Goal: Task Accomplishment & Management: Manage account settings

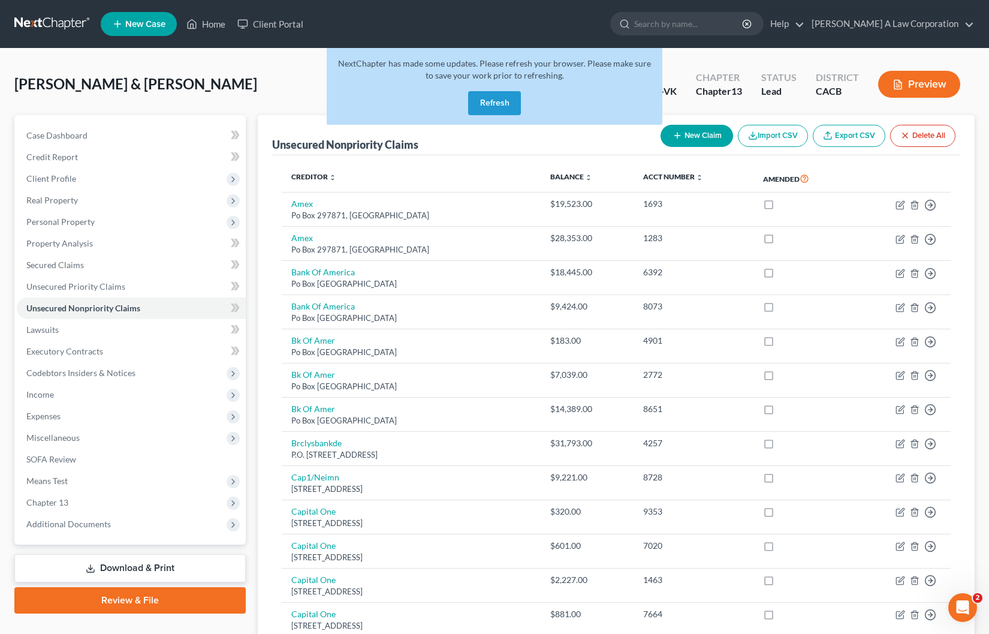
click at [486, 109] on button "Refresh" at bounding box center [494, 103] width 53 height 24
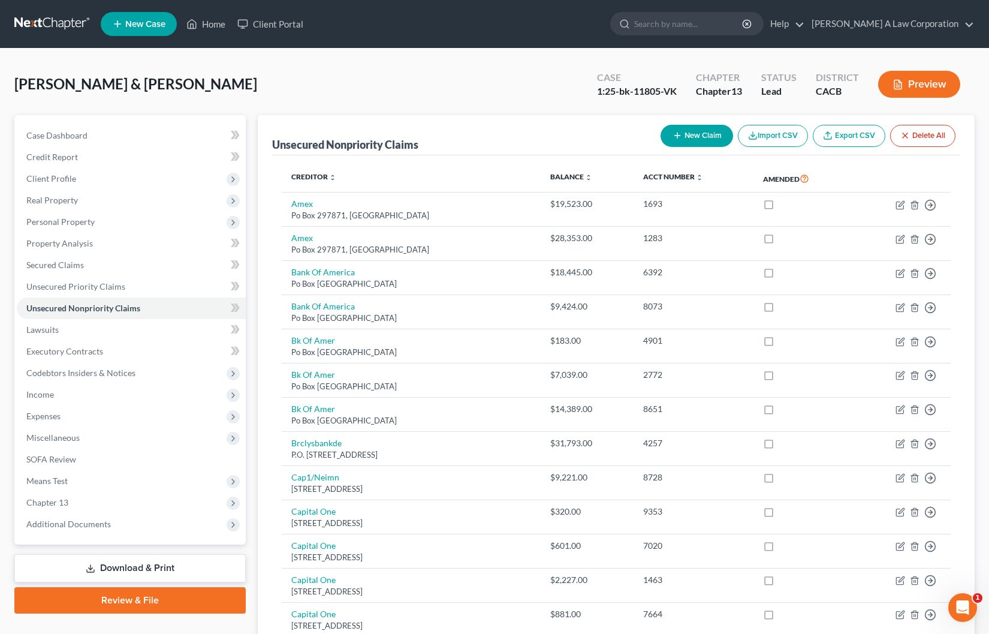
scroll to position [54, 0]
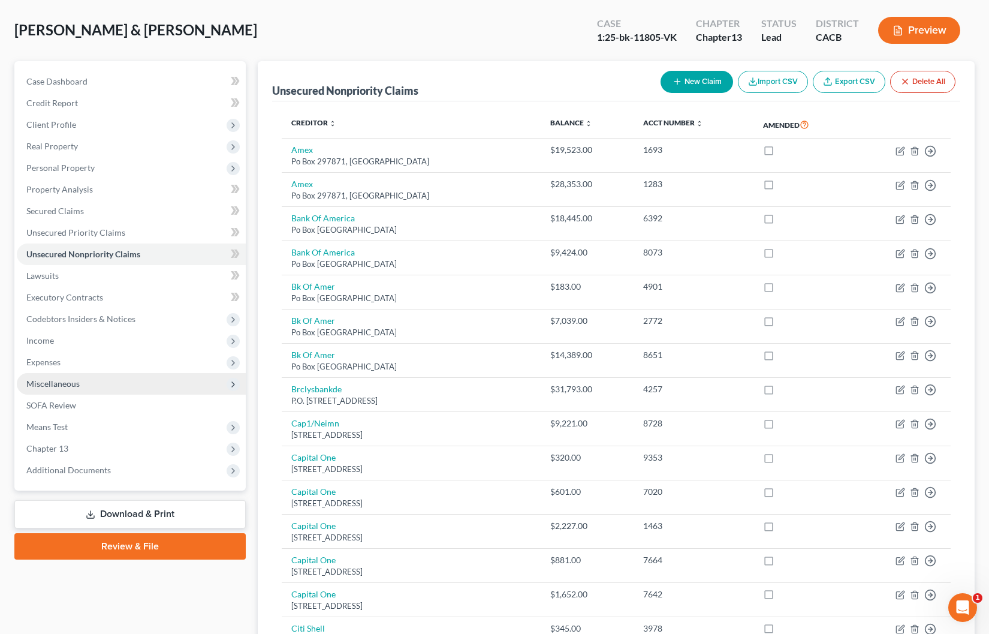
click at [88, 384] on span "Miscellaneous" at bounding box center [131, 384] width 229 height 22
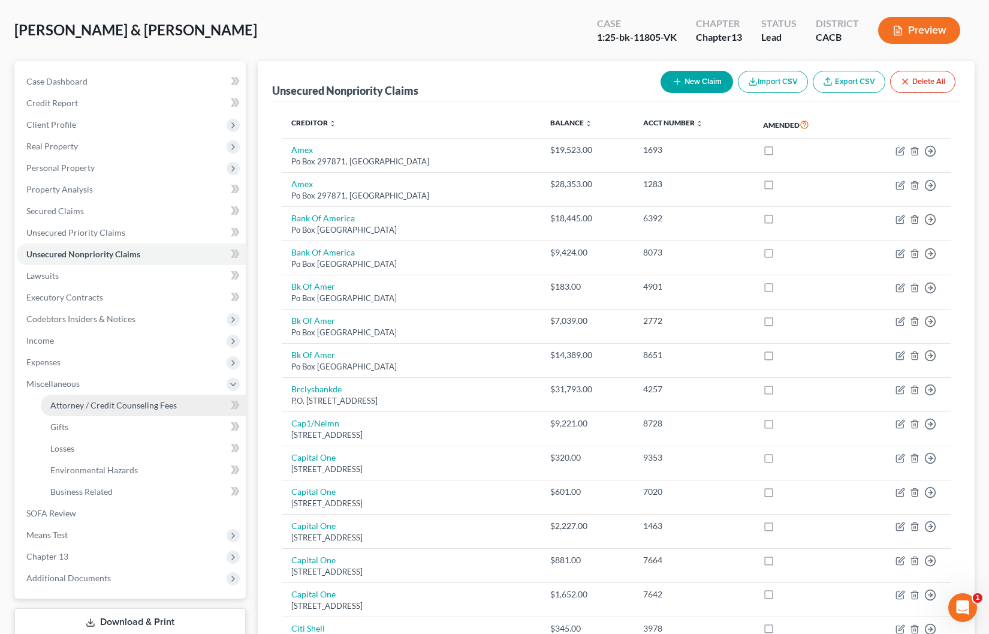
click at [88, 404] on span "Attorney / Credit Counseling Fees" at bounding box center [113, 405] width 127 height 10
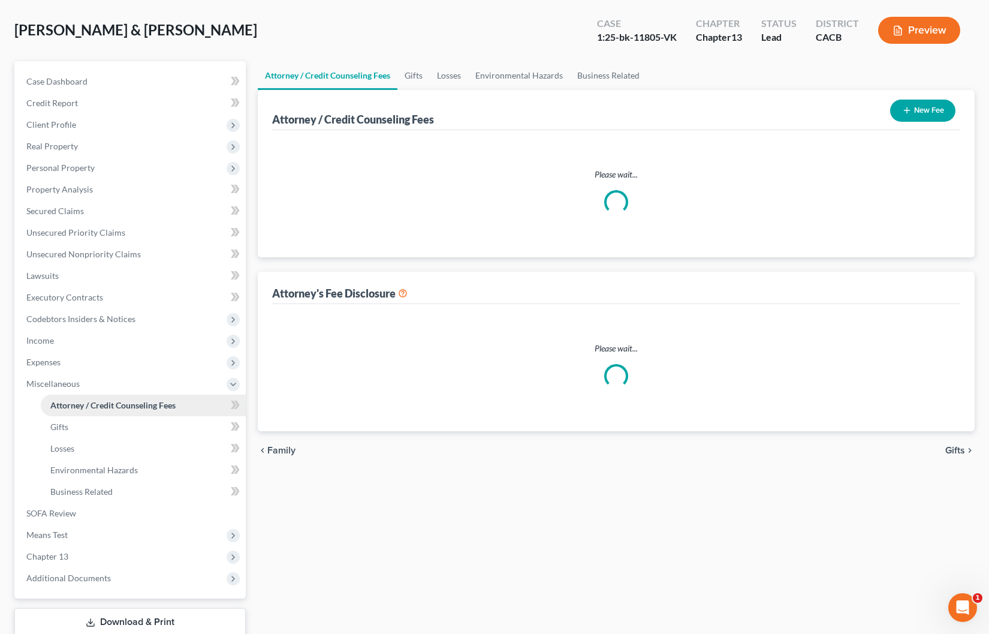
scroll to position [53, 0]
select select "0"
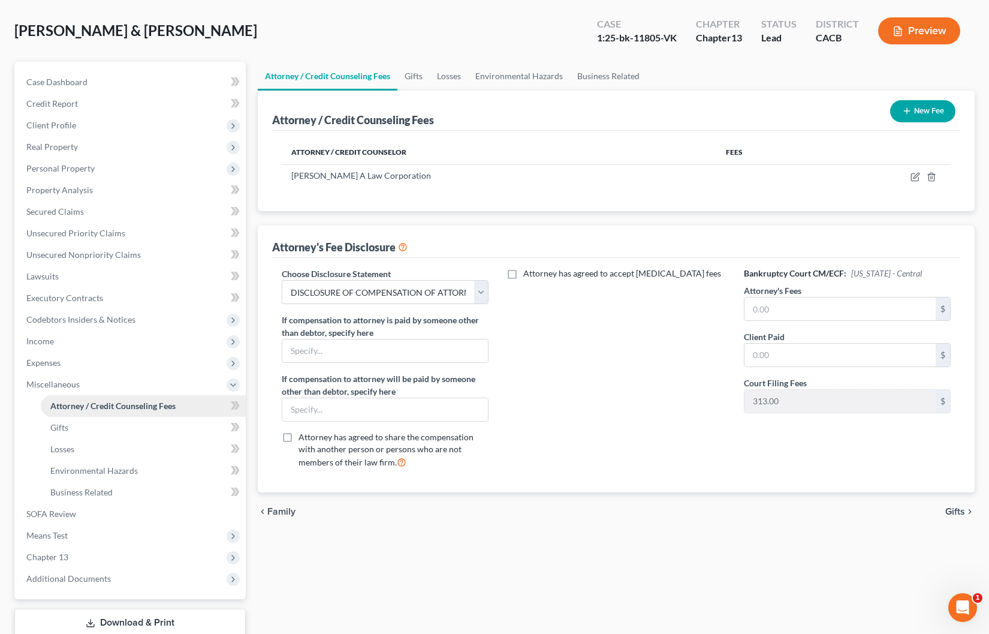
scroll to position [0, 0]
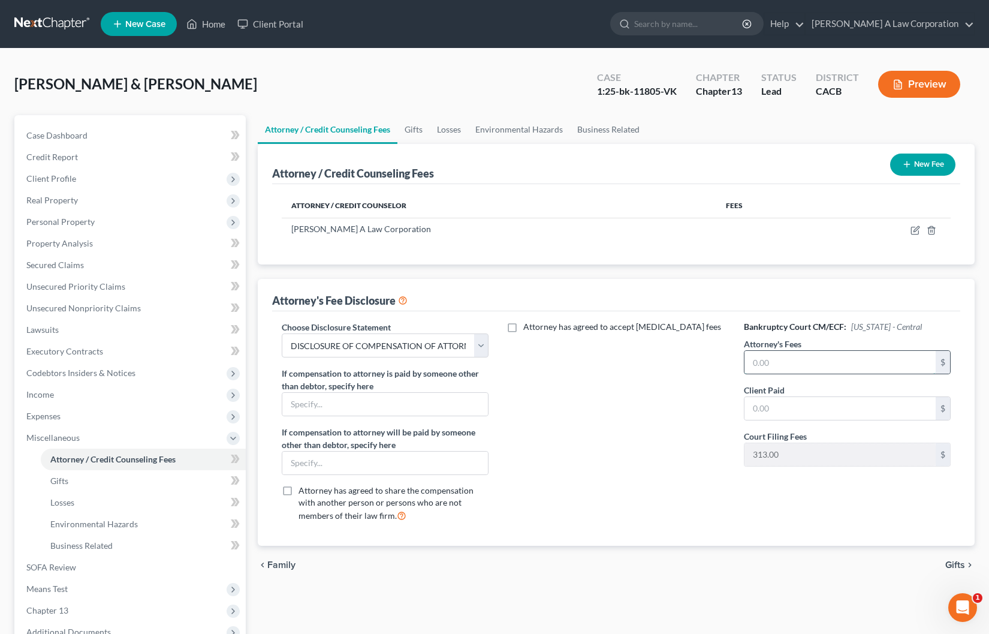
click at [791, 353] on input "text" at bounding box center [841, 362] width 192 height 23
type input "8,000.00"
click at [783, 407] on input "text" at bounding box center [841, 408] width 192 height 23
type input "7,049.00"
click at [613, 436] on div "Attorney has agreed to accept [MEDICAL_DATA] fees" at bounding box center [616, 426] width 231 height 210
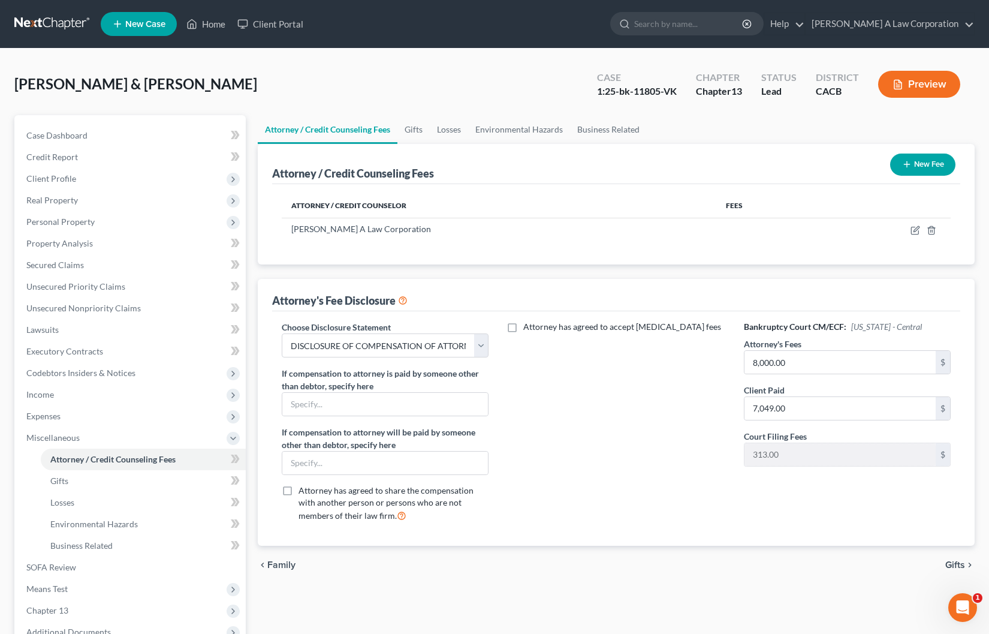
click at [929, 165] on button "New Fee" at bounding box center [922, 164] width 65 height 22
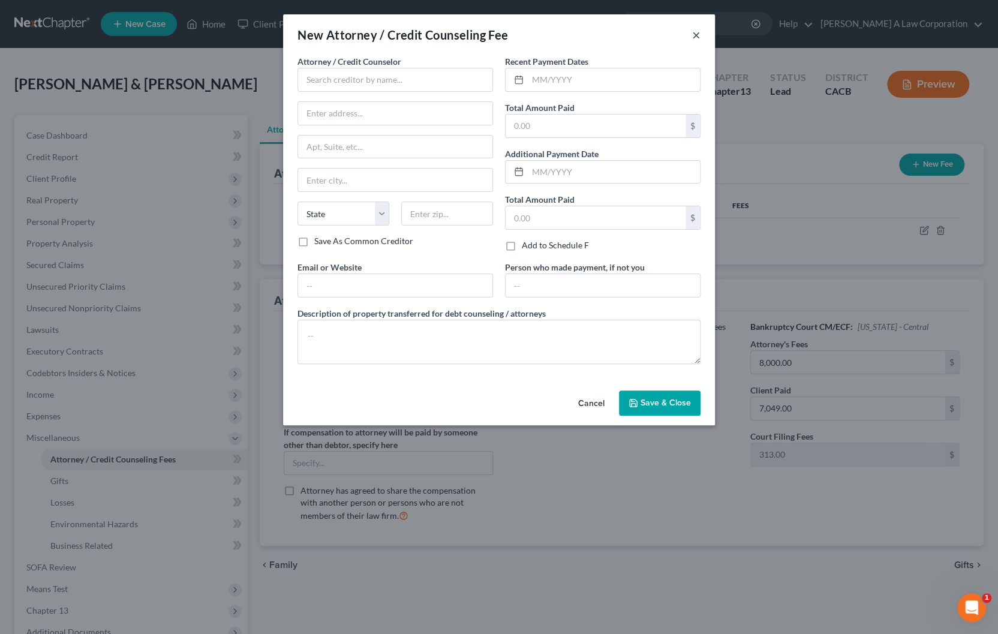
click at [696, 40] on button "×" at bounding box center [696, 35] width 8 height 14
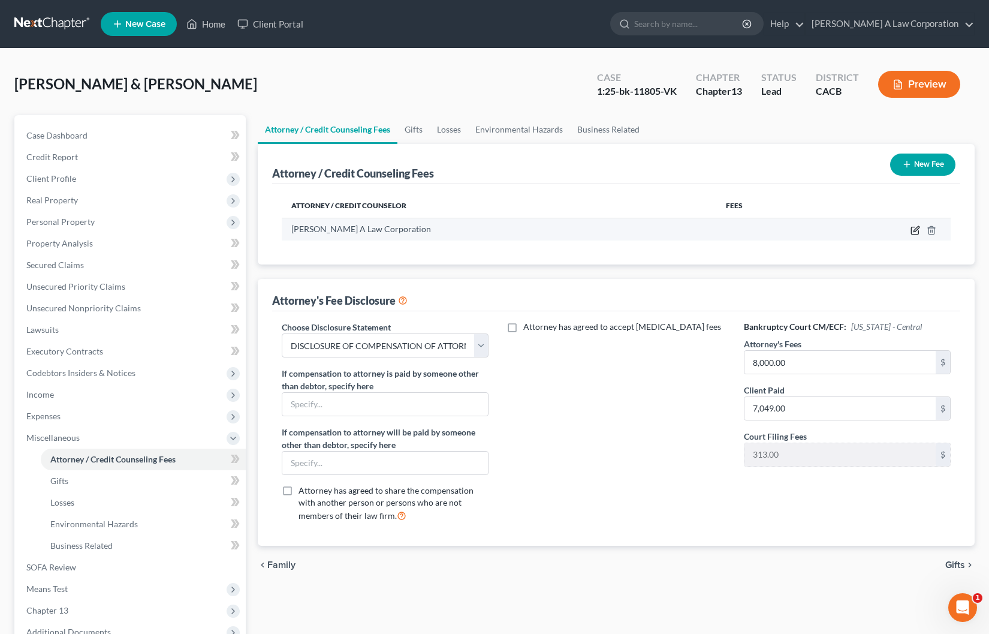
click at [917, 227] on icon "button" at bounding box center [916, 230] width 10 height 10
select select "4"
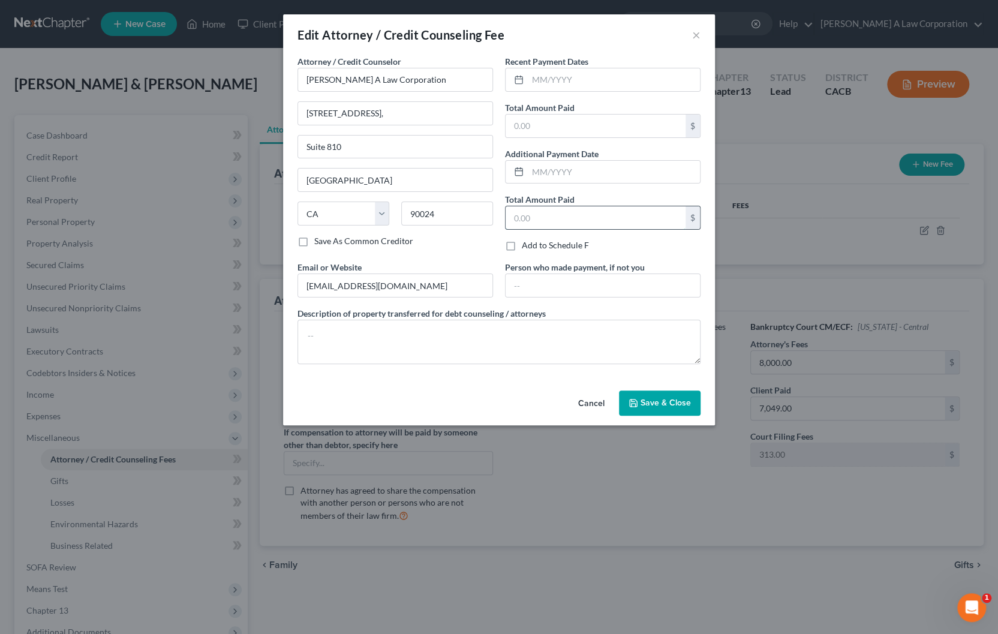
click at [558, 216] on input "text" at bounding box center [595, 217] width 180 height 23
click at [532, 75] on input "text" at bounding box center [614, 79] width 172 height 23
type input "1"
type input "[DATE]"
click at [545, 135] on input "text" at bounding box center [595, 126] width 180 height 23
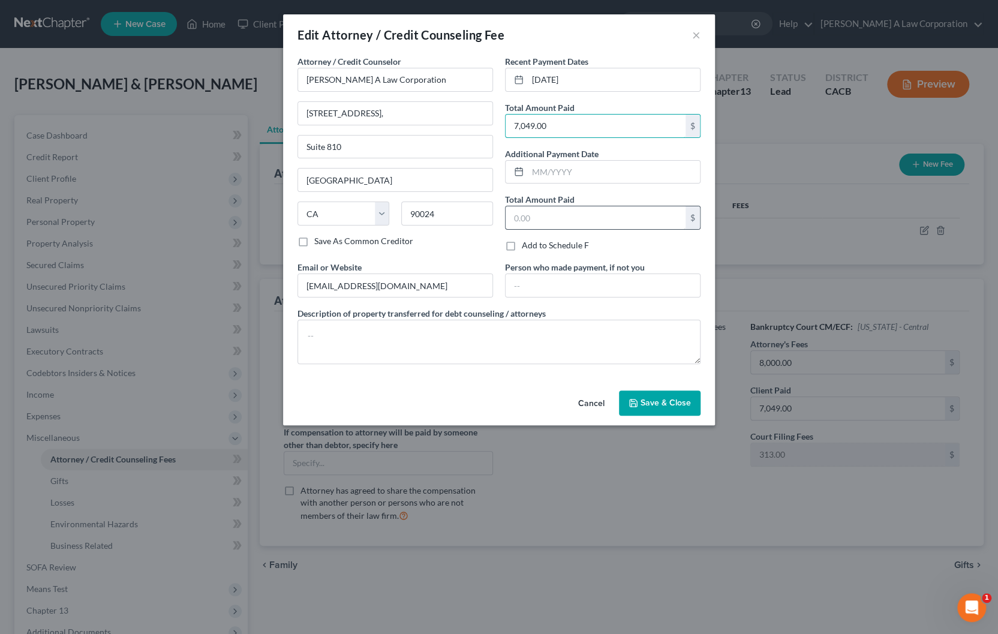
type input "7,049.00"
click at [551, 220] on input "text" at bounding box center [595, 217] width 180 height 23
click at [527, 375] on div "Attorney / Credit Counselor * [PERSON_NAME] A Law Corporation [STREET_ADDRESS][…" at bounding box center [499, 220] width 432 height 330
click at [667, 384] on div "Attorney / Credit Counselor * [PERSON_NAME] A Law Corporation [STREET_ADDRESS][…" at bounding box center [499, 220] width 432 height 330
click at [664, 398] on span "Save & Close" at bounding box center [665, 403] width 50 height 10
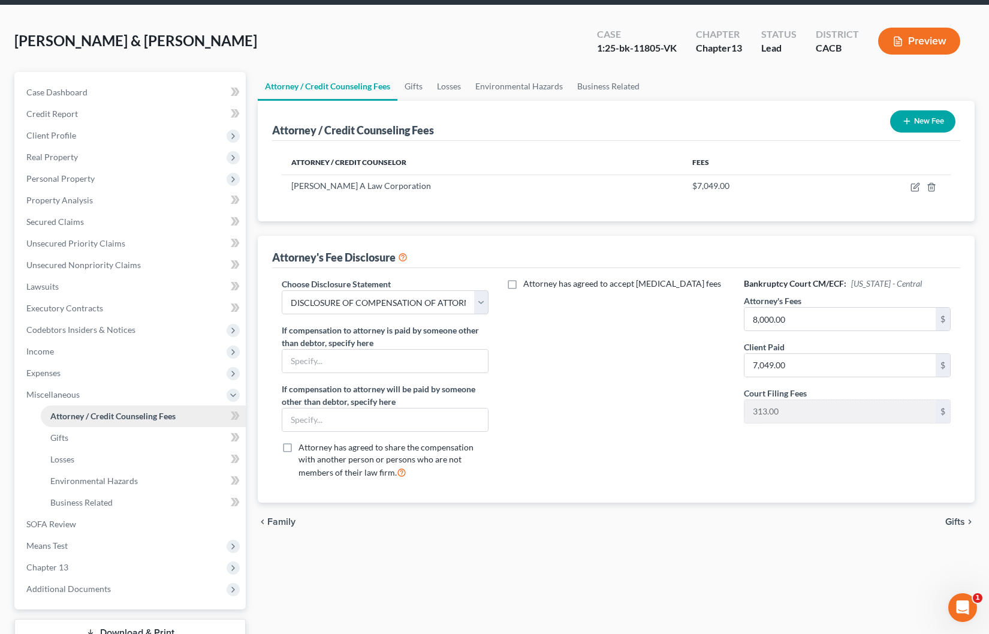
scroll to position [131, 0]
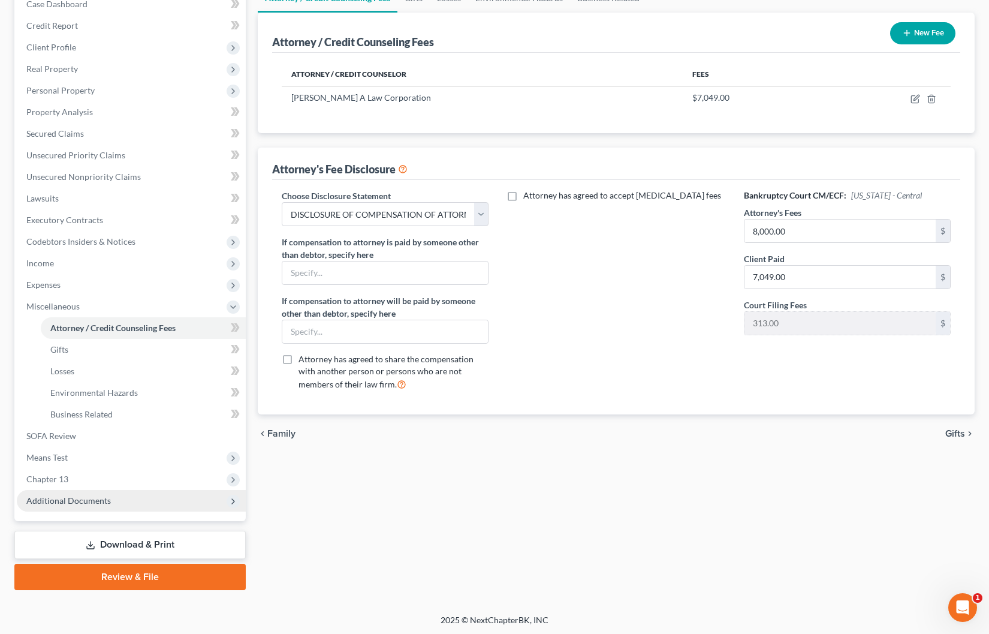
click at [126, 502] on span "Additional Documents" at bounding box center [131, 501] width 229 height 22
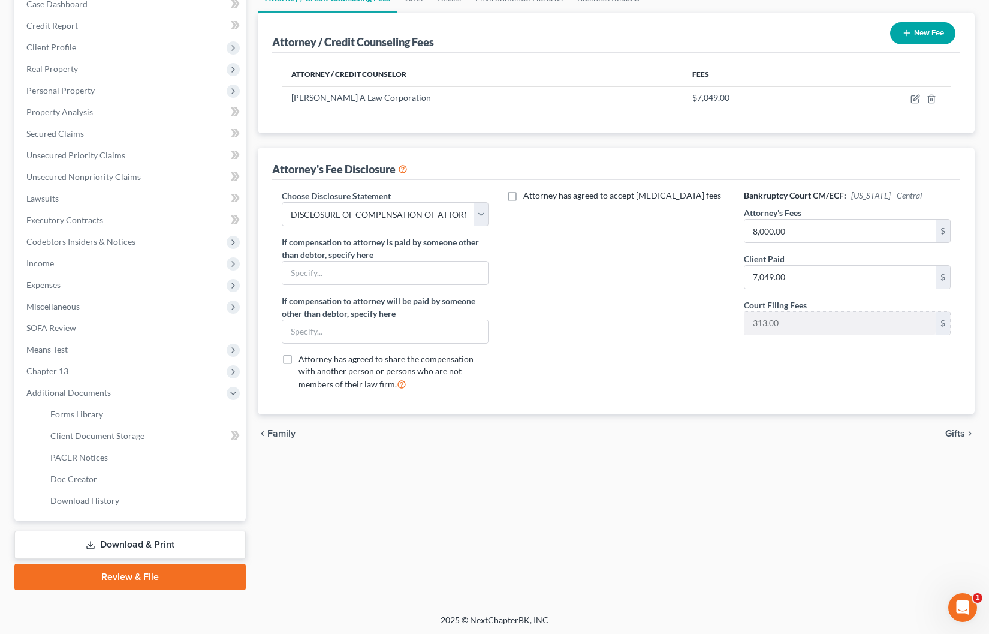
click at [148, 545] on link "Download & Print" at bounding box center [129, 545] width 231 height 28
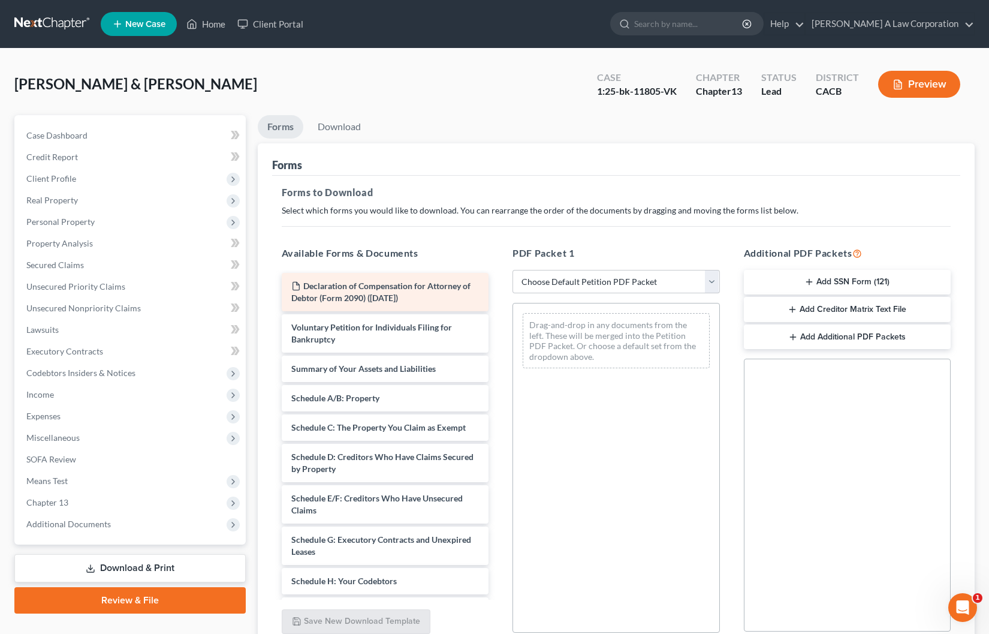
click at [350, 287] on span "Declaration of Compensation for Attorney of Debtor (Form 2090) ([DATE])" at bounding box center [380, 292] width 179 height 22
click at [350, 285] on div "Declaration of Compensation for Attorney of Debtor (Form 2090) ([DATE]) Volunta…" at bounding box center [385, 604] width 227 height 663
drag, startPoint x: 350, startPoint y: 285, endPoint x: 338, endPoint y: 282, distance: 12.8
click at [338, 282] on div "Declaration of Compensation for Attorney of Debtor (Form 2090) ([DATE]) Declara…" at bounding box center [385, 604] width 227 height 663
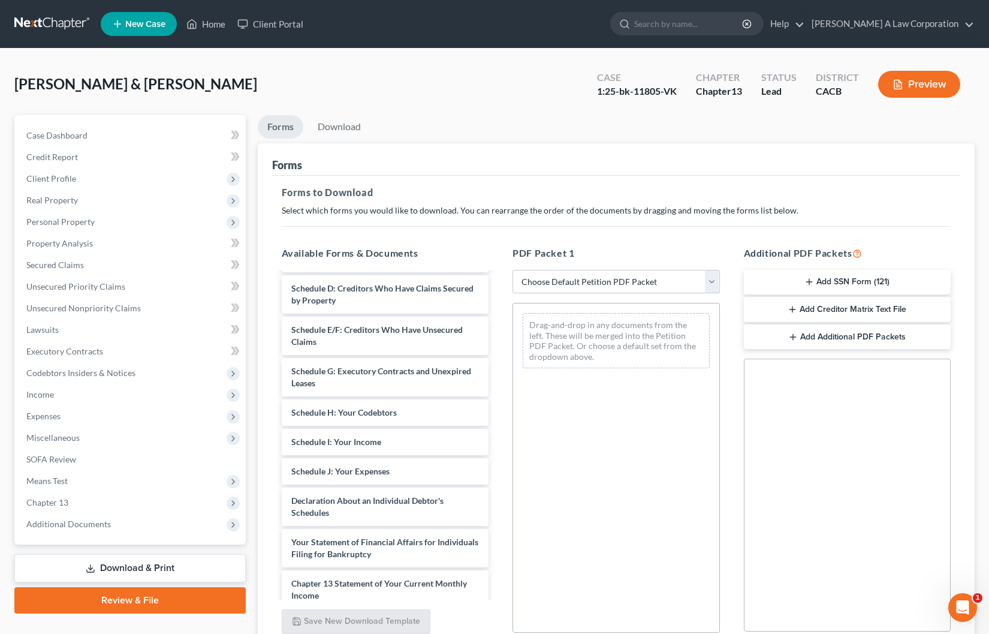
scroll to position [351, 0]
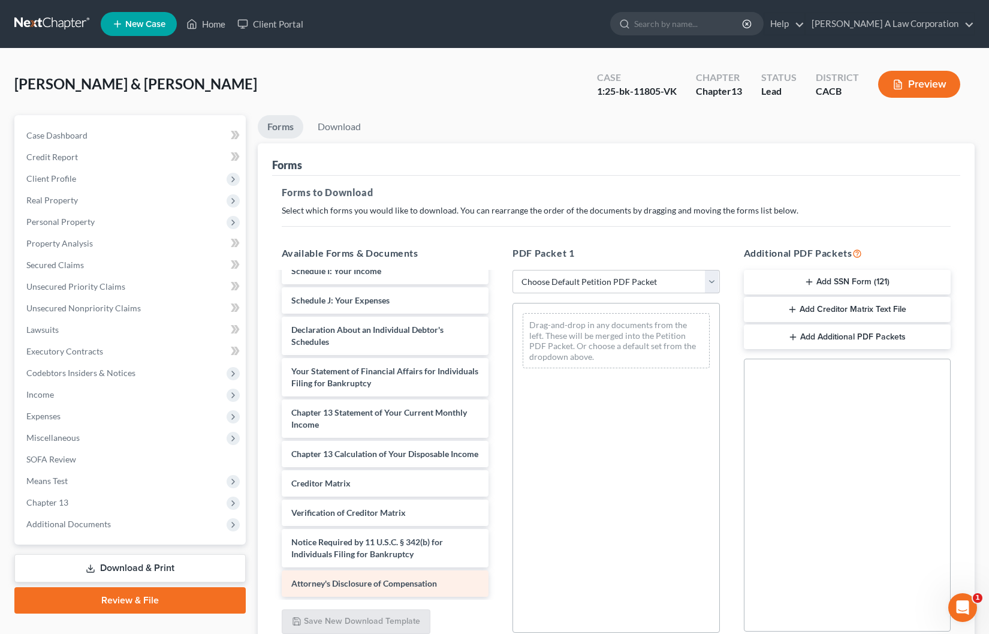
click at [343, 589] on div "Attorney's Disclosure of Compensation" at bounding box center [385, 583] width 207 height 26
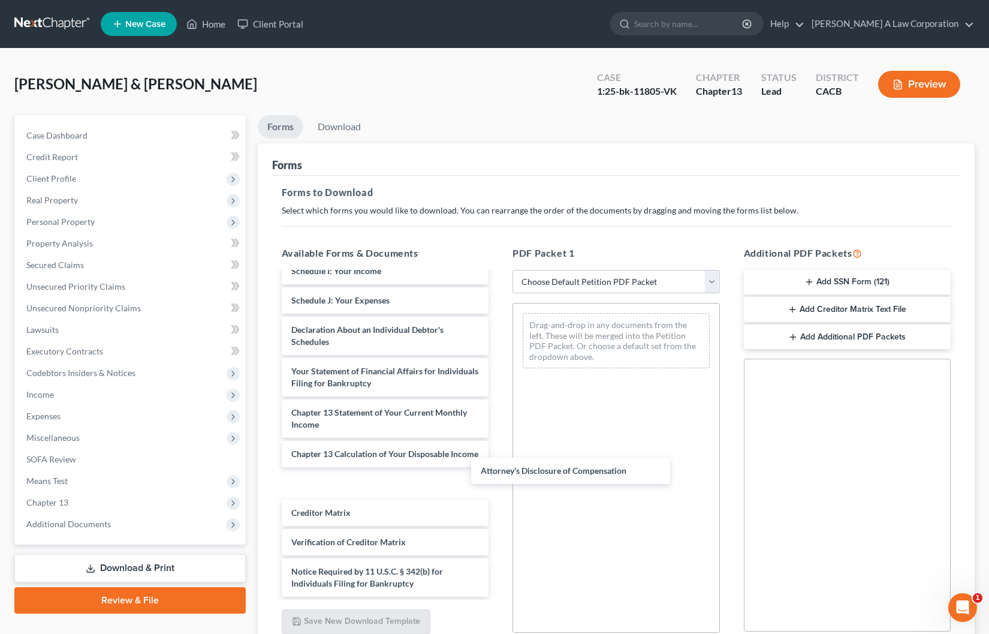
drag, startPoint x: 343, startPoint y: 589, endPoint x: 559, endPoint y: 438, distance: 263.8
click at [499, 472] on div "Attorney's Disclosure of Compensation Declaration of Compensation for Attorney …" at bounding box center [385, 264] width 227 height 663
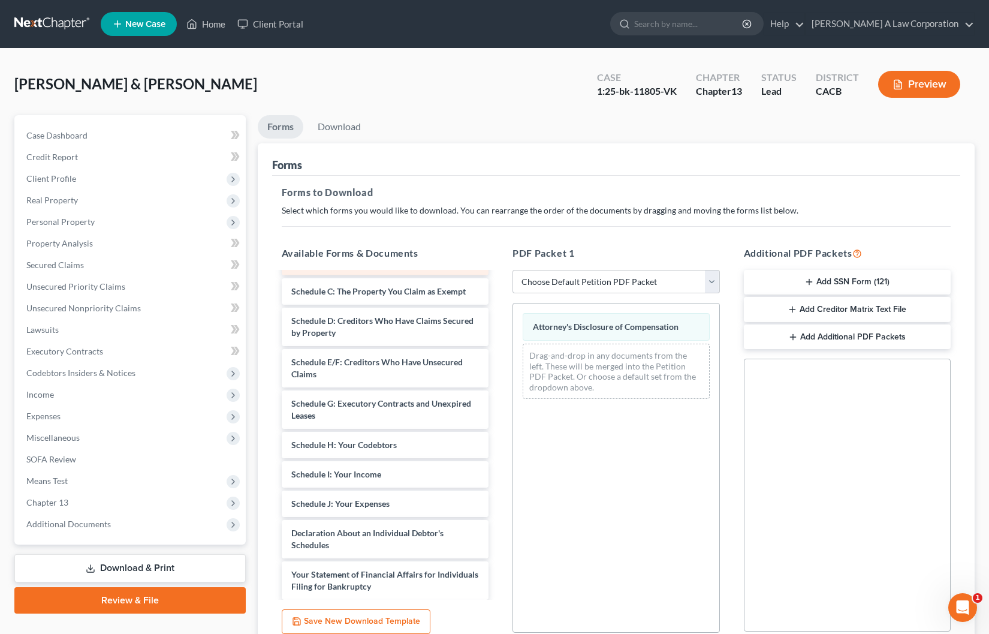
scroll to position [163, 0]
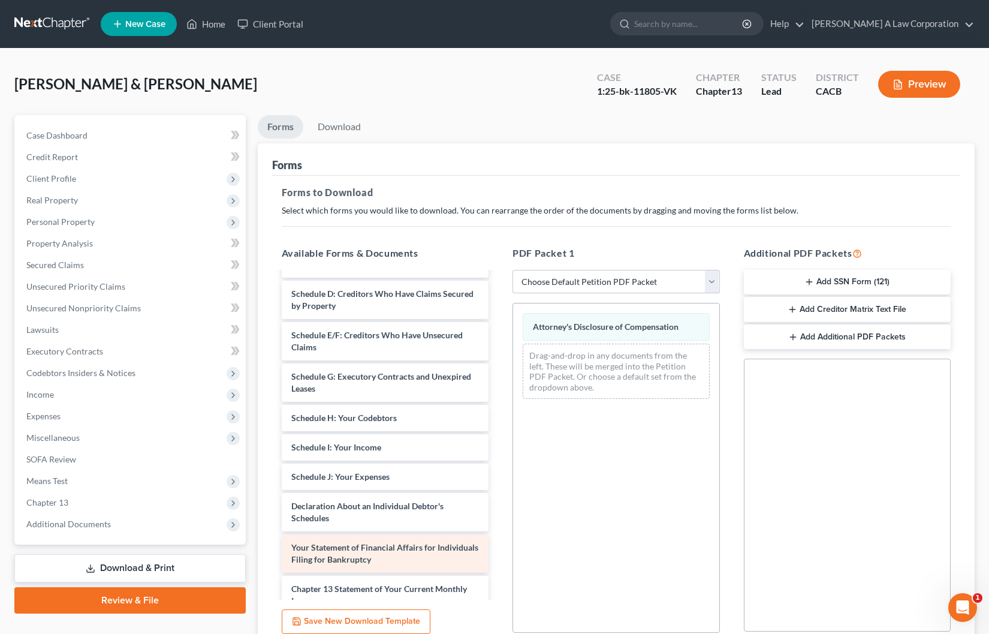
click at [413, 554] on div "Your Statement of Financial Affairs for Individuals Filing for Bankruptcy" at bounding box center [385, 553] width 207 height 38
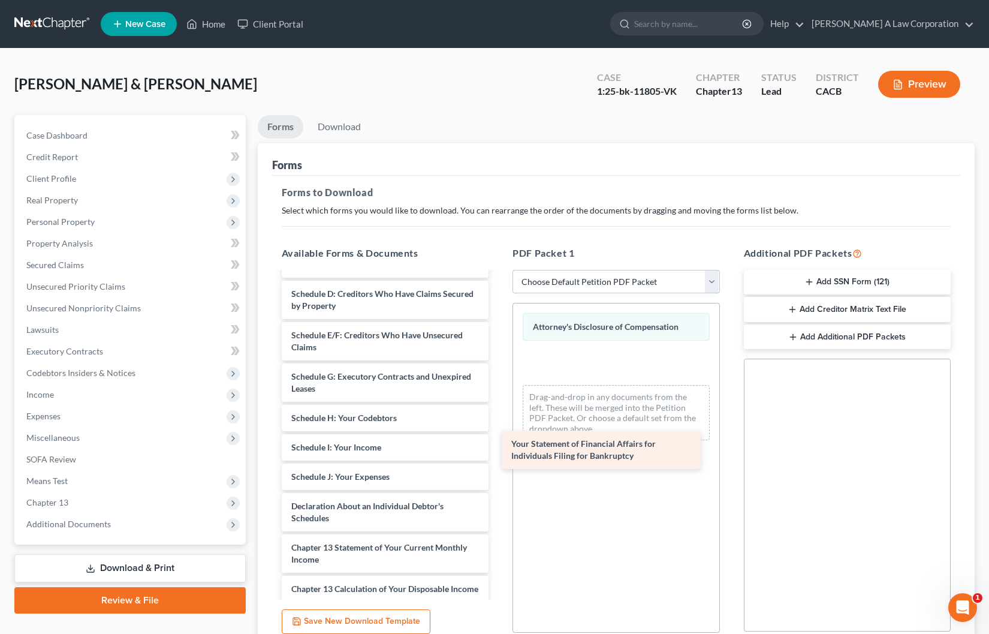
drag, startPoint x: 378, startPoint y: 558, endPoint x: 607, endPoint y: 445, distance: 255.3
click at [499, 445] on div "Your Statement of Financial Affairs for Individuals Filing for Bankruptcy Decla…" at bounding box center [385, 406] width 227 height 592
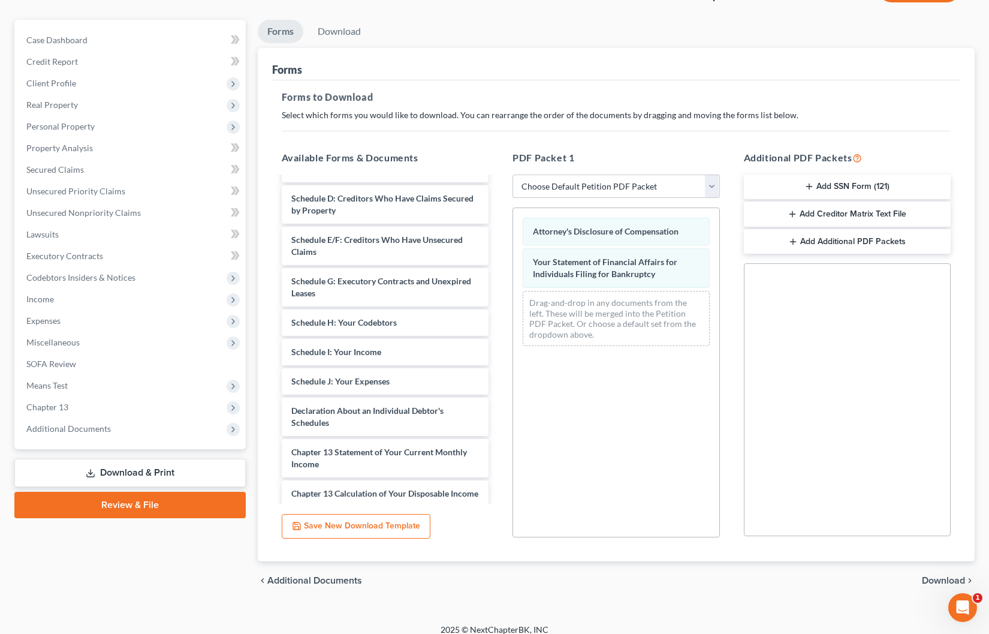
scroll to position [106, 0]
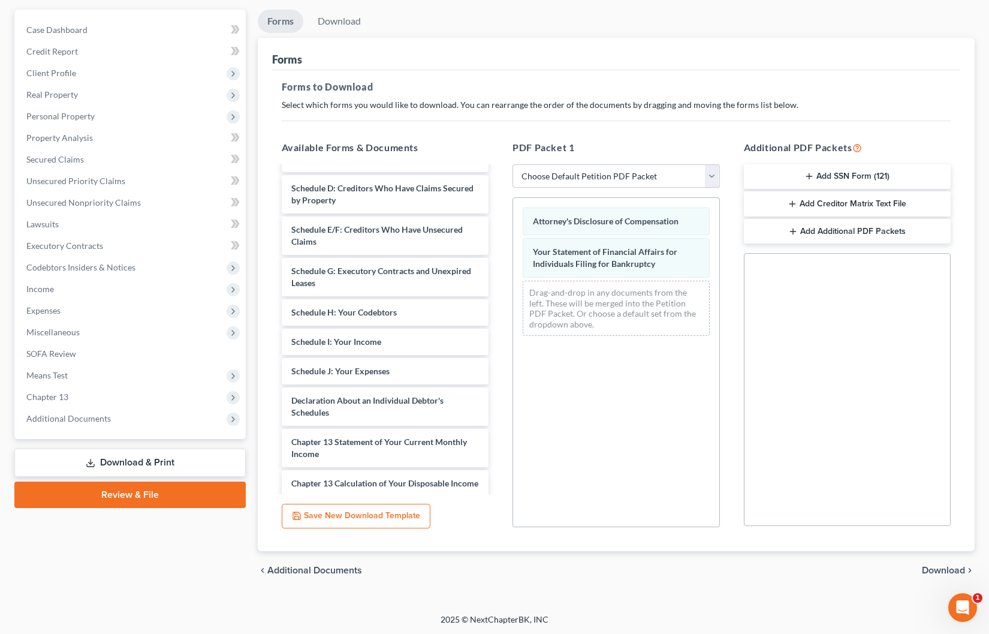
click at [934, 562] on div "chevron_left Additional Documents Download chevron_right" at bounding box center [617, 570] width 718 height 38
click at [934, 568] on span "Download" at bounding box center [943, 570] width 43 height 10
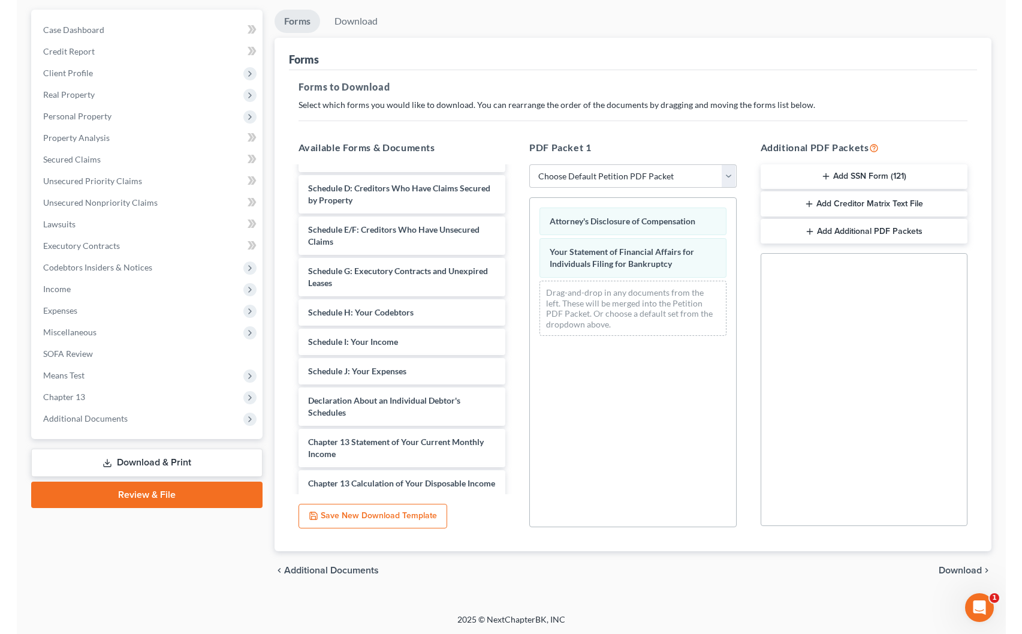
scroll to position [23, 0]
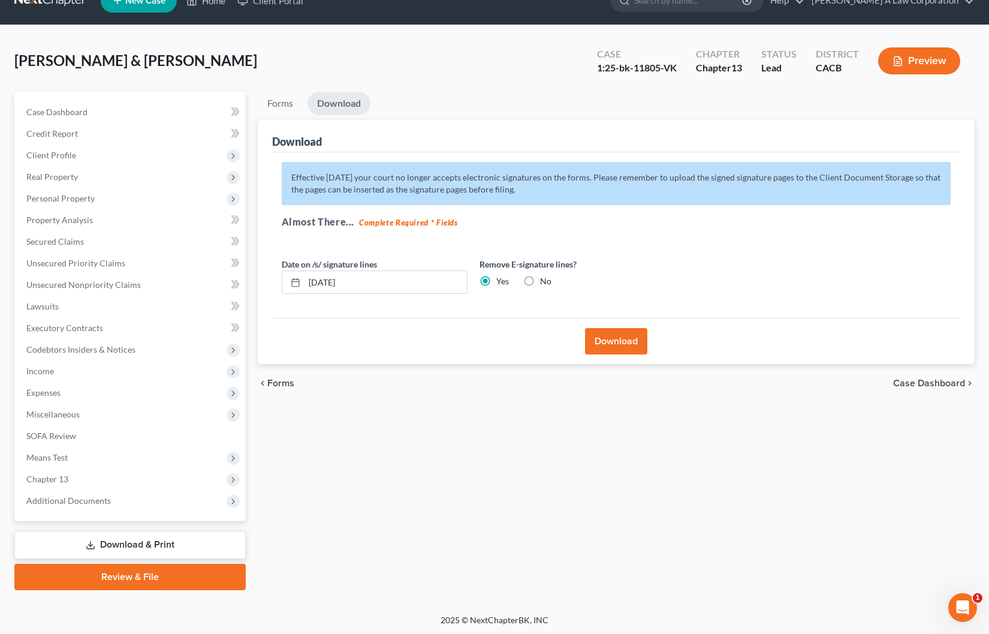
click at [513, 466] on div "Forms Download Forms Forms to Download Select which forms you would like to dow…" at bounding box center [617, 341] width 730 height 498
click at [331, 280] on input "[DATE]" at bounding box center [386, 282] width 162 height 23
drag, startPoint x: 324, startPoint y: 282, endPoint x: 407, endPoint y: 282, distance: 82.7
click at [407, 282] on input "10/01/20250" at bounding box center [386, 282] width 162 height 23
type input "[DATE]"
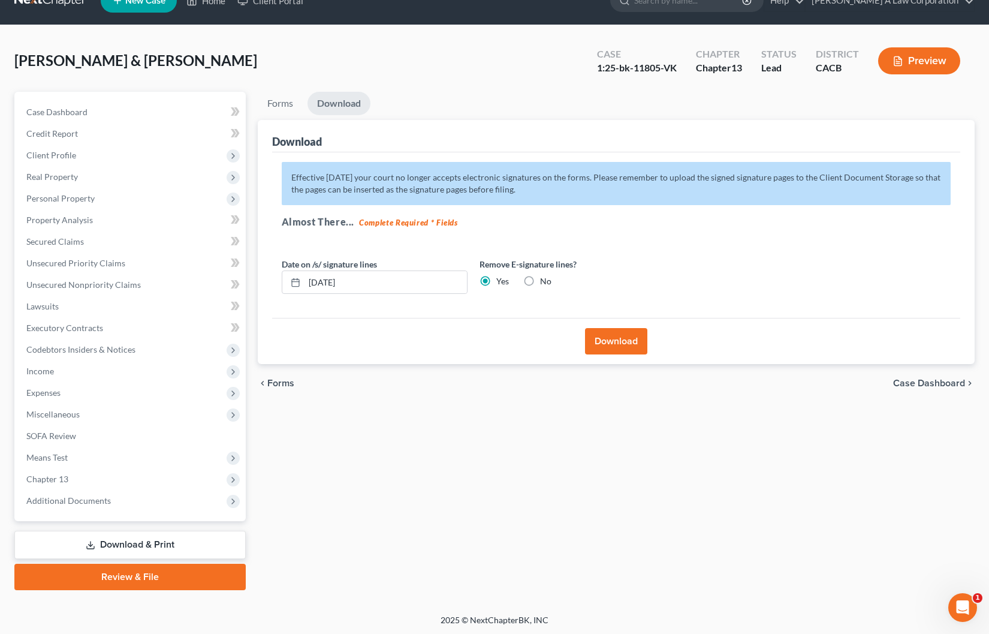
drag, startPoint x: 458, startPoint y: 354, endPoint x: 600, endPoint y: 376, distance: 143.8
click at [462, 354] on div "Download" at bounding box center [616, 341] width 689 height 46
click at [613, 337] on button "Download" at bounding box center [616, 341] width 62 height 26
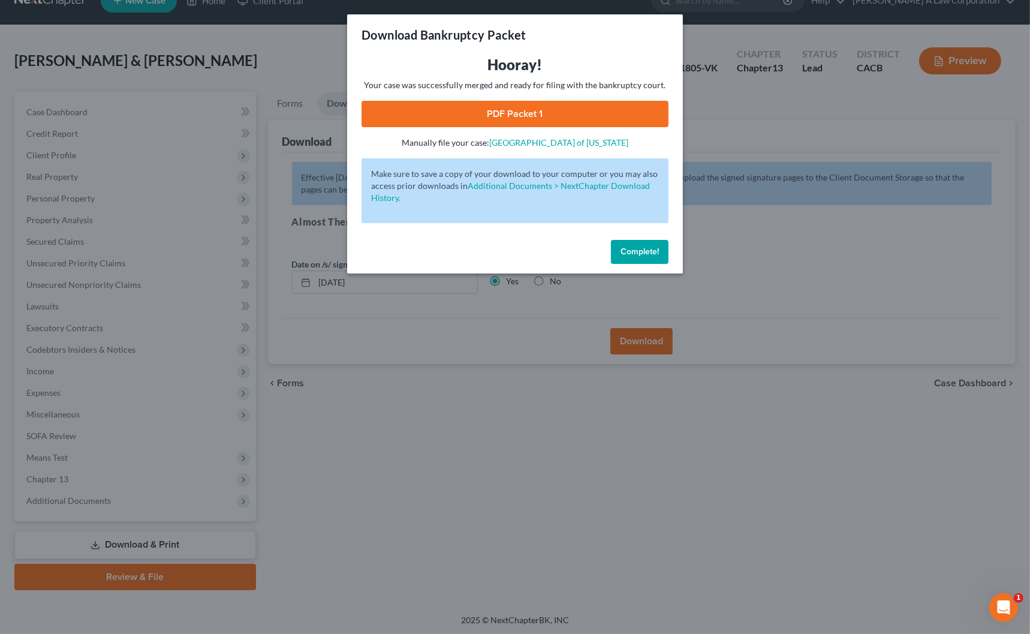
click at [465, 105] on link "PDF Packet 1" at bounding box center [515, 114] width 307 height 26
drag, startPoint x: 647, startPoint y: 260, endPoint x: 636, endPoint y: 252, distance: 13.7
click at [644, 257] on button "Complete!" at bounding box center [640, 252] width 58 height 24
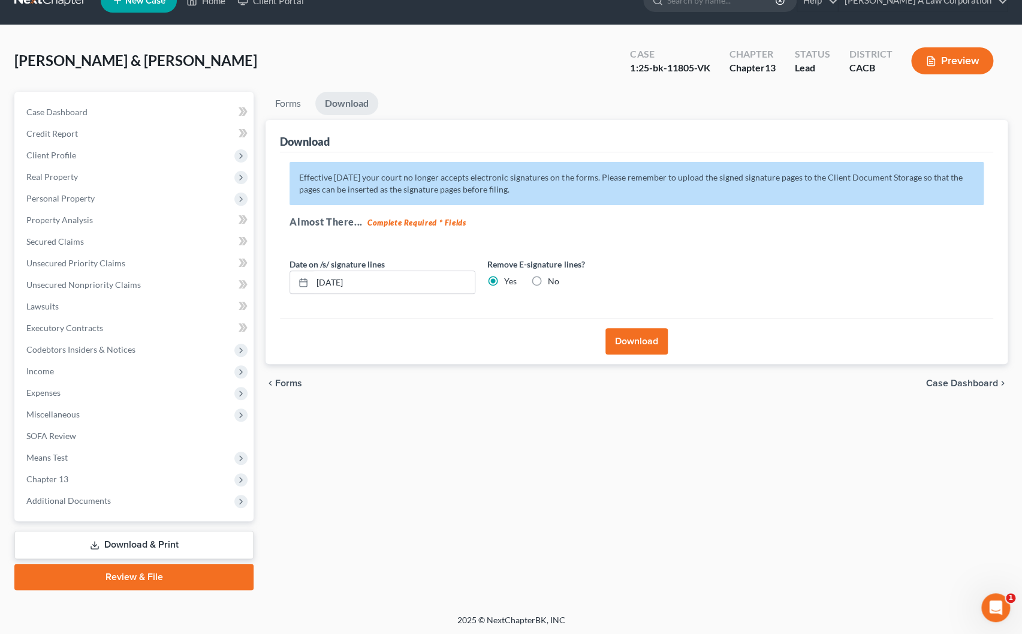
click at [163, 538] on link "Download & Print" at bounding box center [133, 545] width 239 height 28
click at [293, 106] on link "Forms" at bounding box center [288, 103] width 45 height 23
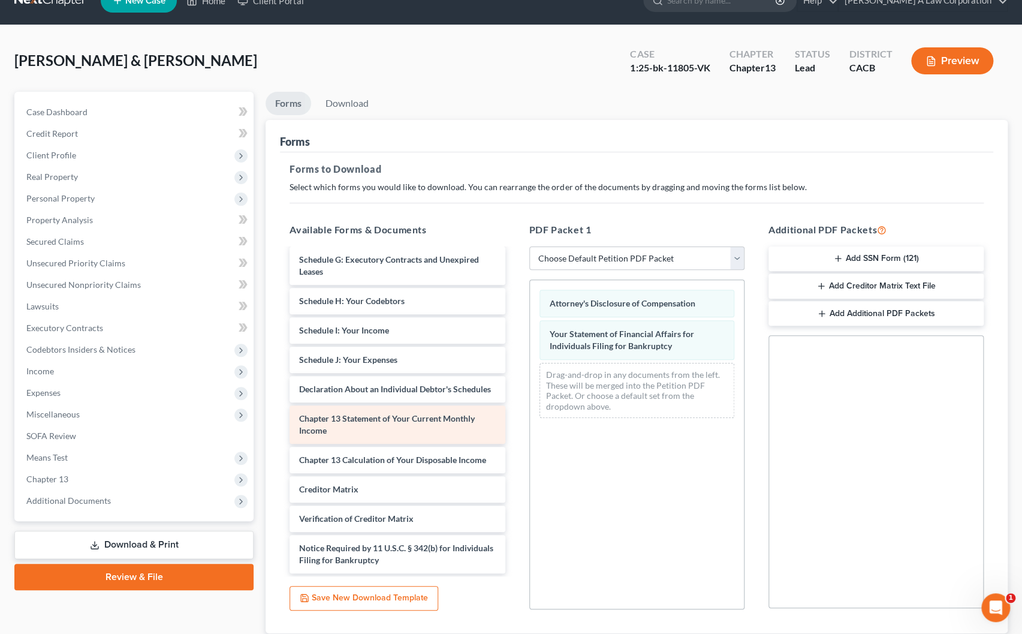
scroll to position [268, 0]
click at [527, 168] on h5 "Forms to Download" at bounding box center [637, 169] width 694 height 14
click at [531, 113] on ul "Forms Download" at bounding box center [637, 106] width 742 height 28
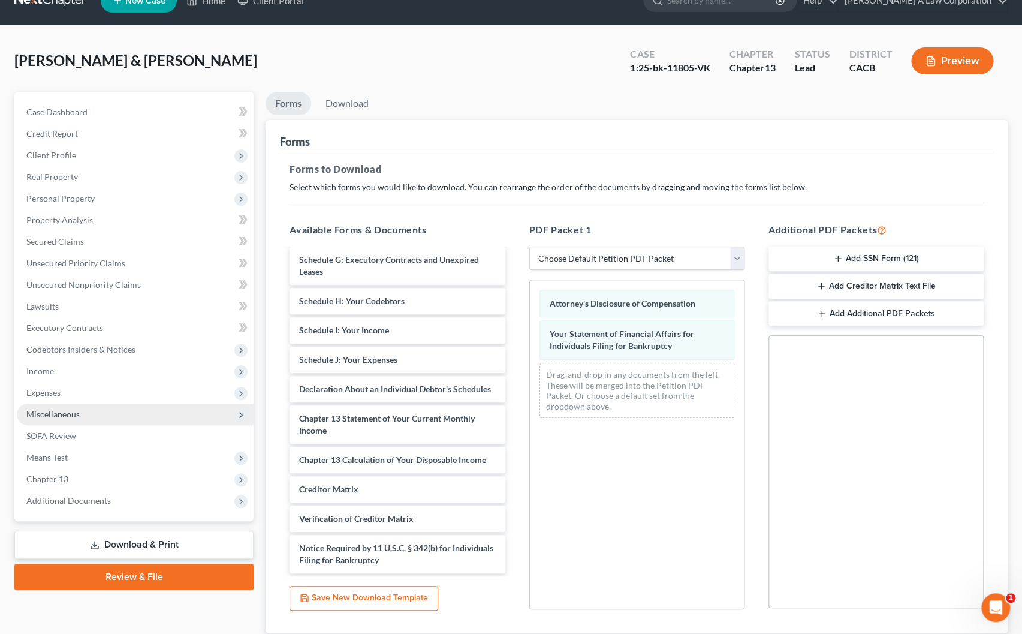
click at [31, 413] on span "Miscellaneous" at bounding box center [52, 414] width 53 height 10
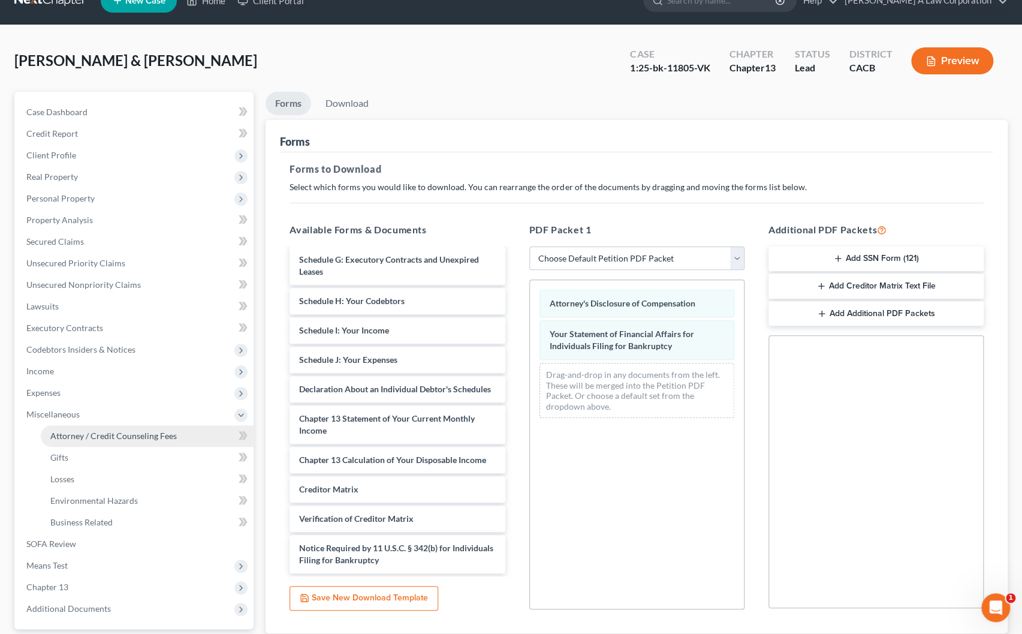
click at [81, 440] on link "Attorney / Credit Counseling Fees" at bounding box center [147, 436] width 213 height 22
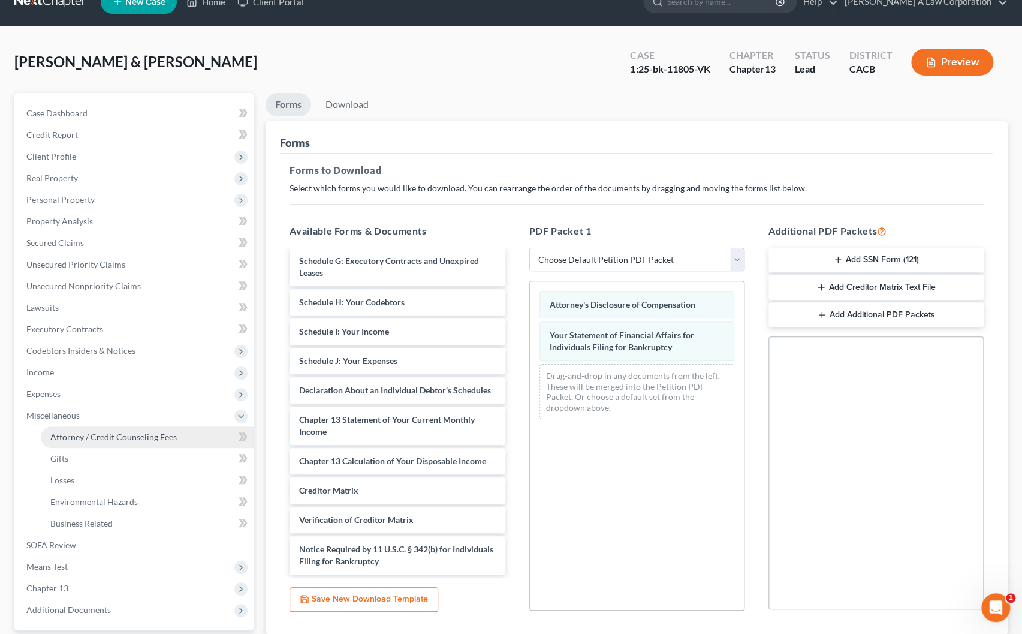
select select "0"
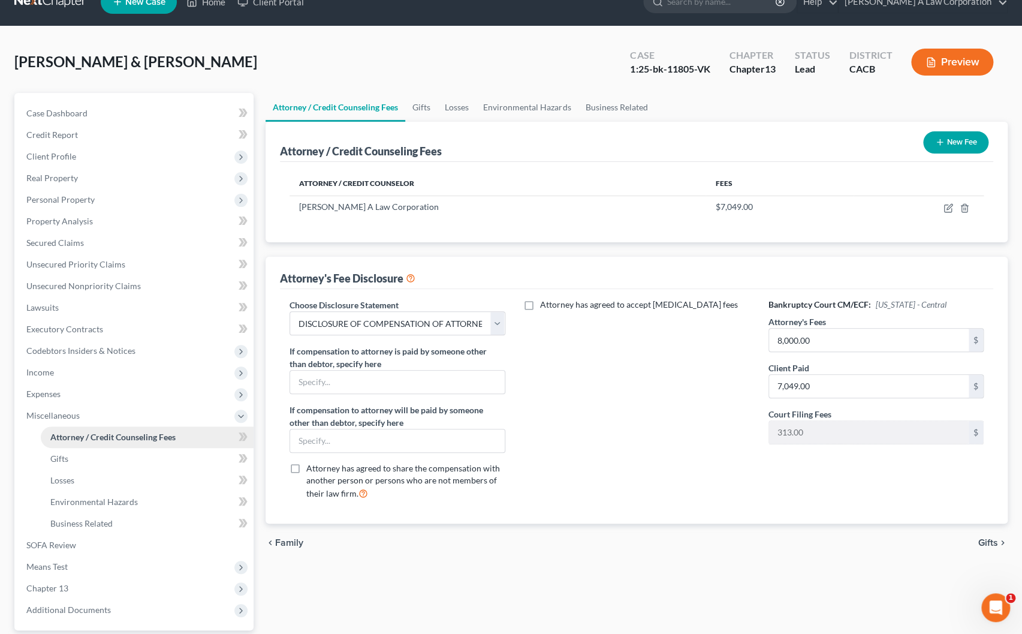
scroll to position [0, 0]
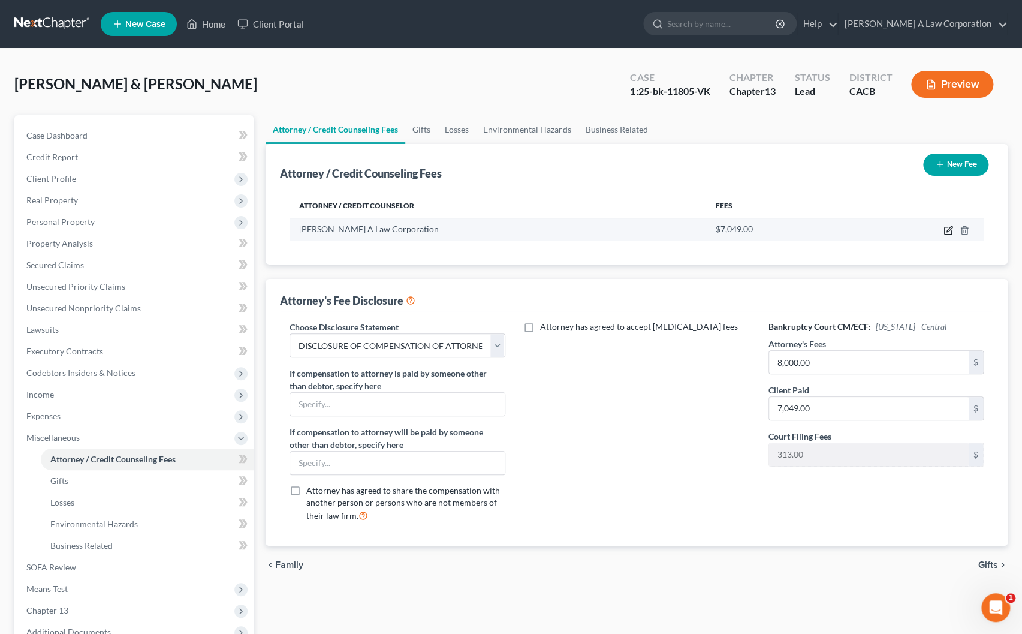
click at [947, 228] on icon "button" at bounding box center [949, 228] width 5 height 5
select select "4"
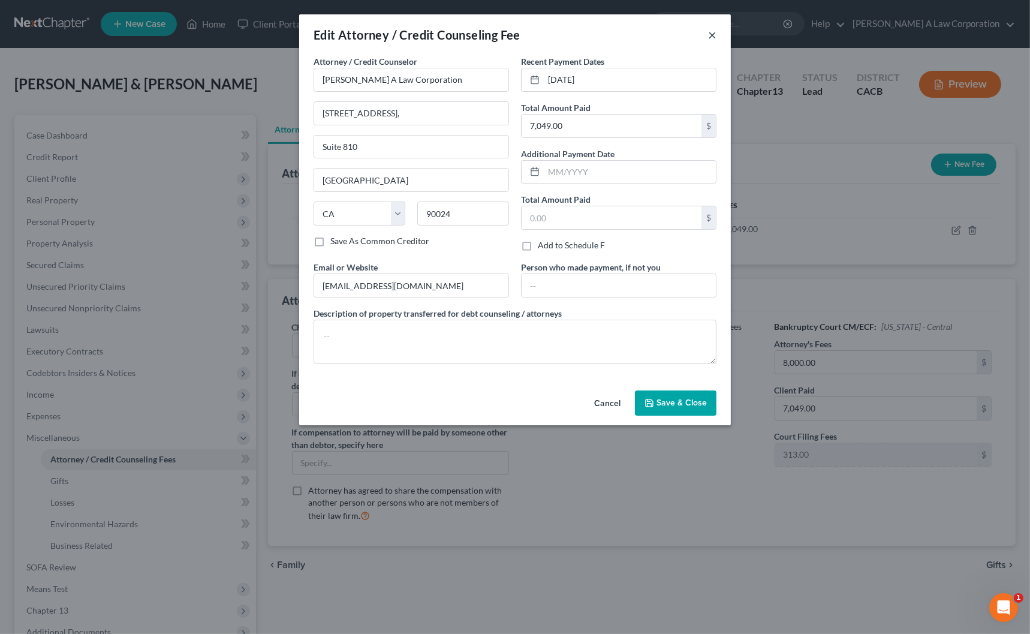
click at [712, 36] on button "×" at bounding box center [712, 35] width 8 height 14
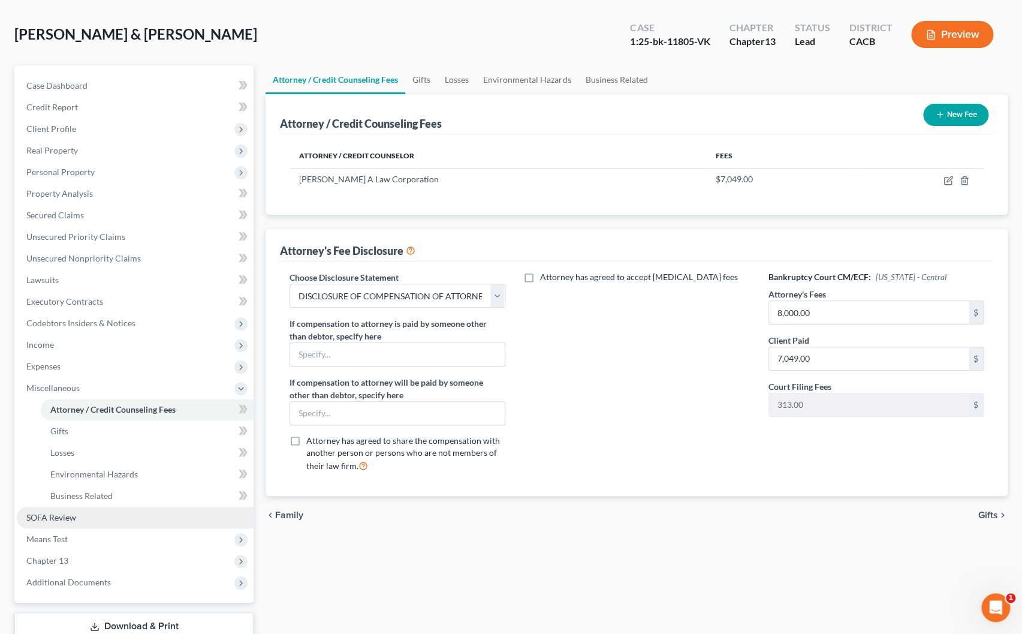
scroll to position [54, 0]
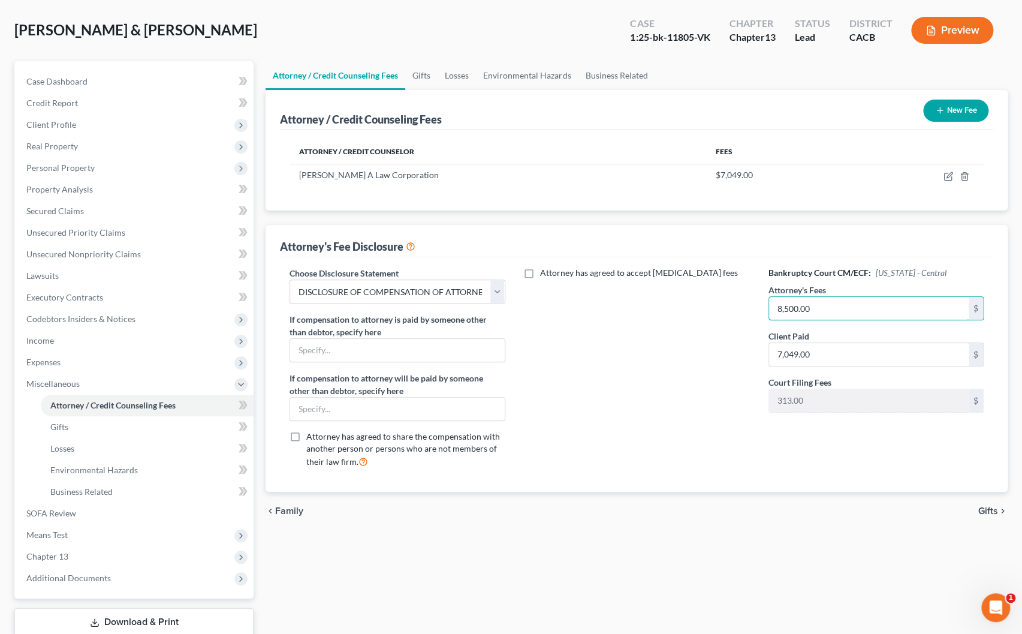
type input "8,500.00"
click at [617, 344] on div "Attorney has agreed to accept [MEDICAL_DATA] fees" at bounding box center [636, 372] width 239 height 210
click at [725, 460] on div "Attorney has agreed to accept [MEDICAL_DATA] fees" at bounding box center [636, 372] width 239 height 210
click at [49, 445] on link "Losses" at bounding box center [147, 449] width 213 height 22
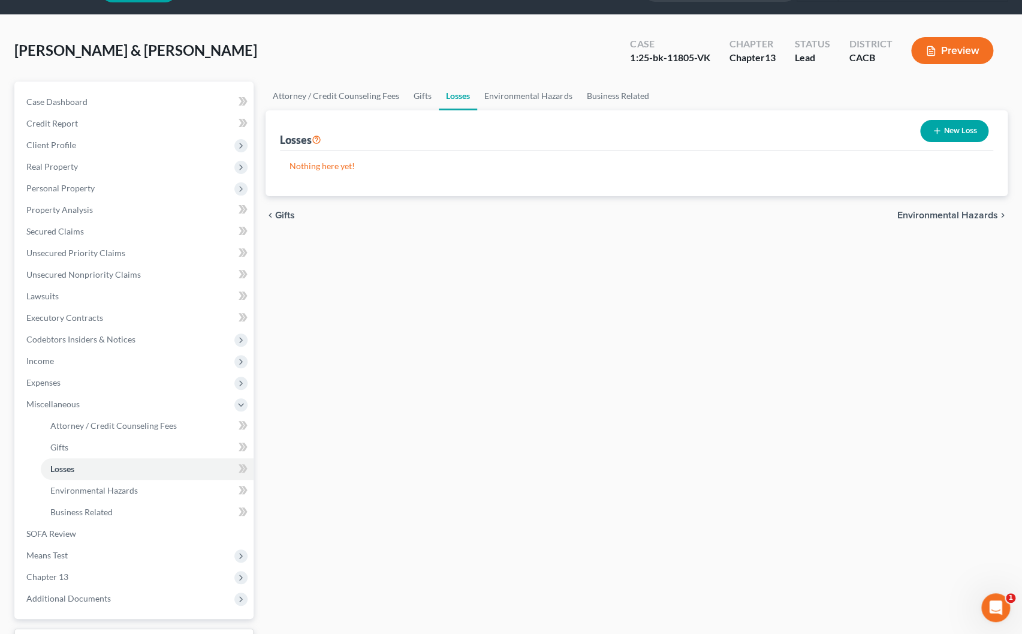
scroll to position [131, 0]
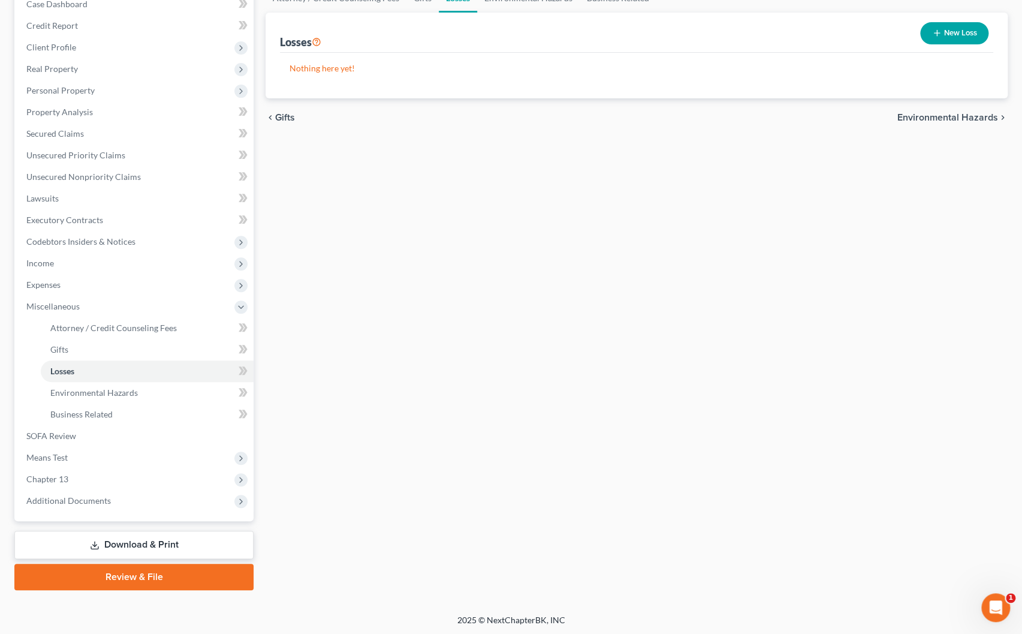
click at [126, 540] on link "Download & Print" at bounding box center [133, 545] width 239 height 28
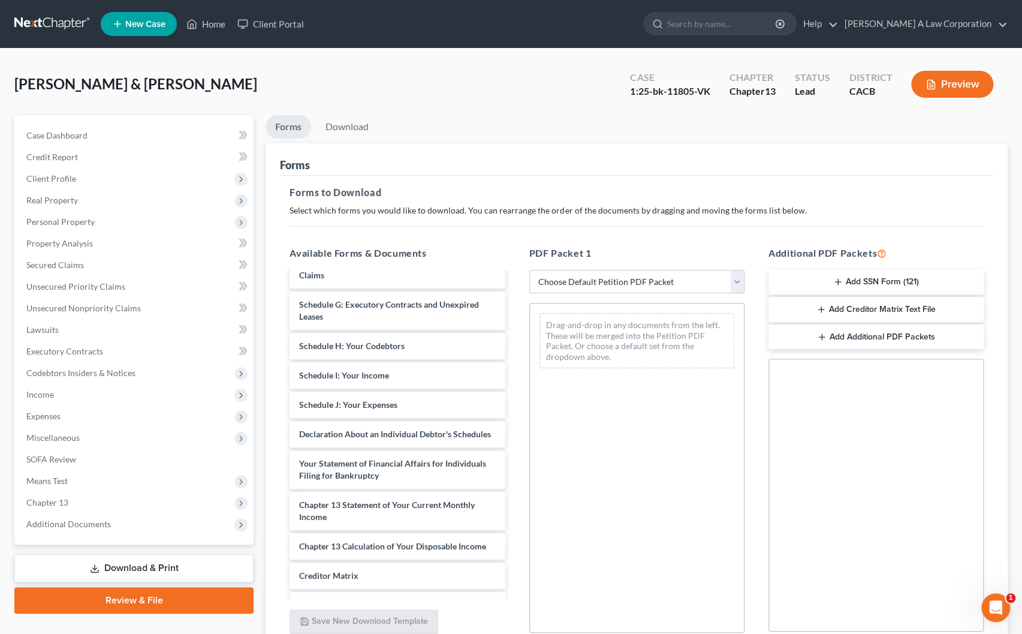
scroll to position [339, 0]
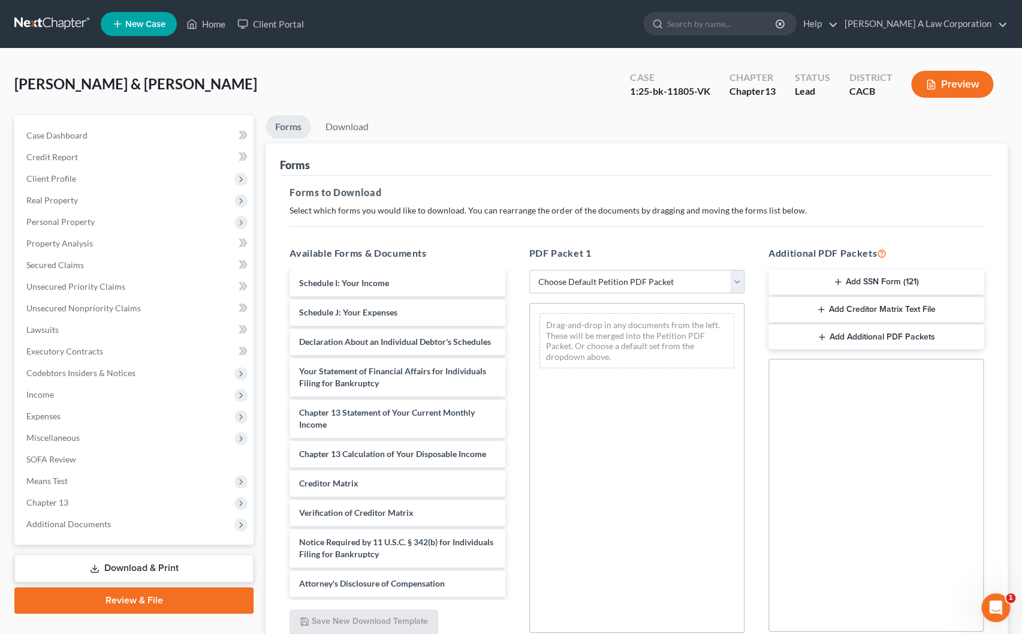
click at [514, 505] on div "Declaration of Compensation for Attorney of Debtor (Form 2090) ([DATE]) Volunta…" at bounding box center [397, 270] width 234 height 651
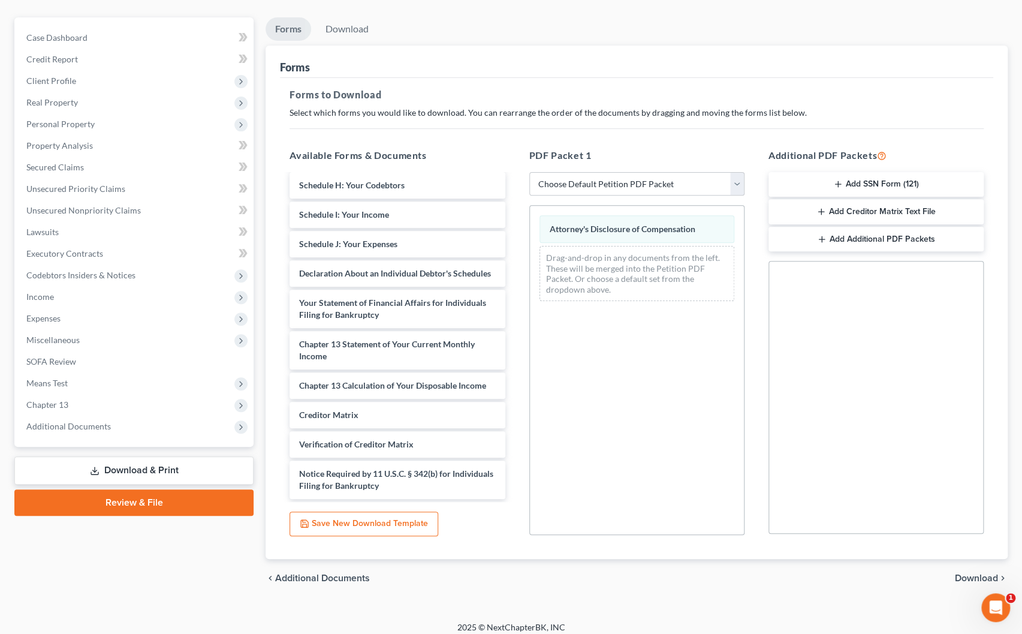
scroll to position [106, 0]
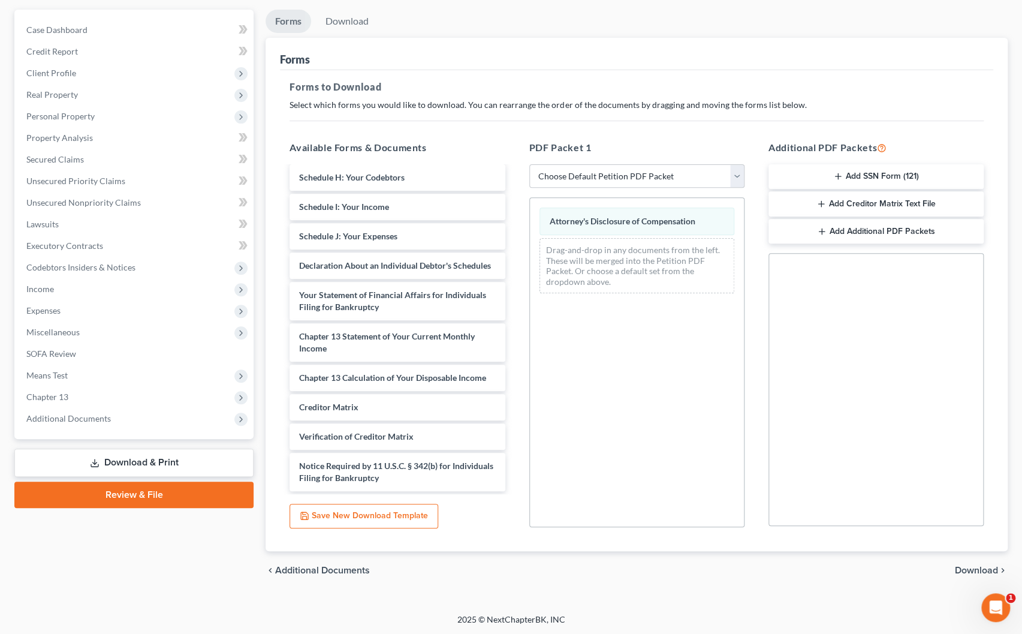
click at [966, 560] on div "chevron_left Additional Documents Download chevron_right" at bounding box center [637, 570] width 742 height 38
click at [966, 565] on span "Download" at bounding box center [976, 570] width 43 height 10
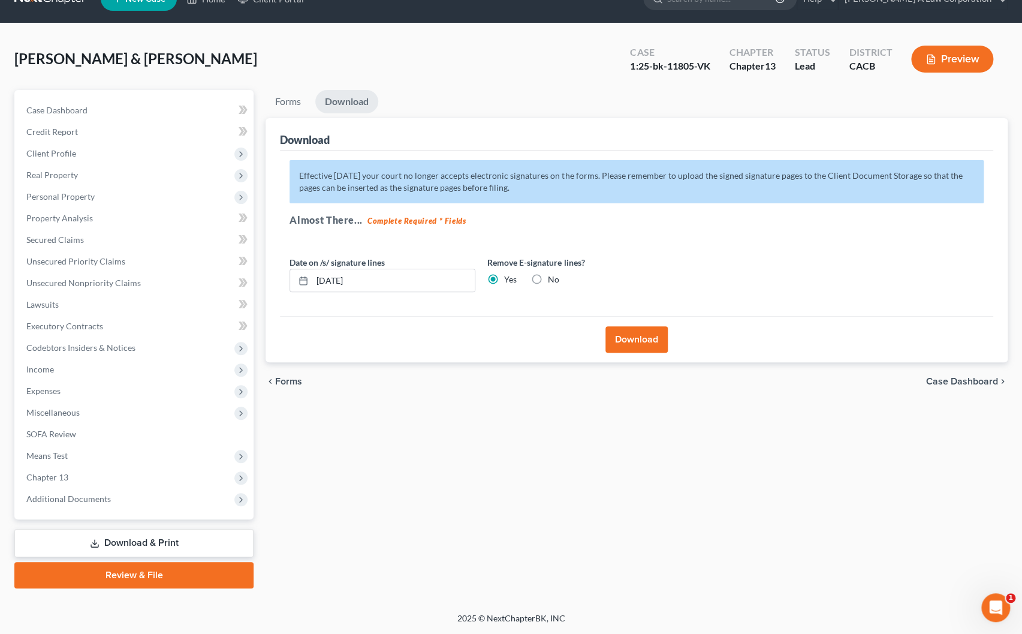
scroll to position [23, 0]
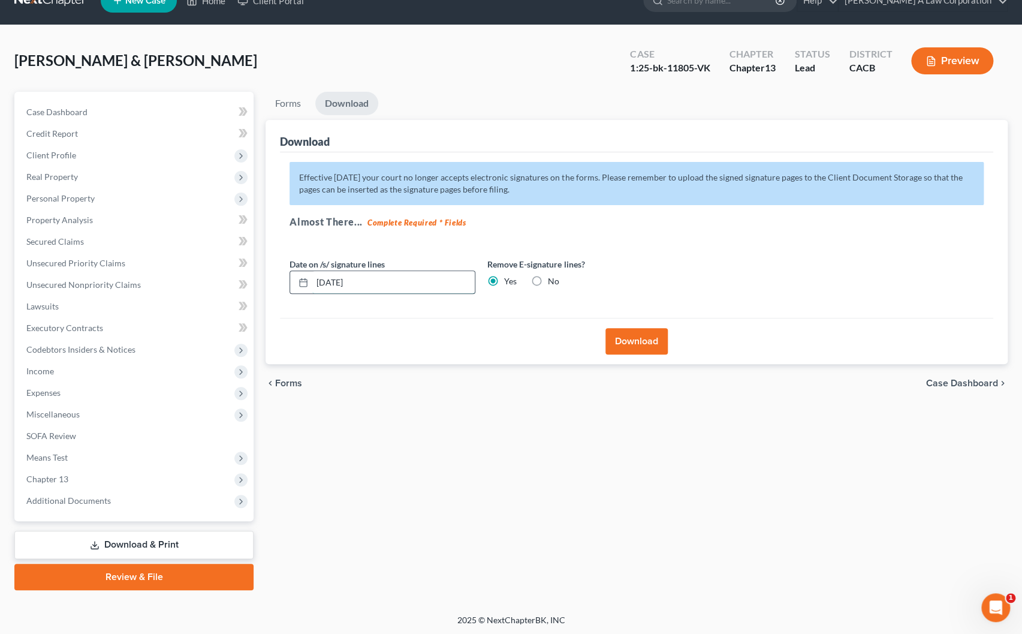
click at [339, 276] on input "[DATE]" at bounding box center [393, 282] width 162 height 23
drag, startPoint x: 331, startPoint y: 284, endPoint x: 433, endPoint y: 293, distance: 102.3
click at [433, 293] on div "10/01/20250" at bounding box center [383, 282] width 186 height 24
type input "[DATE]"
click at [621, 341] on button "Download" at bounding box center [637, 341] width 62 height 26
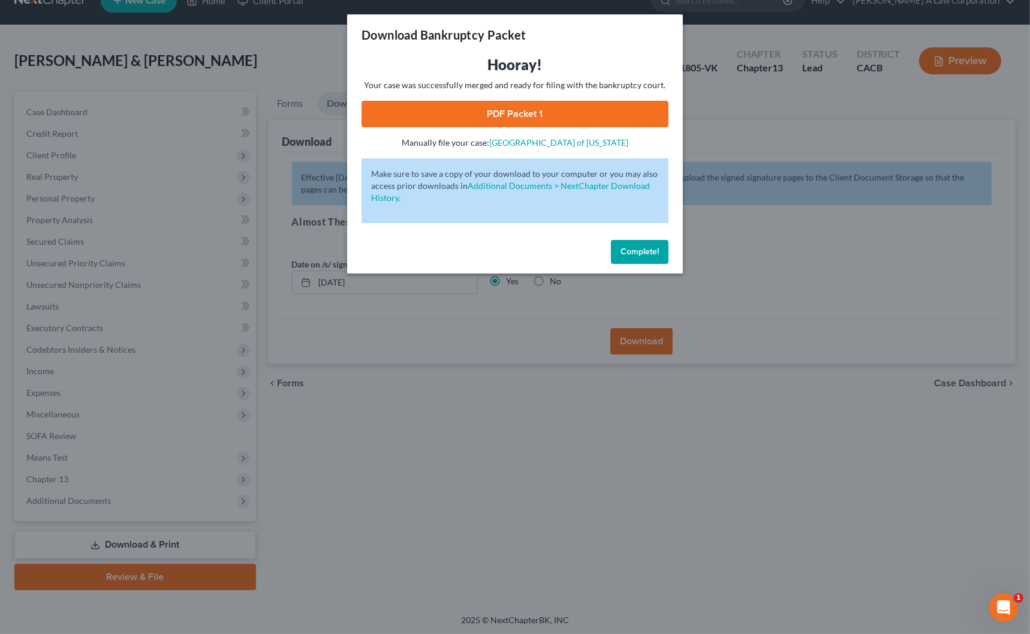
click at [490, 121] on link "PDF Packet 1" at bounding box center [515, 114] width 307 height 26
click at [625, 260] on button "Complete!" at bounding box center [640, 252] width 58 height 24
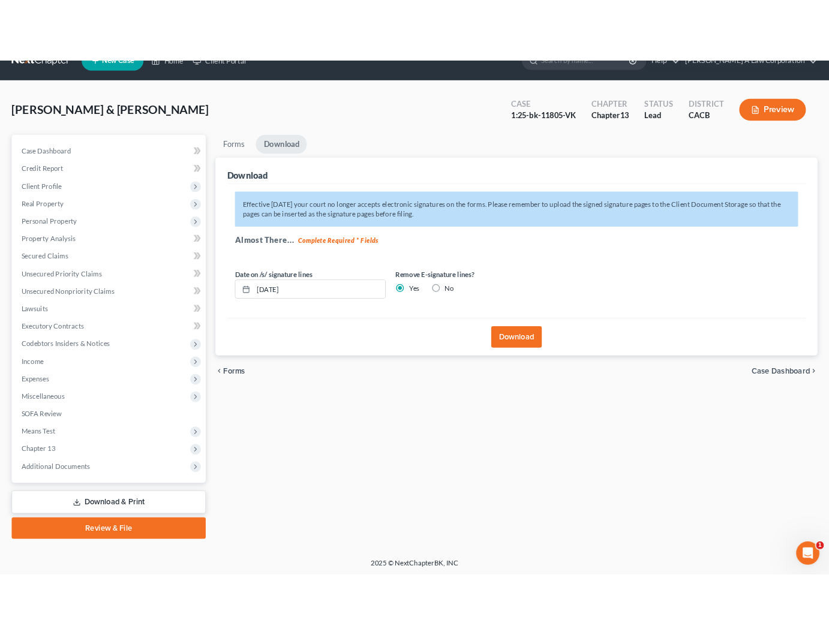
scroll to position [22, 0]
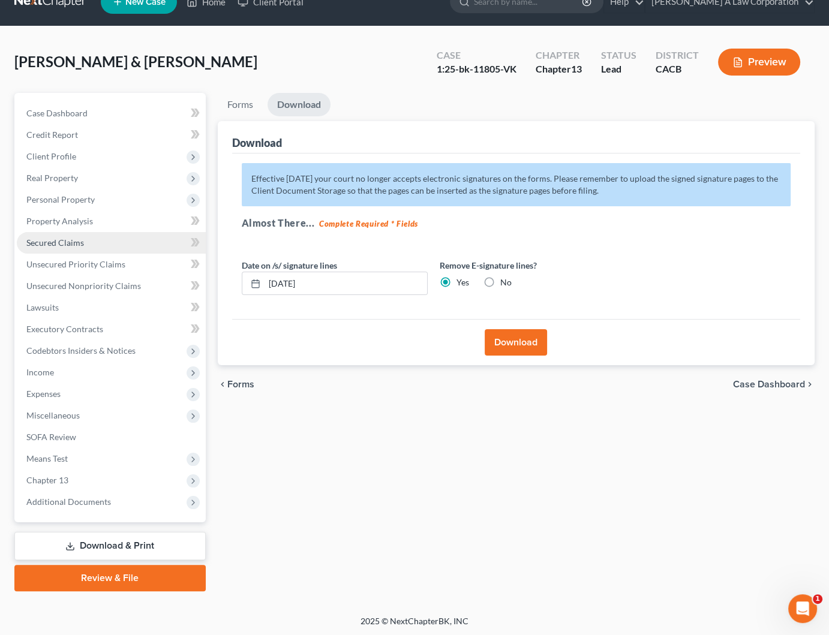
click at [56, 244] on span "Secured Claims" at bounding box center [55, 242] width 58 height 10
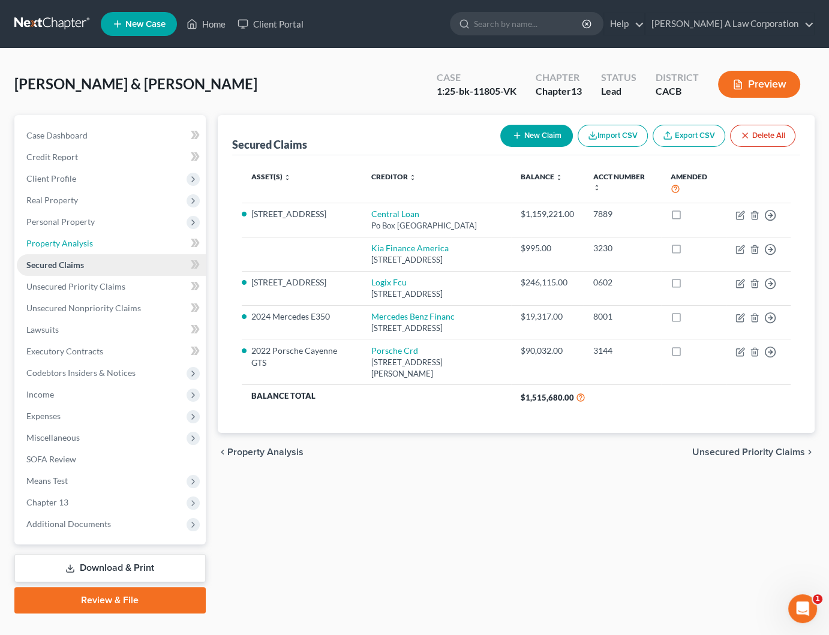
click at [56, 244] on span "Property Analysis" at bounding box center [59, 243] width 67 height 10
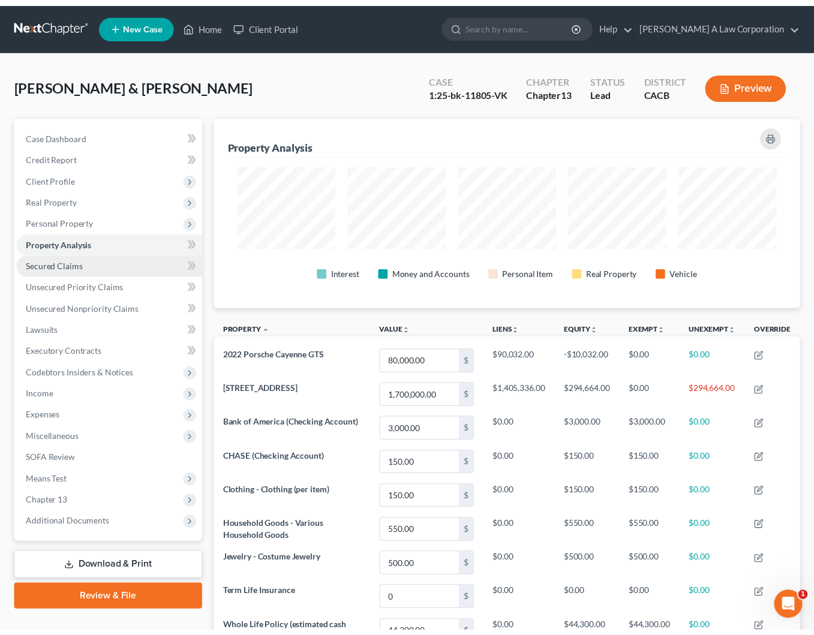
scroll to position [192, 597]
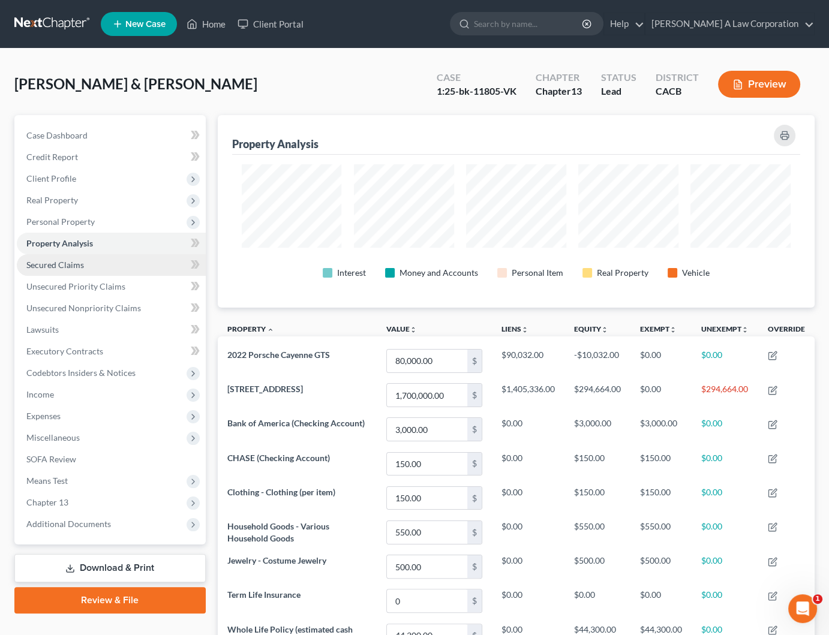
click at [54, 261] on span "Secured Claims" at bounding box center [55, 265] width 58 height 10
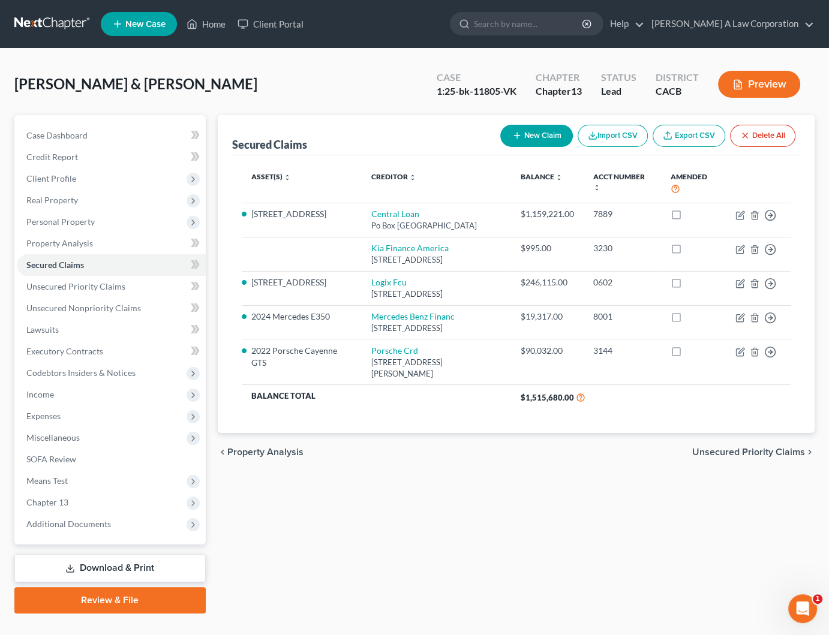
click at [666, 562] on div "Secured Claims New Claim Import CSV Export CSV Delete All Asset(s) expand_more …" at bounding box center [516, 364] width 609 height 498
click at [246, 84] on div "[PERSON_NAME] & [PERSON_NAME] Upgraded Case 1:25-bk-11805-VK Chapter Chapter 13…" at bounding box center [414, 89] width 800 height 52
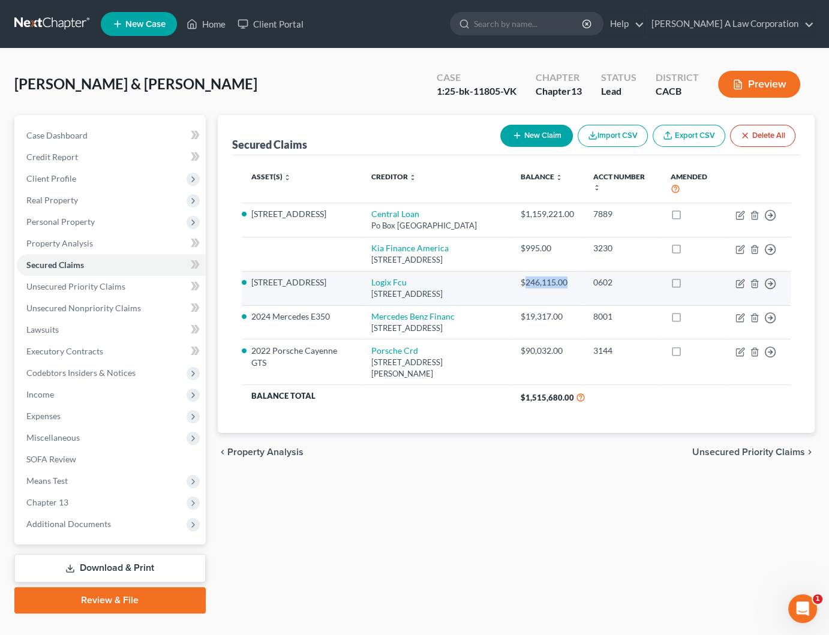
drag, startPoint x: 574, startPoint y: 292, endPoint x: 528, endPoint y: 293, distance: 45.6
click at [528, 288] on div "$246,115.00" at bounding box center [546, 282] width 53 height 12
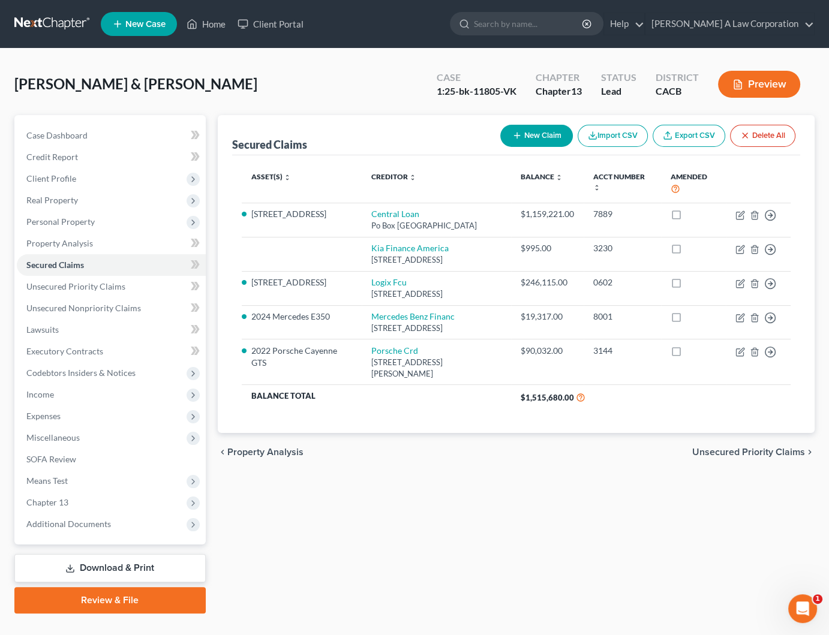
click at [538, 559] on div "Secured Claims New Claim Import CSV Export CSV Delete All Asset(s) expand_more …" at bounding box center [516, 364] width 609 height 498
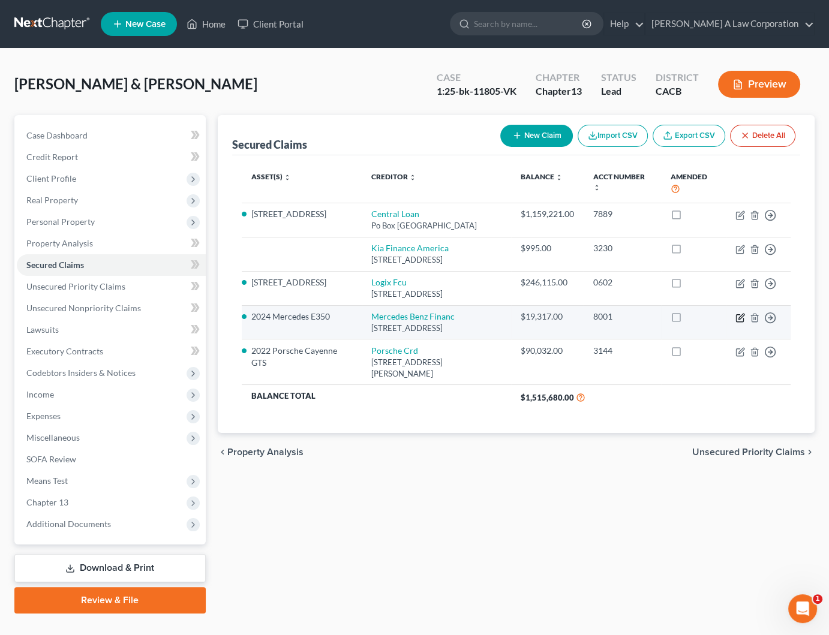
click at [737, 323] on icon "button" at bounding box center [740, 318] width 10 height 10
select select "45"
select select "2"
select select "0"
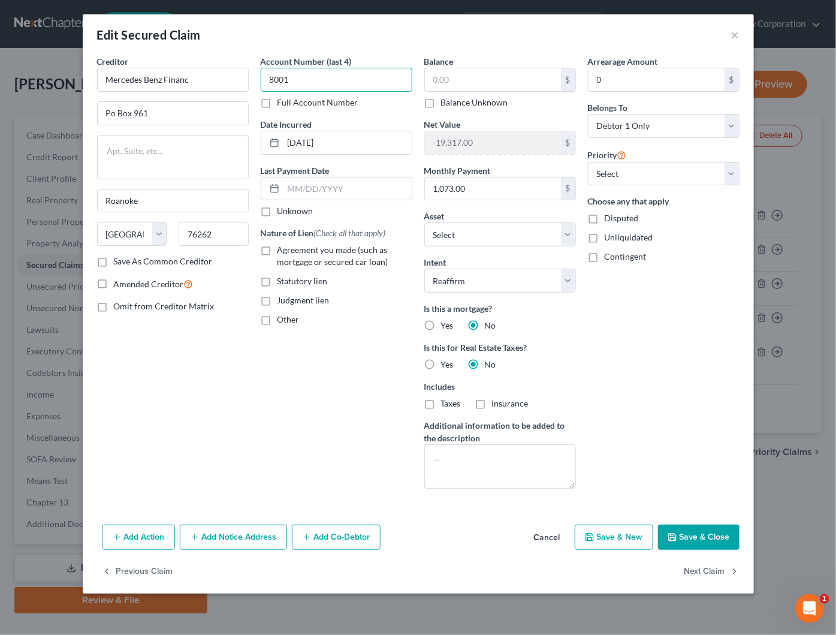
type input "8001"
click at [445, 80] on input "text" at bounding box center [493, 79] width 136 height 23
type input "21,259.28"
click at [611, 386] on div "Arrearage Amount 0 $ Belongs To * Select Debtor 1 Only Debtor 2 Only Debtor 1 A…" at bounding box center [664, 276] width 164 height 443
click at [710, 529] on button "Save & Close" at bounding box center [699, 537] width 82 height 25
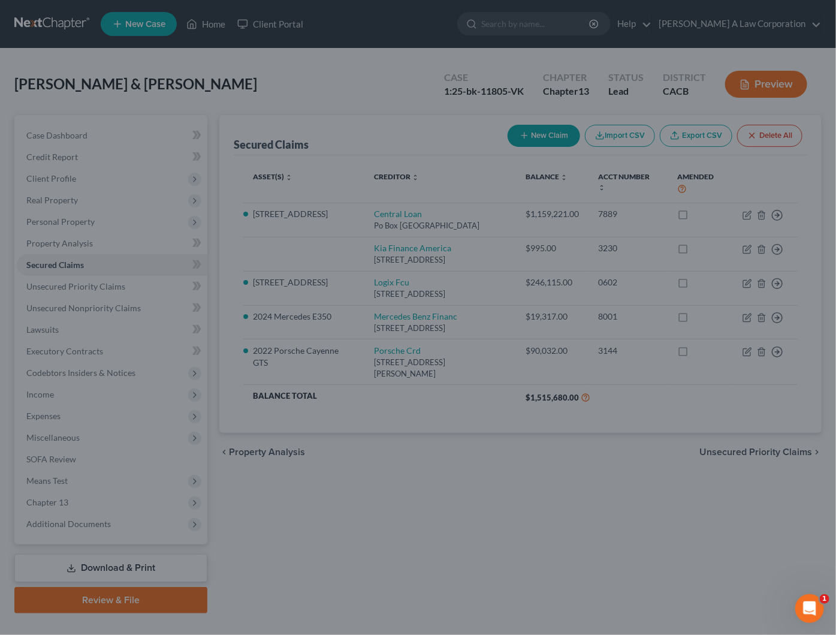
type input "-21,259.28"
select select "5"
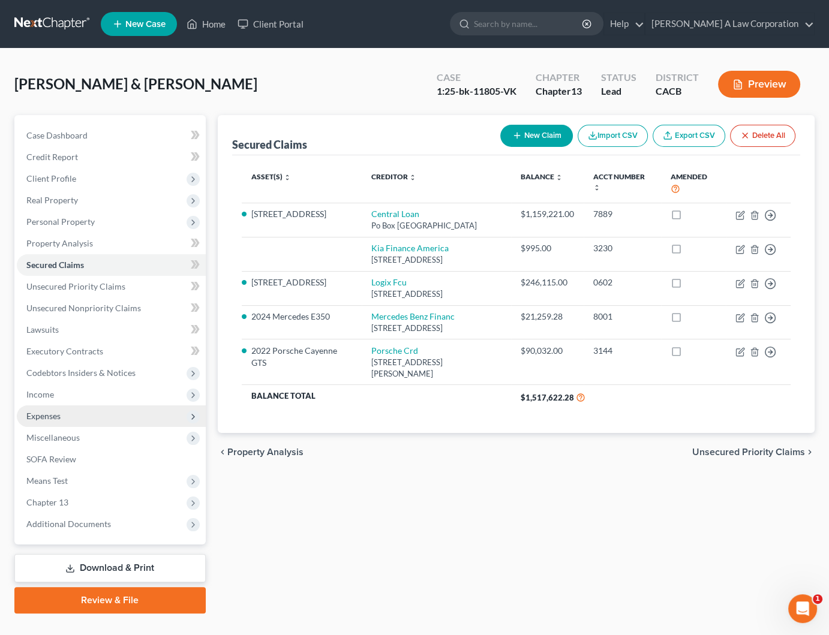
click at [63, 412] on span "Expenses" at bounding box center [111, 416] width 189 height 22
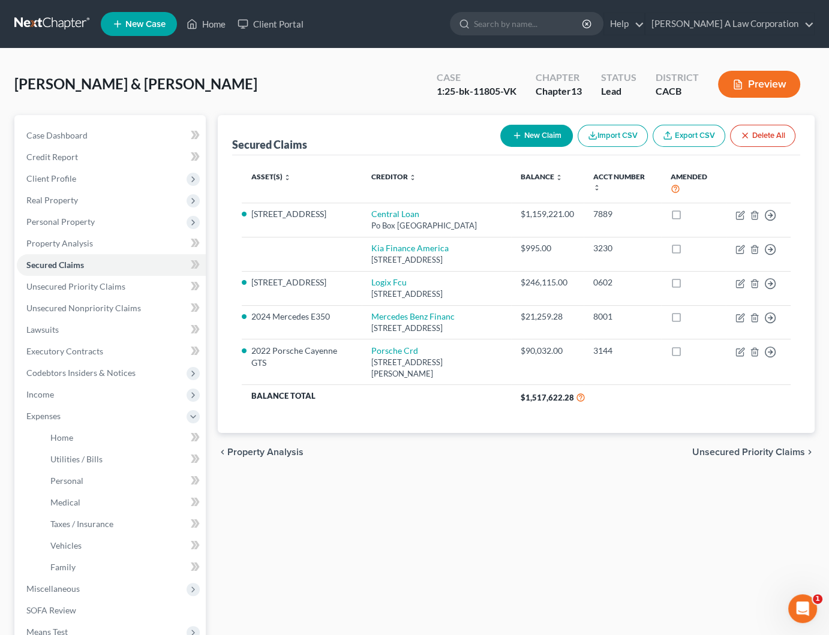
drag, startPoint x: 444, startPoint y: 488, endPoint x: 432, endPoint y: 483, distance: 12.9
click at [444, 488] on div "Secured Claims New Claim Import CSV Export CSV Delete All Asset(s) expand_more …" at bounding box center [516, 439] width 609 height 649
click at [59, 437] on span "Home" at bounding box center [61, 437] width 23 height 10
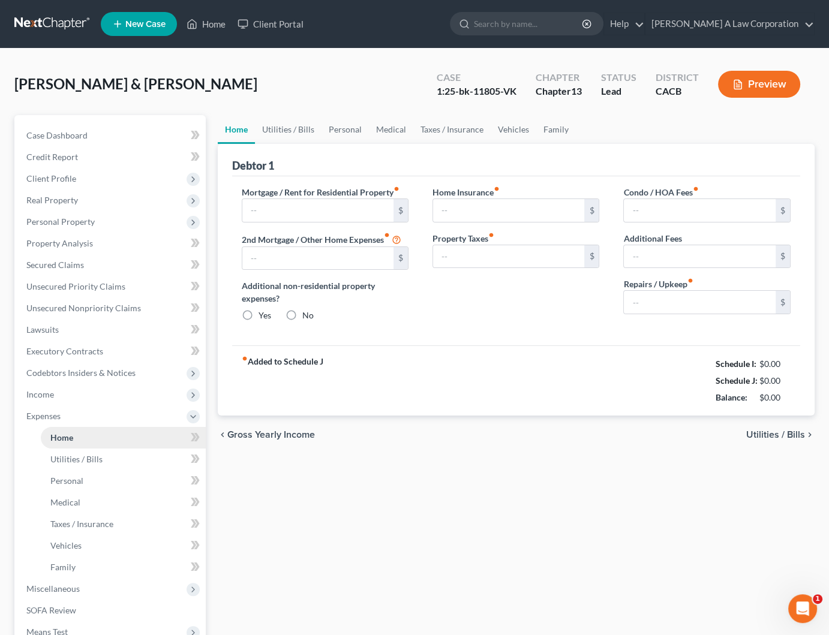
type input "5,462.00"
type input "1,789.00"
radio input "true"
type input "100.00"
type input "1,635.00"
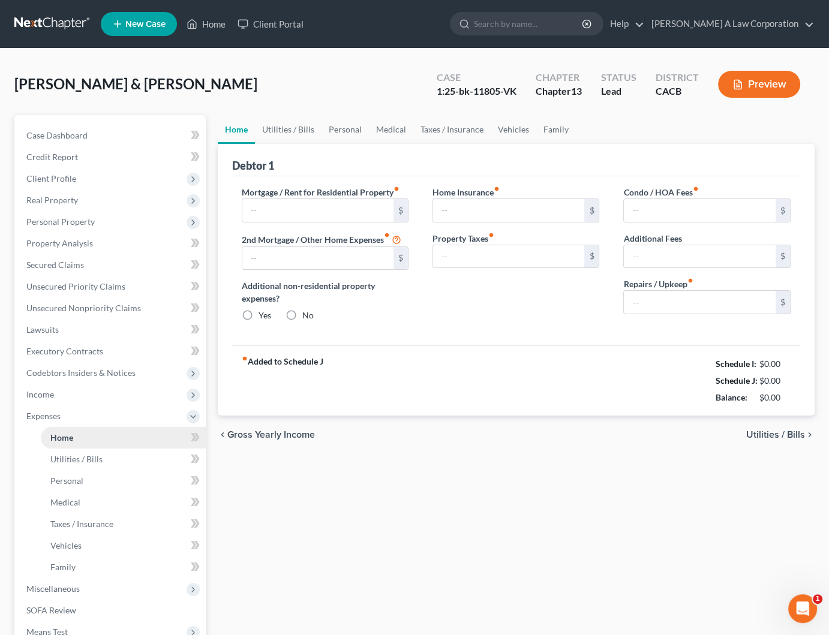
type input "0.00"
type input "50.00"
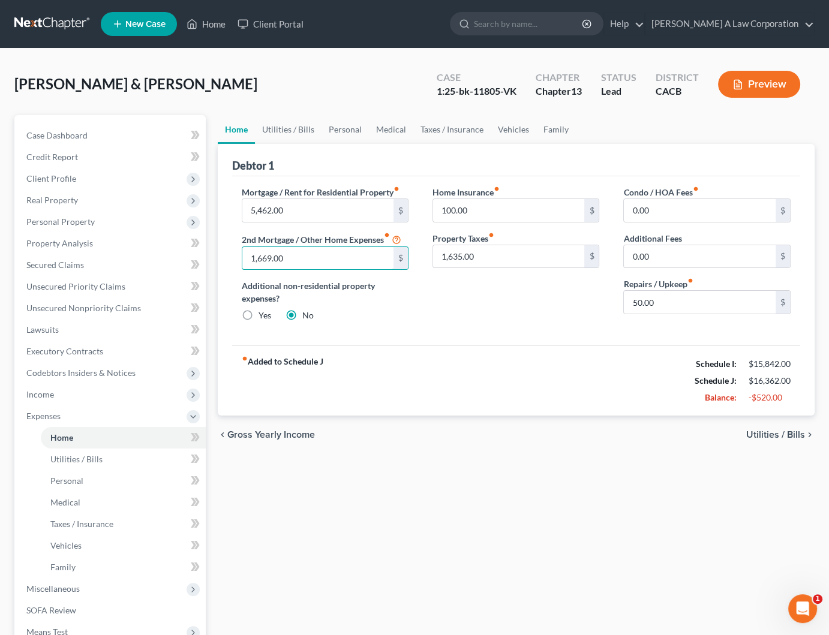
type input "1,669.00"
click at [522, 386] on div "fiber_manual_record Added to Schedule J Schedule I: $15,842.00 Schedule J: $16,…" at bounding box center [516, 380] width 568 height 70
click at [70, 267] on span "Secured Claims" at bounding box center [55, 265] width 58 height 10
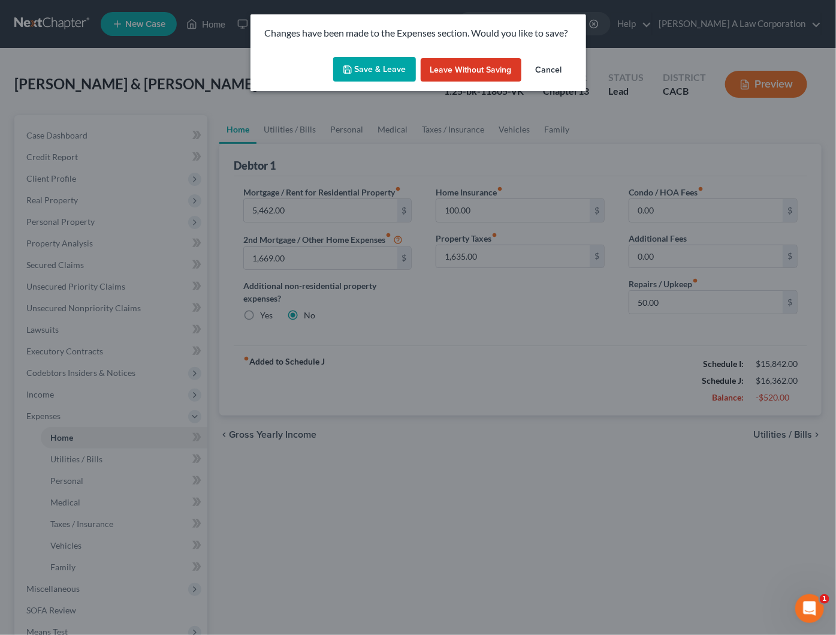
click at [386, 73] on button "Save & Leave" at bounding box center [374, 69] width 83 height 25
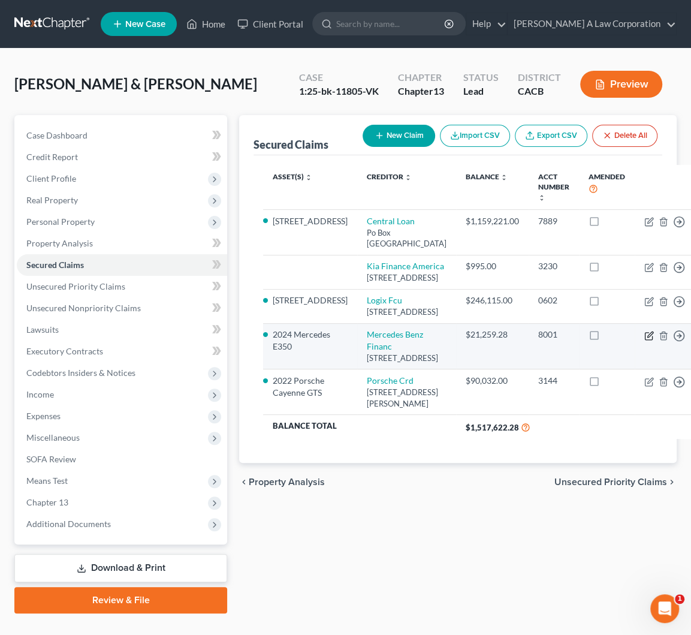
click at [648, 337] on icon "button" at bounding box center [650, 334] width 5 height 5
select select "45"
select select "5"
select select "2"
select select "0"
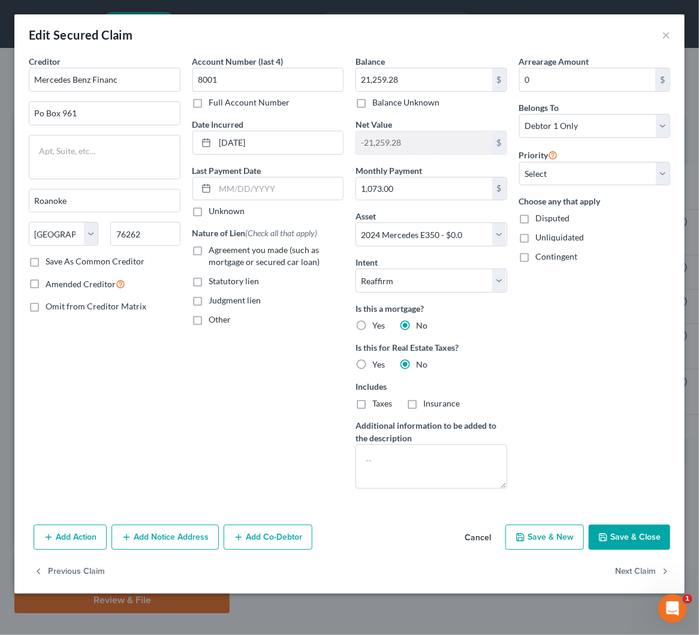
click at [531, 63] on label "Arrearage Amount" at bounding box center [554, 61] width 70 height 13
type input "1,177.85"
type input "1175.16"
drag, startPoint x: 275, startPoint y: 197, endPoint x: 219, endPoint y: 188, distance: 57.0
click at [219, 188] on input "1175.16" at bounding box center [279, 188] width 128 height 23
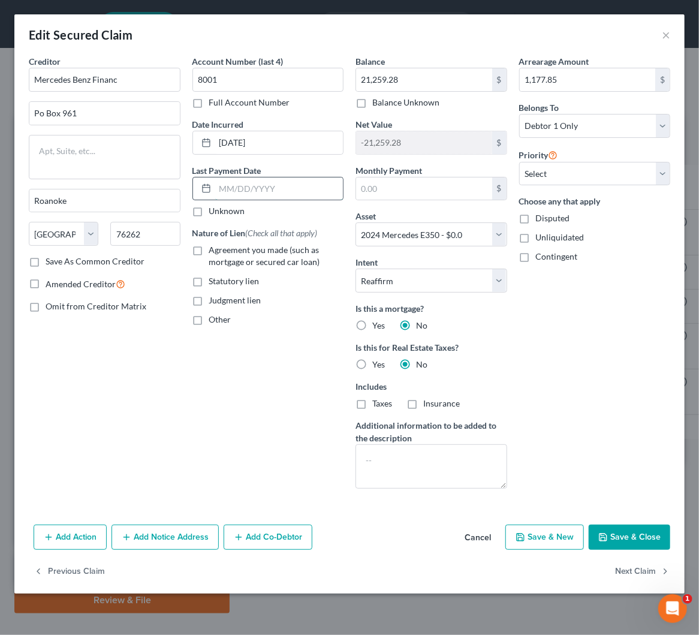
paste input "1175.16"
type input "1175.16"
click at [631, 542] on button "Save & Close" at bounding box center [630, 537] width 82 height 25
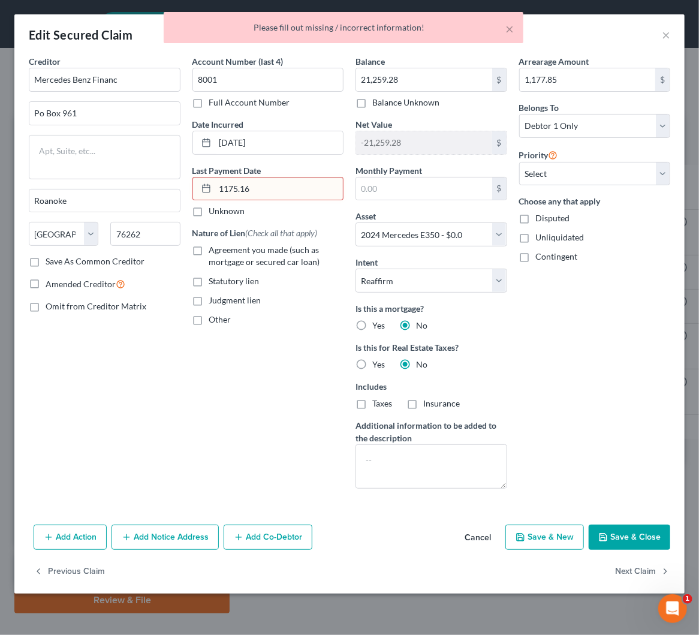
click at [236, 187] on input "1175.16" at bounding box center [279, 188] width 128 height 23
drag, startPoint x: 253, startPoint y: 188, endPoint x: 215, endPoint y: 189, distance: 38.4
click at [215, 189] on input "1175.16" at bounding box center [279, 188] width 128 height 23
click at [260, 408] on div "Account Number (last 4) 8001 Full Account Number Date Incurred [DATE] Last Paym…" at bounding box center [268, 276] width 164 height 443
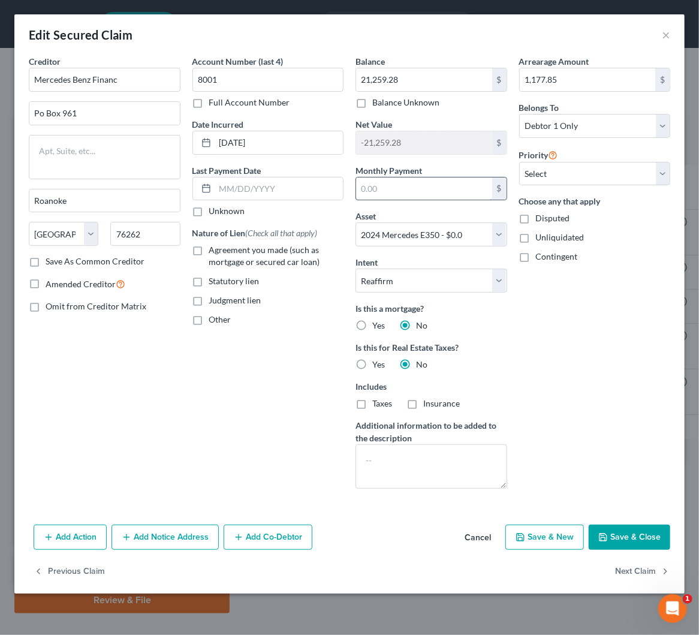
click at [363, 189] on input "text" at bounding box center [424, 188] width 136 height 23
paste input "1175.16"
type input "1,175.16"
click at [275, 418] on div "Account Number (last 4) 8001 Full Account Number Date Incurred [DATE] Last Paym…" at bounding box center [268, 276] width 164 height 443
click at [636, 532] on button "Save & Close" at bounding box center [630, 537] width 82 height 25
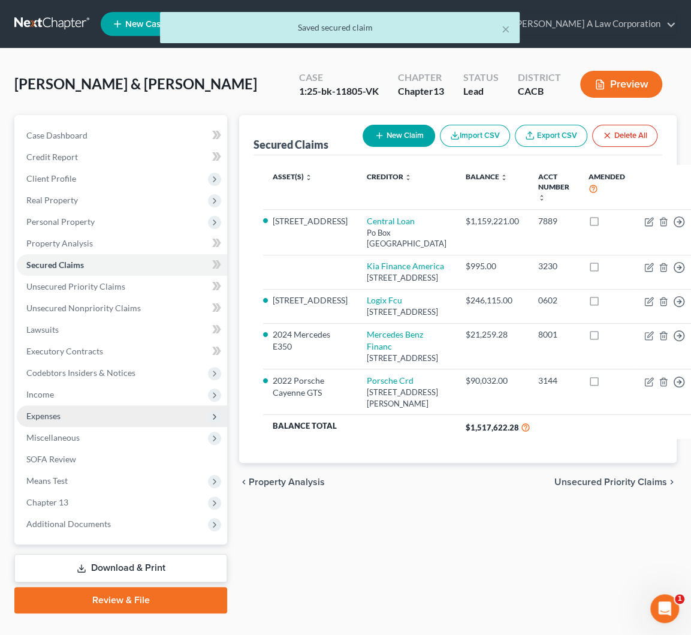
click at [33, 418] on span "Expenses" at bounding box center [43, 416] width 34 height 10
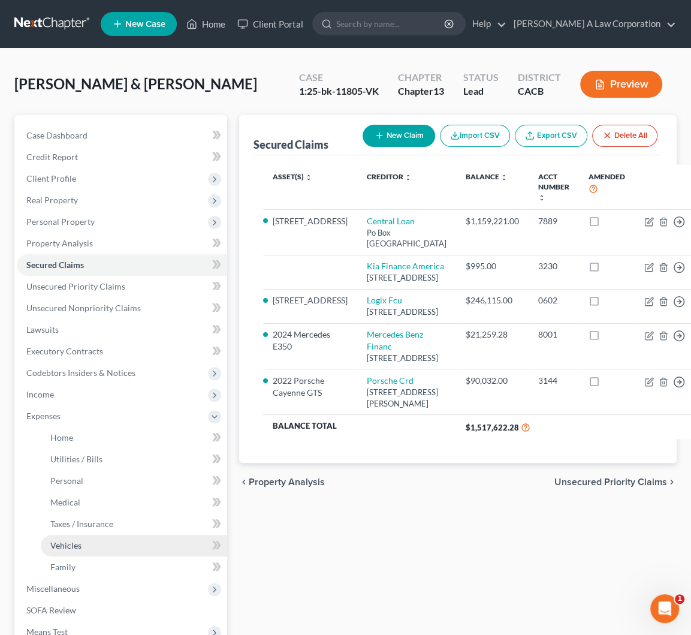
click at [55, 544] on span "Vehicles" at bounding box center [65, 545] width 31 height 10
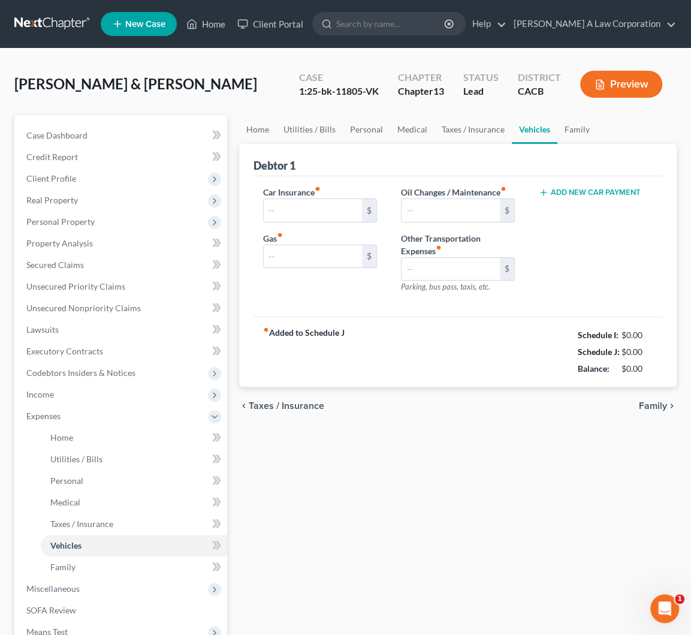
type input "567.00"
type input "400.00"
type input "100.00"
type input "0.00"
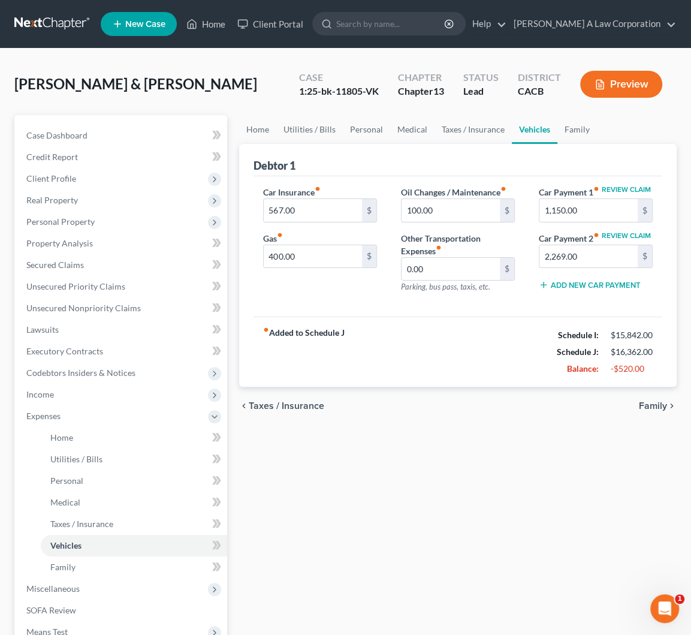
click at [0, 64] on div "[PERSON_NAME] & [PERSON_NAME] Upgraded Case 1:25-bk-11805-VK Chapter Chapter 13…" at bounding box center [345, 419] width 691 height 740
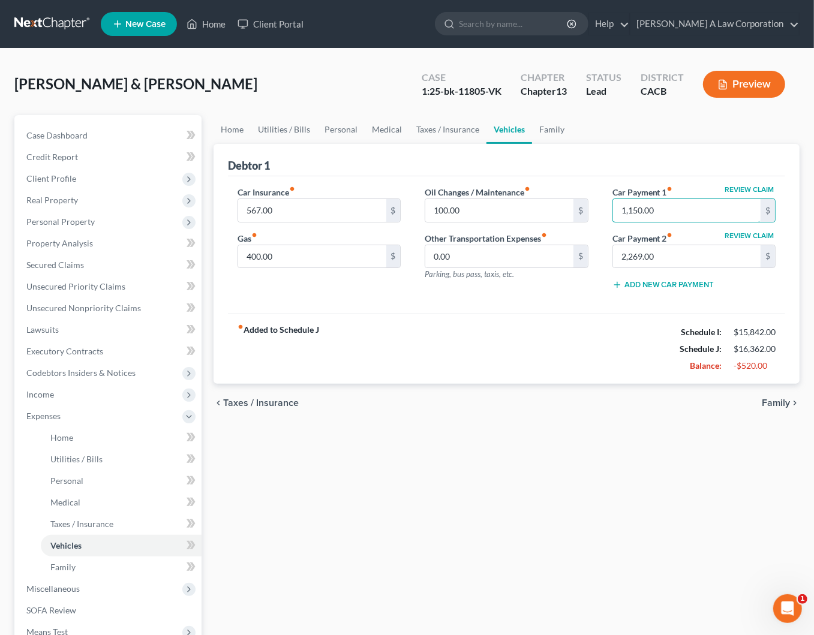
paste input "175.16"
type input "1,175.16"
click at [601, 356] on div "fiber_manual_record Added to Schedule J Schedule I: $15,842.00 Schedule J: $16,…" at bounding box center [506, 349] width 557 height 70
click at [471, 447] on div "Home Utilities / Bills Personal Medical Taxes / Insurance Vehicles Family Debto…" at bounding box center [506, 439] width 598 height 649
click at [436, 459] on div "Home Utilities / Bills Personal Medical Taxes / Insurance Vehicles Family Debto…" at bounding box center [506, 439] width 598 height 649
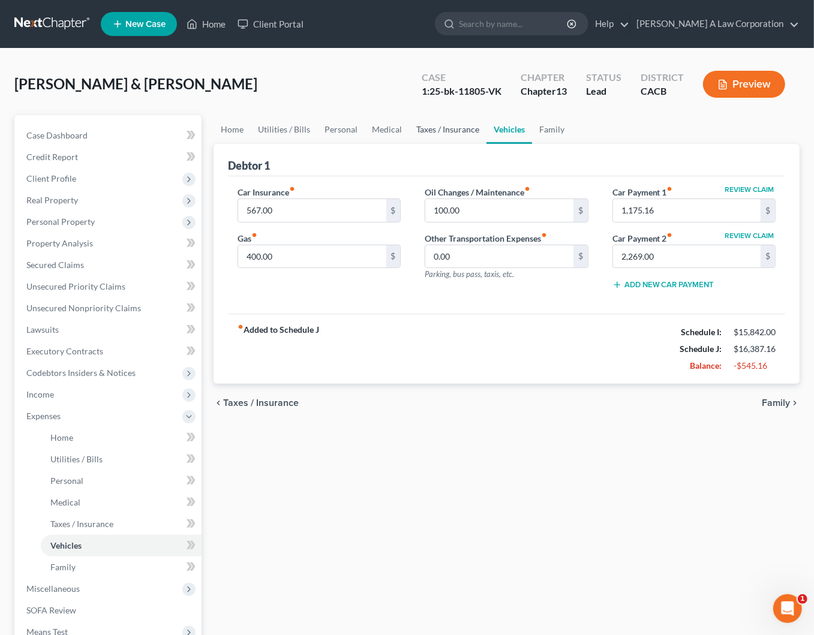
click at [440, 131] on link "Taxes / Insurance" at bounding box center [447, 129] width 77 height 29
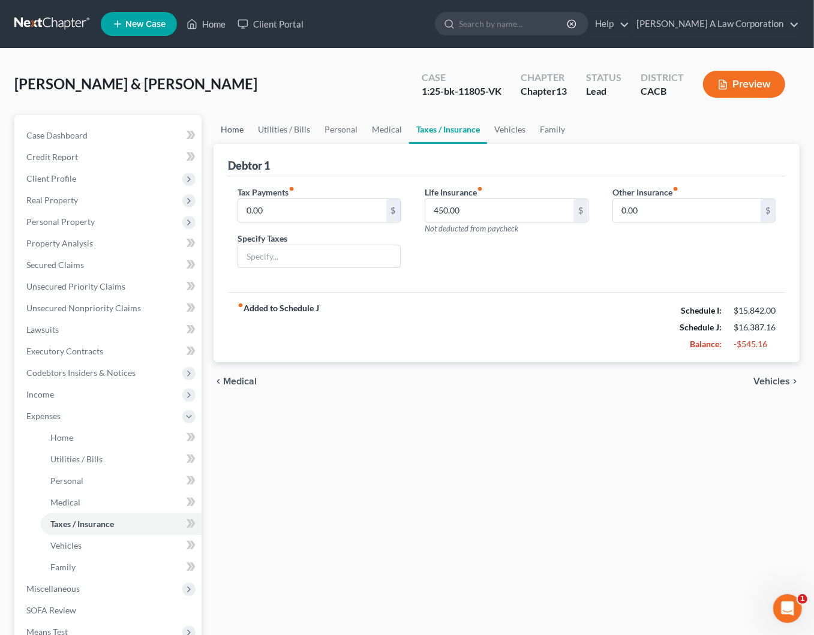
click at [243, 127] on link "Home" at bounding box center [231, 129] width 37 height 29
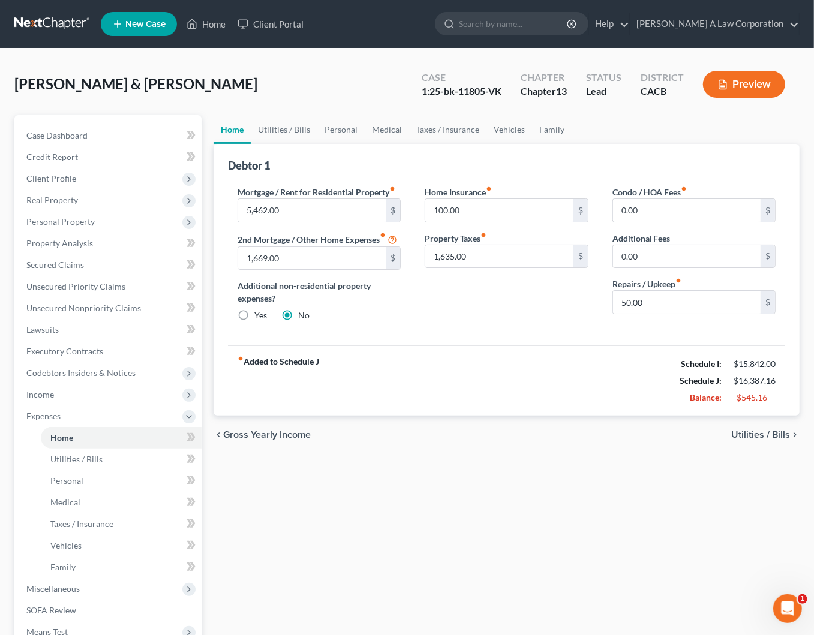
click at [441, 332] on div "Mortgage / Rent for Residential Property fiber_manual_record 5,462.00 $ 2nd Mor…" at bounding box center [506, 261] width 557 height 170
click at [450, 477] on div "Home Utilities / Bills Personal Medical Taxes / Insurance Vehicles Family Debto…" at bounding box center [506, 439] width 598 height 649
click at [32, 396] on span "Income" at bounding box center [40, 394] width 28 height 10
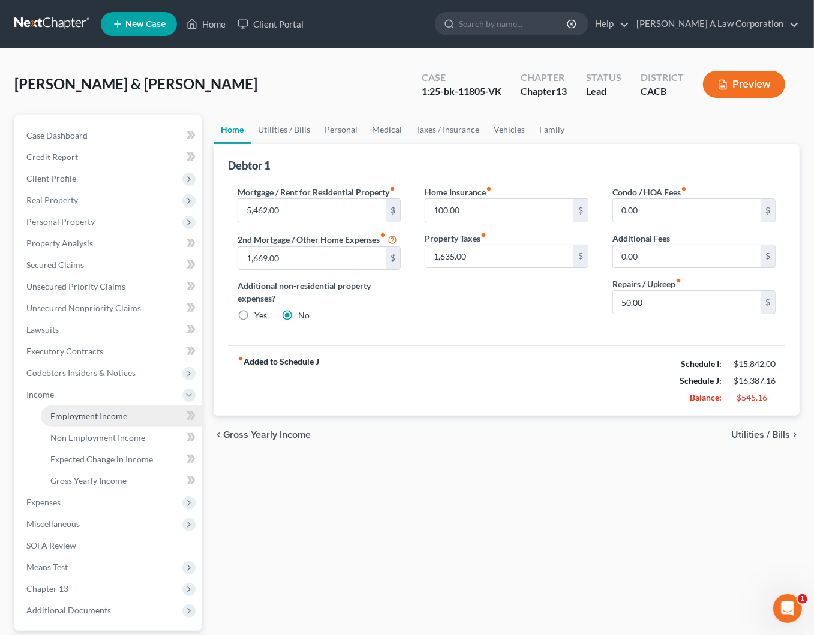
click at [70, 417] on span "Employment Income" at bounding box center [88, 416] width 77 height 10
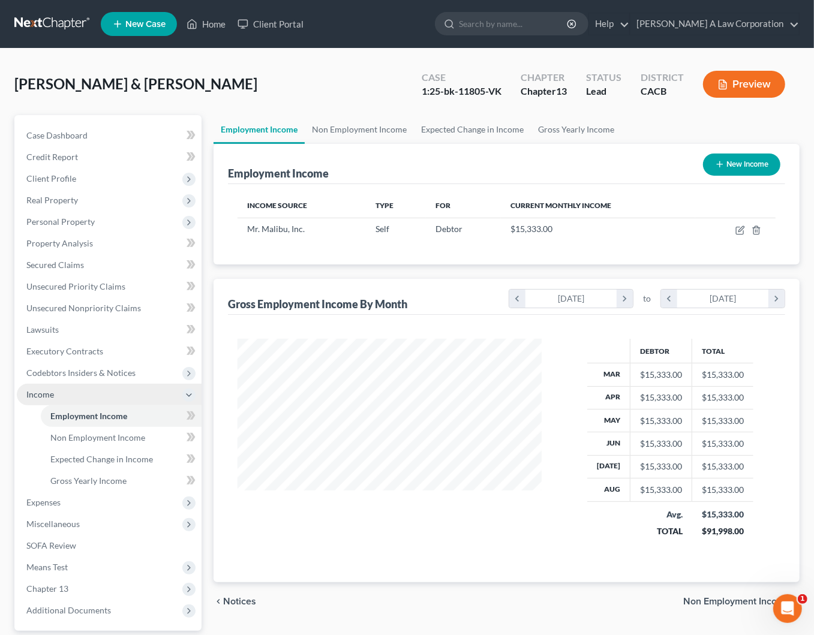
scroll to position [215, 327]
click at [372, 128] on link "Non Employment Income" at bounding box center [359, 129] width 109 height 29
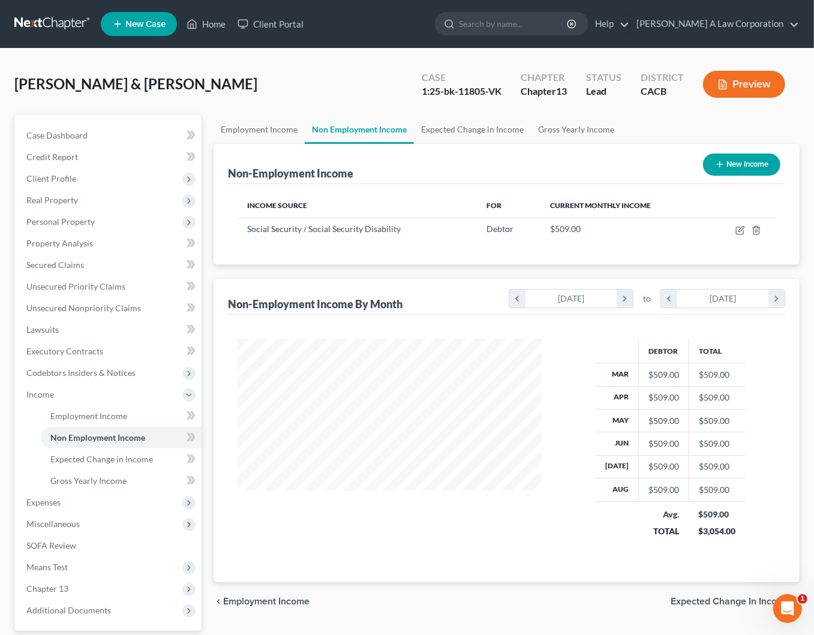
scroll to position [215, 327]
click at [271, 131] on link "Employment Income" at bounding box center [258, 129] width 91 height 29
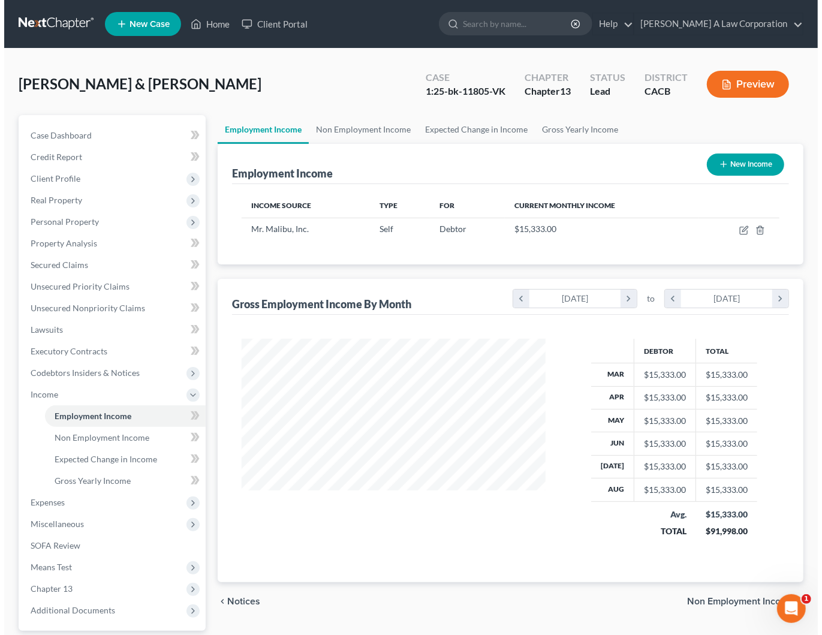
scroll to position [215, 327]
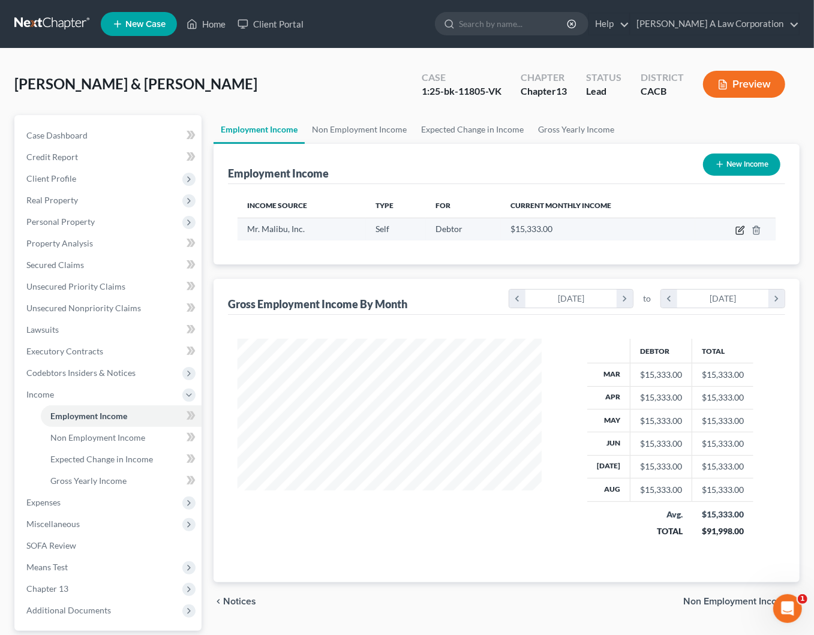
click at [737, 232] on icon "button" at bounding box center [740, 230] width 10 height 10
select select "1"
select select "0"
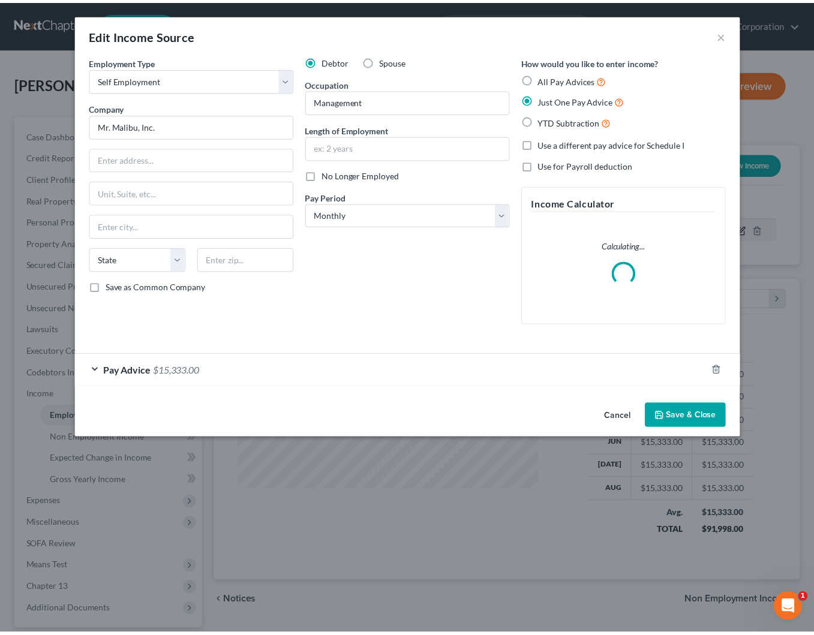
scroll to position [215, 331]
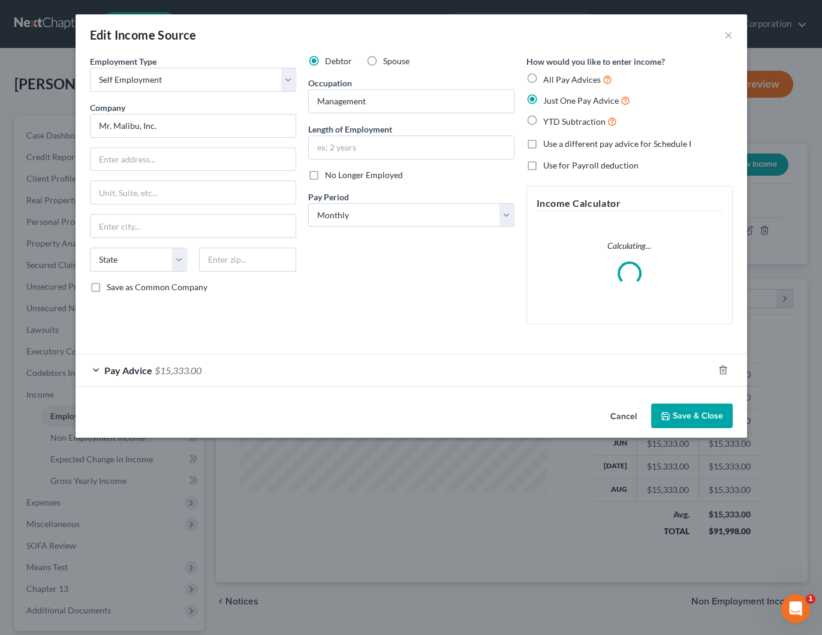
click at [423, 301] on div "Debtor Spouse Occupation Management Length of Employment No Longer Employed Pay…" at bounding box center [411, 194] width 218 height 279
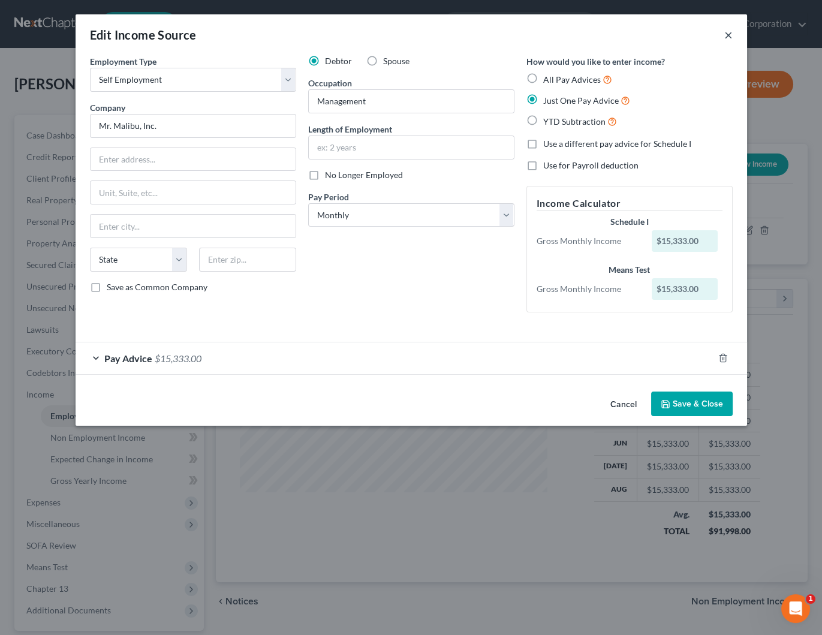
click at [727, 35] on button "×" at bounding box center [728, 35] width 8 height 14
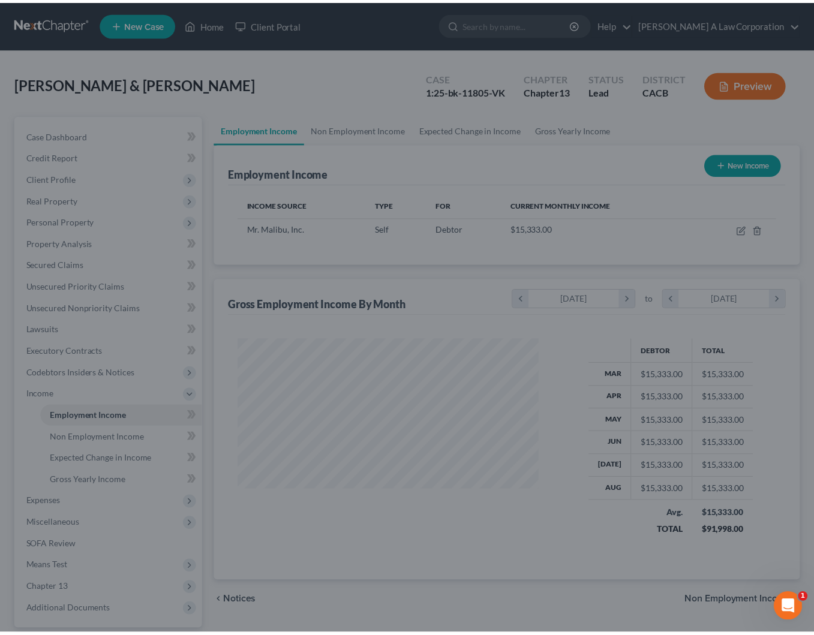
scroll to position [599356, 599243]
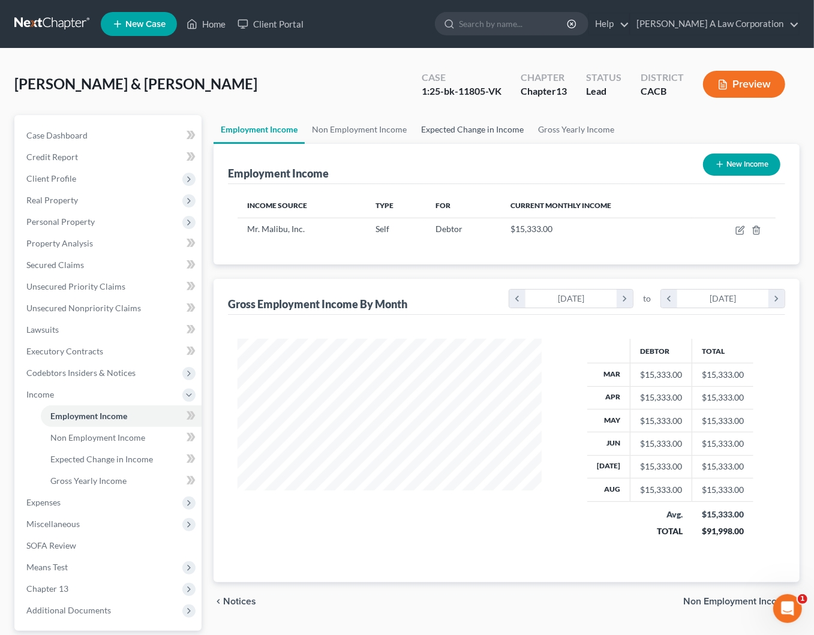
click at [507, 126] on link "Expected Change in Income" at bounding box center [472, 129] width 117 height 29
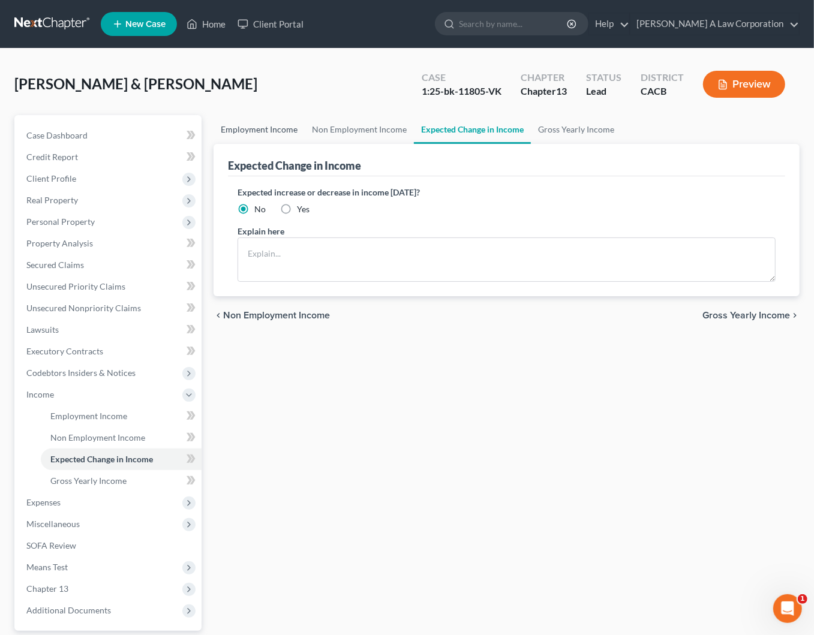
click at [263, 126] on link "Employment Income" at bounding box center [258, 129] width 91 height 29
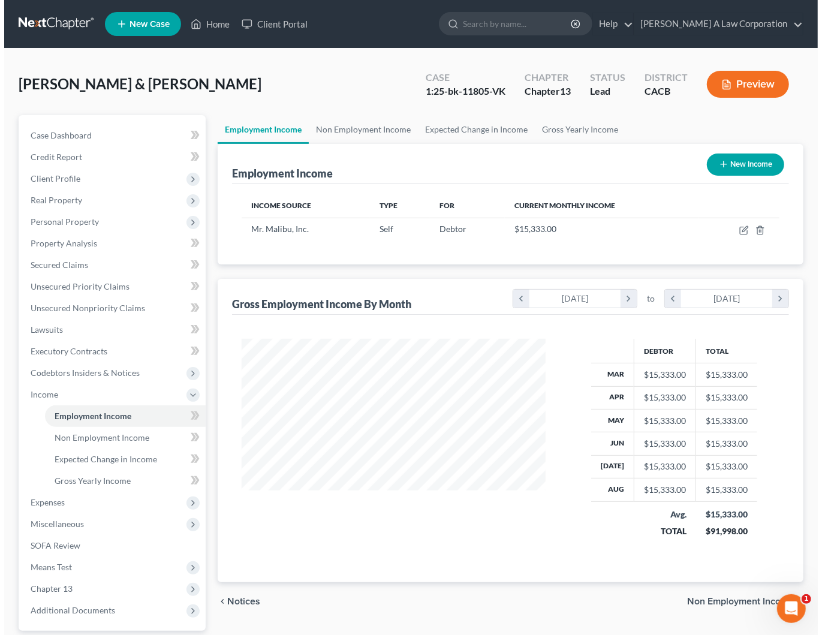
scroll to position [215, 327]
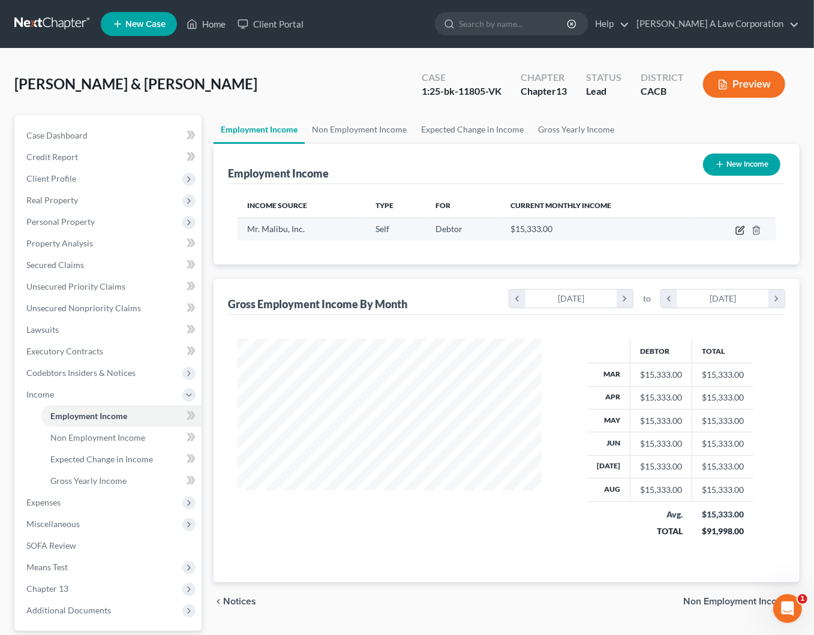
click at [737, 227] on icon "button" at bounding box center [740, 230] width 10 height 10
select select "1"
select select "0"
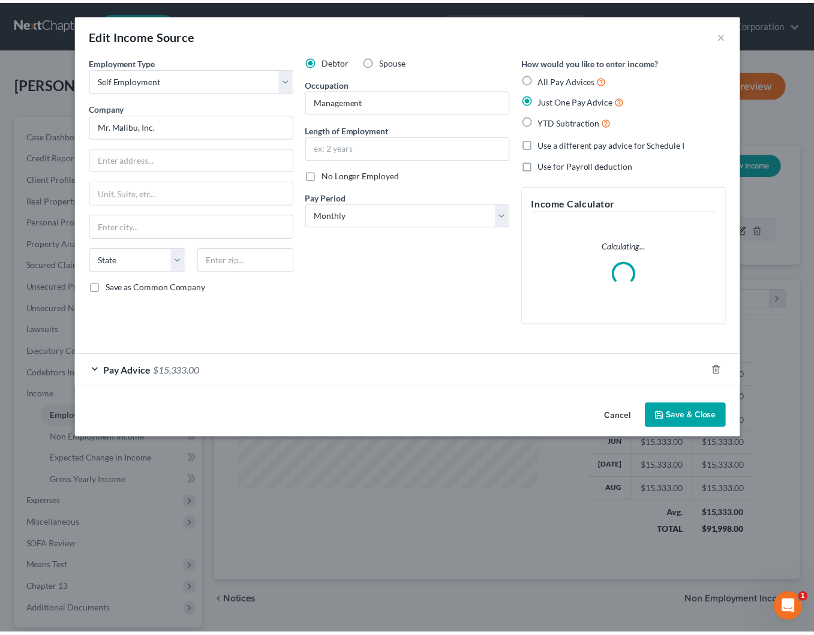
scroll to position [215, 331]
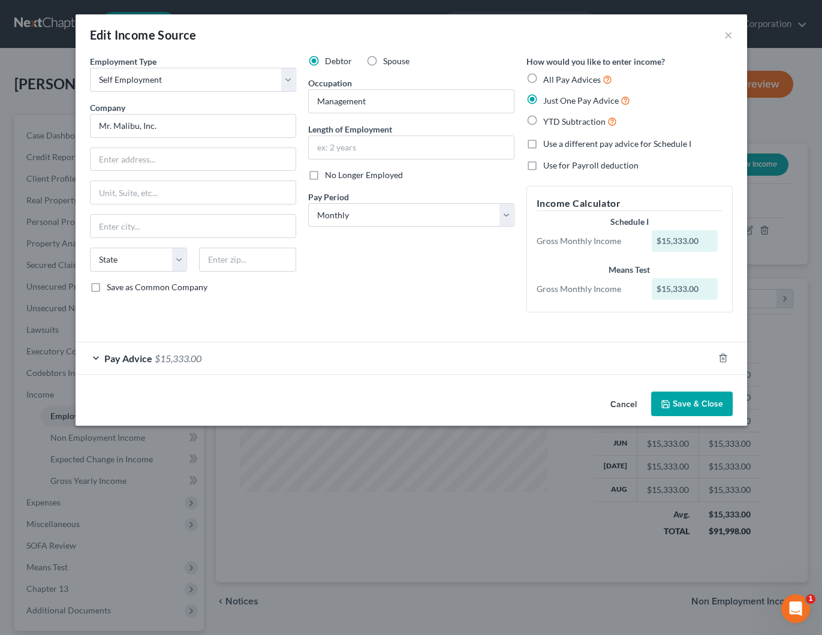
click at [171, 360] on span "$15,333.00" at bounding box center [178, 358] width 47 height 11
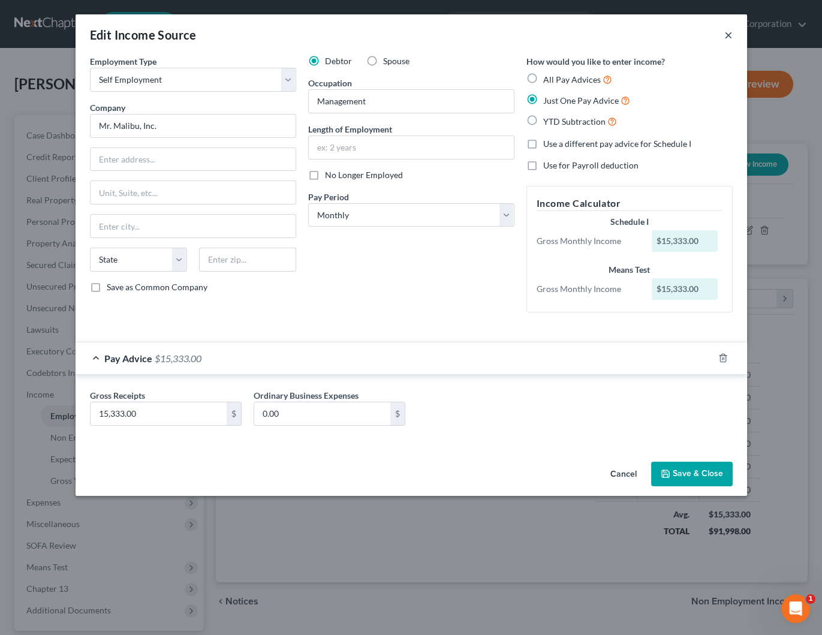
click at [725, 32] on button "×" at bounding box center [728, 35] width 8 height 14
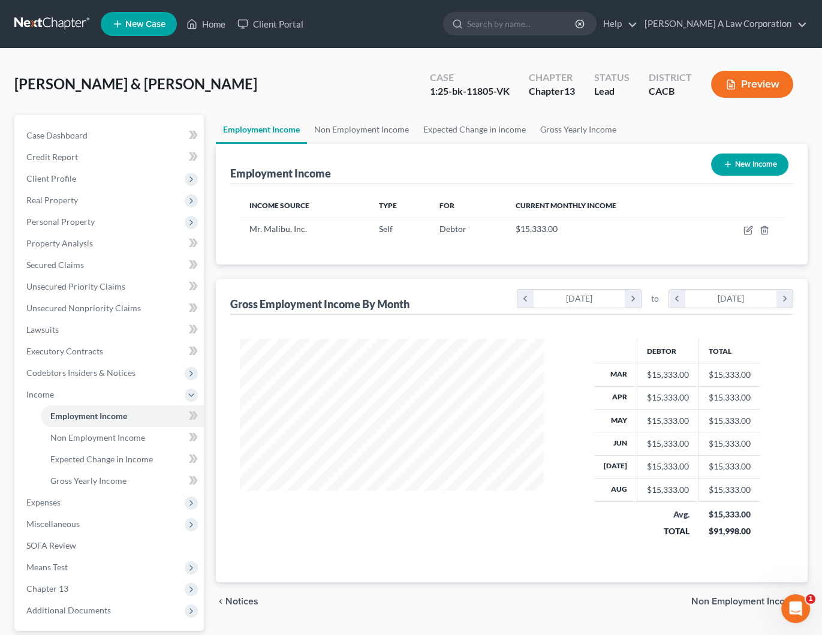
scroll to position [599356, 599243]
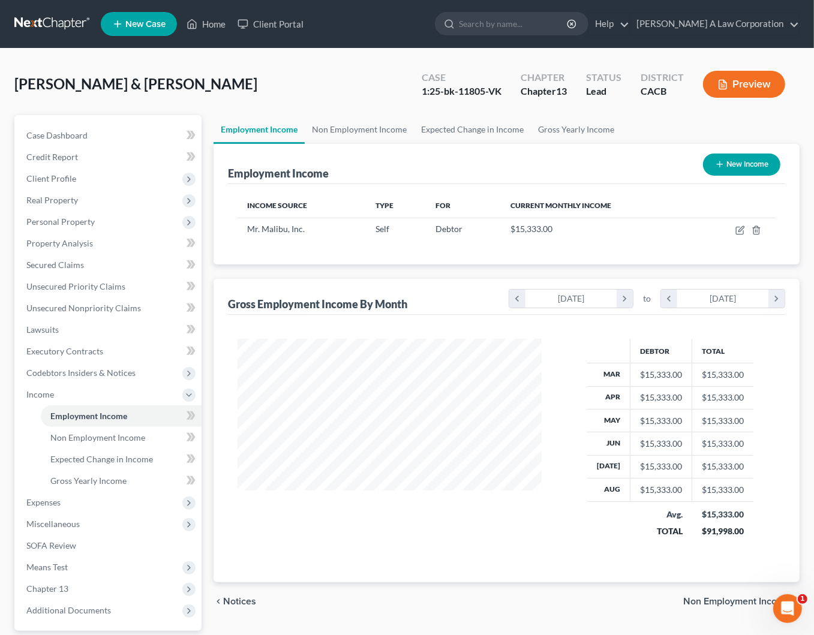
click at [737, 162] on button "New Income" at bounding box center [741, 164] width 77 height 22
select select "0"
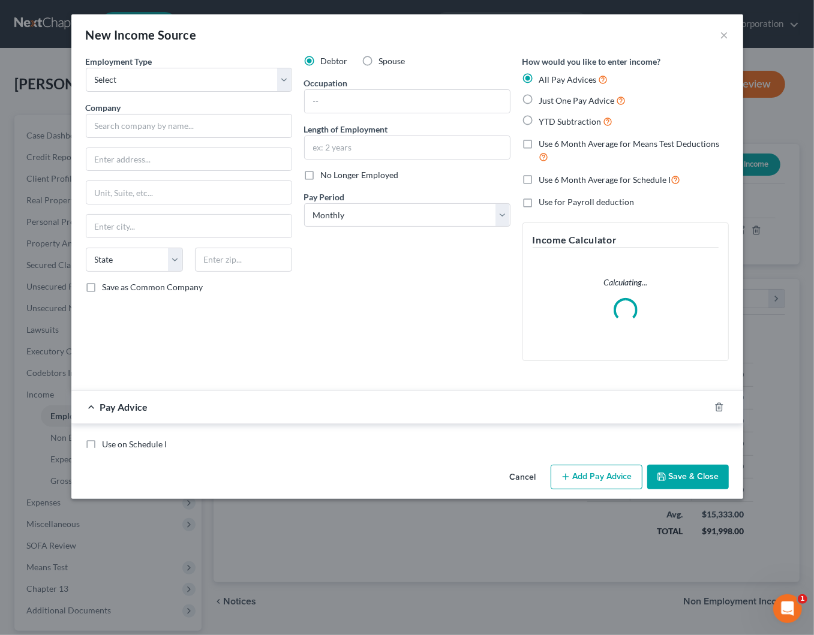
scroll to position [215, 331]
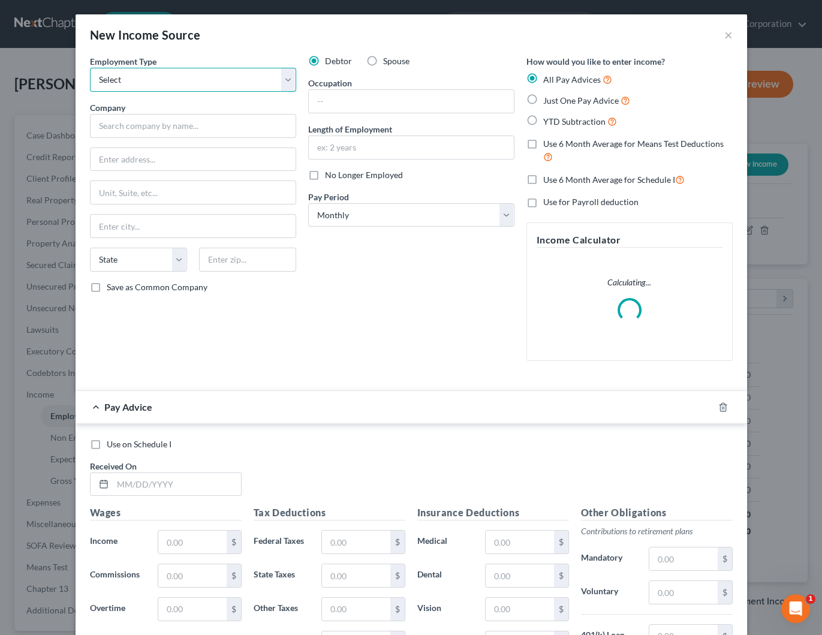
click at [137, 88] on select "Select Full or [DEMOGRAPHIC_DATA] Employment Self Employment" at bounding box center [193, 80] width 206 height 24
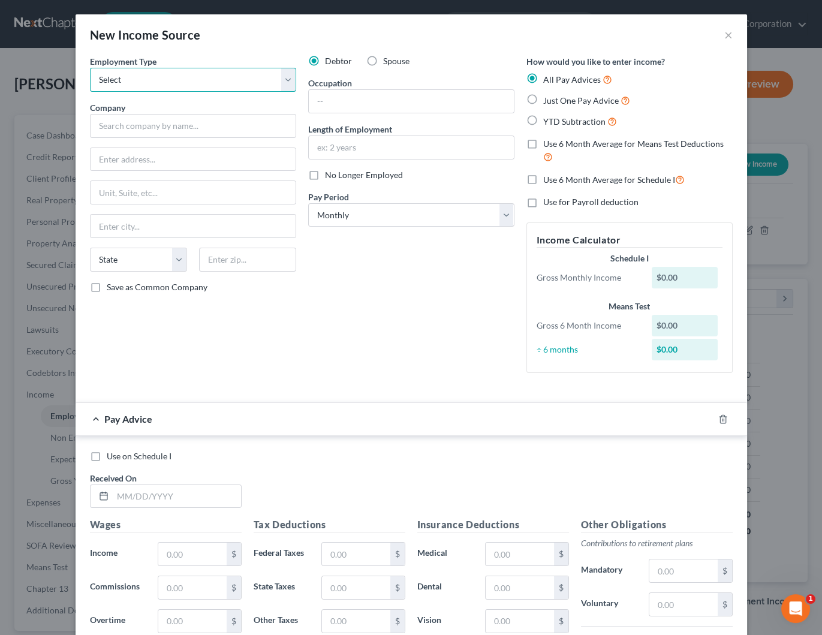
select select "1"
click at [90, 68] on select "Select Full or [DEMOGRAPHIC_DATA] Employment Self Employment" at bounding box center [193, 80] width 206 height 24
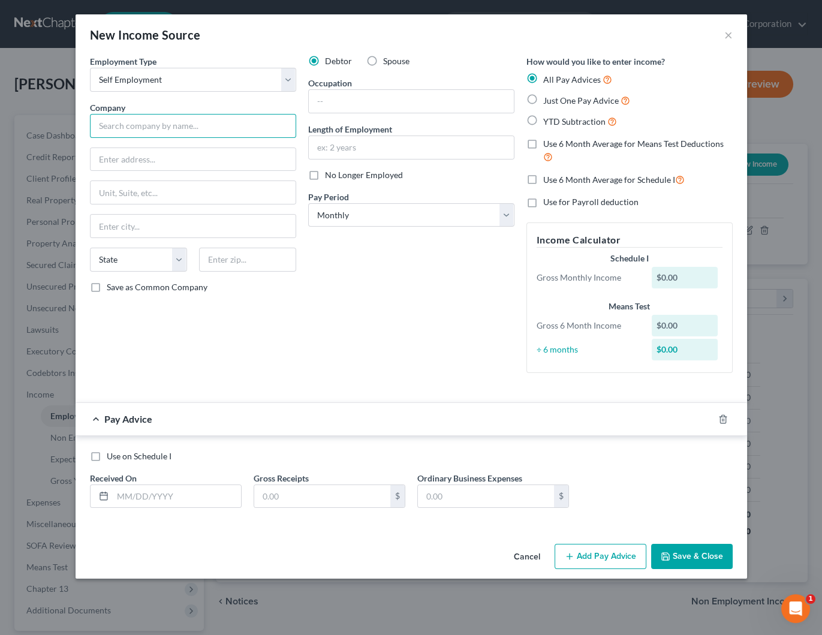
click at [126, 128] on input "text" at bounding box center [193, 126] width 206 height 24
click at [96, 128] on input "text" at bounding box center [193, 126] width 206 height 24
type input "Mr. Malibu, Inc (anticipated increase)"
click at [174, 499] on input "text" at bounding box center [177, 496] width 128 height 23
click at [109, 456] on span "Use on Schedule I" at bounding box center [139, 456] width 65 height 10
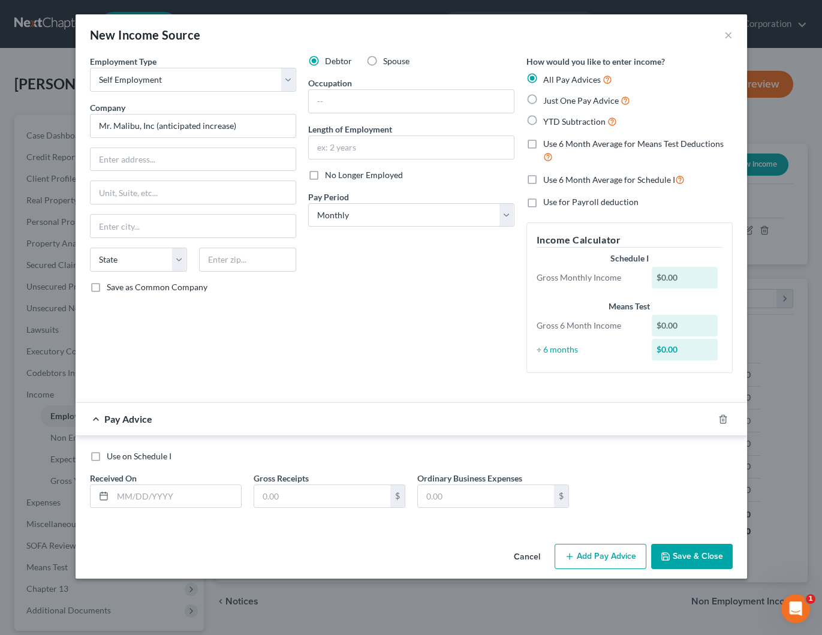
click at [112, 456] on input "Use on Schedule I" at bounding box center [116, 454] width 8 height 8
checkbox input "true"
click at [282, 498] on input "text" at bounding box center [322, 496] width 136 height 23
type input "2,500.00"
click at [610, 480] on div "Use on Schedule I Received On * Gross Receipts 2,500.00 $ Ordinary Business Exp…" at bounding box center [411, 484] width 655 height 68
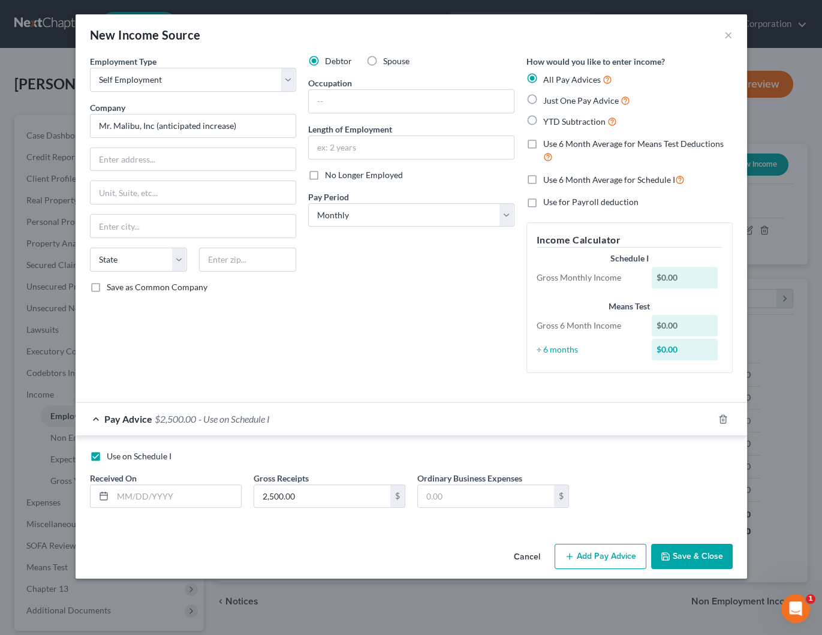
click at [713, 560] on button "Save & Close" at bounding box center [692, 556] width 82 height 25
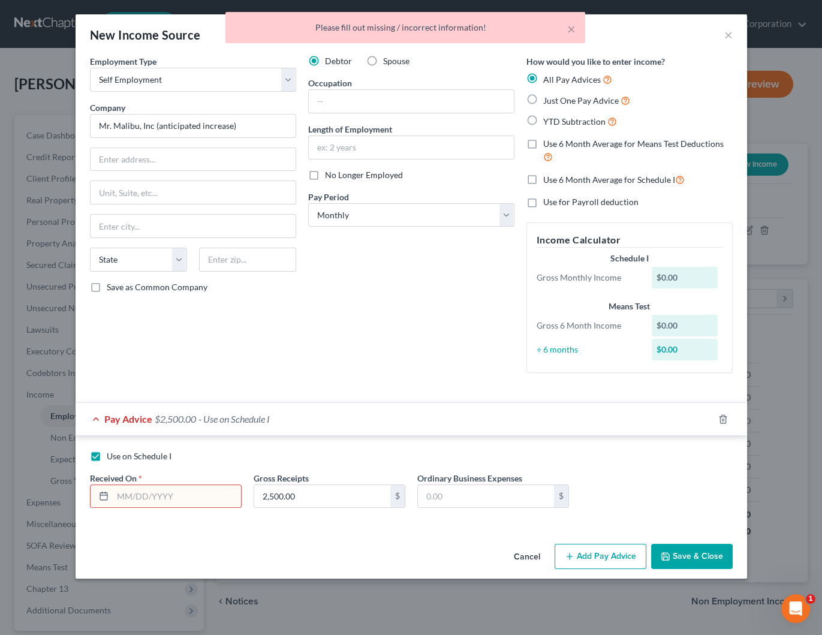
click at [120, 499] on input "text" at bounding box center [177, 496] width 128 height 23
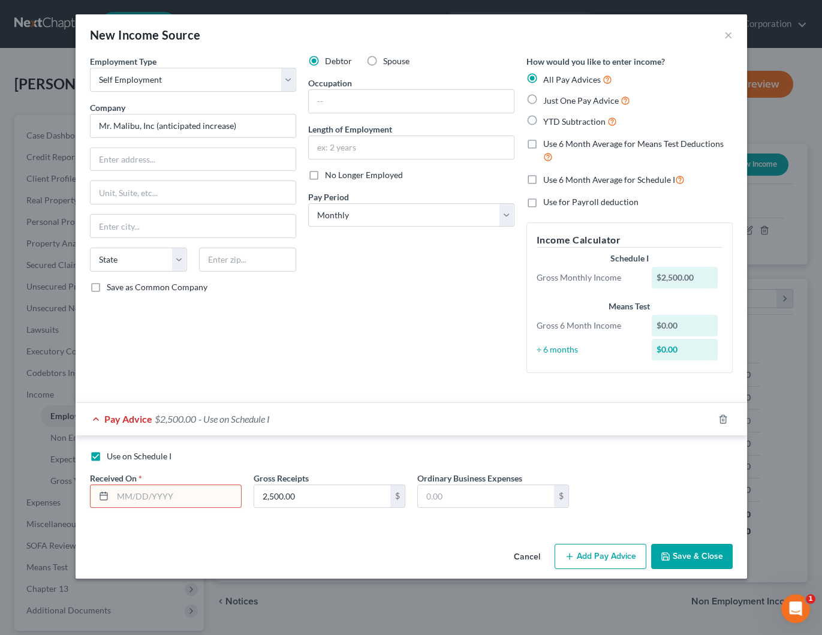
click at [574, 100] on span "Just One Pay Advice" at bounding box center [581, 100] width 76 height 10
click at [556, 100] on input "Just One Pay Advice" at bounding box center [552, 98] width 8 height 8
radio input "true"
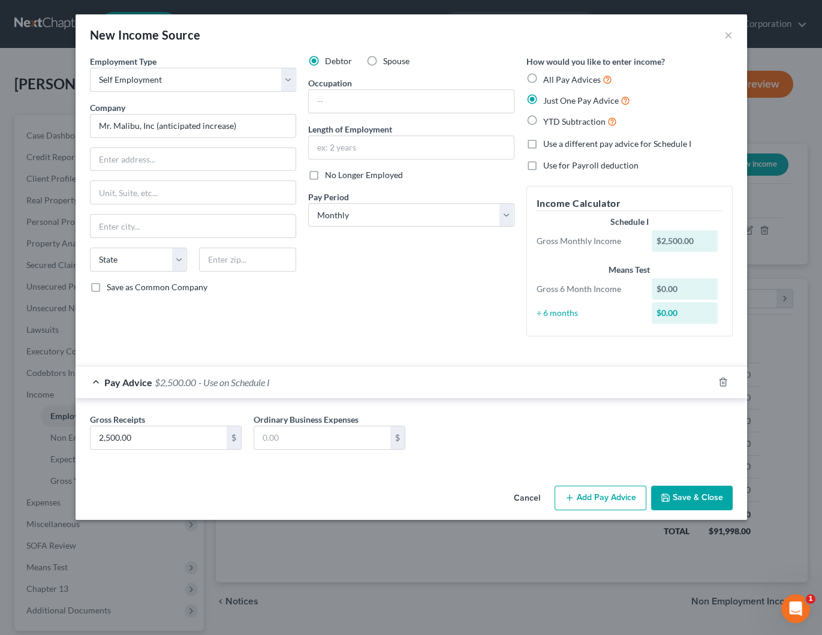
click at [713, 491] on button "Save & Close" at bounding box center [692, 498] width 82 height 25
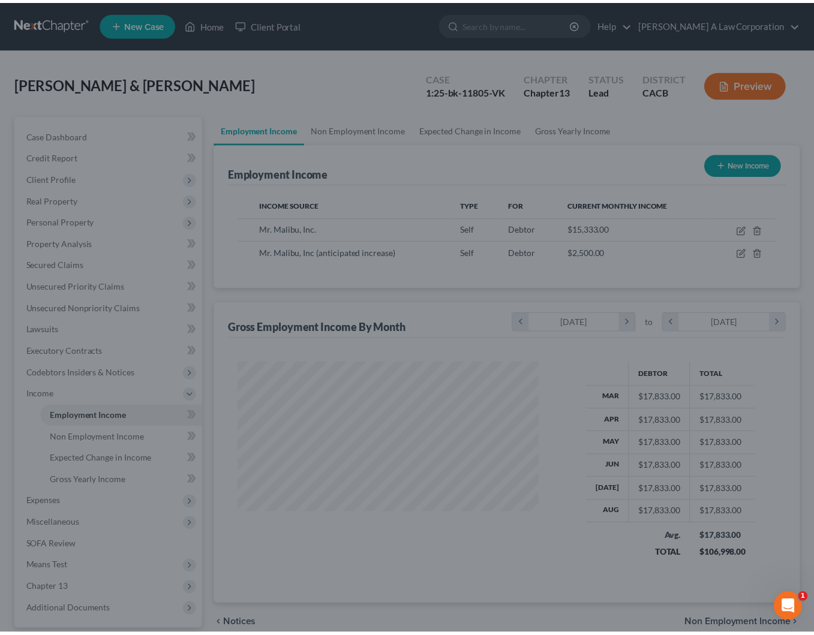
scroll to position [599356, 599243]
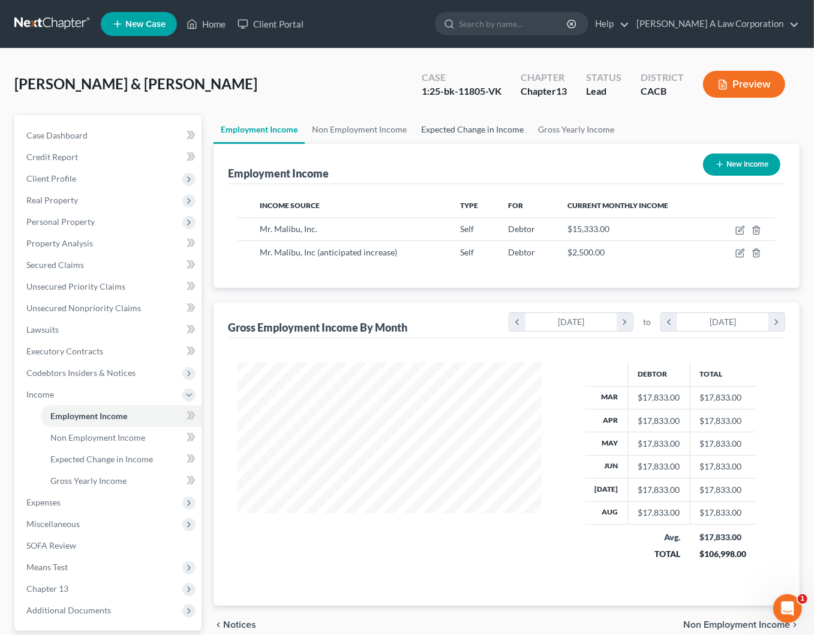
click at [471, 131] on link "Expected Change in Income" at bounding box center [472, 129] width 117 height 29
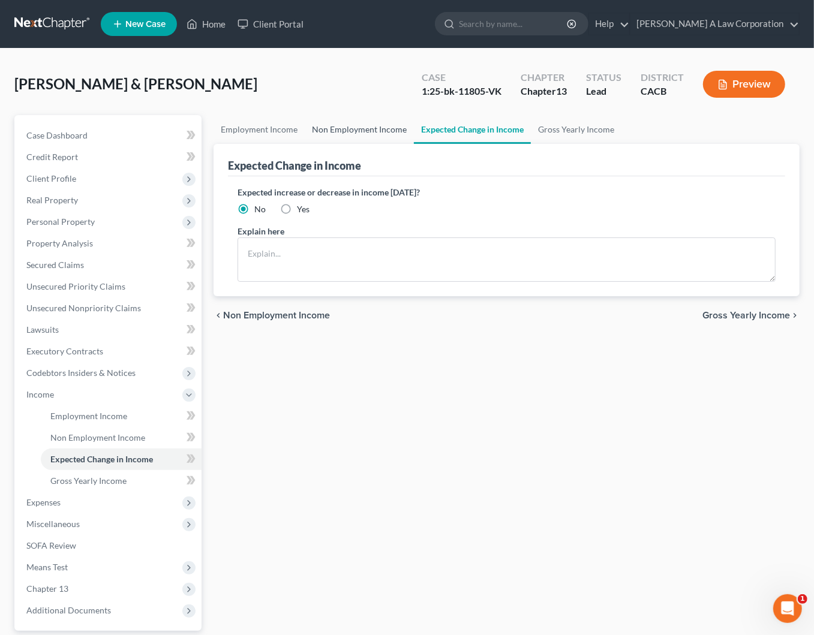
click at [359, 137] on link "Non Employment Income" at bounding box center [359, 129] width 109 height 29
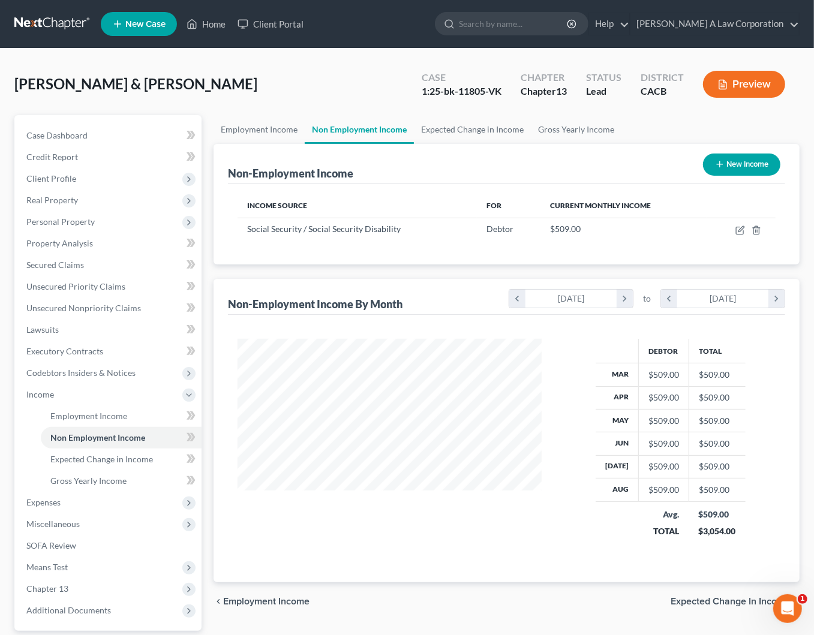
scroll to position [215, 327]
click at [126, 462] on span "Expected Change in Income" at bounding box center [101, 459] width 103 height 10
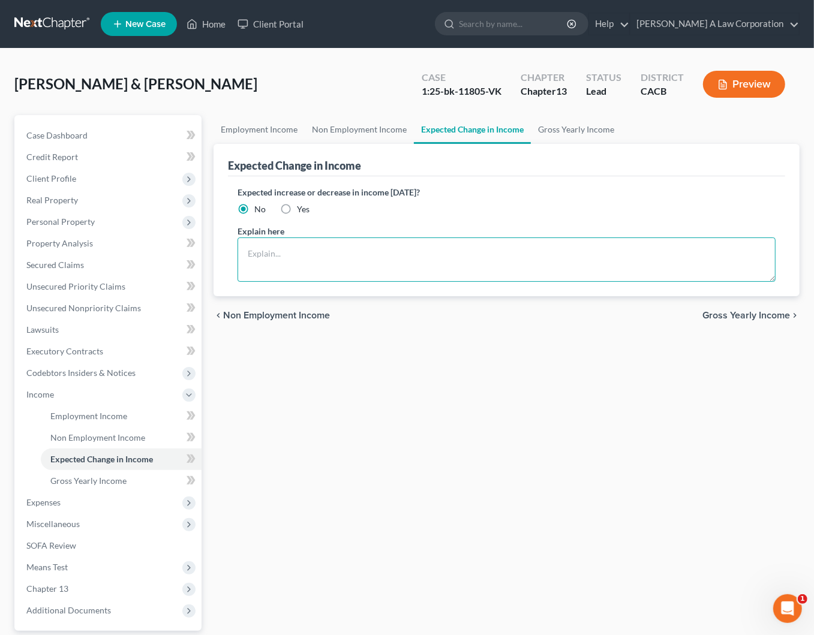
click at [302, 239] on textarea at bounding box center [506, 259] width 538 height 44
click at [344, 260] on textarea at bounding box center [506, 259] width 538 height 44
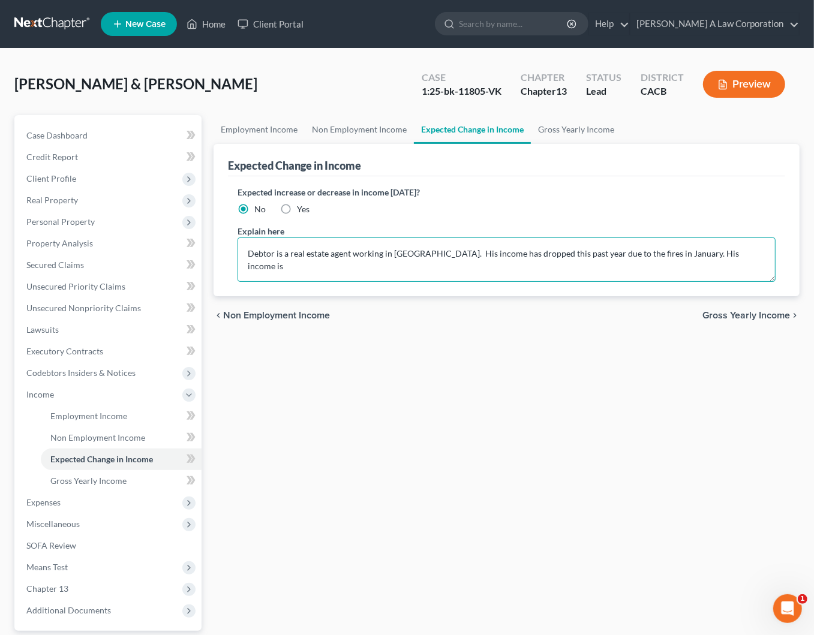
click at [660, 254] on textarea "Debtor is a real estate agent working in [GEOGRAPHIC_DATA]. His income has drop…" at bounding box center [506, 259] width 538 height 44
click at [727, 246] on textarea "Debtor is a real estate agent working in [GEOGRAPHIC_DATA]. His income has drop…" at bounding box center [506, 259] width 538 height 44
type textarea "Debtor is a real estate agent working in [GEOGRAPHIC_DATA]. His income has drop…"
click at [548, 130] on link "Gross Yearly Income" at bounding box center [576, 129] width 91 height 29
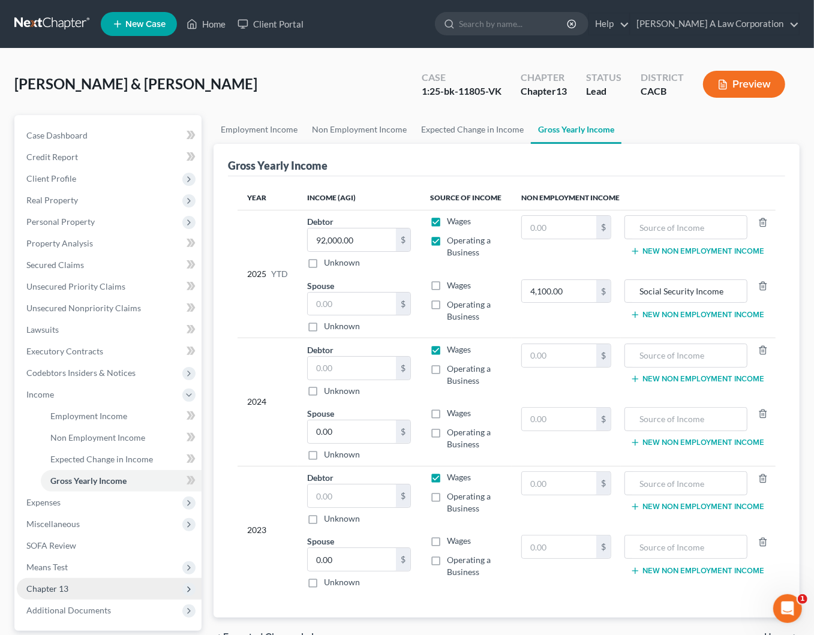
click at [60, 591] on span "Chapter 13" at bounding box center [47, 588] width 42 height 10
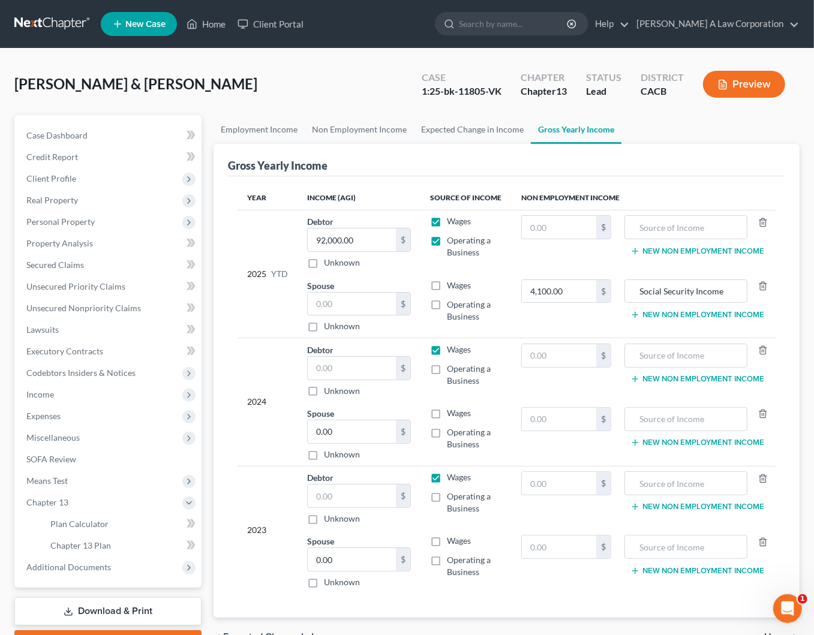
click at [213, 236] on div "Gross Yearly Income Year Income (AGI) Source of Income Non Employment Income 20…" at bounding box center [506, 381] width 586 height 474
click at [67, 526] on span "Plan Calculator" at bounding box center [79, 524] width 58 height 10
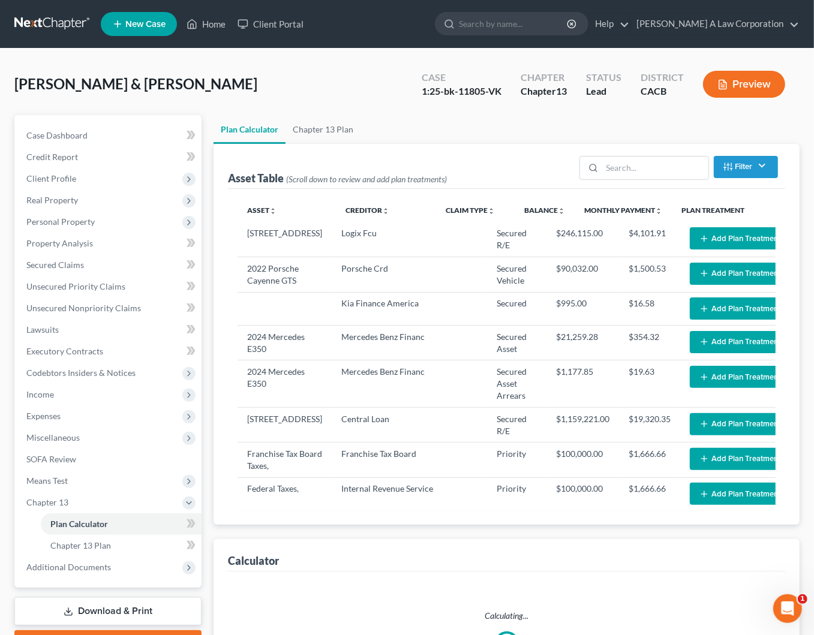
select select "59"
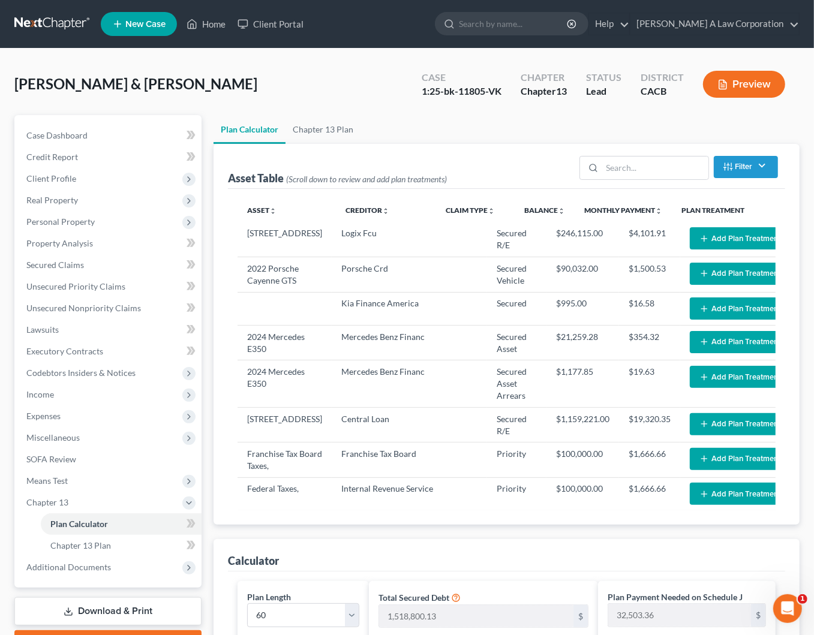
click at [234, 94] on div "[PERSON_NAME] & [PERSON_NAME] Upgraded Case 1:25-bk-11805-VK Chapter Chapter 13…" at bounding box center [406, 89] width 785 height 52
click at [92, 291] on link "Unsecured Priority Claims" at bounding box center [109, 287] width 185 height 22
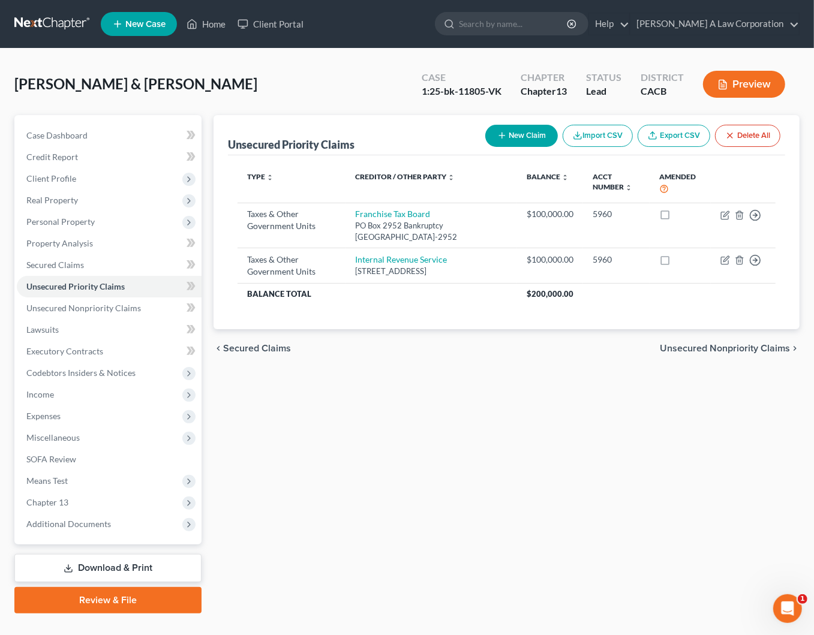
click at [444, 408] on div "Unsecured Priority Claims New Claim Import CSV Export CSV Delete All Type expan…" at bounding box center [506, 364] width 598 height 498
click at [43, 264] on span "Secured Claims" at bounding box center [55, 265] width 58 height 10
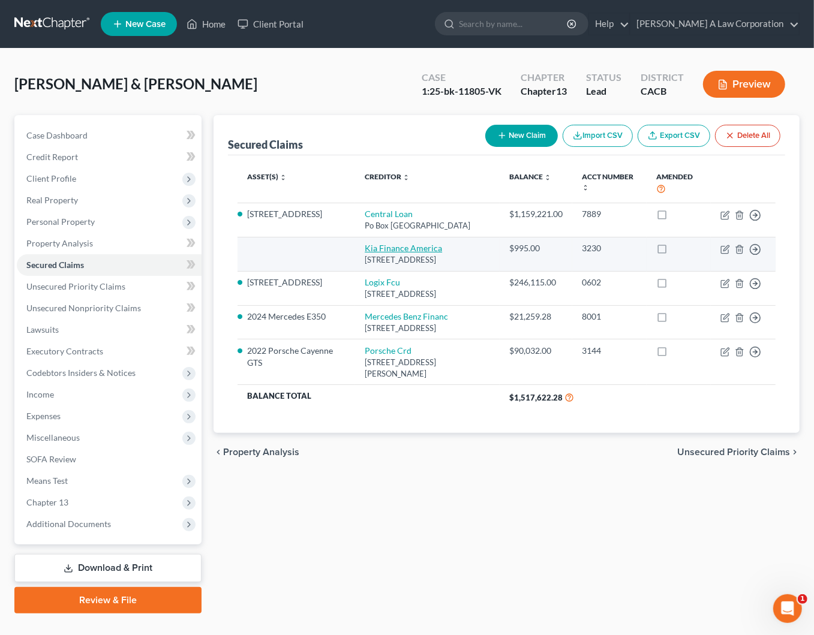
drag, startPoint x: 415, startPoint y: 269, endPoint x: 350, endPoint y: 248, distance: 68.3
click at [355, 248] on td "Kia Finance America [STREET_ADDRESS]" at bounding box center [427, 254] width 144 height 34
click at [324, 246] on td at bounding box center [296, 254] width 118 height 34
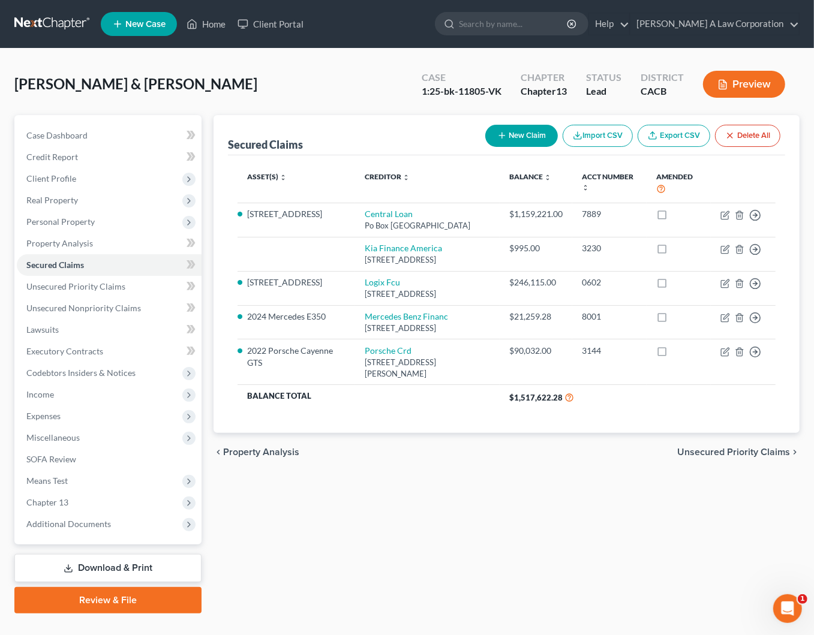
click at [209, 291] on div "Secured Claims New Claim Import CSV Export CSV Delete All Asset(s) expand_more …" at bounding box center [506, 364] width 598 height 498
click at [44, 288] on span "Unsecured Priority Claims" at bounding box center [75, 286] width 99 height 10
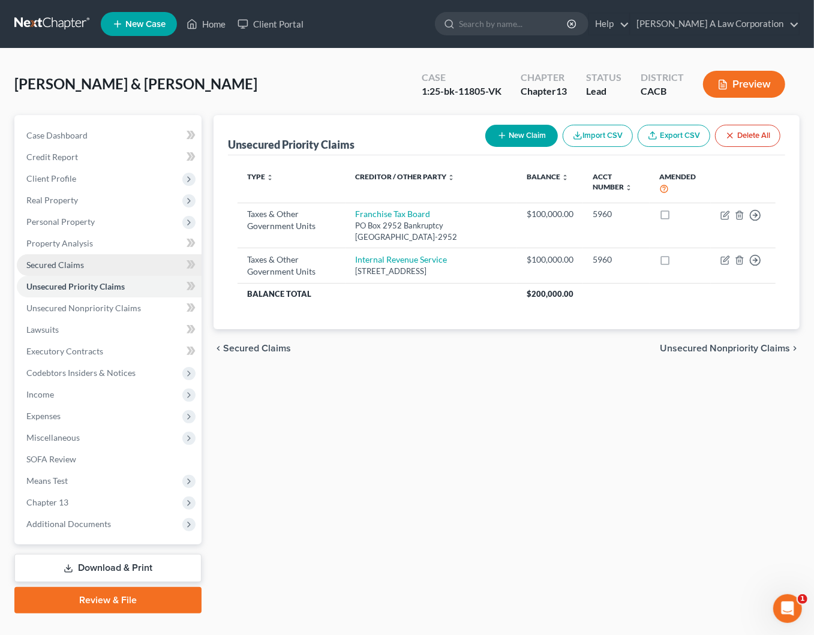
click at [41, 267] on span "Secured Claims" at bounding box center [55, 265] width 58 height 10
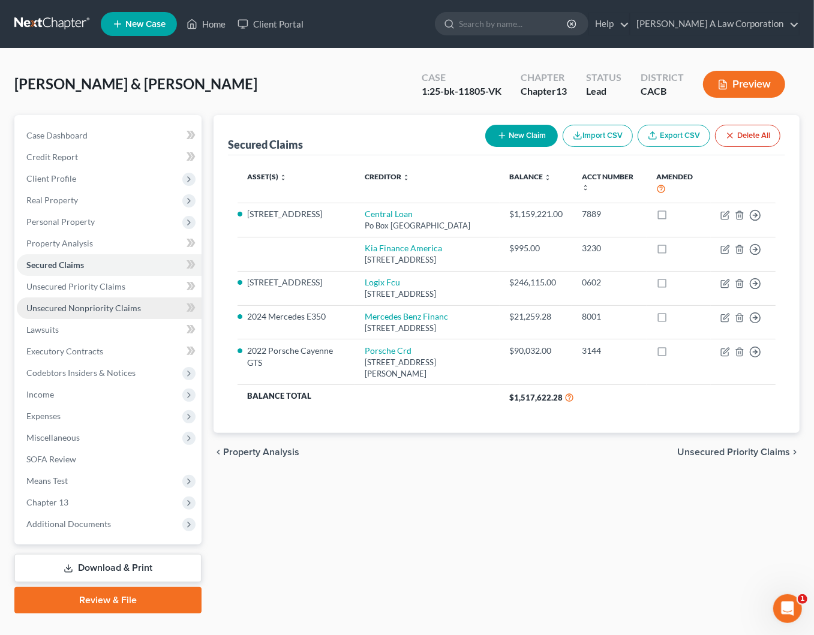
click at [82, 303] on span "Unsecured Nonpriority Claims" at bounding box center [83, 308] width 115 height 10
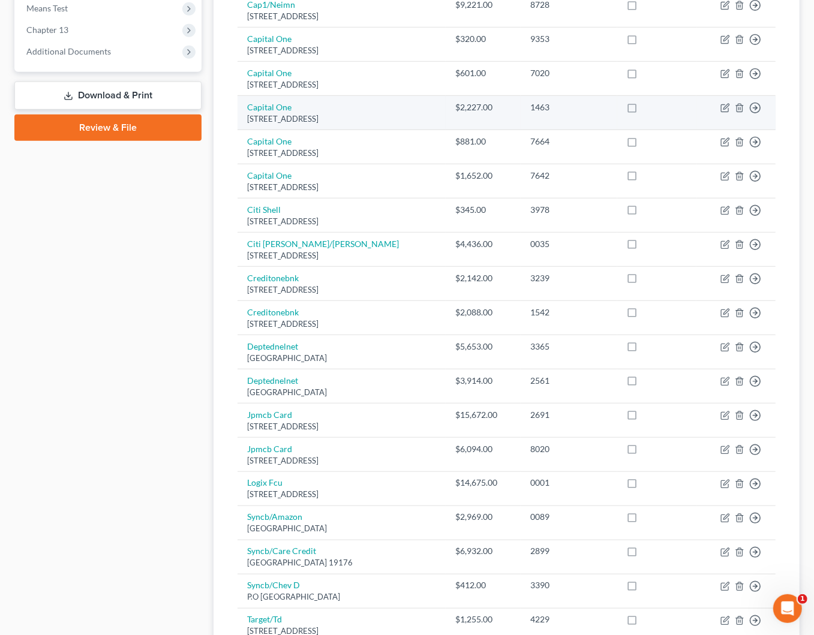
scroll to position [490, 0]
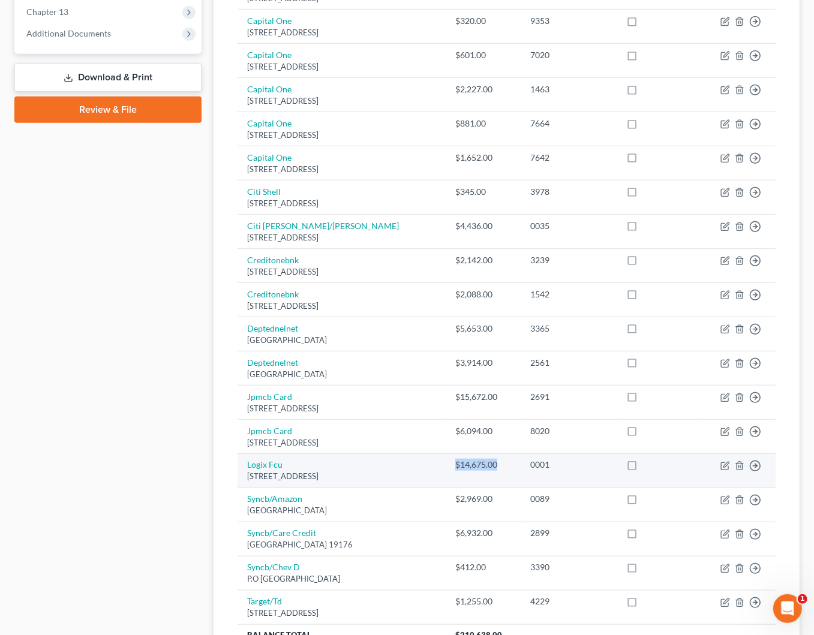
drag, startPoint x: 444, startPoint y: 468, endPoint x: 502, endPoint y: 471, distance: 58.2
click at [502, 471] on td "$14,675.00" at bounding box center [482, 470] width 74 height 34
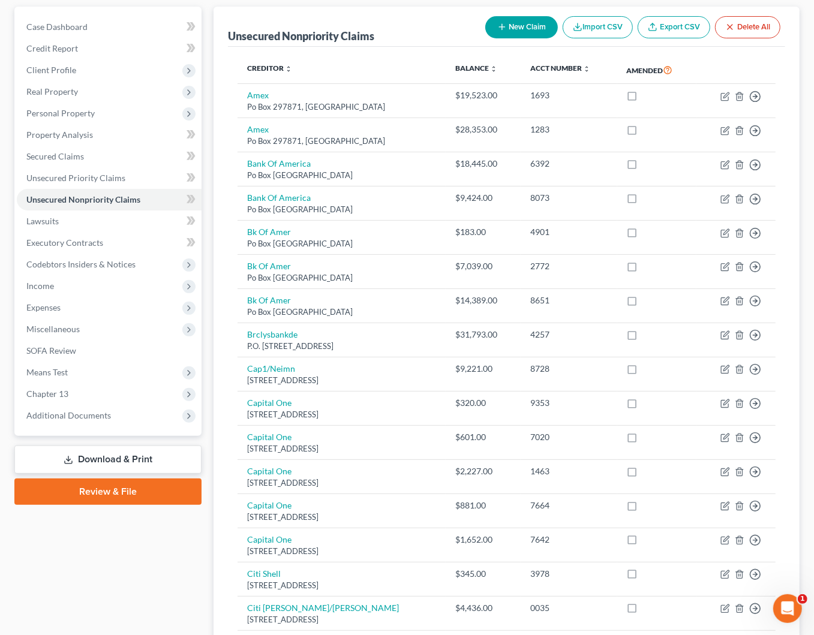
scroll to position [54, 0]
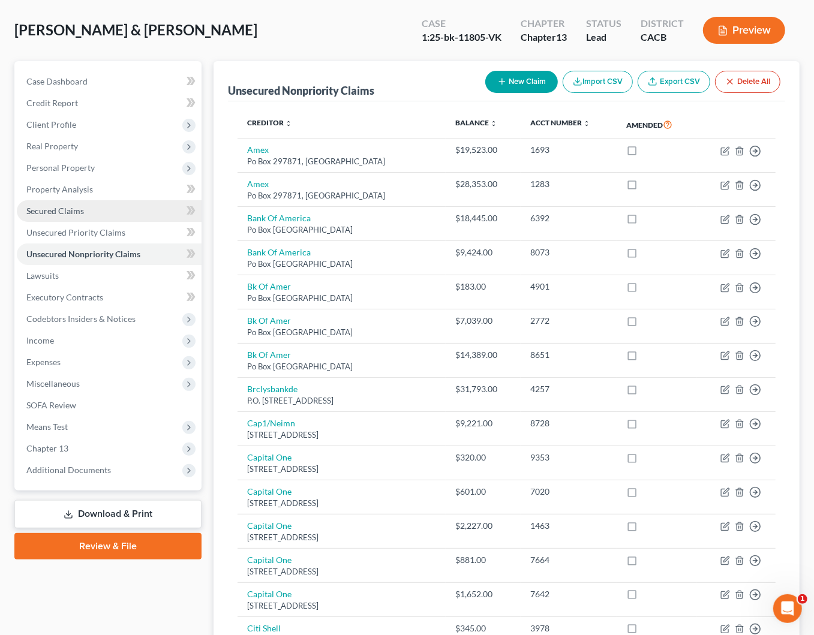
click at [42, 212] on span "Secured Claims" at bounding box center [55, 211] width 58 height 10
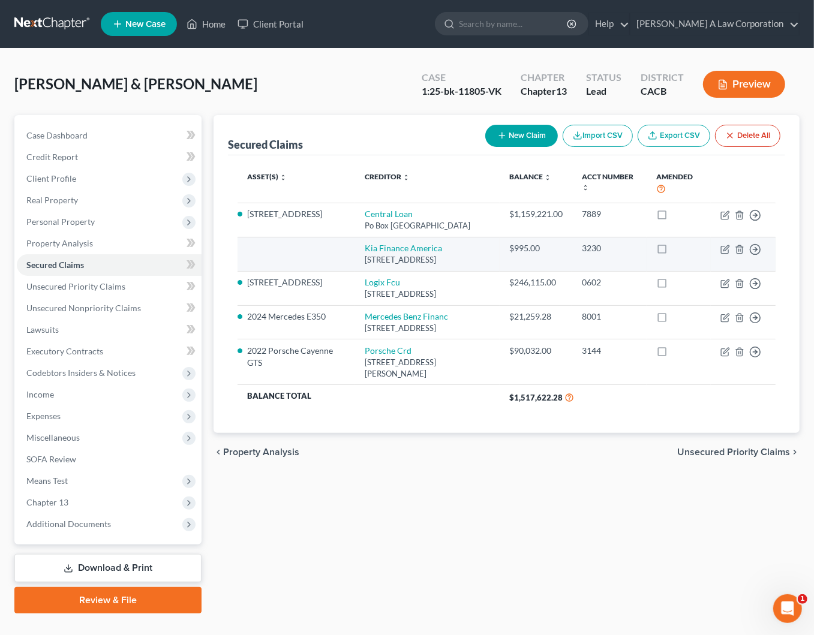
click at [719, 246] on td "Move to E Move to F Move to G Move to Notice Only" at bounding box center [742, 254] width 65 height 34
click at [725, 252] on icon "button" at bounding box center [724, 249] width 7 height 7
select select "4"
select select "0"
select select "1"
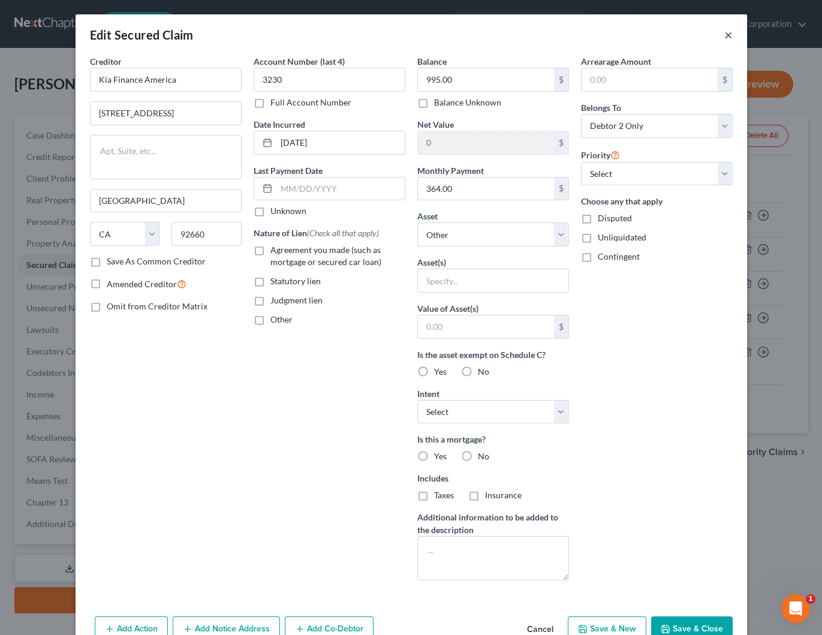
click at [725, 34] on button "×" at bounding box center [728, 35] width 8 height 14
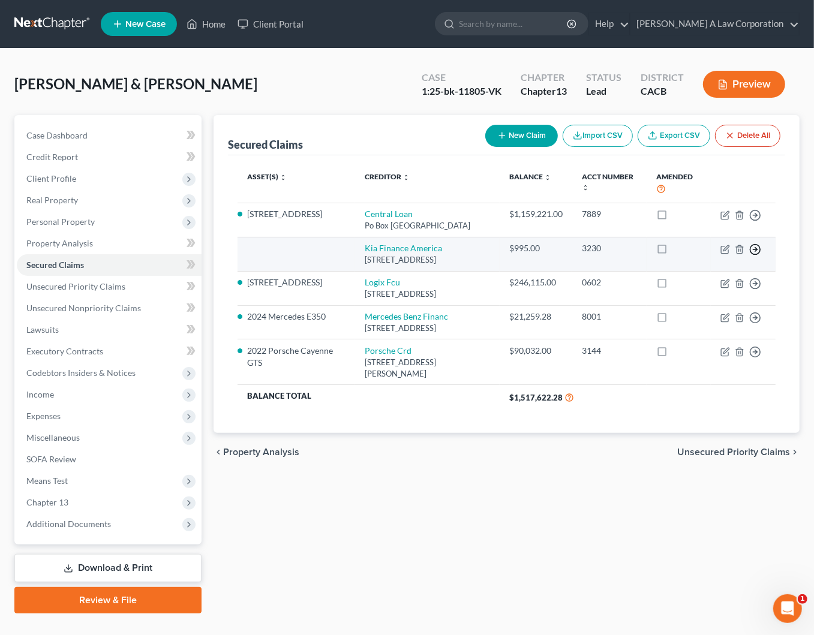
click at [758, 250] on icon "button" at bounding box center [755, 249] width 12 height 12
click at [701, 276] on link "Move to F" at bounding box center [700, 279] width 100 height 20
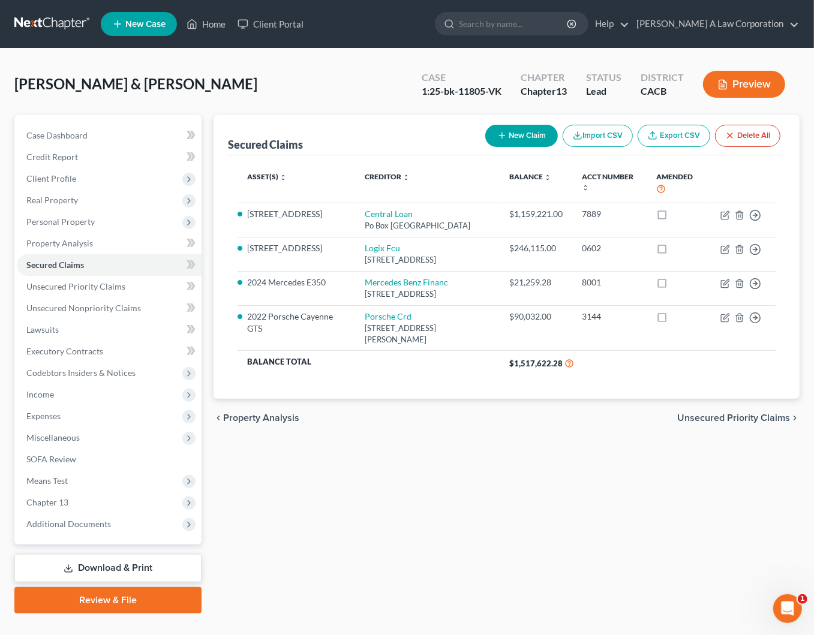
click at [543, 451] on div "Secured Claims New Claim Import CSV Export CSV Delete All Asset(s) expand_more …" at bounding box center [506, 364] width 598 height 498
click at [421, 444] on div "Secured Claims New Claim Import CSV Export CSV Delete All Asset(s) expand_more …" at bounding box center [506, 364] width 598 height 498
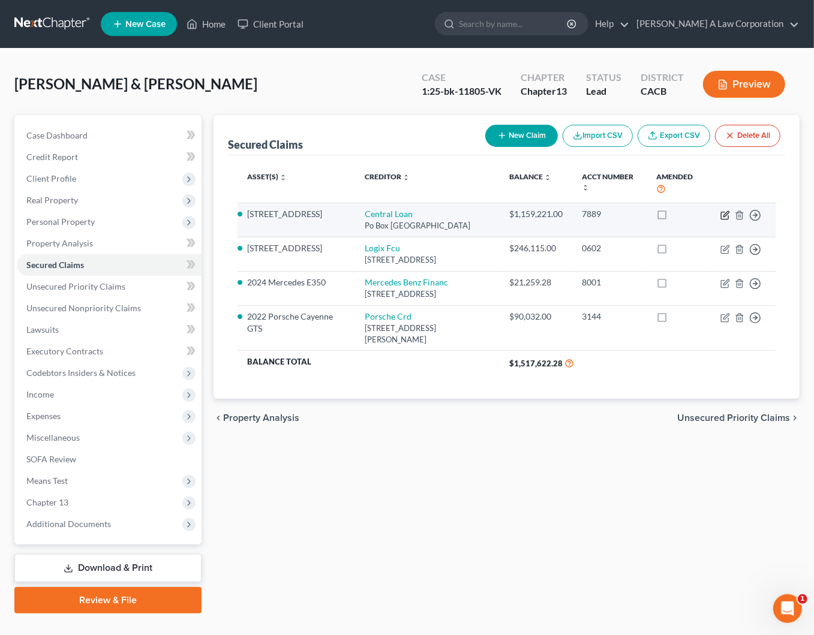
click at [725, 215] on icon "button" at bounding box center [725, 215] width 10 height 10
select select "33"
select select "8"
select select "2"
select select "0"
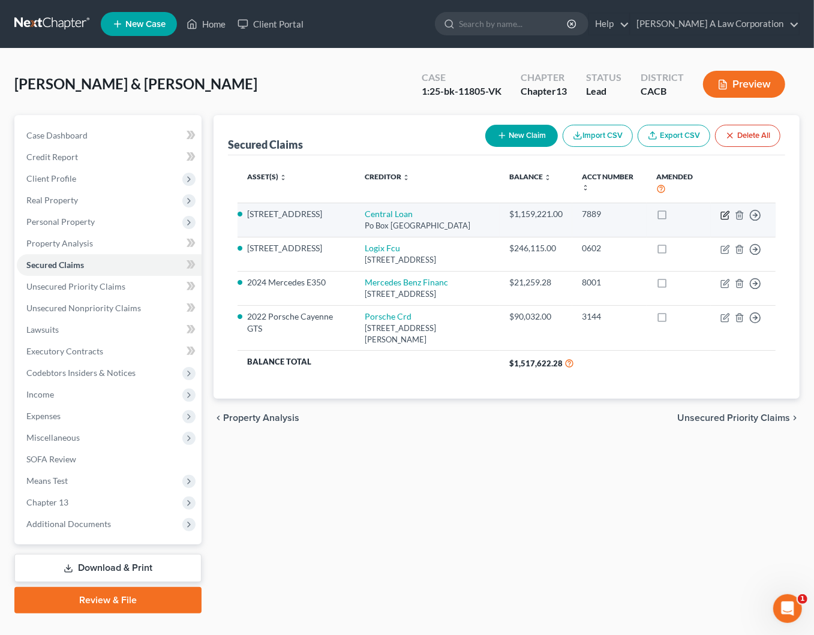
select select "0"
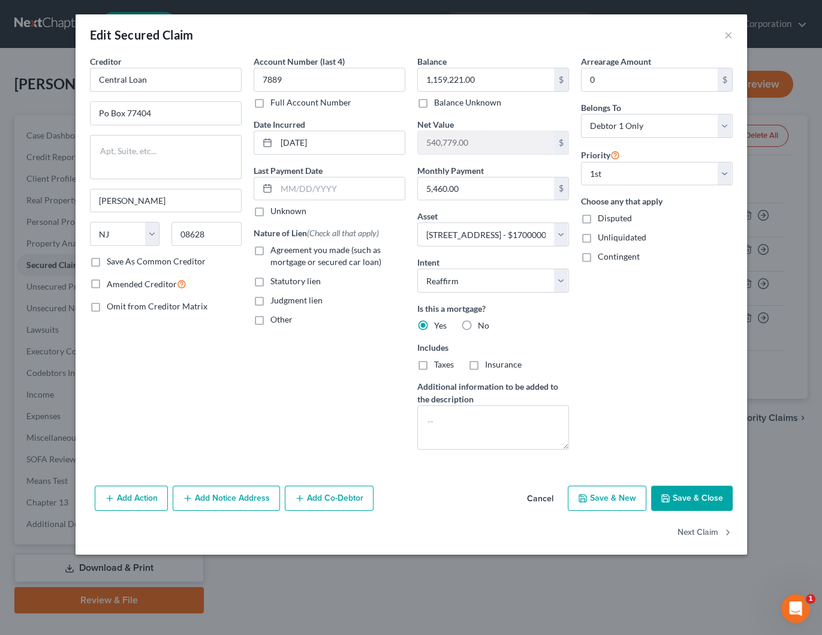
click at [612, 349] on div "Arrearage Amount 0 $ Belongs To * Select Debtor 1 Only Debtor 2 Only Debtor 1 A…" at bounding box center [657, 257] width 164 height 404
click at [725, 35] on button "×" at bounding box center [728, 35] width 8 height 14
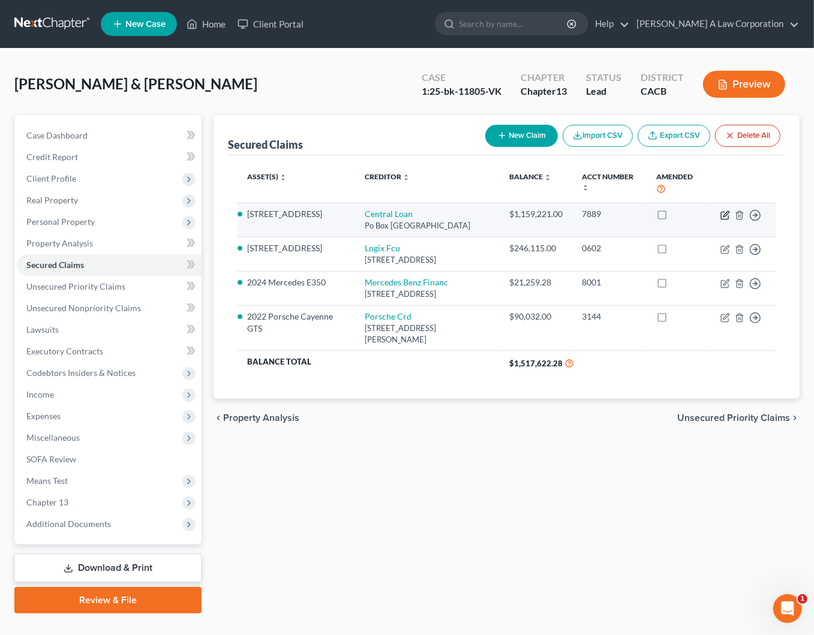
click at [721, 215] on icon "button" at bounding box center [724, 215] width 7 height 7
select select "33"
select select "8"
select select "2"
select select "0"
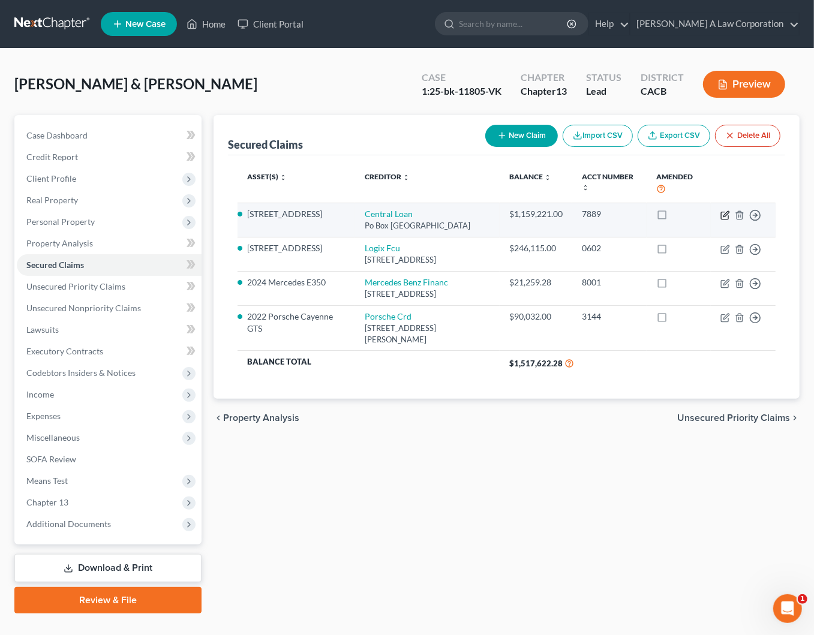
select select "0"
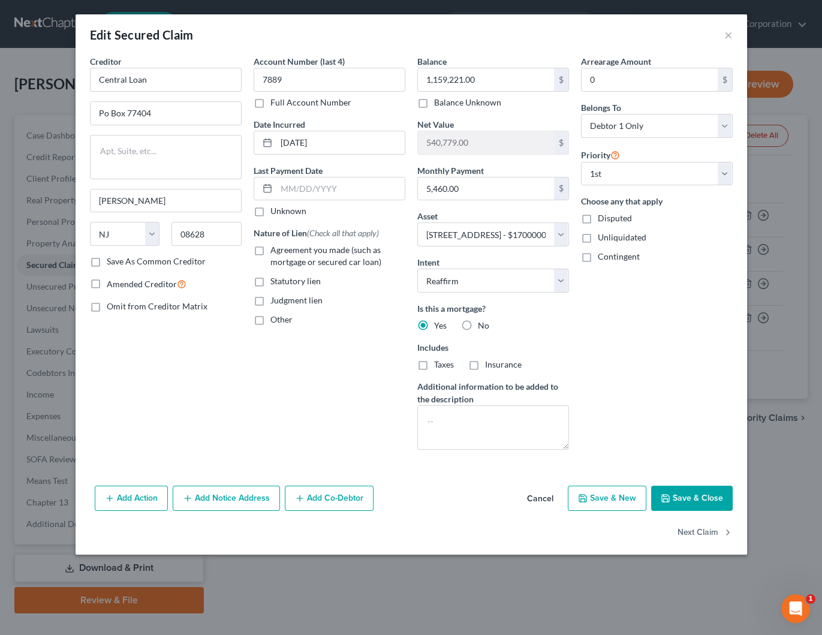
click at [713, 498] on button "Save & Close" at bounding box center [692, 498] width 82 height 25
select select
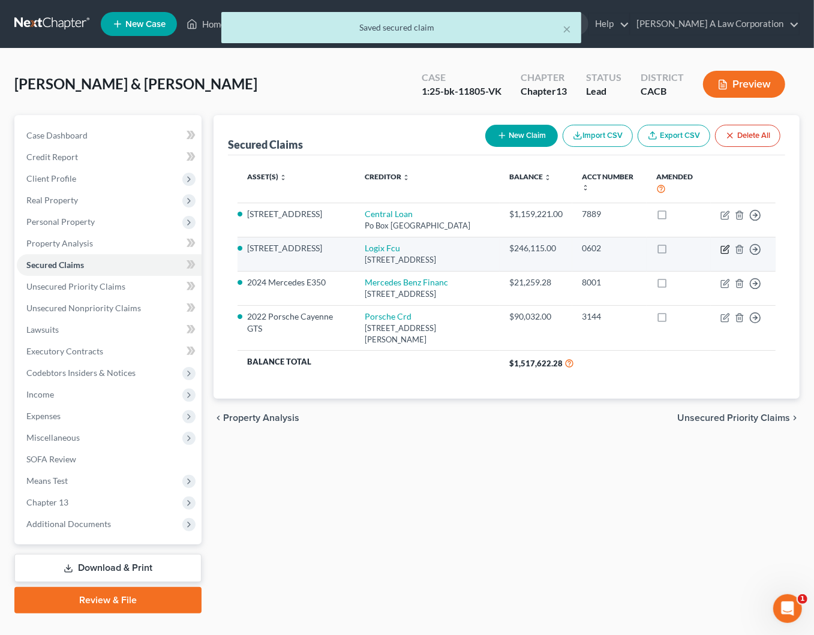
click at [721, 249] on icon "button" at bounding box center [724, 249] width 7 height 7
select select "4"
select select "8"
select select "2"
select select "0"
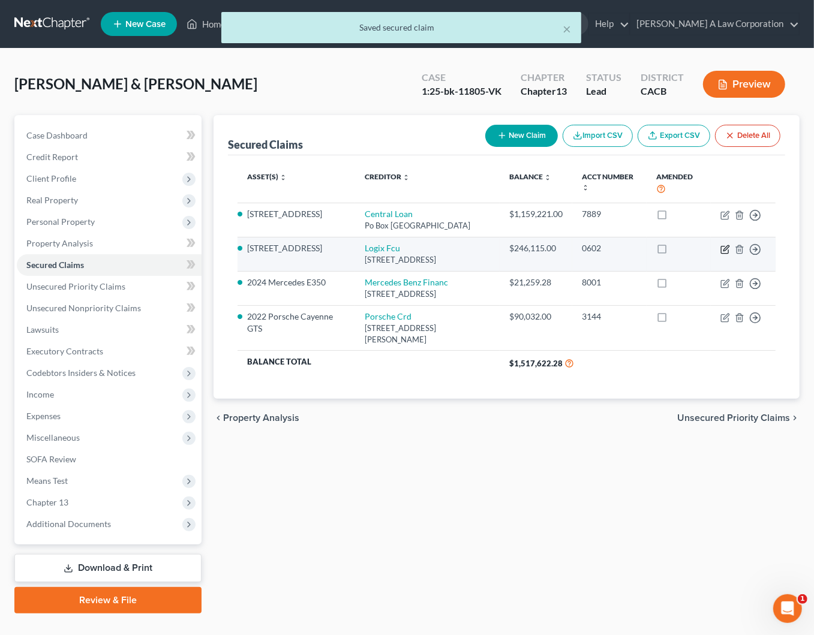
select select "0"
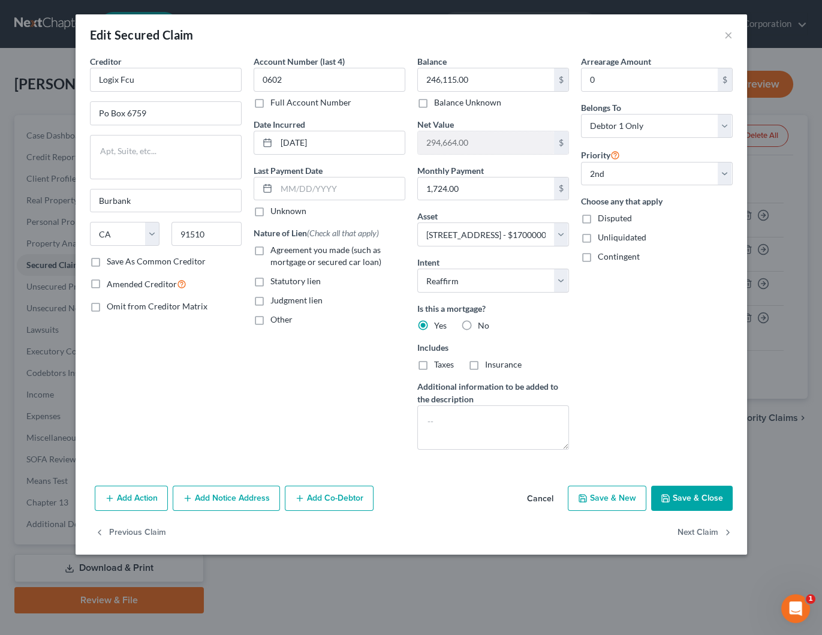
click at [691, 341] on div "Arrearage Amount 0 $ Belongs To * Select Debtor 1 Only Debtor 2 Only Debtor 1 A…" at bounding box center [657, 257] width 164 height 404
click at [728, 37] on button "×" at bounding box center [728, 35] width 8 height 14
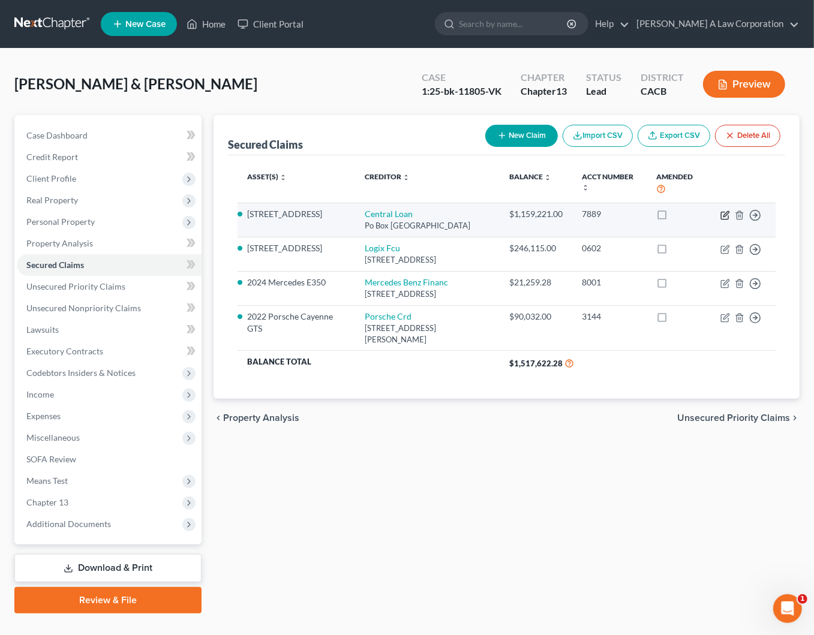
click at [724, 216] on icon "button" at bounding box center [725, 215] width 10 height 10
select select "33"
select select "8"
select select "2"
select select "0"
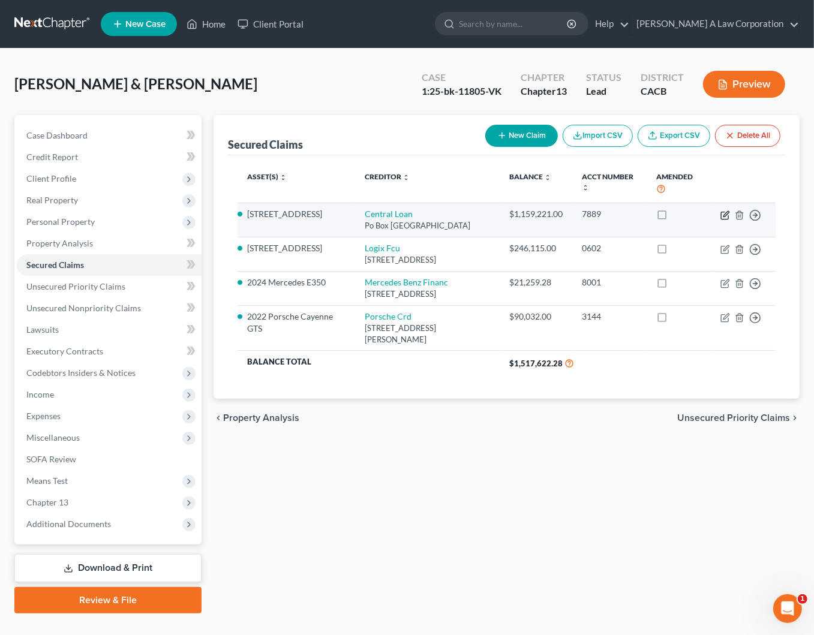
select select "0"
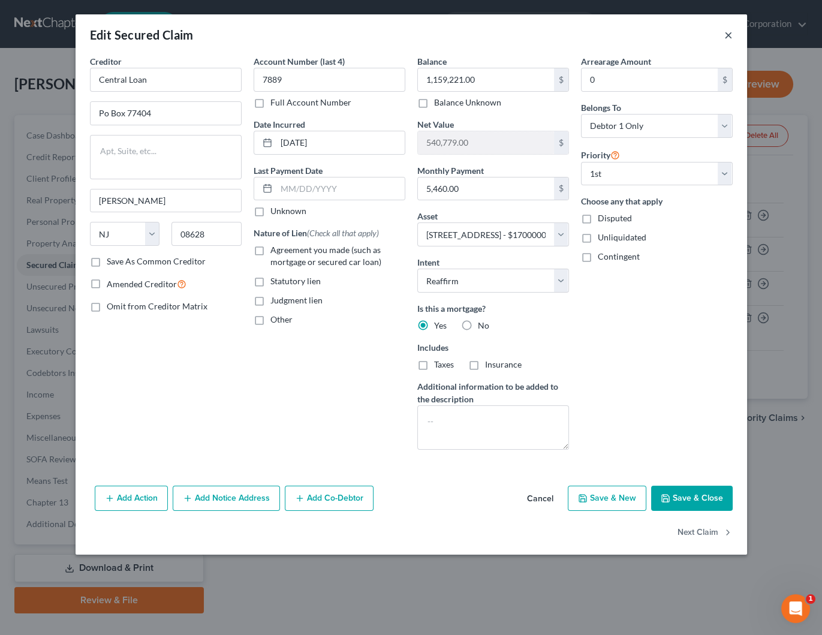
click at [728, 35] on button "×" at bounding box center [728, 35] width 8 height 14
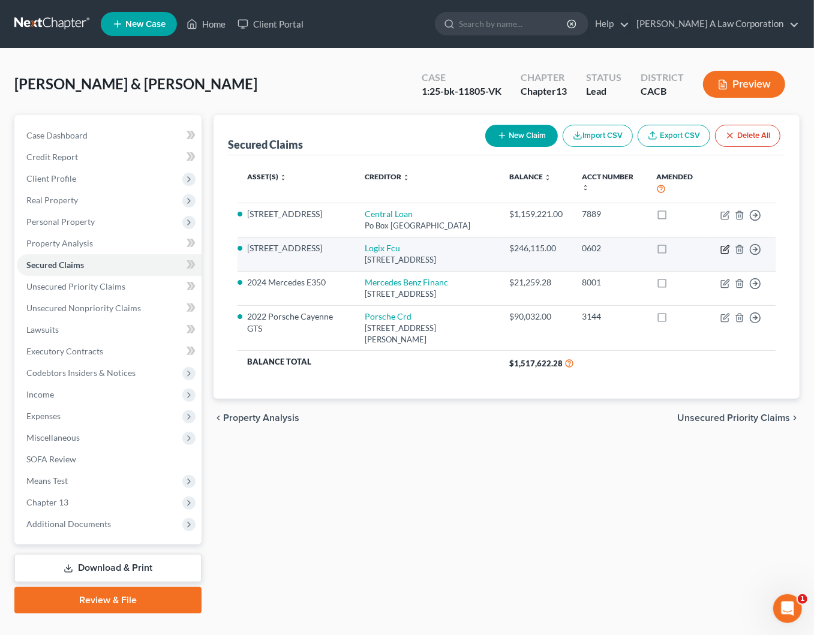
click at [719, 246] on td "Move to E Move to F Move to G Move to Notice Only" at bounding box center [742, 254] width 65 height 34
click at [724, 246] on icon "button" at bounding box center [725, 250] width 10 height 10
select select "4"
select select "8"
select select "2"
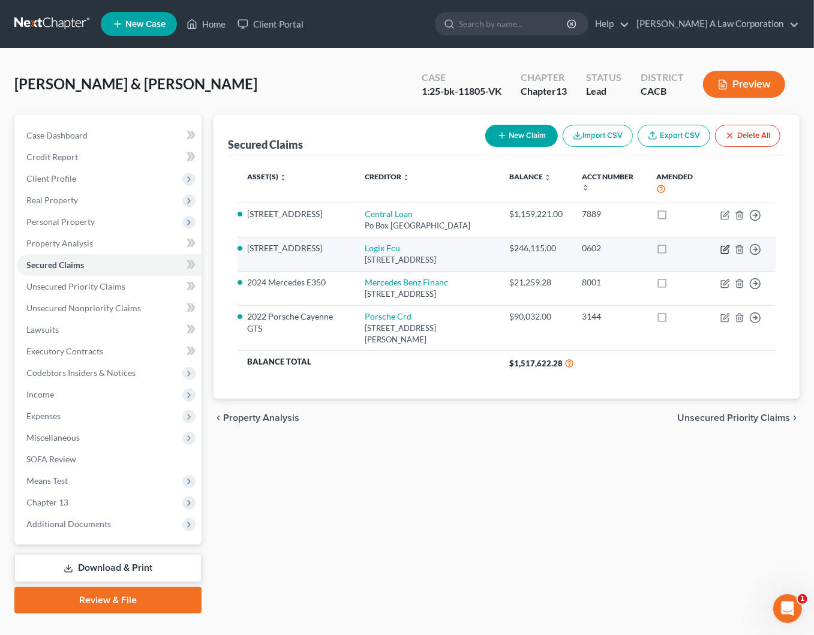
select select "0"
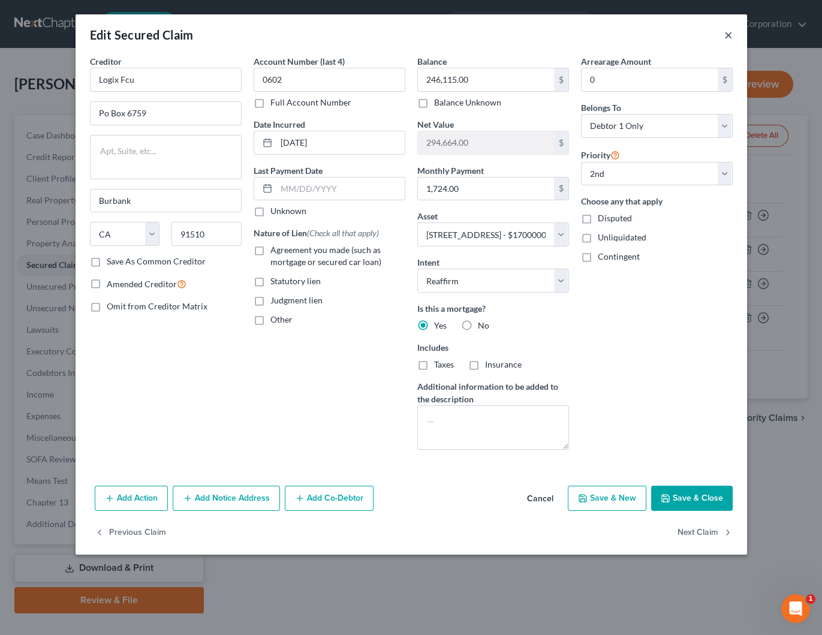
click at [728, 37] on button "×" at bounding box center [728, 35] width 8 height 14
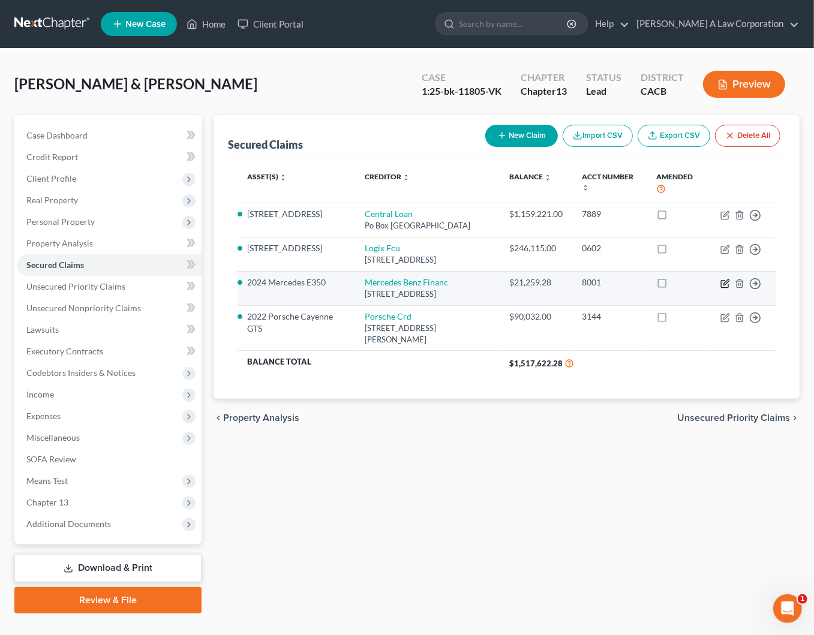
click at [724, 280] on icon "button" at bounding box center [724, 283] width 7 height 7
select select "45"
select select "5"
select select "2"
select select "0"
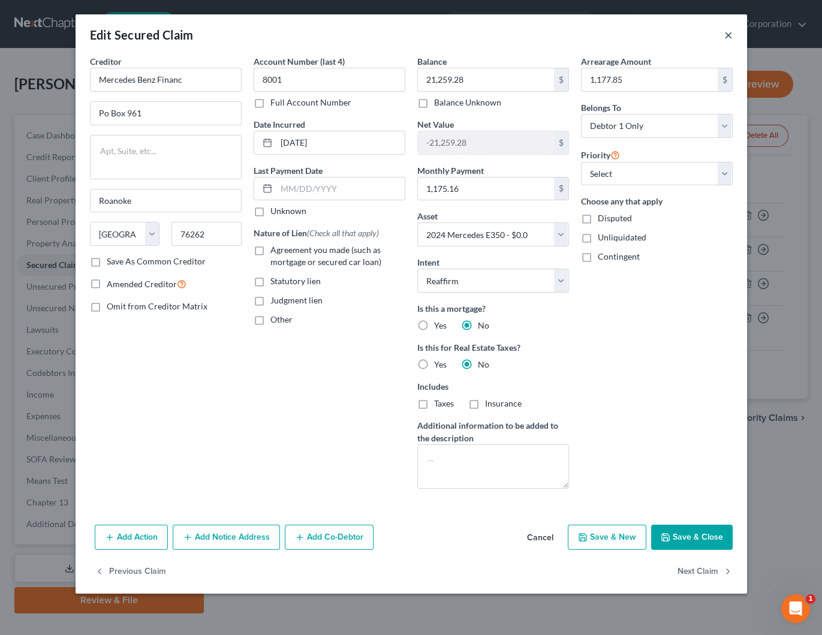
click at [728, 37] on button "×" at bounding box center [728, 35] width 8 height 14
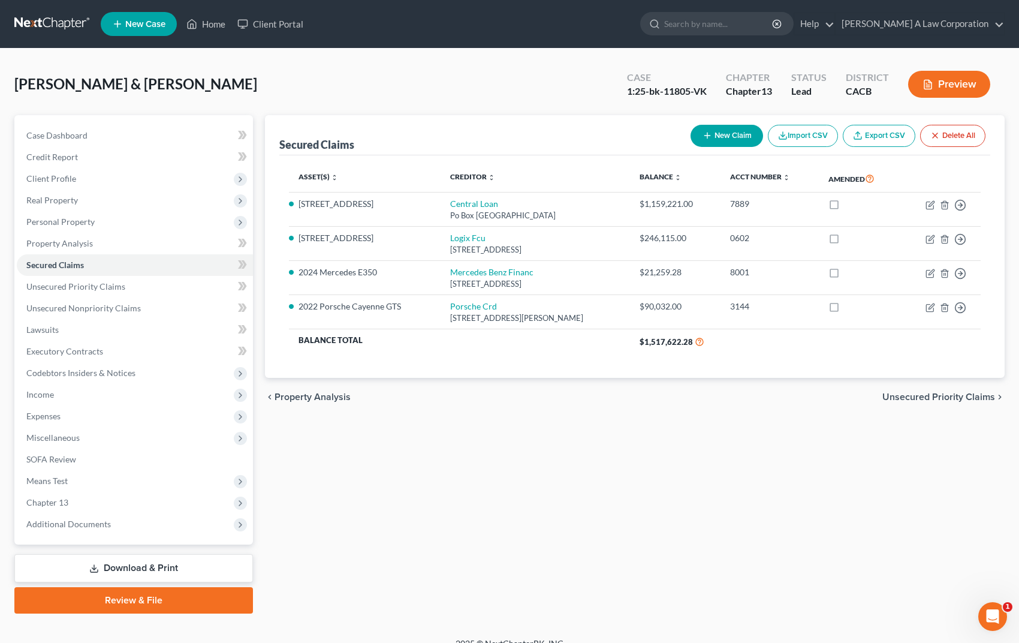
click at [395, 106] on div "[PERSON_NAME] & [PERSON_NAME] Upgraded Case 1:25-bk-11805-VK Chapter Chapter 13…" at bounding box center [509, 89] width 990 height 52
click at [454, 527] on div "Secured Claims New Claim Import CSV Export CSV Delete All Asset(s) expand_more …" at bounding box center [635, 364] width 752 height 498
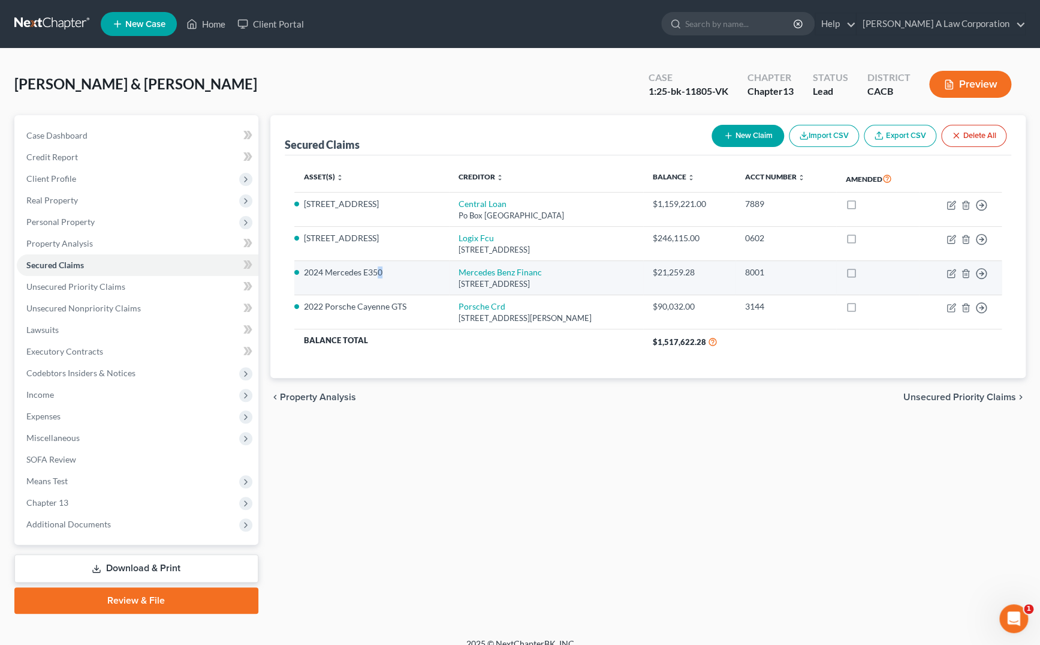
drag, startPoint x: 384, startPoint y: 272, endPoint x: 377, endPoint y: 279, distance: 11.0
click at [377, 279] on td "2024 Mercedes E350" at bounding box center [371, 278] width 155 height 34
drag, startPoint x: 395, startPoint y: 272, endPoint x: 305, endPoint y: 275, distance: 89.4
click at [305, 275] on li "2024 Mercedes E350" at bounding box center [372, 272] width 136 height 12
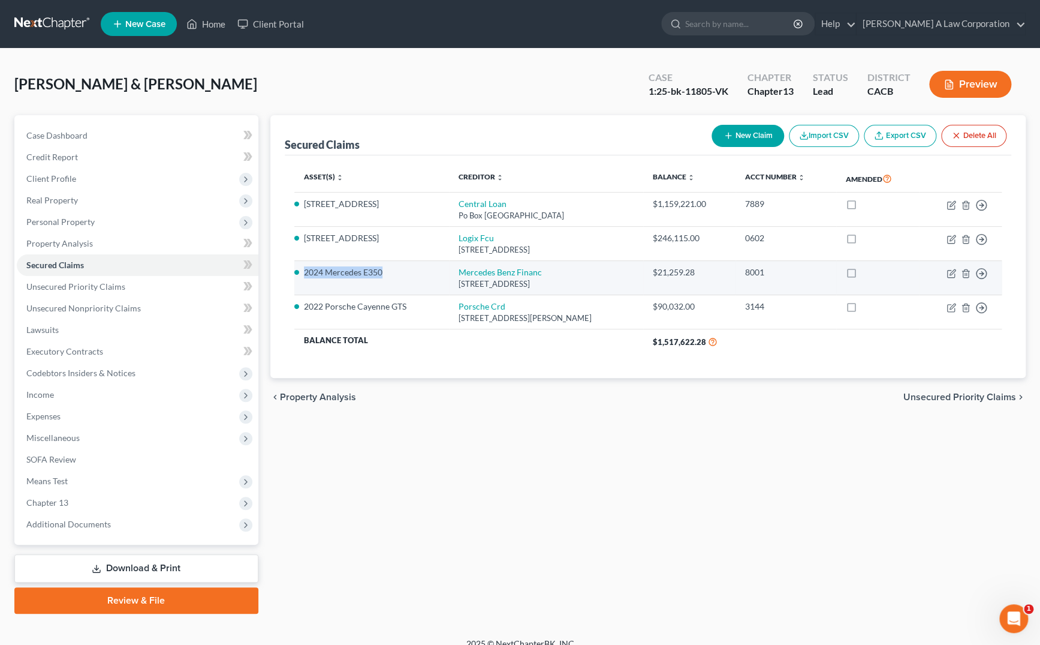
click at [308, 275] on li "2024 Mercedes E350" at bounding box center [372, 272] width 136 height 12
click at [949, 275] on icon "button" at bounding box center [952, 274] width 10 height 10
select select "45"
select select "5"
select select "2"
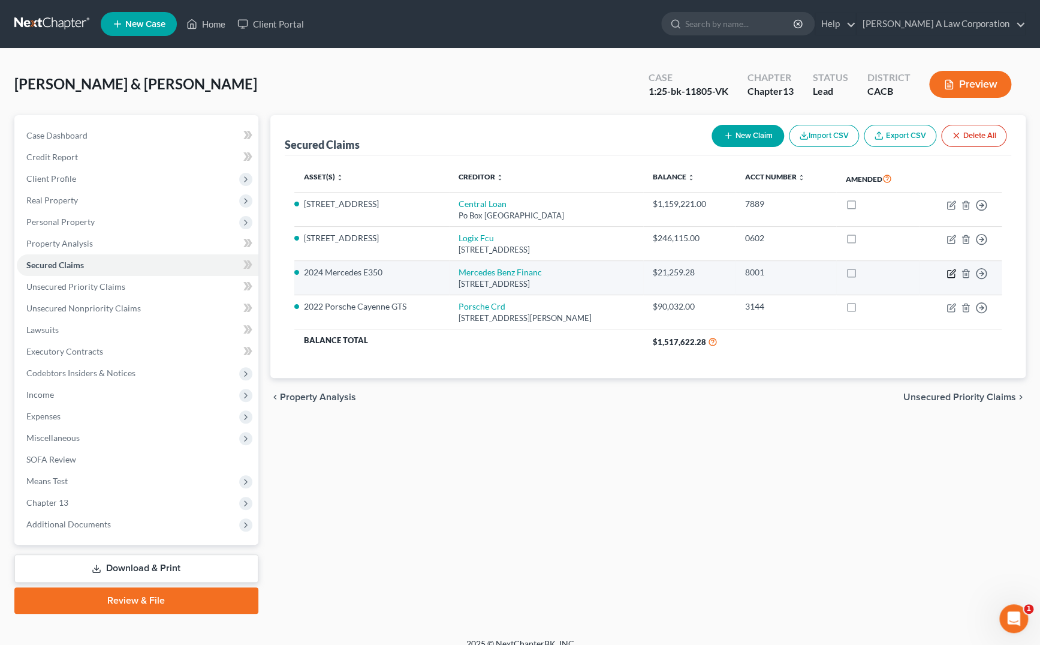
select select "0"
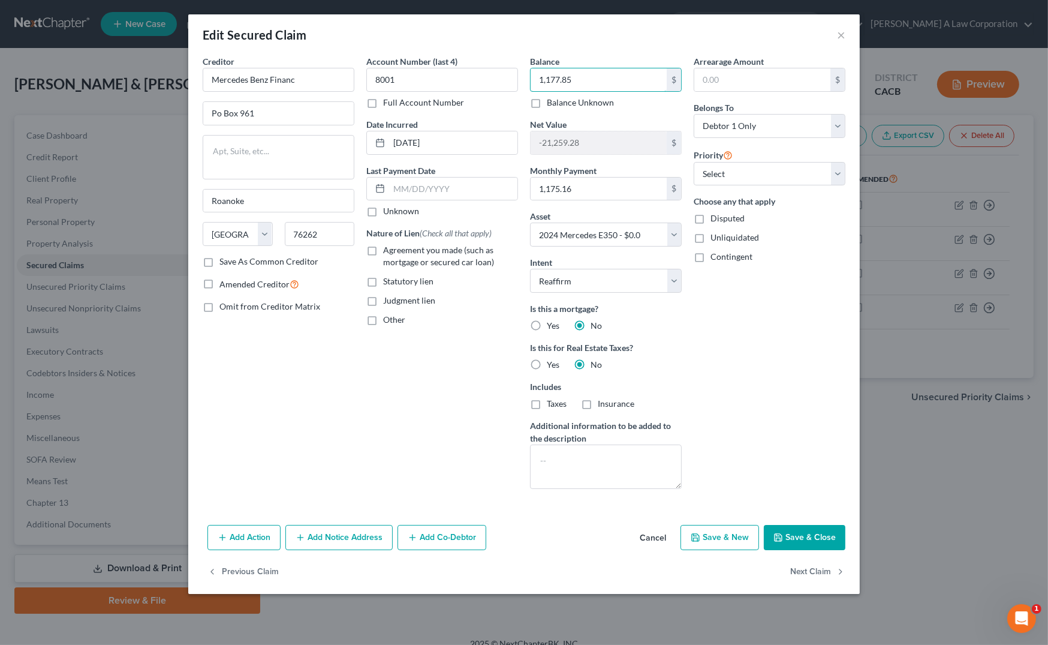
type input "1,177.85"
click at [598, 42] on div "Edit Secured Claim ×" at bounding box center [524, 34] width 672 height 41
click at [839, 37] on button "×" at bounding box center [841, 35] width 8 height 14
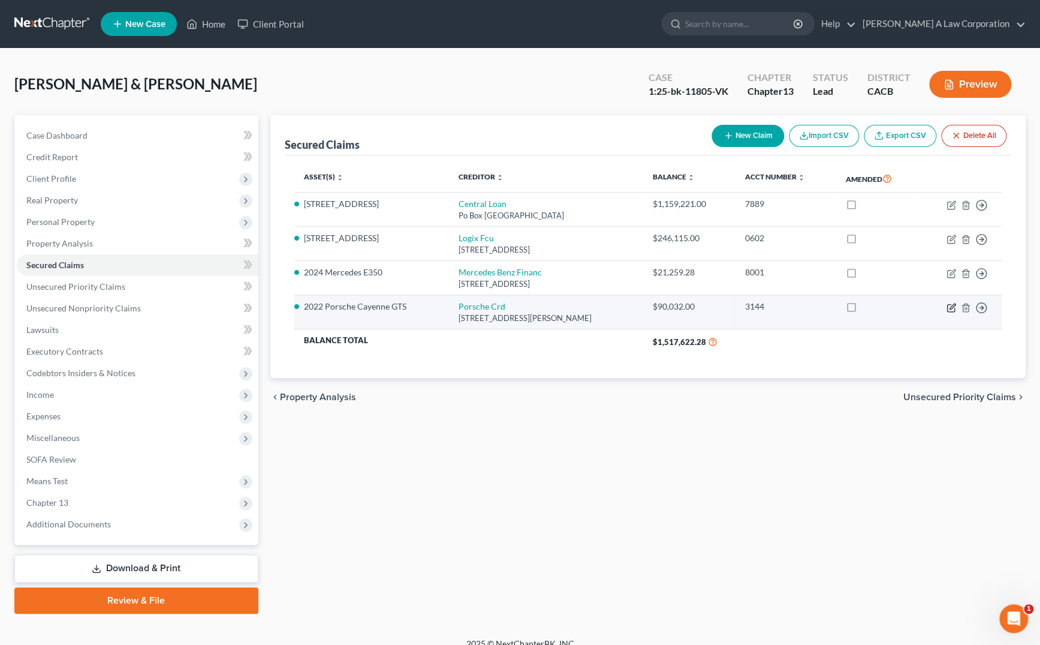
click at [950, 307] on icon "button" at bounding box center [952, 305] width 5 height 5
select select "10"
select select "9"
select select "2"
select select "0"
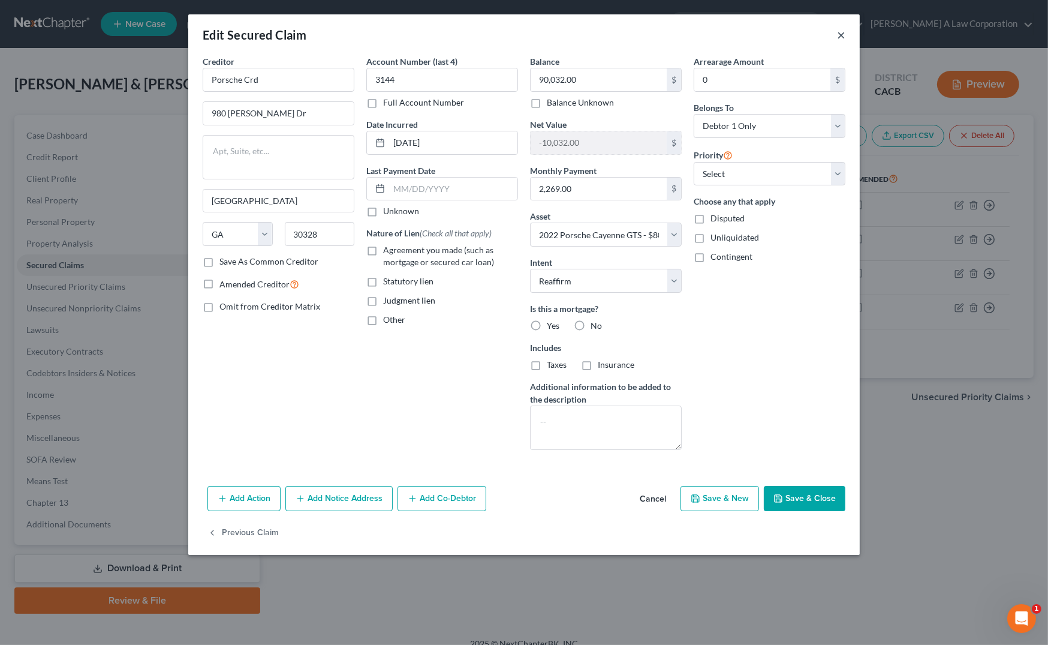
click at [840, 36] on button "×" at bounding box center [841, 35] width 8 height 14
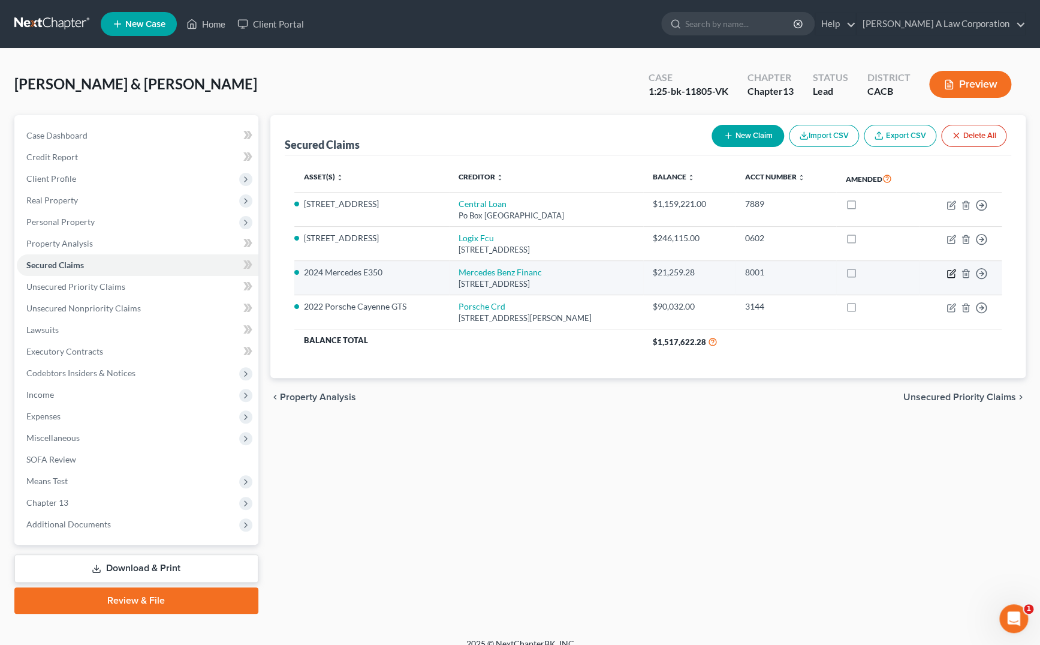
click at [954, 269] on icon "button" at bounding box center [952, 274] width 10 height 10
select select "45"
select select "5"
select select "2"
select select "0"
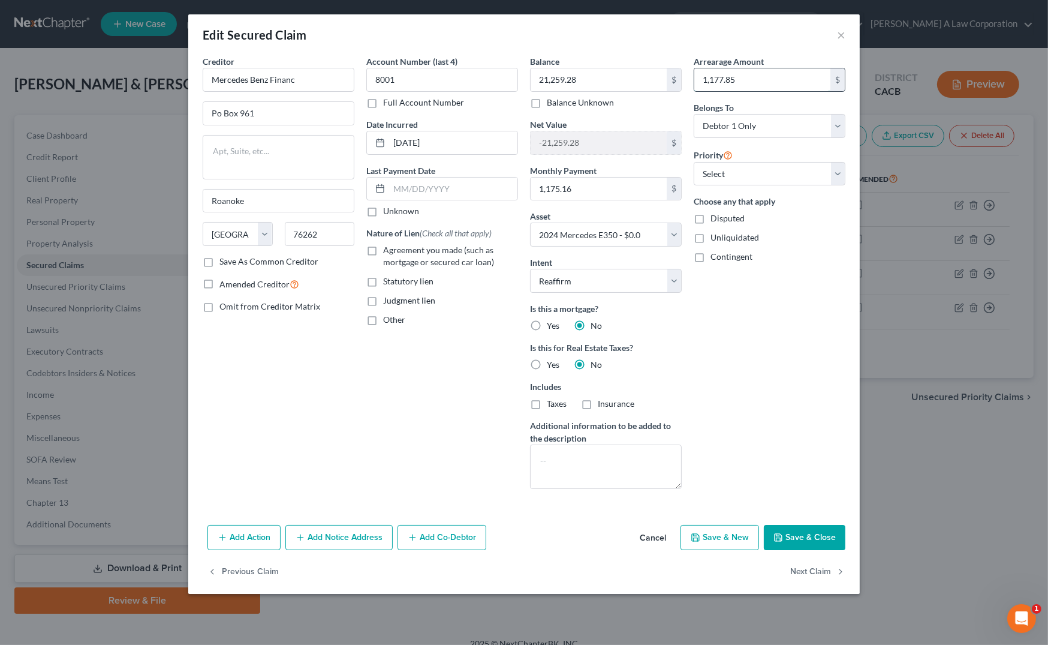
click at [746, 84] on input "1,177.85" at bounding box center [762, 79] width 136 height 23
click at [809, 533] on button "Save & Close" at bounding box center [805, 537] width 82 height 25
select select
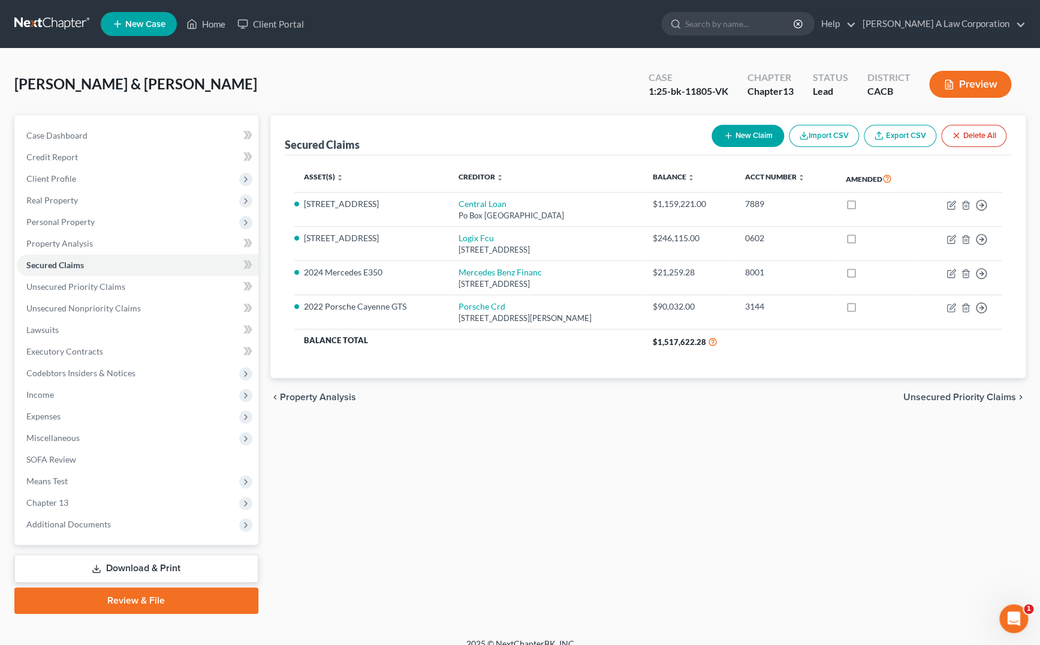
click at [545, 115] on div "Secured Claims New Claim Import CSV Export CSV Delete All" at bounding box center [648, 135] width 727 height 40
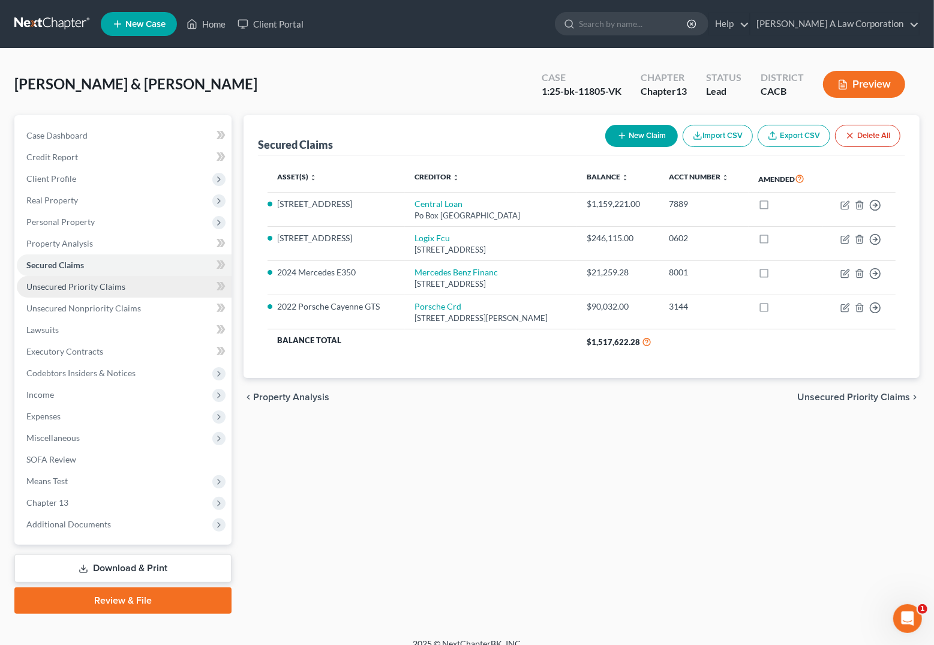
click at [97, 288] on span "Unsecured Priority Claims" at bounding box center [75, 286] width 99 height 10
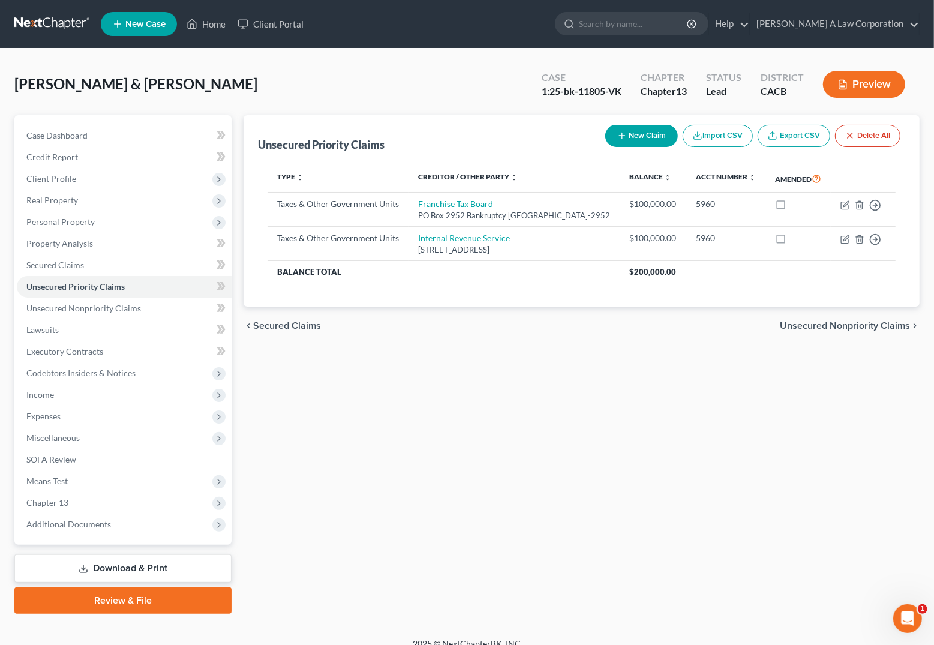
click at [416, 417] on div "Unsecured Priority Claims New Claim Import CSV Export CSV Delete All Type expan…" at bounding box center [581, 364] width 688 height 498
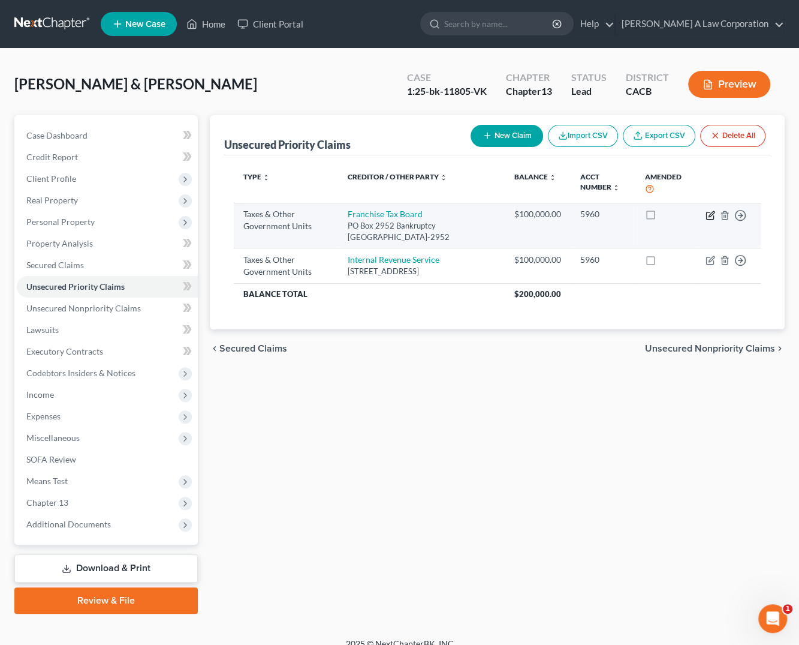
click at [707, 212] on icon "button" at bounding box center [711, 215] width 10 height 10
select select "3"
select select "4"
select select "0"
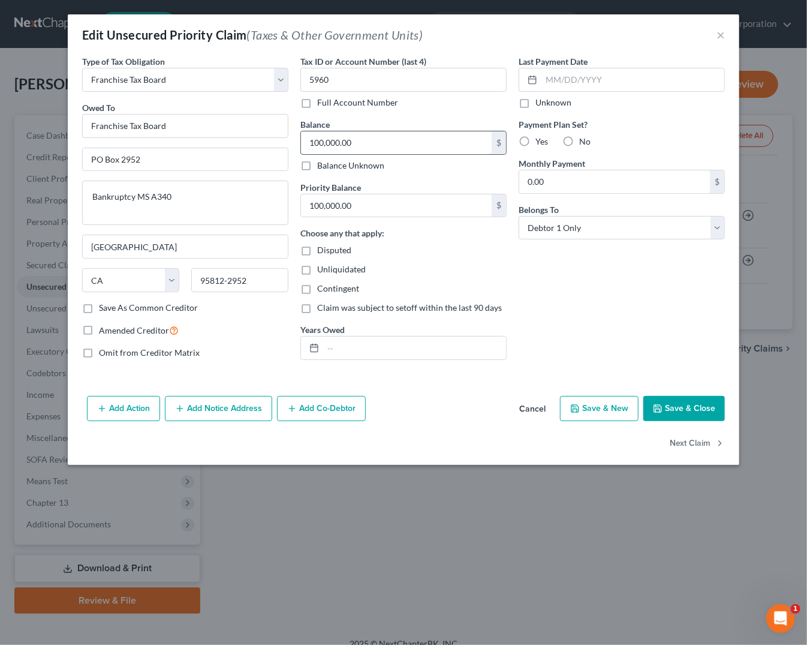
click at [374, 143] on input "100,000.00" at bounding box center [396, 142] width 191 height 23
drag, startPoint x: 374, startPoint y: 143, endPoint x: 299, endPoint y: 141, distance: 74.4
click at [299, 141] on div "Tax ID or Account Number (last 4) 5960 Full Account Number Balance 250,000.00 $…" at bounding box center [403, 212] width 218 height 314
type input "50,000.00"
click at [338, 204] on input "100,000.00" at bounding box center [396, 205] width 191 height 23
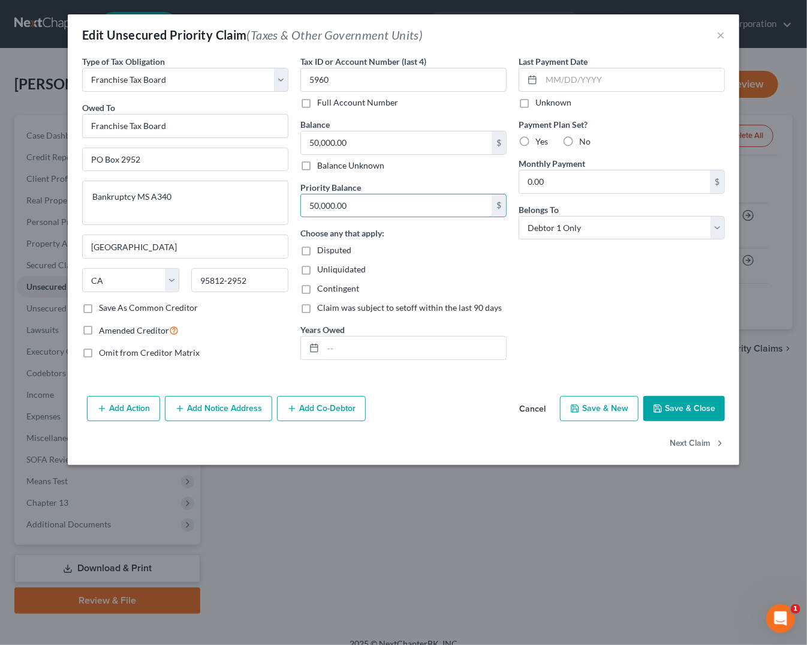
type input "50,000.00"
click at [571, 297] on div "Last Payment Date Unknown Payment Plan Set? Yes No Monthly Payment 0.00 $ Belon…" at bounding box center [622, 212] width 218 height 314
click at [701, 414] on button "Save & Close" at bounding box center [684, 408] width 82 height 25
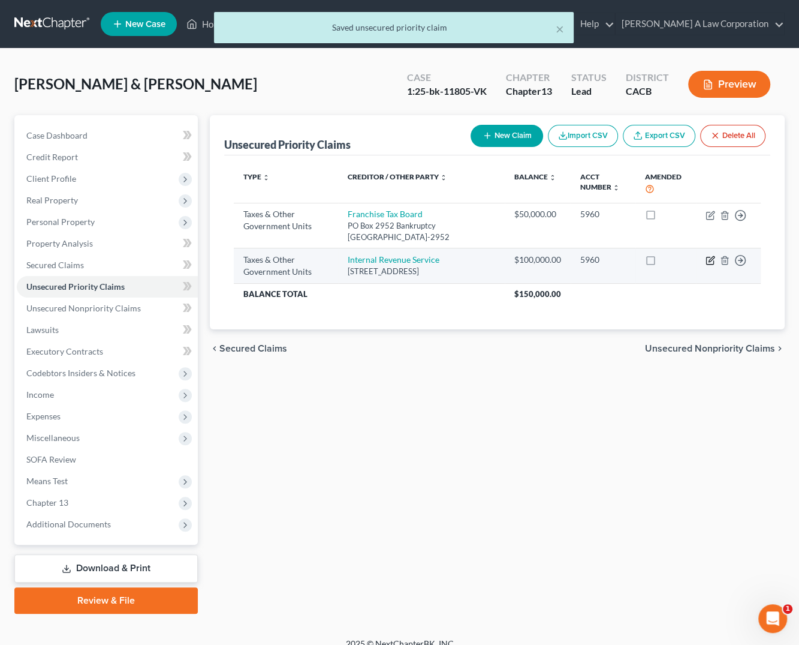
click at [707, 260] on icon "button" at bounding box center [711, 260] width 10 height 10
select select "0"
select select "39"
select select "0"
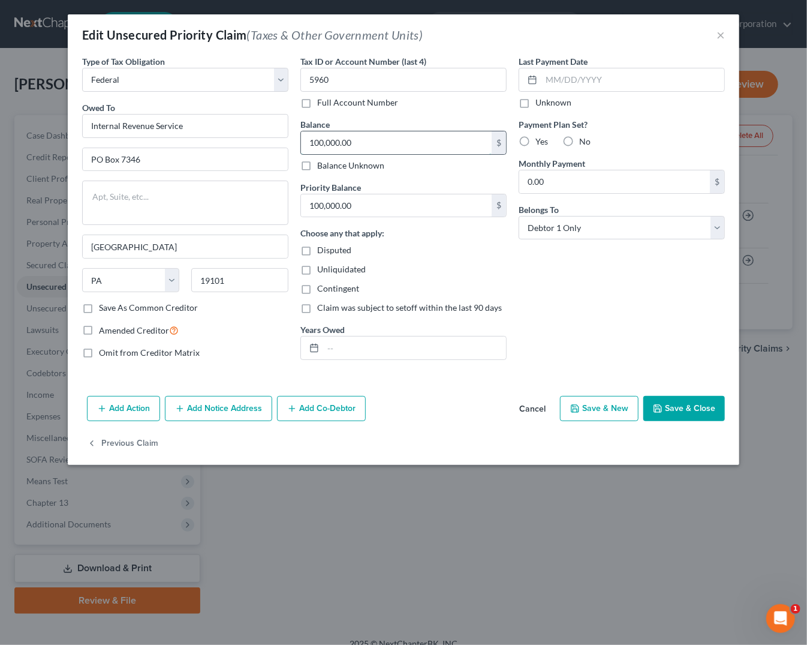
click at [392, 143] on input "100,000.00" at bounding box center [396, 142] width 191 height 23
type input "250,000.00"
click at [396, 218] on div "Priority Balance 100,000.00 $ Choose any that apply: Disputed Unliquidated Cont…" at bounding box center [403, 270] width 206 height 179
click at [394, 215] on input "100,000.00" at bounding box center [396, 205] width 191 height 23
click at [611, 317] on div "Last Payment Date Unknown Payment Plan Set? Yes No Monthly Payment 0.00 $ Belon…" at bounding box center [622, 212] width 218 height 314
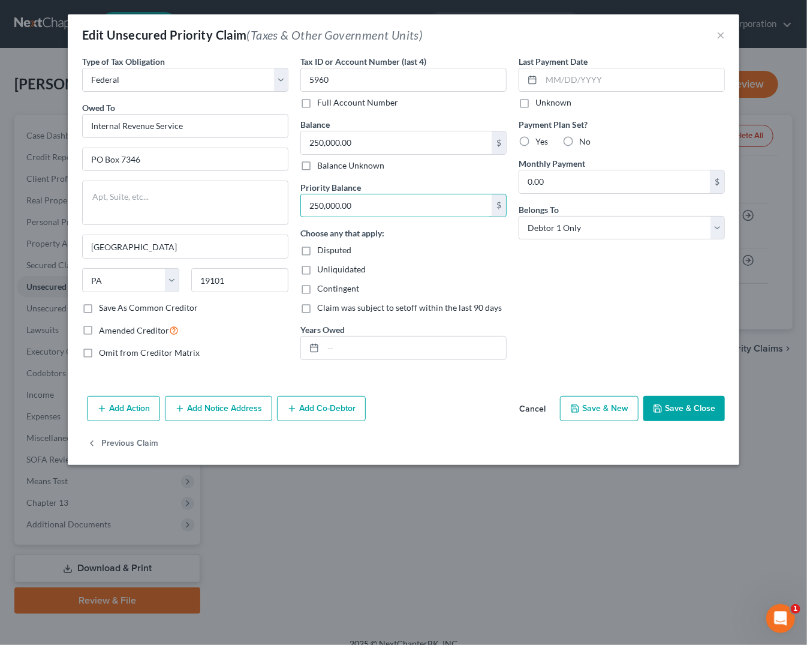
type input "250,000.00"
click at [635, 322] on div "Last Payment Date Unknown Payment Plan Set? Yes No Monthly Payment 0.00 $ Belon…" at bounding box center [622, 212] width 218 height 314
click at [684, 408] on button "Save & Close" at bounding box center [684, 408] width 82 height 25
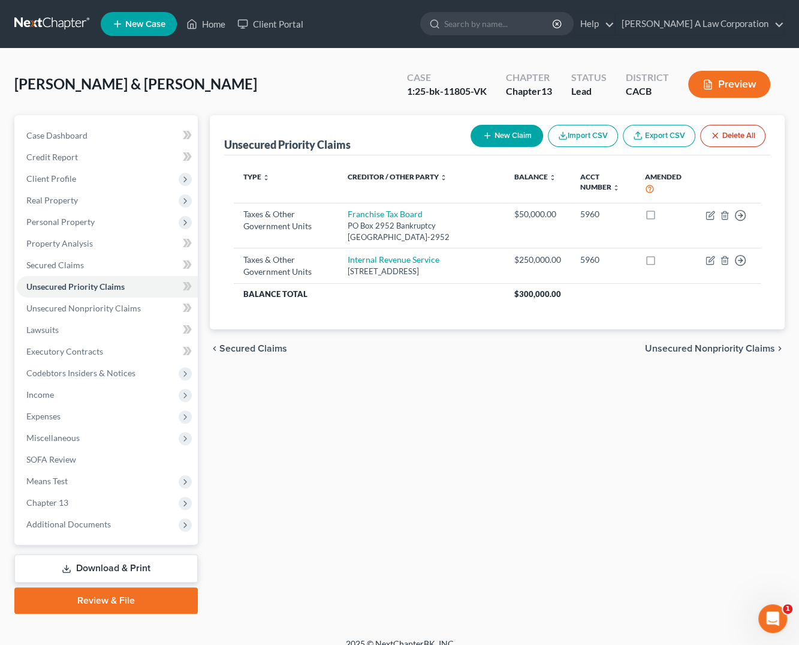
drag, startPoint x: 416, startPoint y: 402, endPoint x: 330, endPoint y: 366, distance: 92.7
click at [416, 402] on div "Unsecured Priority Claims New Claim Import CSV Export CSV Delete All Type expan…" at bounding box center [497, 364] width 587 height 498
click at [60, 267] on span "Secured Claims" at bounding box center [55, 265] width 58 height 10
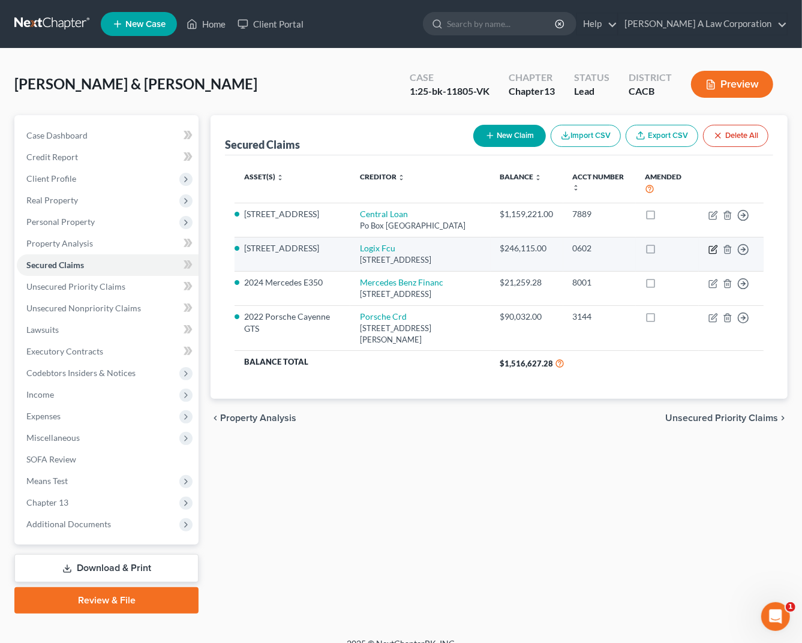
click at [710, 248] on icon "button" at bounding box center [713, 250] width 10 height 10
select select "4"
select select "8"
select select "2"
select select "0"
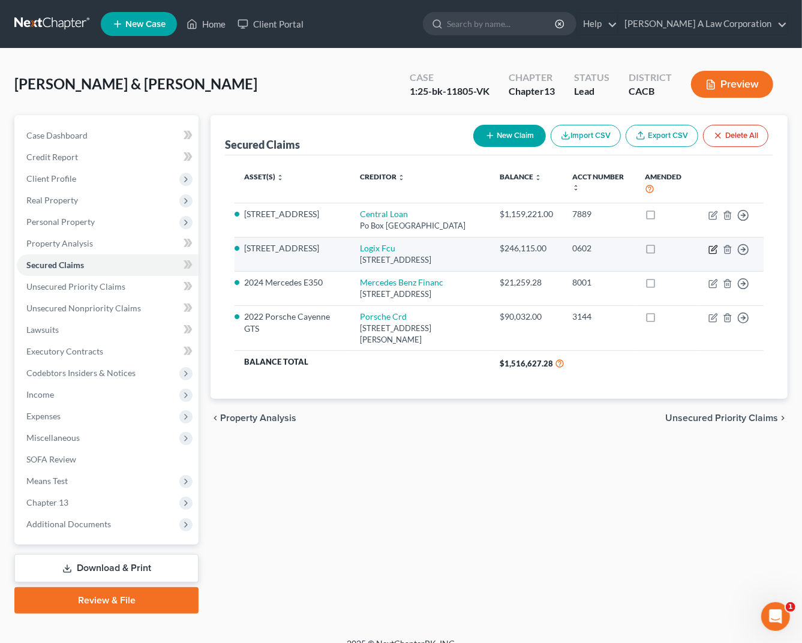
select select "0"
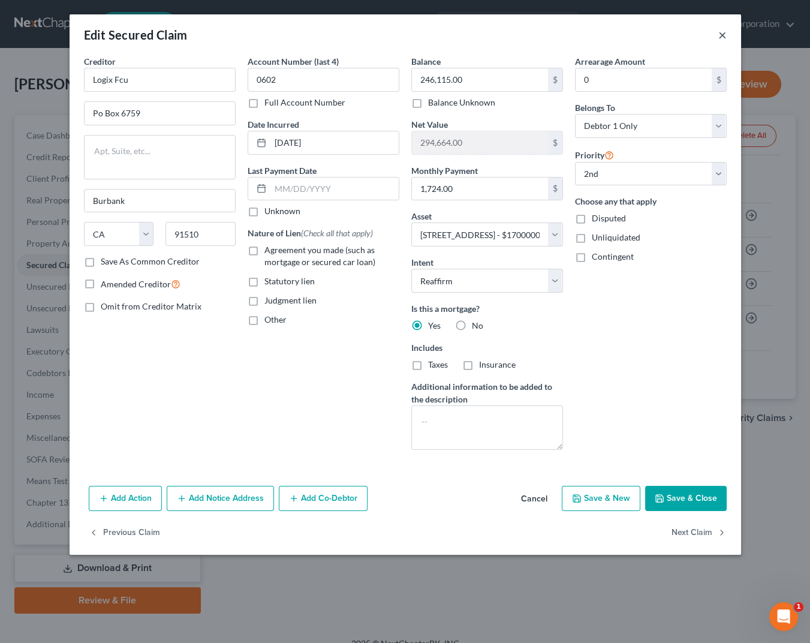
click at [719, 34] on button "×" at bounding box center [722, 35] width 8 height 14
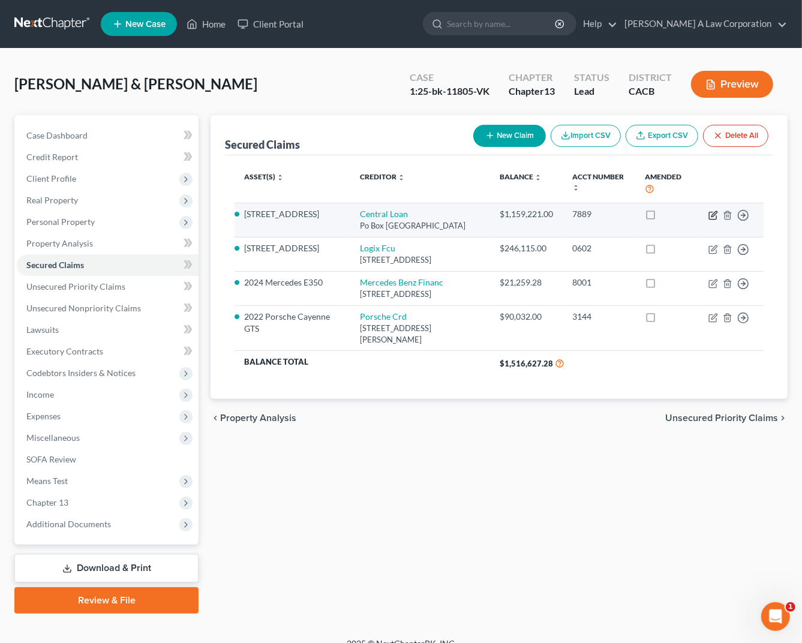
click at [710, 216] on icon "button" at bounding box center [713, 215] width 10 height 10
select select "33"
select select "8"
select select "2"
select select "0"
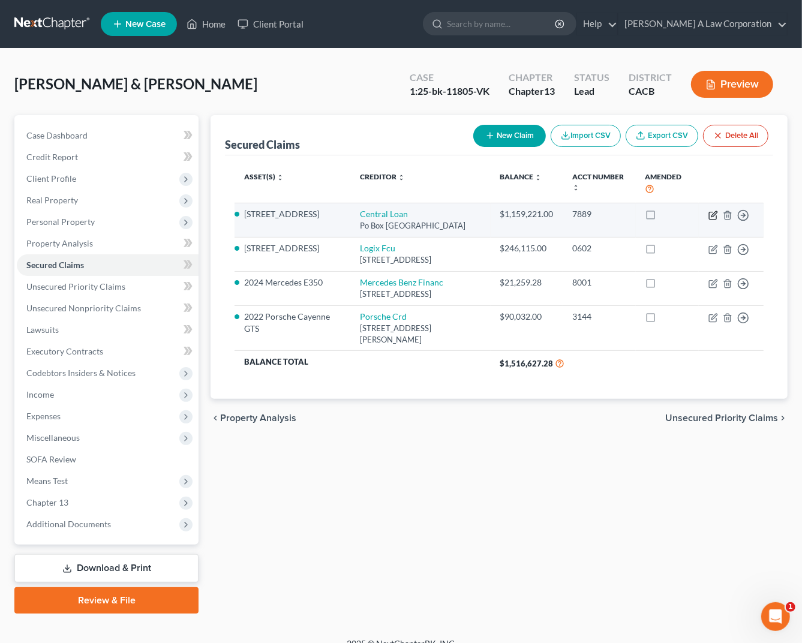
select select "0"
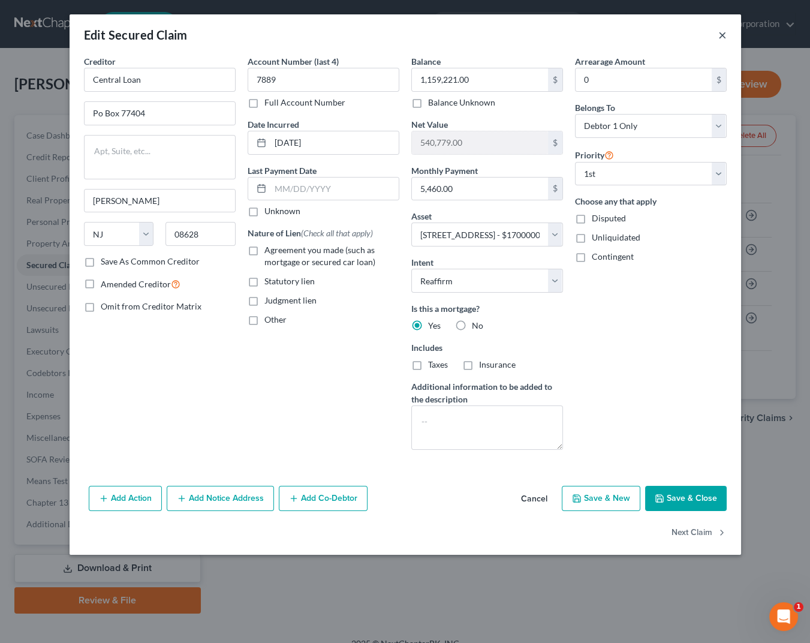
click at [721, 35] on button "×" at bounding box center [722, 35] width 8 height 14
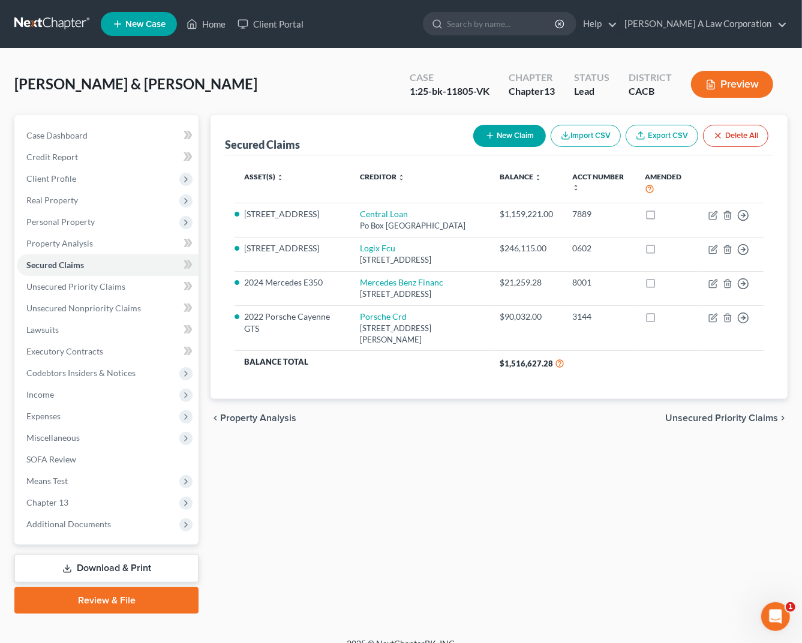
click at [378, 413] on div "chevron_left Property Analysis Unsecured Priority Claims chevron_right" at bounding box center [498, 418] width 577 height 38
click at [115, 284] on span "Unsecured Priority Claims" at bounding box center [75, 286] width 99 height 10
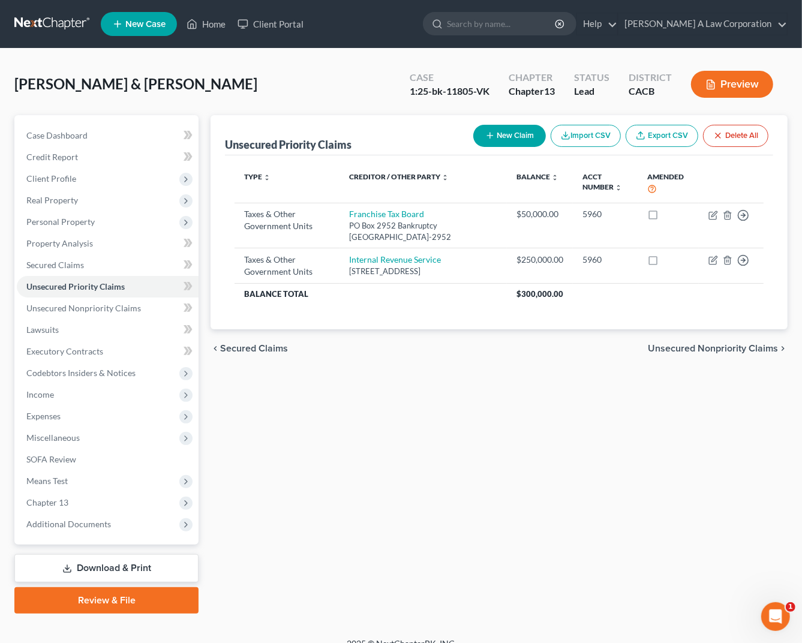
click at [598, 435] on div "Unsecured Priority Claims New Claim Import CSV Export CSV Delete All Type expan…" at bounding box center [498, 364] width 589 height 498
click at [48, 393] on span "Income" at bounding box center [40, 394] width 28 height 10
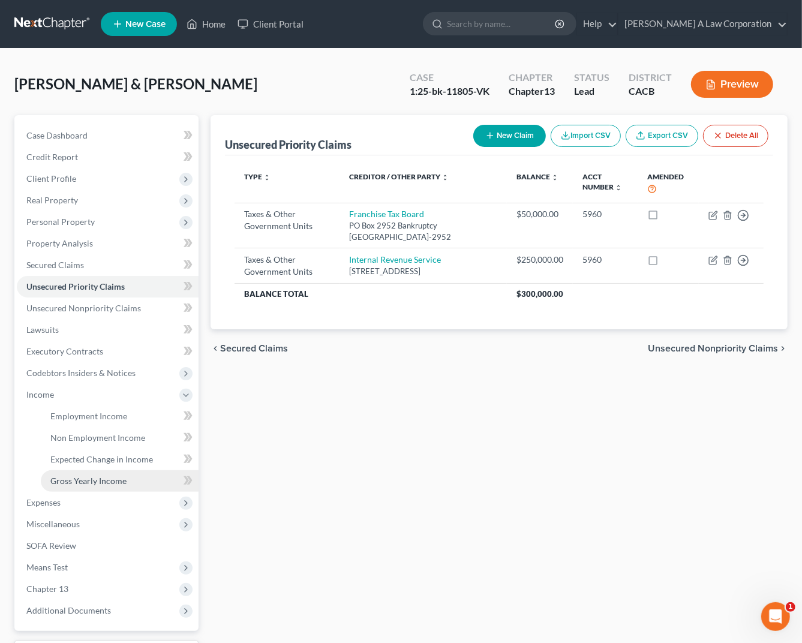
click at [119, 480] on span "Gross Yearly Income" at bounding box center [88, 480] width 76 height 10
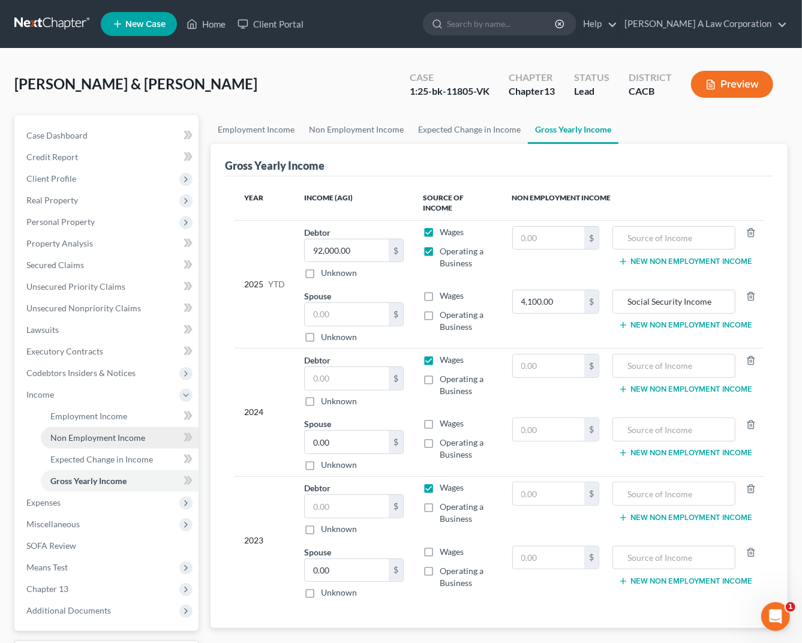
drag, startPoint x: 79, startPoint y: 433, endPoint x: 85, endPoint y: 426, distance: 9.4
click at [79, 433] on span "Non Employment Income" at bounding box center [97, 437] width 95 height 10
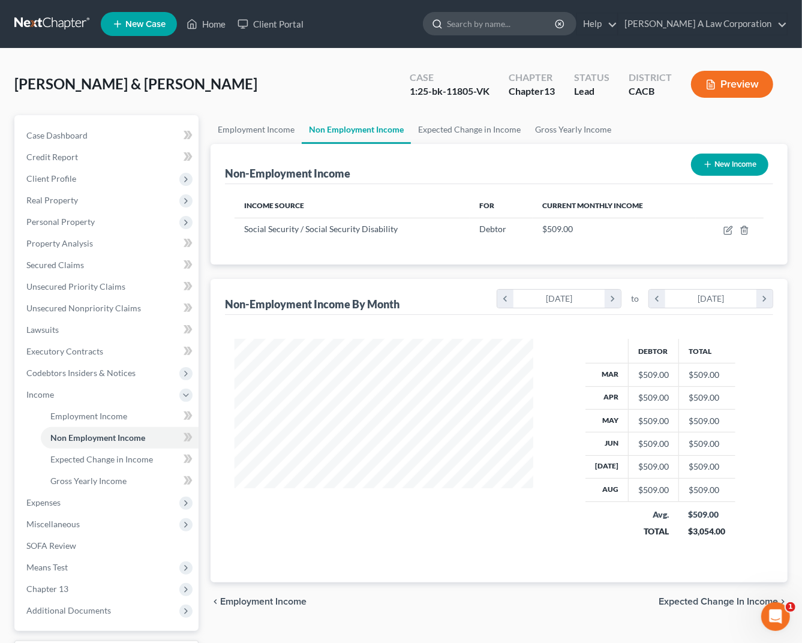
scroll to position [215, 322]
drag, startPoint x: 574, startPoint y: 233, endPoint x: 457, endPoint y: 228, distance: 117.0
click at [457, 228] on tr "Social Security / Social Security Disability Debtor $509.00" at bounding box center [498, 229] width 529 height 23
click at [436, 141] on link "Expected Change in Income" at bounding box center [469, 129] width 117 height 29
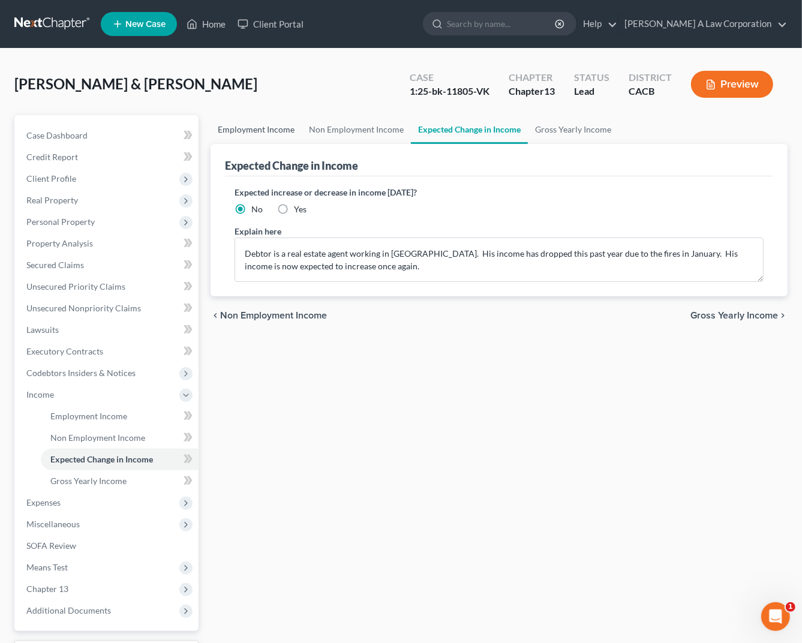
click at [219, 129] on link "Employment Income" at bounding box center [255, 129] width 91 height 29
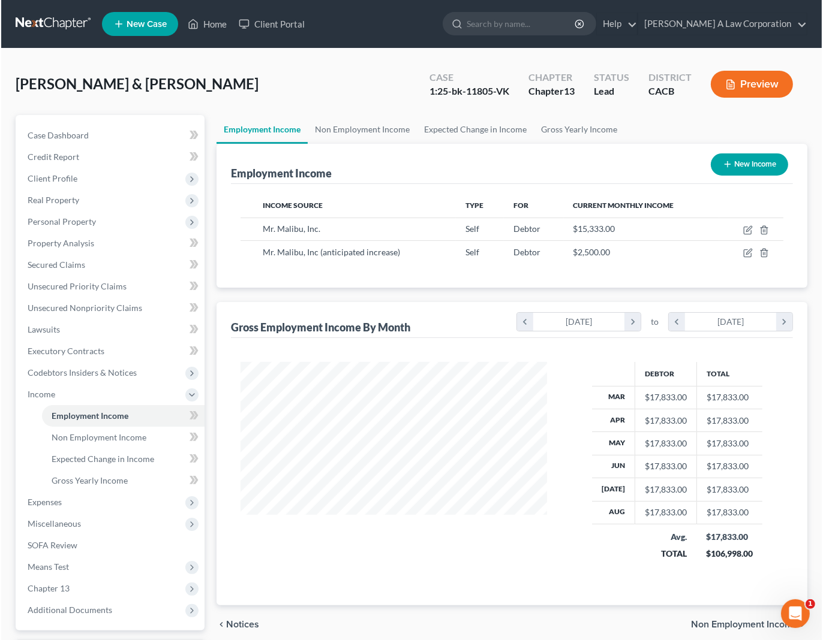
scroll to position [215, 333]
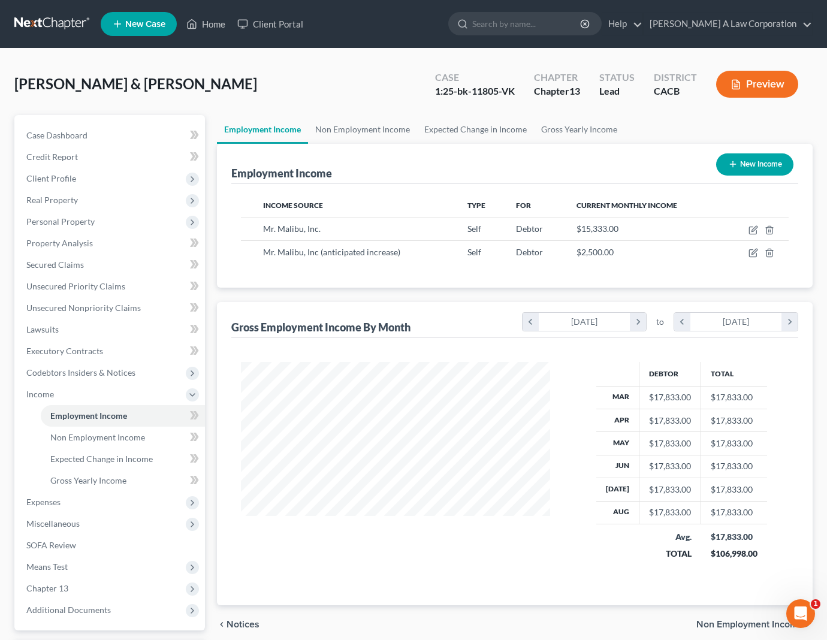
click at [791, 128] on ul "Employment Income Non Employment Income Expected Change in Income Gross Yearly …" at bounding box center [515, 129] width 596 height 29
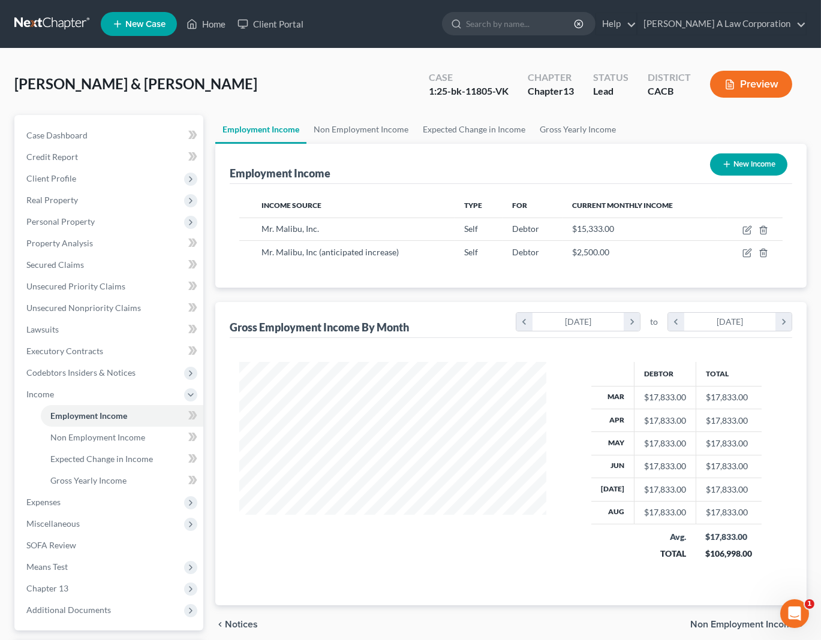
click at [335, 90] on div "[PERSON_NAME] & [PERSON_NAME] Upgraded Case 1:25-bk-11805-VK Chapter Chapter 13…" at bounding box center [410, 89] width 792 height 52
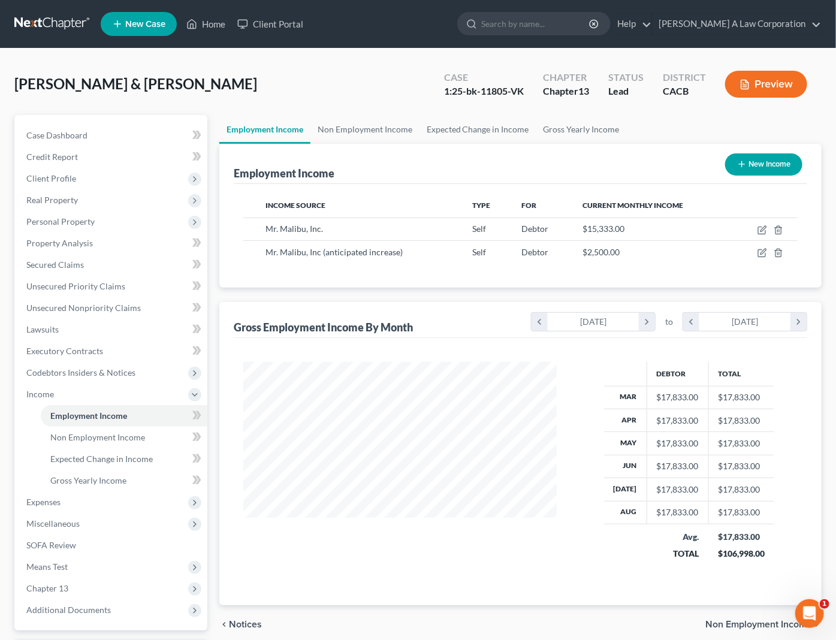
scroll to position [215, 337]
click at [230, 77] on div "[PERSON_NAME] & [PERSON_NAME] Upgraded Case 1:25-bk-11805-VK Chapter Chapter 13…" at bounding box center [418, 89] width 808 height 52
click at [216, 94] on div "[PERSON_NAME] & [PERSON_NAME] Upgraded Case 1:25-bk-11805-VK Chapter Chapter 13…" at bounding box center [418, 89] width 808 height 52
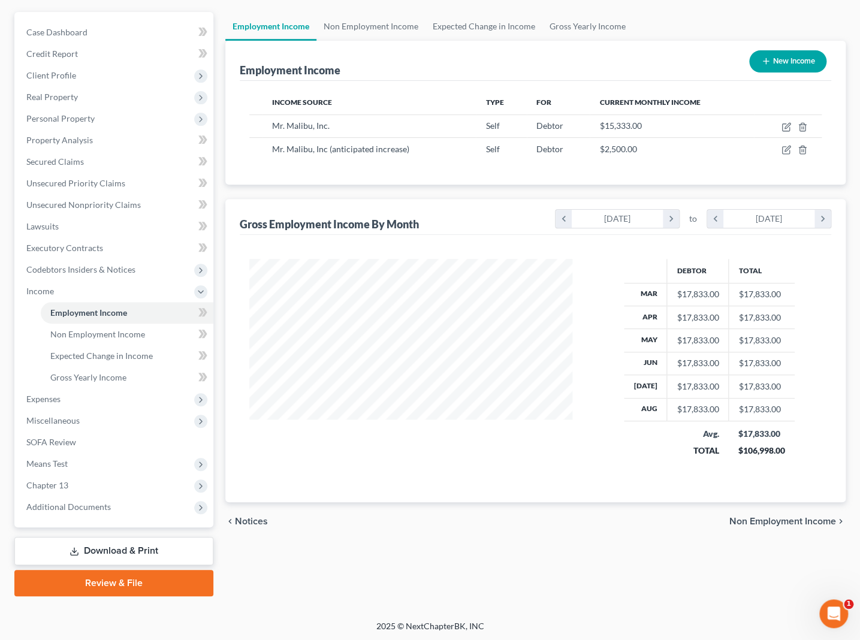
scroll to position [0, 0]
click at [303, 590] on div "Employment Income Non Employment Income Expected Change in Income Gross Yearly …" at bounding box center [535, 304] width 633 height 585
click at [569, 25] on link "Gross Yearly Income" at bounding box center [588, 26] width 91 height 29
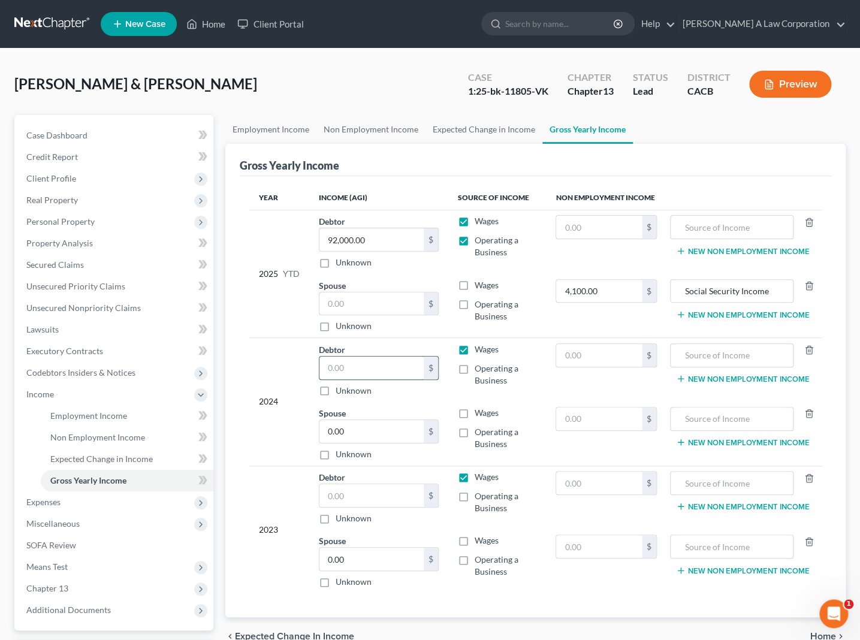
click at [360, 371] on input "text" at bounding box center [372, 368] width 104 height 23
type input "85"
click at [263, 98] on div "[PERSON_NAME] & [PERSON_NAME] Upgraded Case 1:25-bk-11805-VK Chapter Chapter 13…" at bounding box center [430, 89] width 832 height 52
click at [56, 591] on span "Chapter 13" at bounding box center [47, 588] width 42 height 10
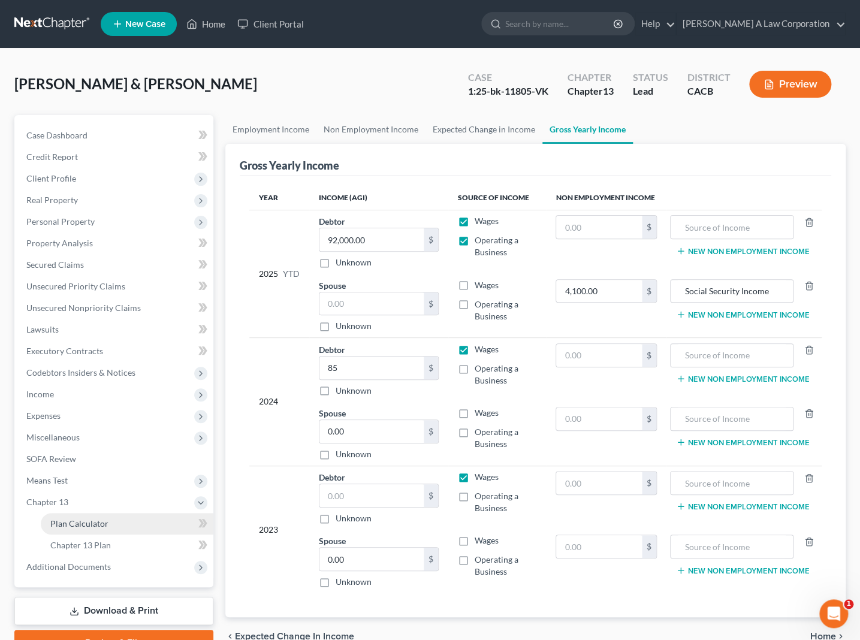
click at [96, 519] on span "Plan Calculator" at bounding box center [79, 524] width 58 height 10
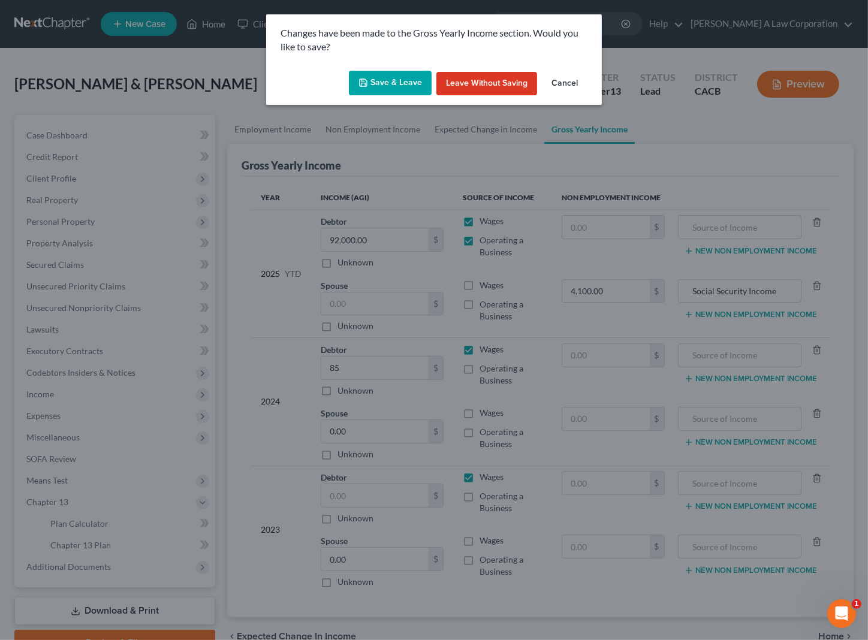
click at [414, 79] on button "Save & Leave" at bounding box center [390, 83] width 83 height 25
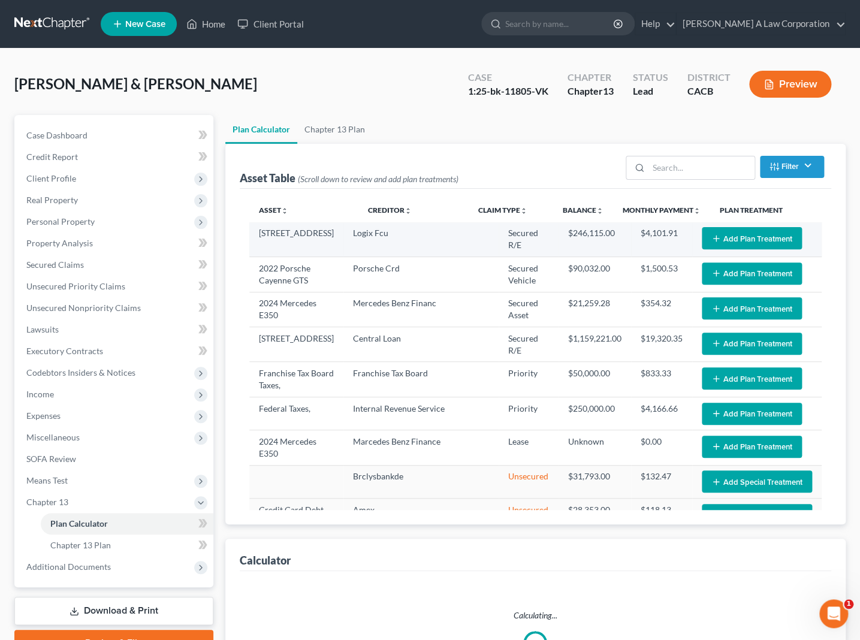
select select "59"
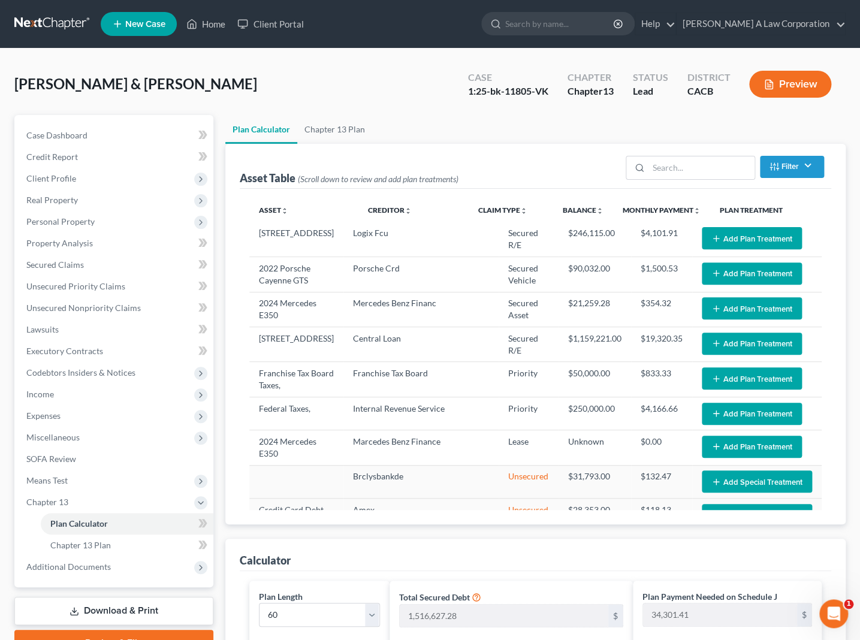
click at [740, 229] on button "Add Plan Treatment" at bounding box center [752, 238] width 100 height 22
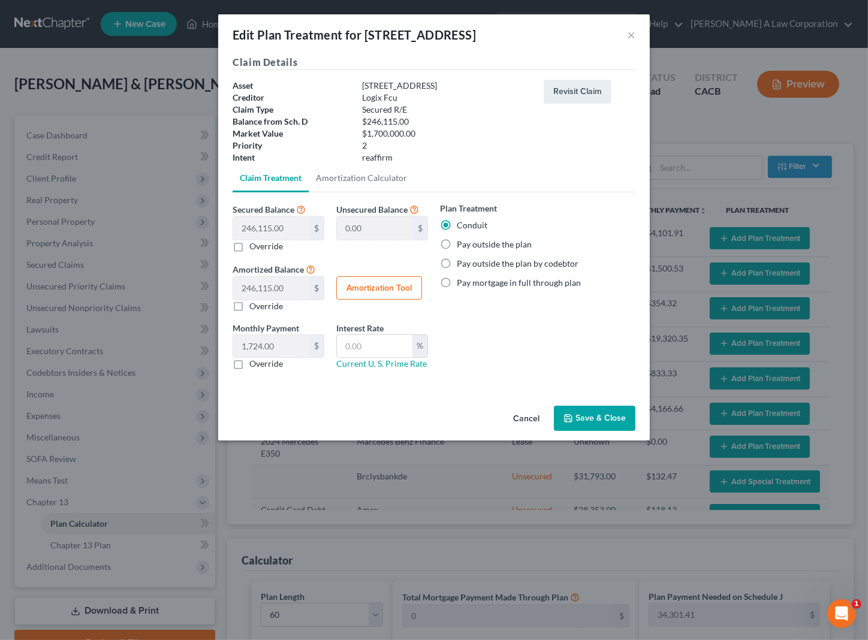
click at [486, 360] on div "Plan Treatment Conduit Pay outside the plan Pay outside the plan by codebtor Pa…" at bounding box center [537, 290] width 207 height 177
click at [504, 246] on label "Pay outside the plan" at bounding box center [494, 245] width 75 height 12
click at [469, 246] on input "Pay outside the plan" at bounding box center [466, 243] width 8 height 8
radio input "true"
click at [479, 245] on label "Pay outside the plan" at bounding box center [494, 245] width 75 height 12
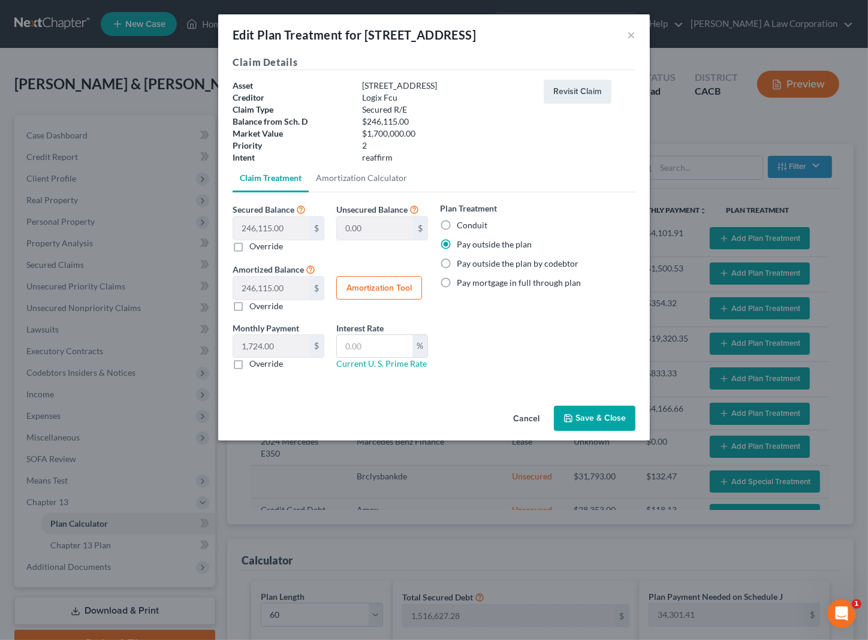
click at [469, 245] on input "Pay outside the plan" at bounding box center [466, 243] width 8 height 8
click at [591, 417] on button "Save & Close" at bounding box center [595, 418] width 82 height 25
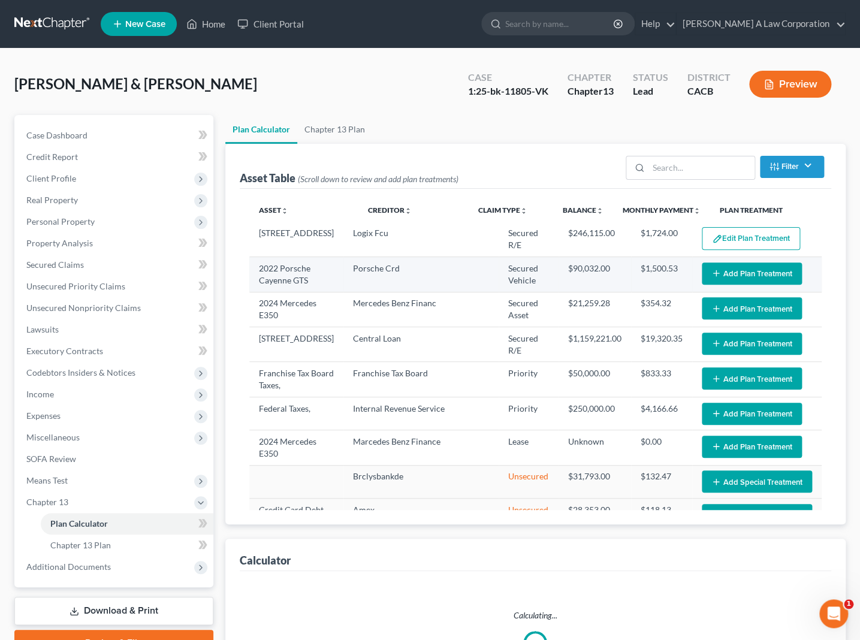
select select "59"
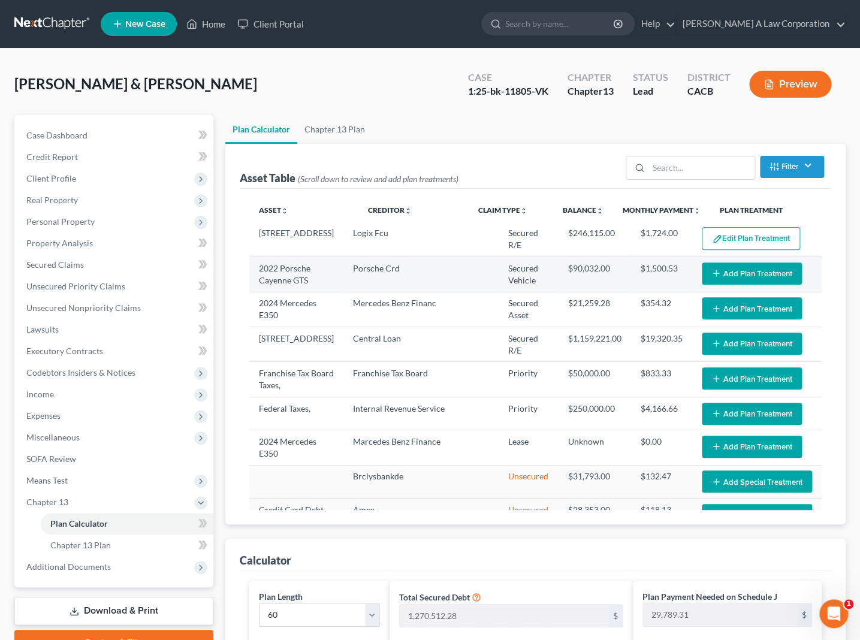
click at [742, 273] on button "Add Plan Treatment" at bounding box center [752, 274] width 100 height 22
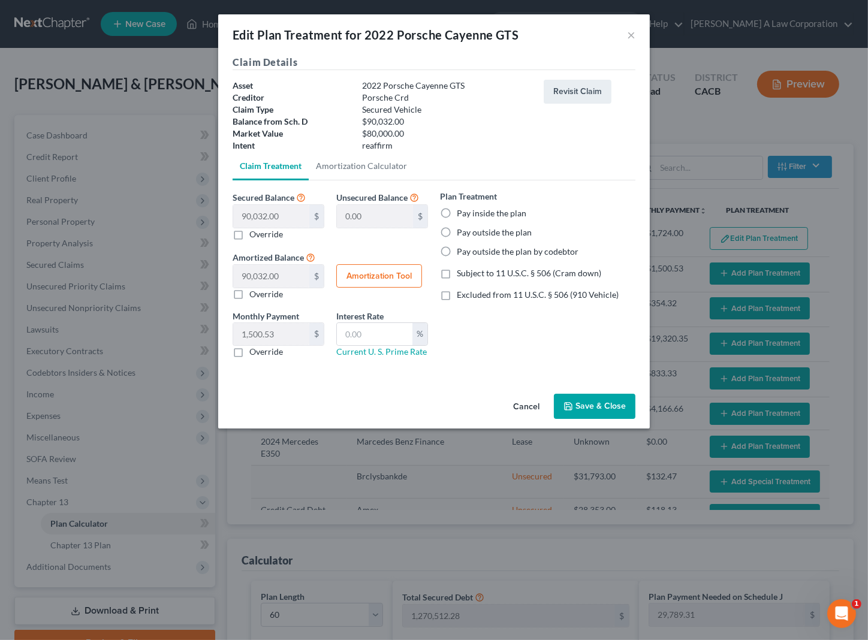
click at [498, 236] on label "Pay outside the plan" at bounding box center [494, 233] width 75 height 12
click at [469, 234] on input "Pay outside the plan" at bounding box center [466, 231] width 8 height 8
radio input "true"
click at [605, 398] on button "Save & Close" at bounding box center [595, 406] width 82 height 25
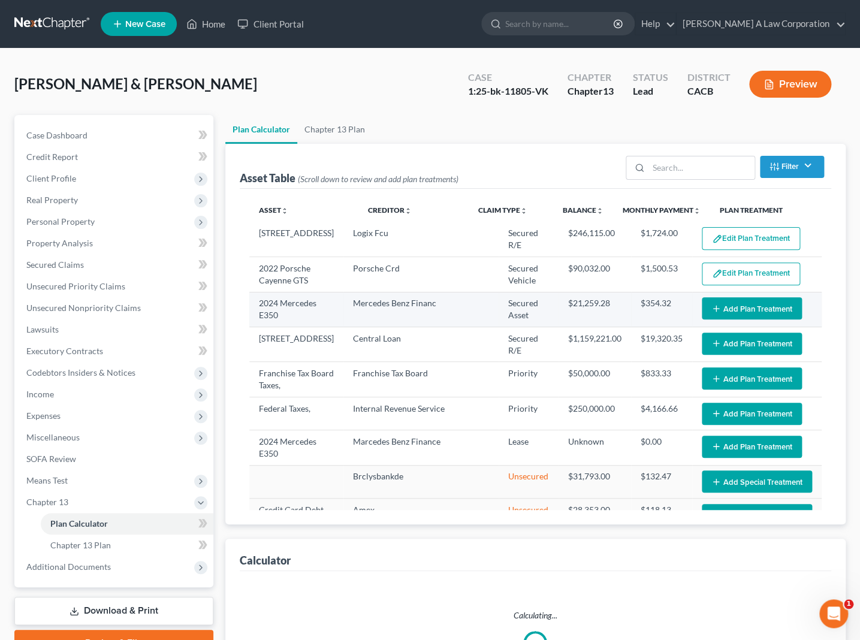
select select "59"
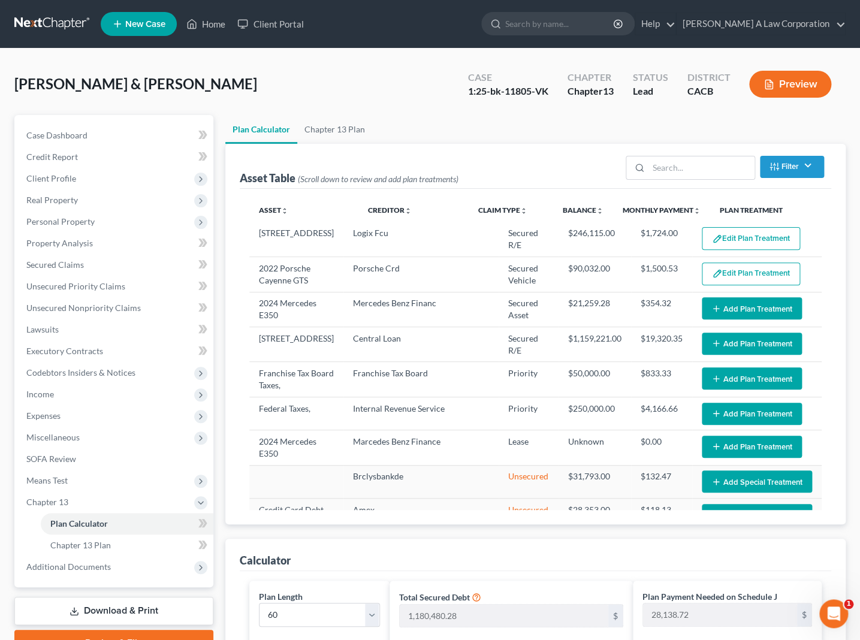
click at [719, 312] on button "Add Plan Treatment" at bounding box center [752, 308] width 100 height 22
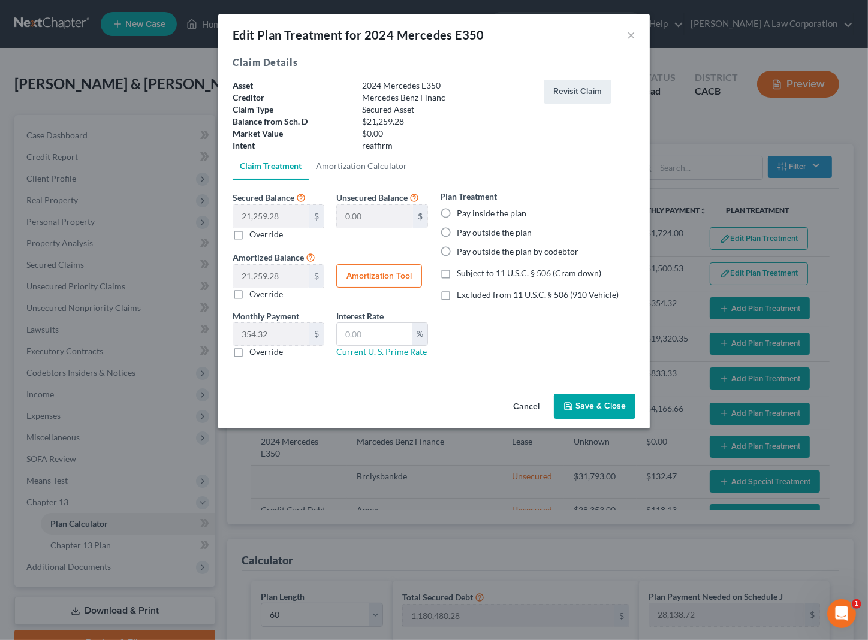
click at [457, 230] on label "Pay outside the plan" at bounding box center [494, 233] width 75 height 12
click at [462, 230] on input "Pay outside the plan" at bounding box center [466, 231] width 8 height 8
radio input "true"
click at [604, 411] on button "Save & Close" at bounding box center [595, 406] width 82 height 25
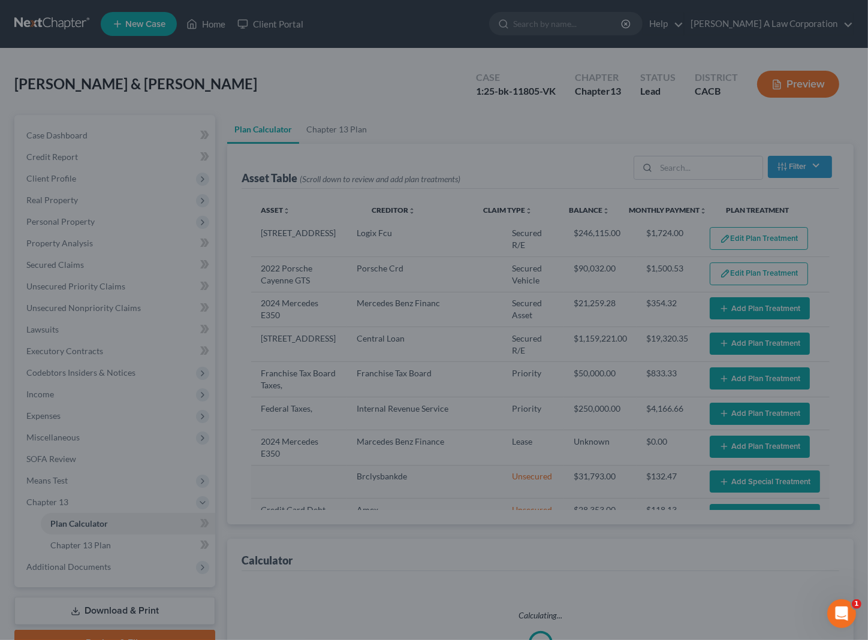
select select "59"
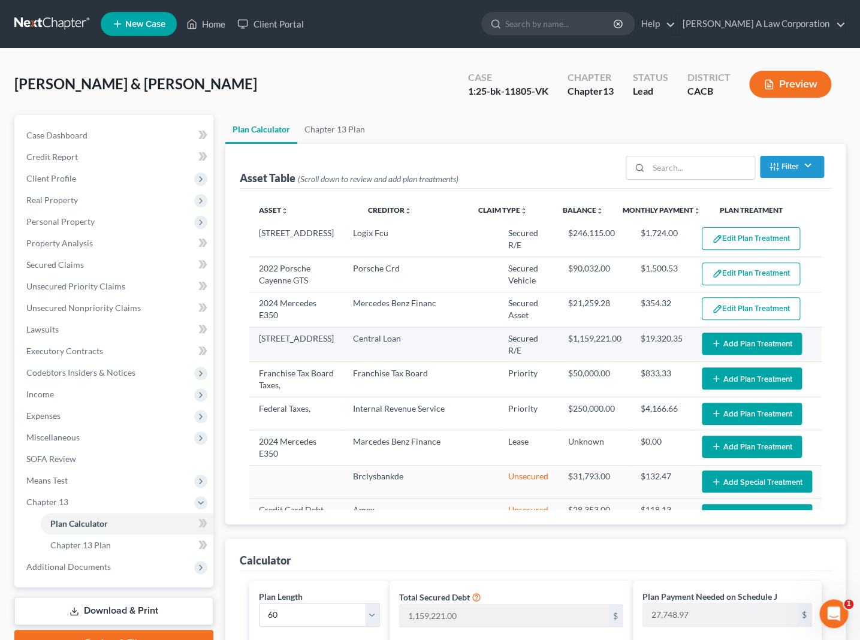
click at [716, 347] on button "Add Plan Treatment" at bounding box center [752, 344] width 100 height 22
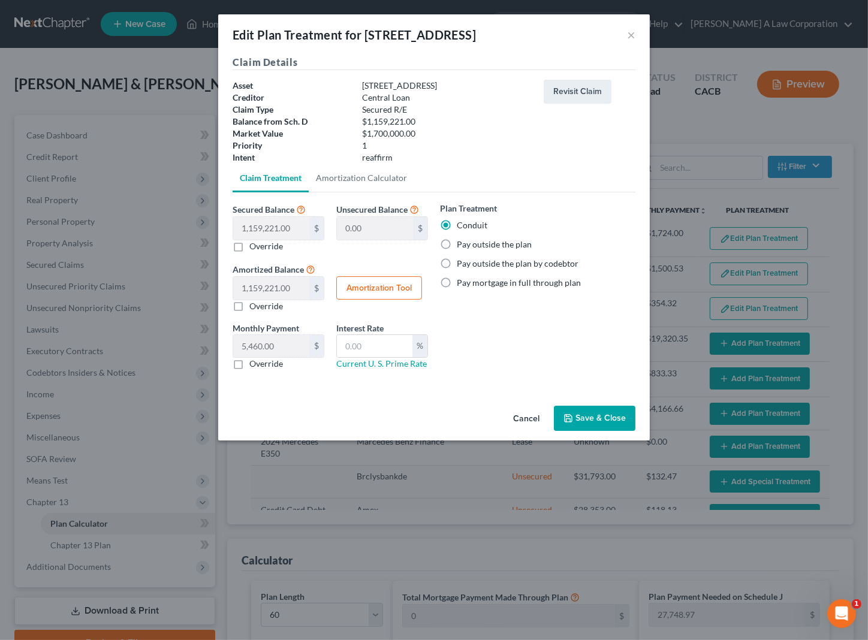
click at [476, 242] on label "Pay outside the plan" at bounding box center [494, 245] width 75 height 12
click at [469, 242] on input "Pay outside the plan" at bounding box center [466, 243] width 8 height 8
radio input "true"
click at [592, 419] on button "Save & Close" at bounding box center [595, 418] width 82 height 25
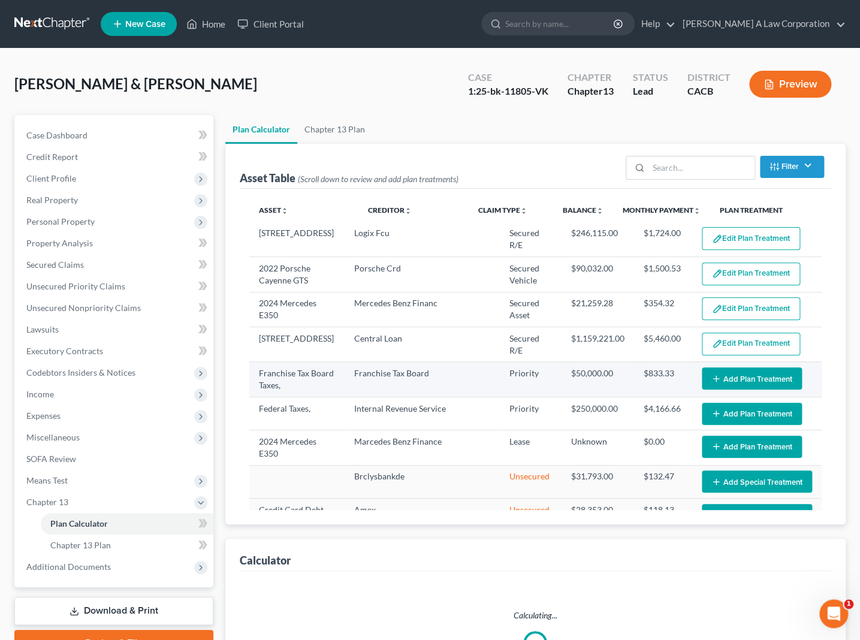
select select "59"
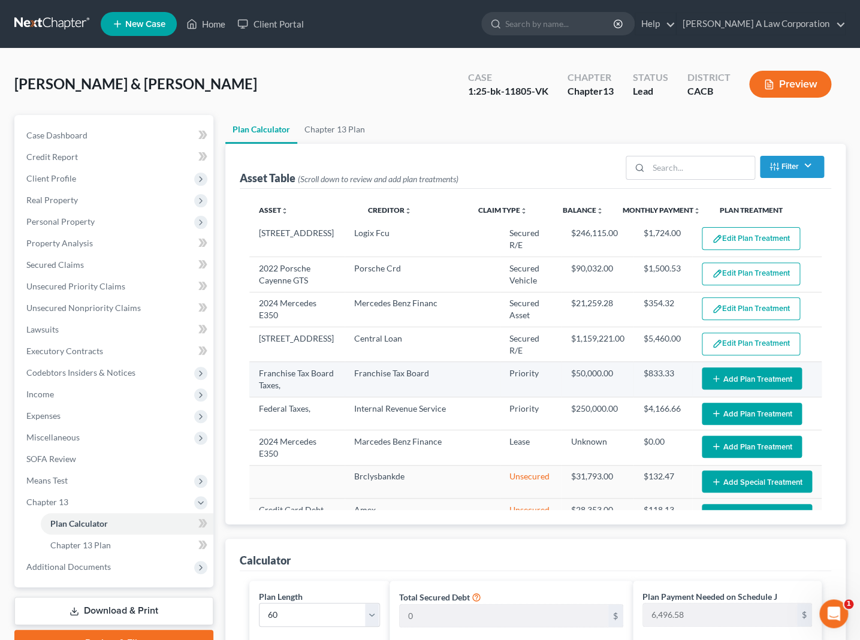
click at [724, 382] on button "Add Plan Treatment" at bounding box center [752, 379] width 100 height 22
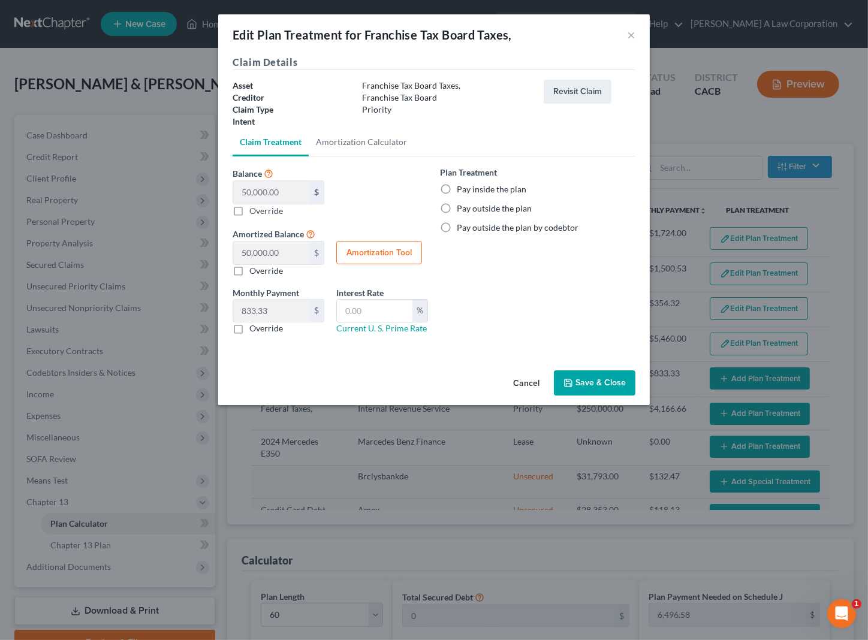
click at [498, 192] on label "Pay inside the plan" at bounding box center [492, 189] width 70 height 12
click at [469, 191] on input "Pay inside the plan" at bounding box center [466, 187] width 8 height 8
radio input "true"
click at [599, 392] on button "Save & Close" at bounding box center [595, 383] width 82 height 25
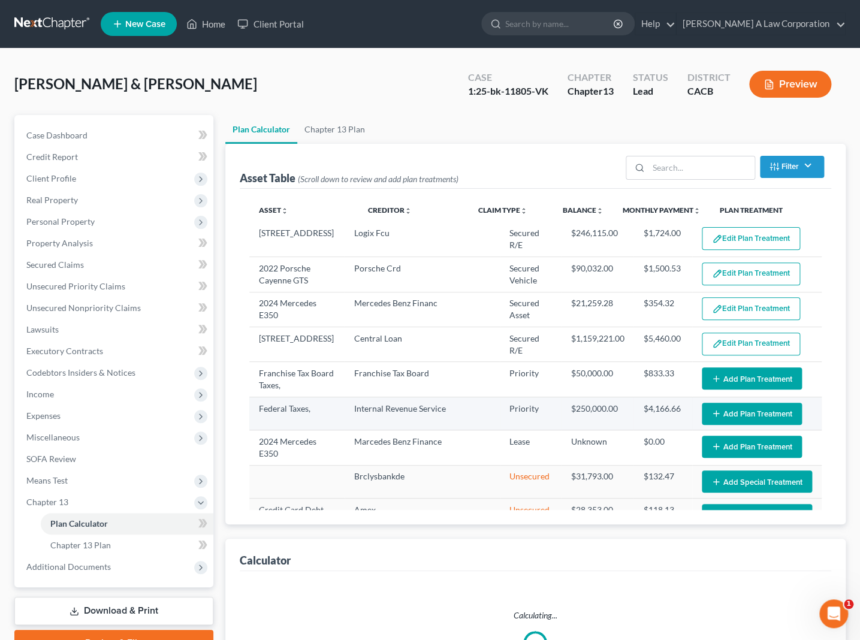
select select "59"
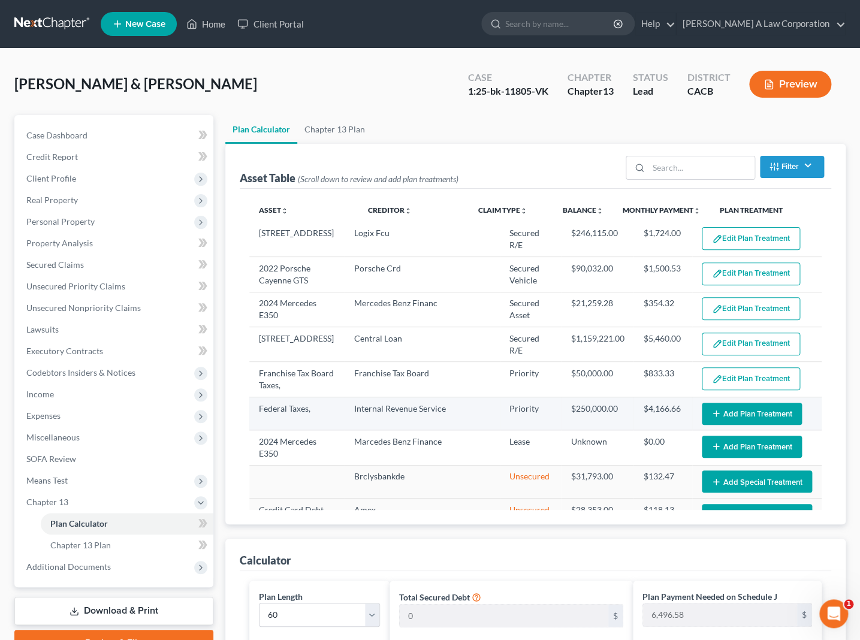
click at [730, 408] on button "Add Plan Treatment" at bounding box center [752, 414] width 100 height 22
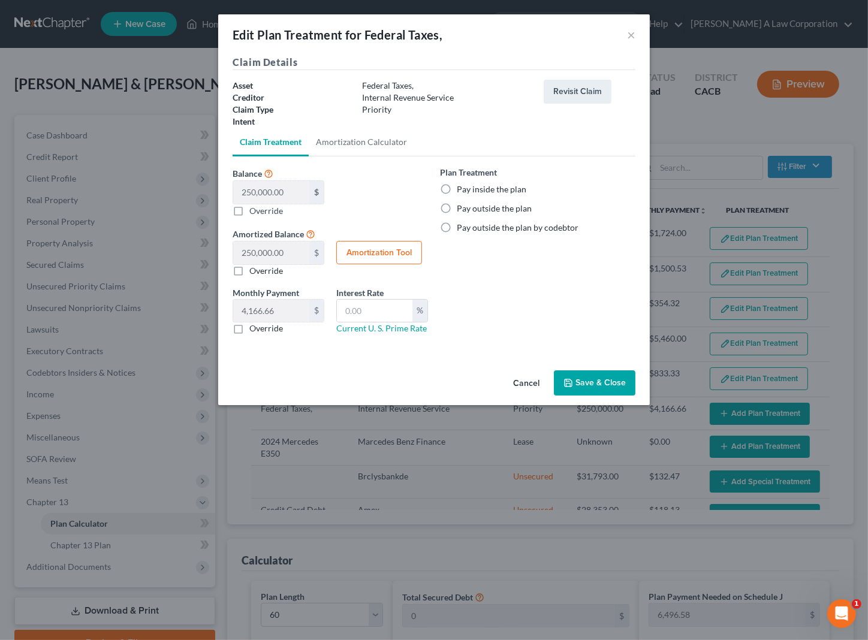
click at [489, 190] on label "Pay inside the plan" at bounding box center [492, 189] width 70 height 12
click at [469, 190] on input "Pay inside the plan" at bounding box center [466, 187] width 8 height 8
radio input "true"
click at [568, 373] on button "Save & Close" at bounding box center [595, 383] width 82 height 25
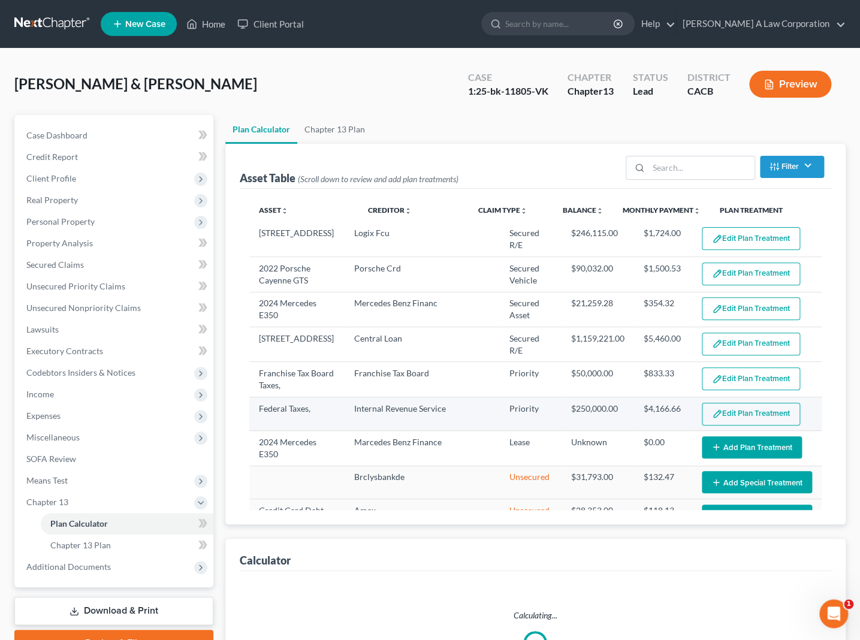
select select "59"
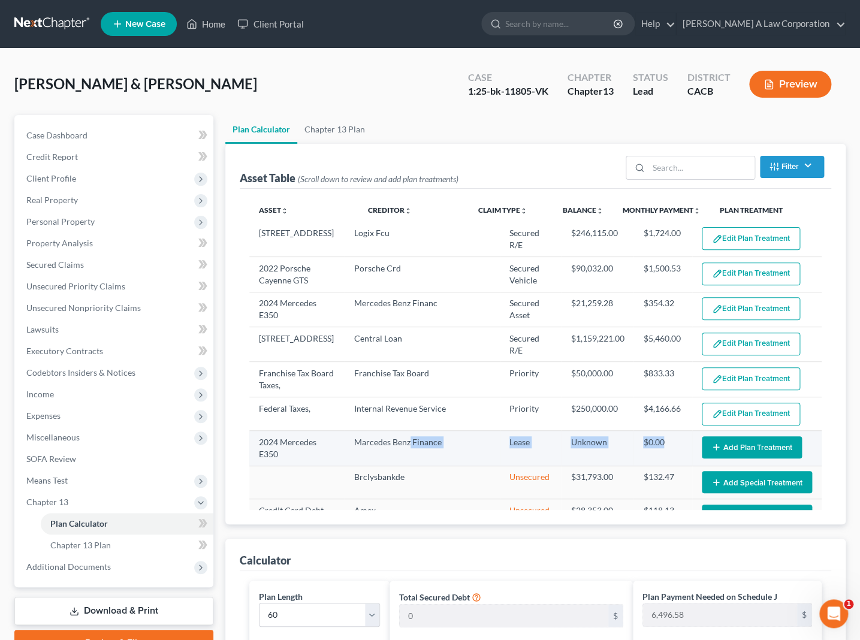
drag, startPoint x: 432, startPoint y: 445, endPoint x: 681, endPoint y: 453, distance: 248.9
click at [680, 453] on tr "2024 Mercedes E350 Marcedes Benz Finance Lease Unknown $0.00 Edit Plan Treatmen…" at bounding box center [535, 448] width 573 height 35
click at [644, 452] on td "$0.00" at bounding box center [663, 448] width 59 height 35
drag, startPoint x: 281, startPoint y: 442, endPoint x: 436, endPoint y: 451, distance: 154.9
click at [402, 450] on tr "2024 Mercedes E350 Marcedes Benz Finance Lease Unknown $0.00 Edit Plan Treatmen…" at bounding box center [535, 448] width 573 height 35
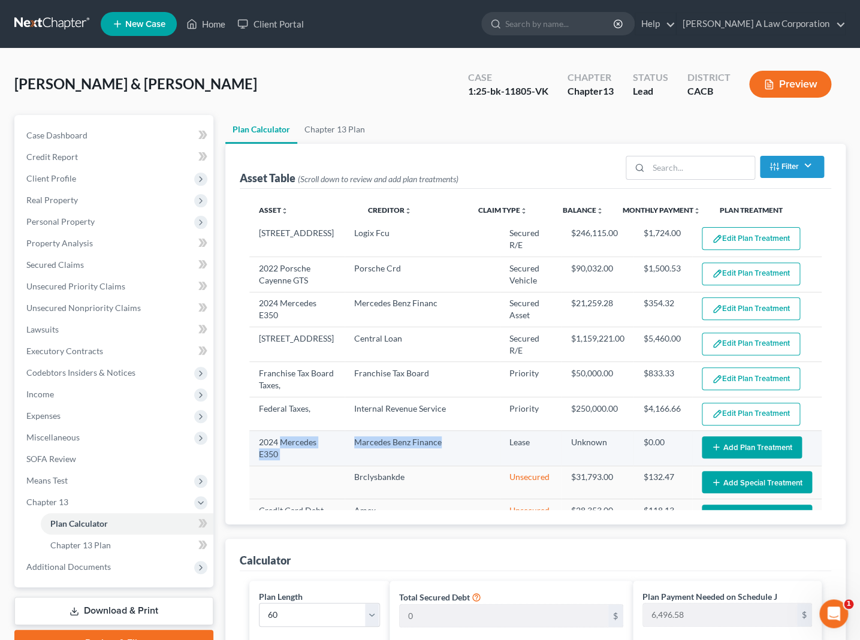
click at [451, 451] on td "Marcedes Benz Finance" at bounding box center [422, 448] width 155 height 35
drag, startPoint x: 481, startPoint y: 441, endPoint x: 633, endPoint y: 448, distance: 151.9
click at [630, 448] on tr "2024 Mercedes E350 Marcedes Benz Finance Lease Unknown $0.00 Edit Plan Treatmen…" at bounding box center [535, 448] width 573 height 35
click at [634, 448] on td "$0.00" at bounding box center [663, 448] width 59 height 35
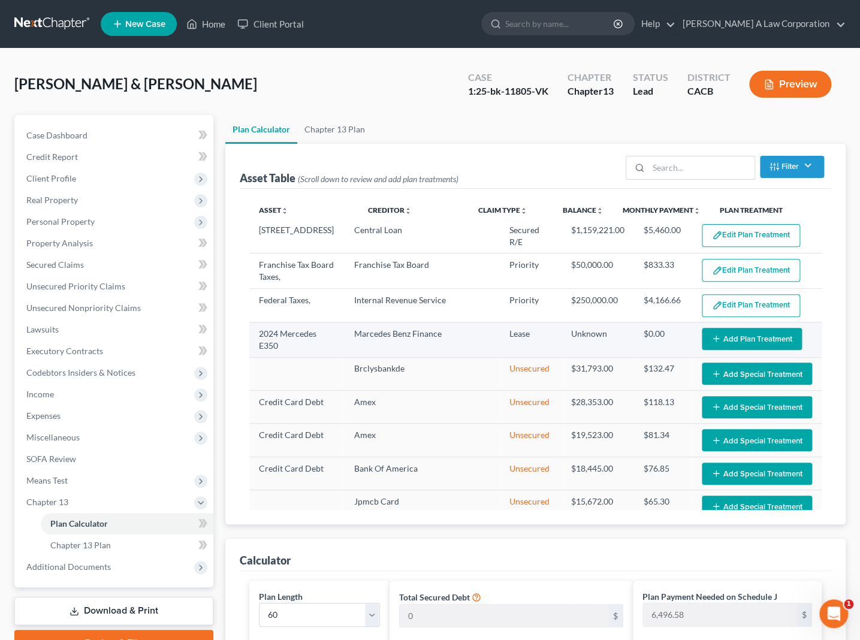
scroll to position [163, 0]
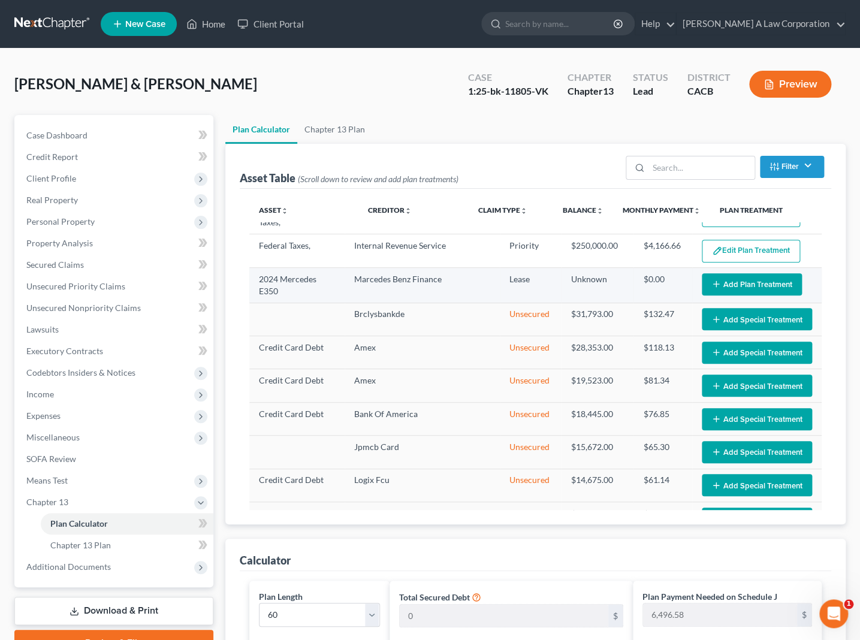
click at [743, 287] on button "Add Plan Treatment" at bounding box center [752, 284] width 100 height 22
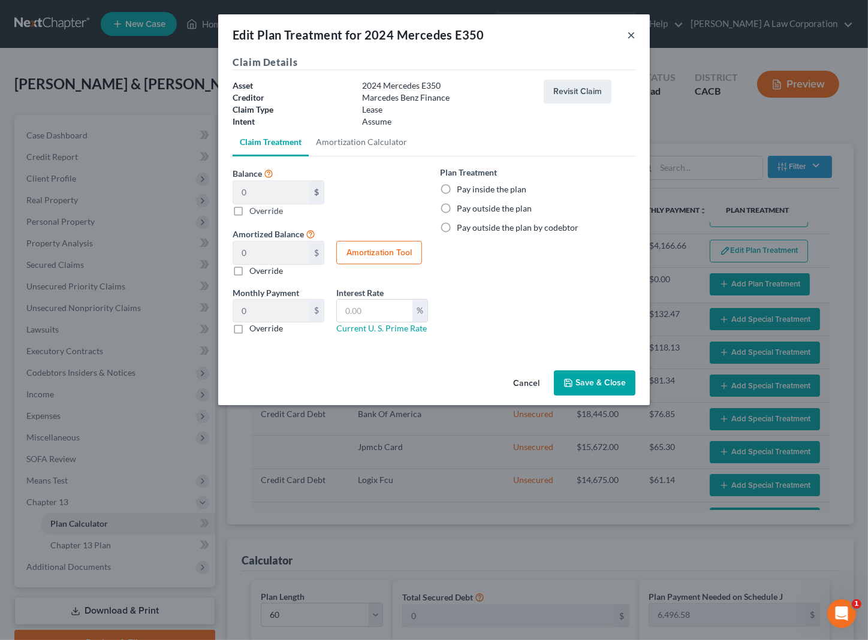
click at [629, 36] on button "×" at bounding box center [631, 35] width 8 height 14
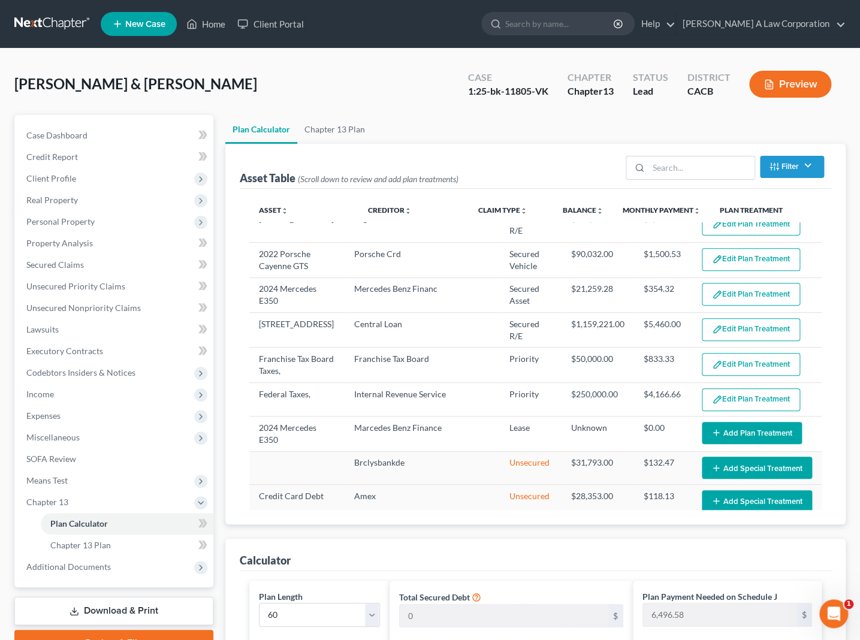
scroll to position [0, 0]
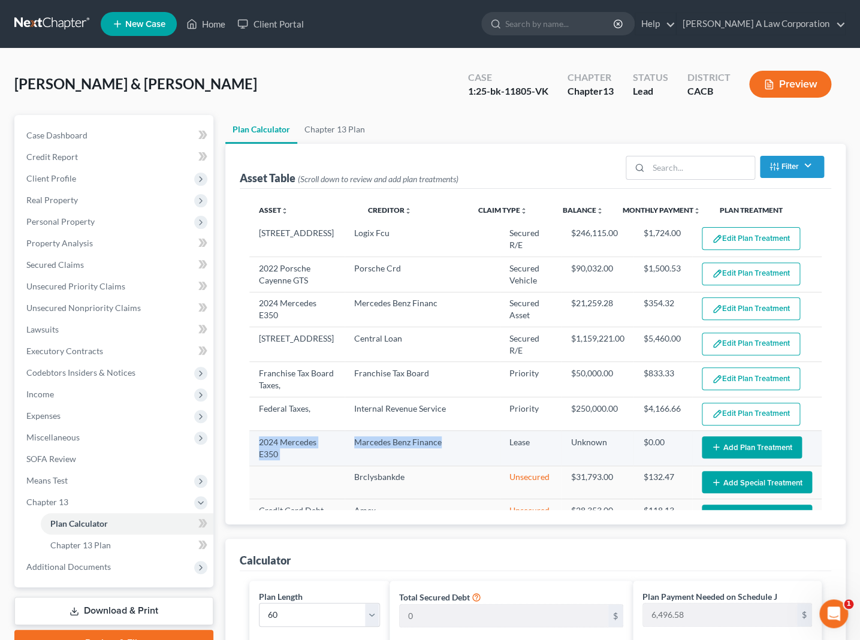
drag, startPoint x: 402, startPoint y: 448, endPoint x: 256, endPoint y: 432, distance: 146.7
click at [256, 432] on tr "2024 Mercedes E350 Marcedes Benz Finance Lease Unknown $0.00 Edit Plan Treatmen…" at bounding box center [535, 448] width 573 height 35
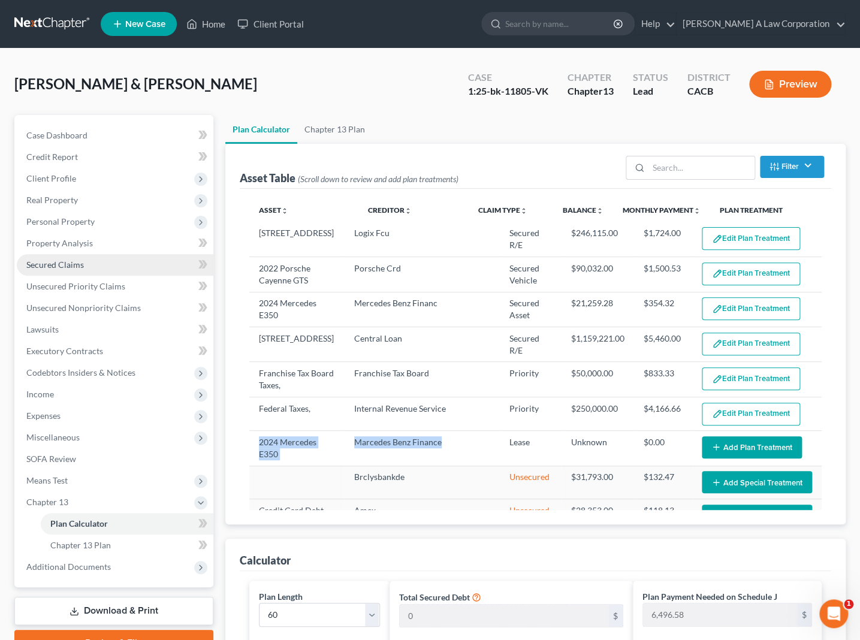
click at [60, 258] on link "Secured Claims" at bounding box center [115, 265] width 197 height 22
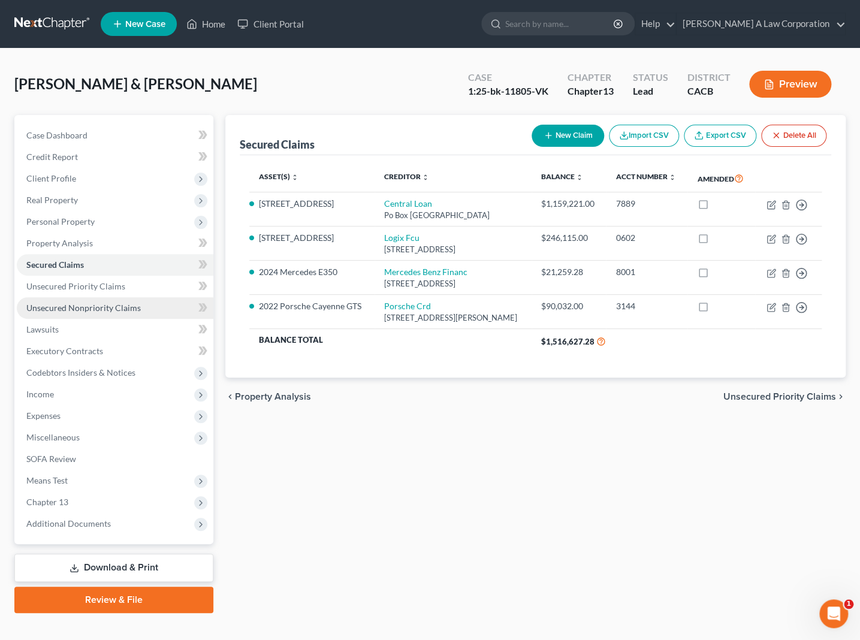
click at [67, 306] on span "Unsecured Nonpriority Claims" at bounding box center [83, 308] width 115 height 10
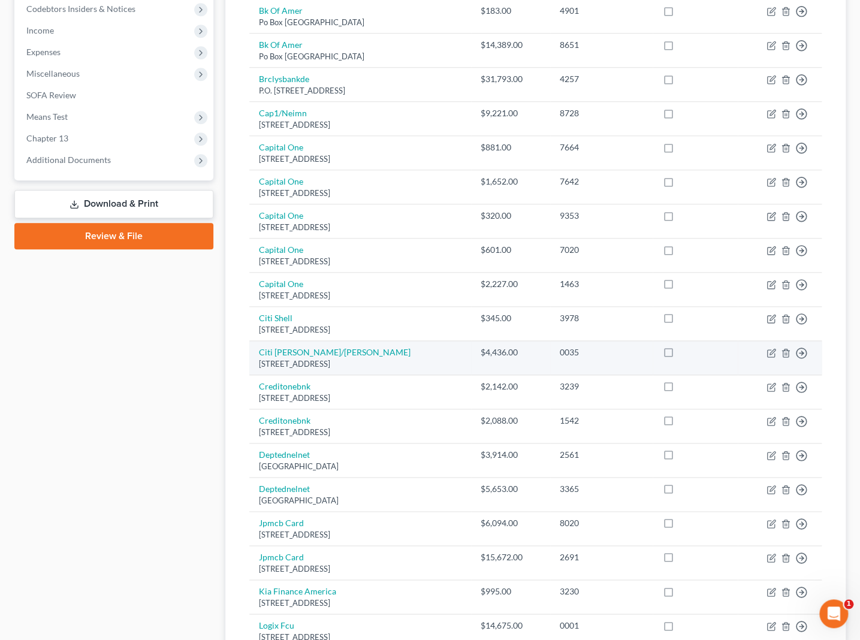
scroll to position [381, 0]
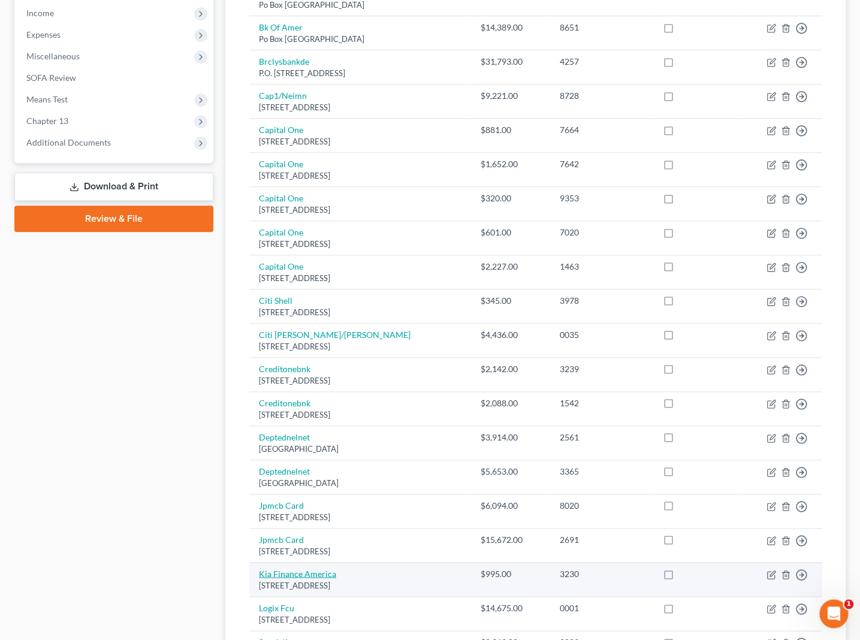
drag, startPoint x: 425, startPoint y: 585, endPoint x: 267, endPoint y: 571, distance: 158.3
click at [267, 571] on td "Kia Finance America [STREET_ADDRESS]" at bounding box center [360, 579] width 222 height 34
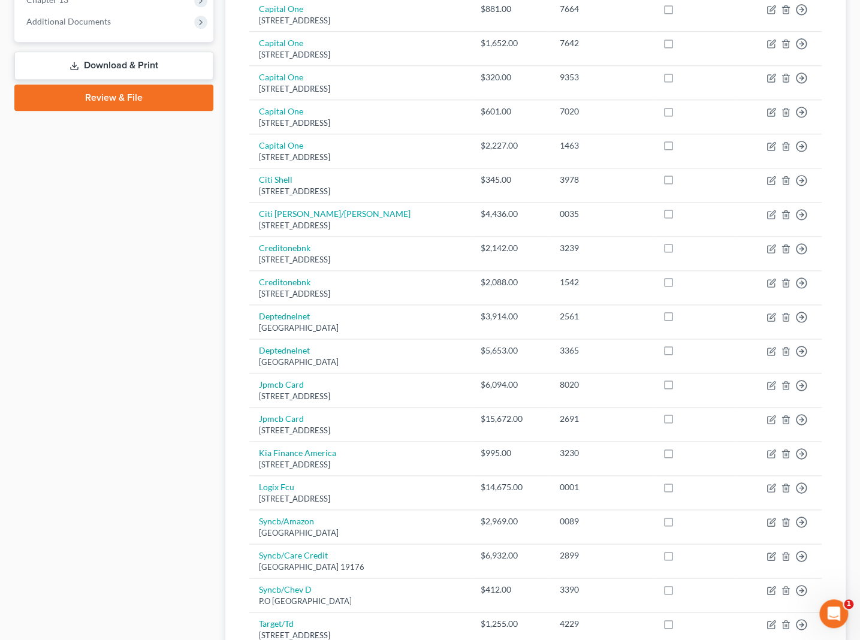
scroll to position [490, 0]
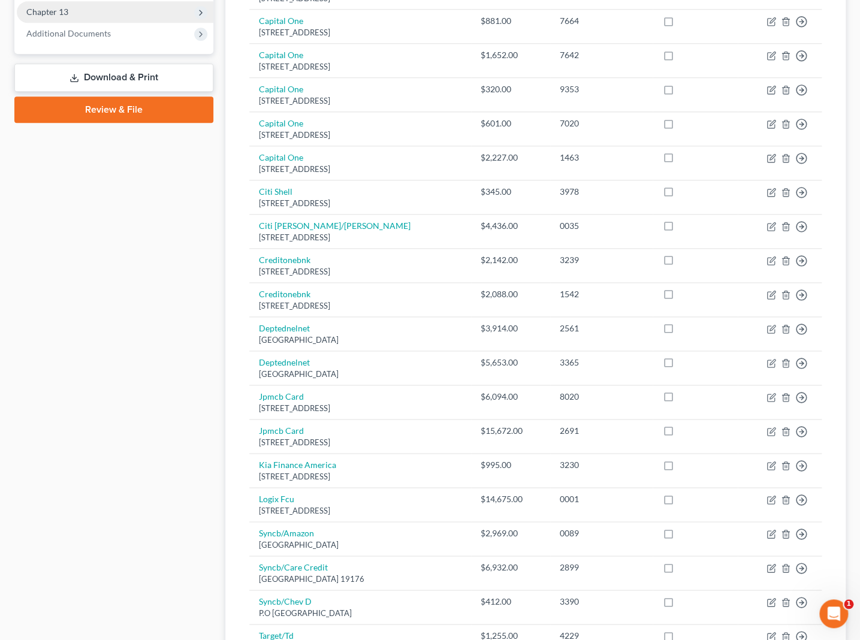
click at [33, 10] on span "Chapter 13" at bounding box center [47, 12] width 42 height 10
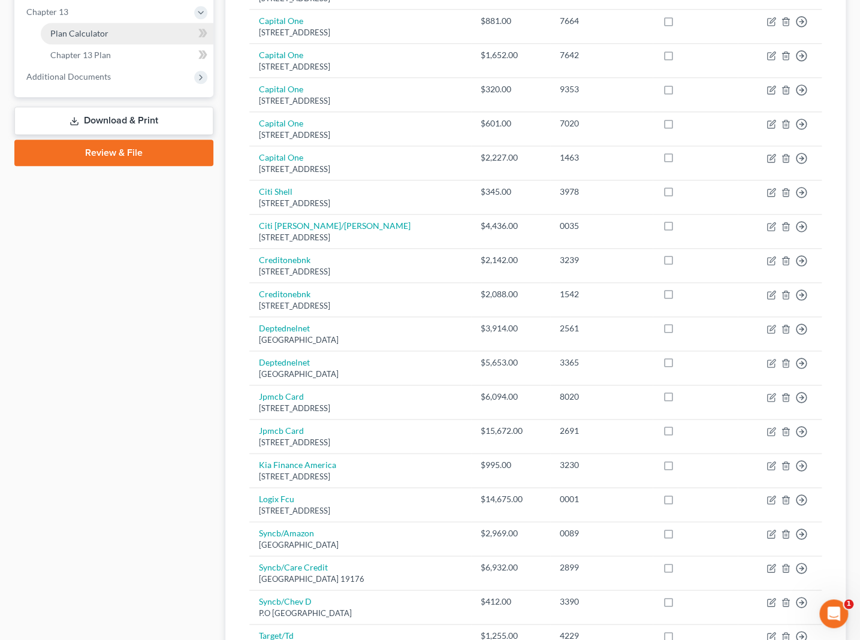
click at [41, 29] on link "Plan Calculator" at bounding box center [127, 34] width 173 height 22
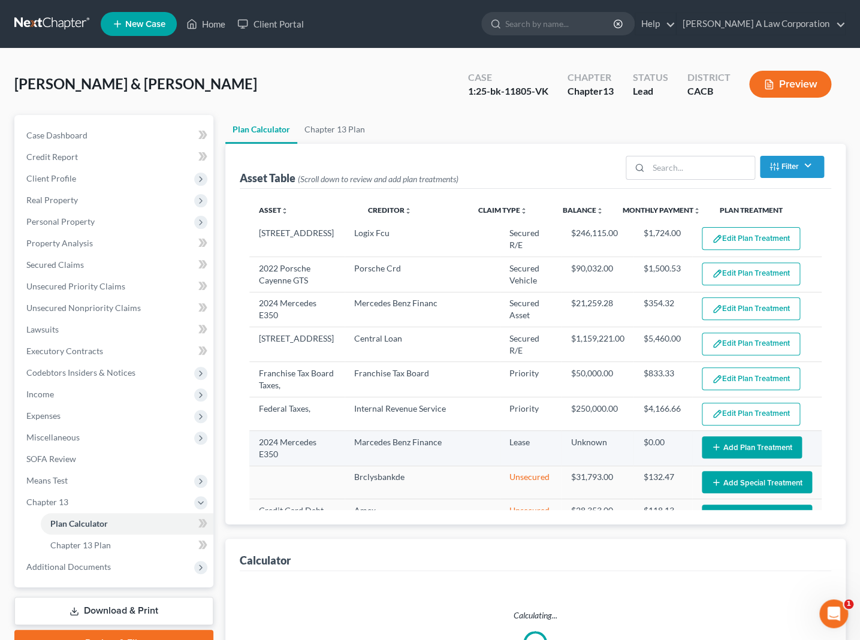
click at [778, 441] on button "Add Plan Treatment" at bounding box center [752, 447] width 100 height 22
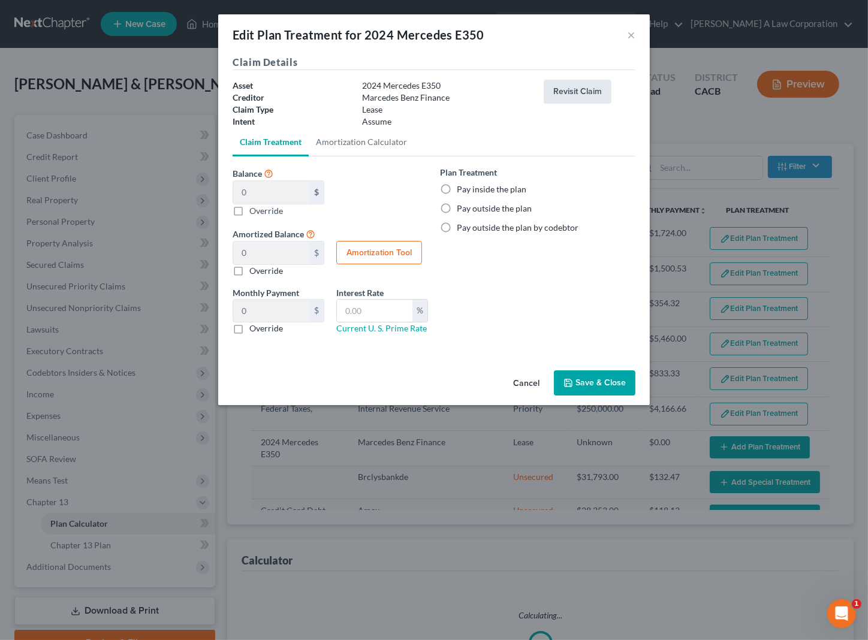
click at [562, 98] on button "Revisit Claim" at bounding box center [578, 92] width 68 height 24
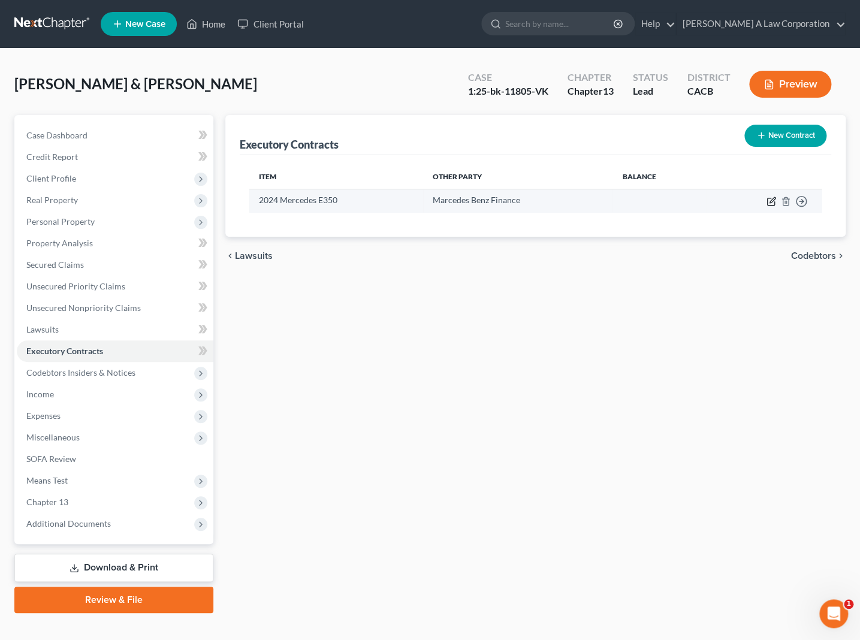
click at [770, 204] on icon "button" at bounding box center [772, 202] width 10 height 10
select select "45"
select select "2"
select select "1"
select select "0"
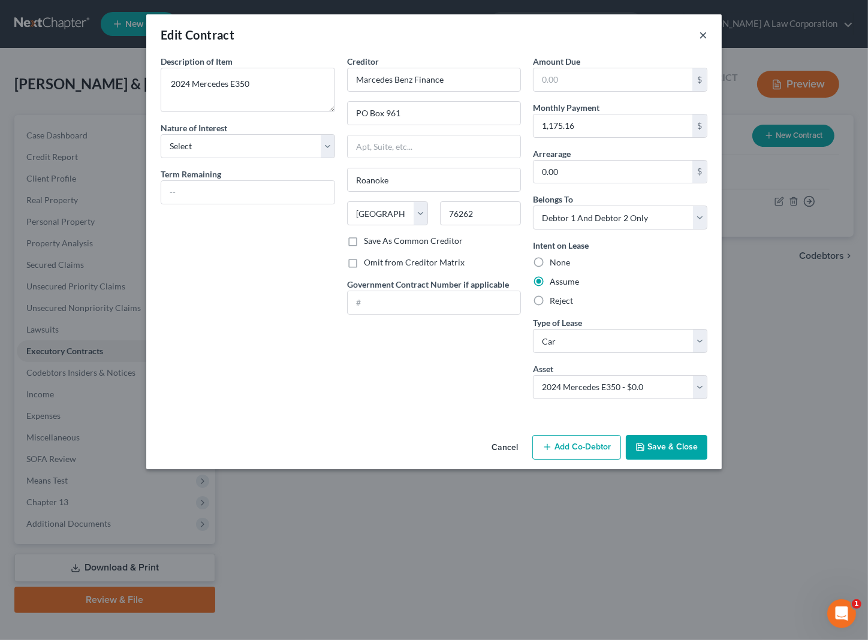
click at [701, 31] on button "×" at bounding box center [703, 35] width 8 height 14
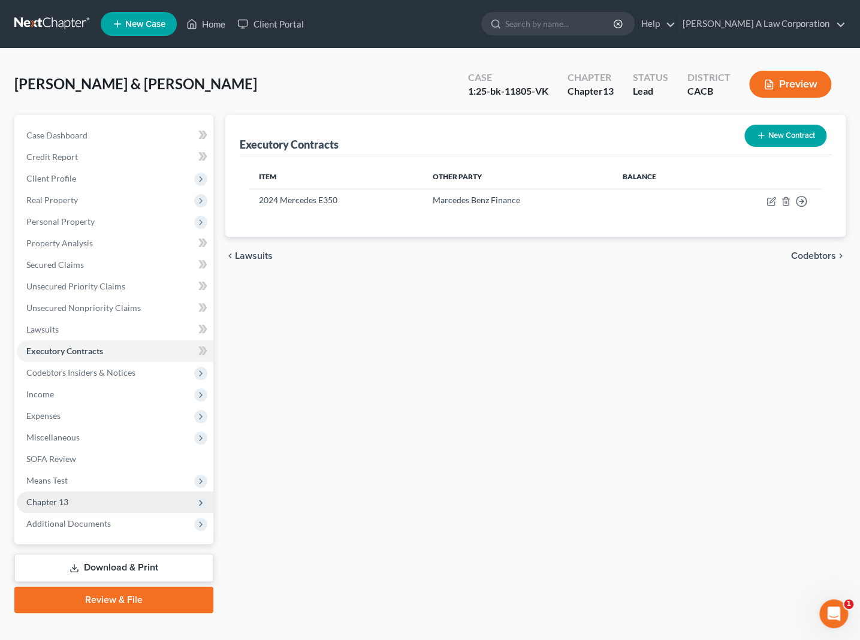
click at [68, 508] on span "Chapter 13" at bounding box center [115, 503] width 197 height 22
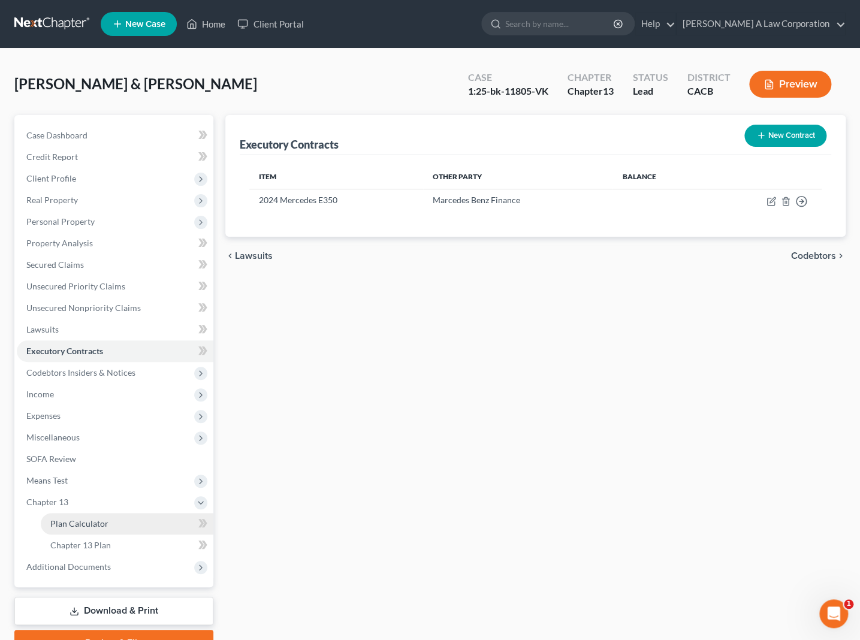
click at [61, 523] on span "Plan Calculator" at bounding box center [79, 524] width 58 height 10
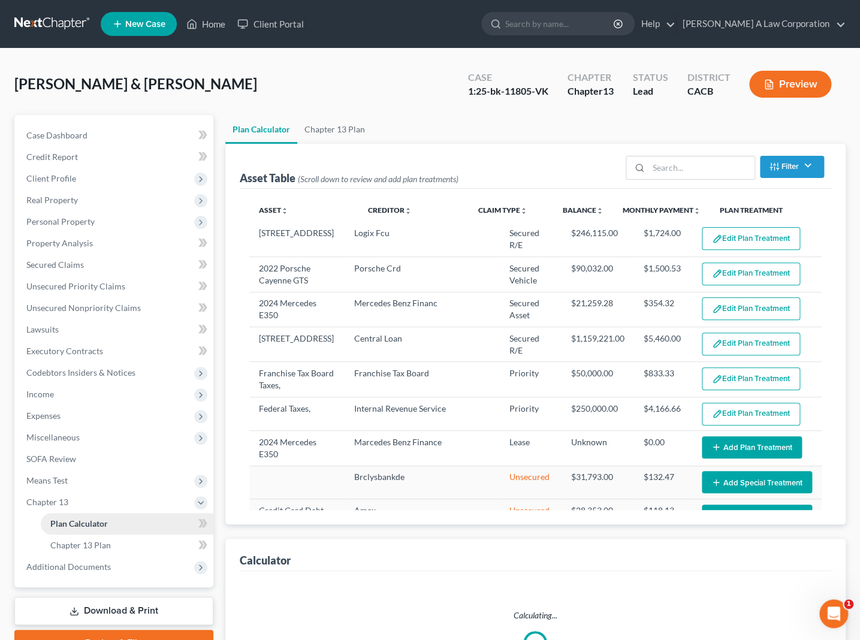
select select "59"
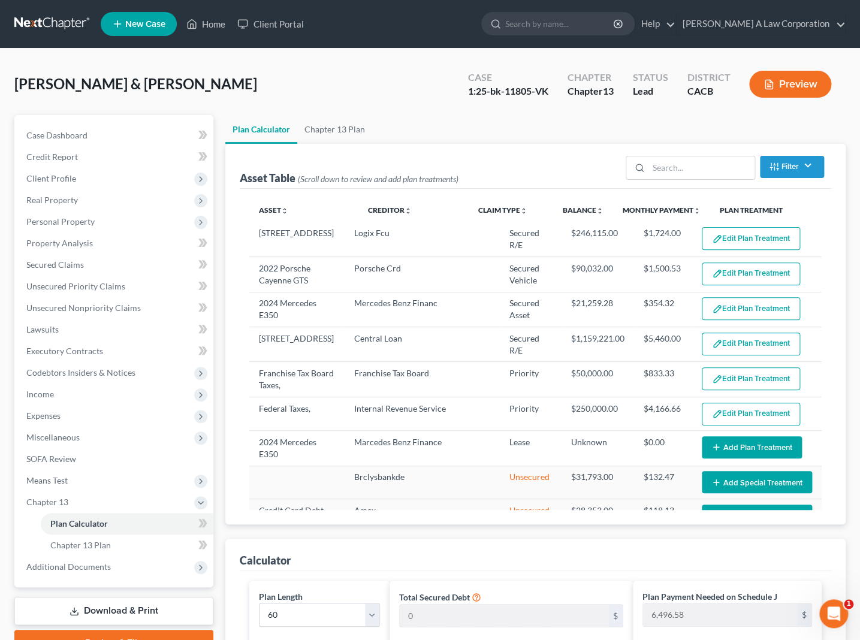
click at [457, 559] on div "Calculator" at bounding box center [536, 555] width 592 height 32
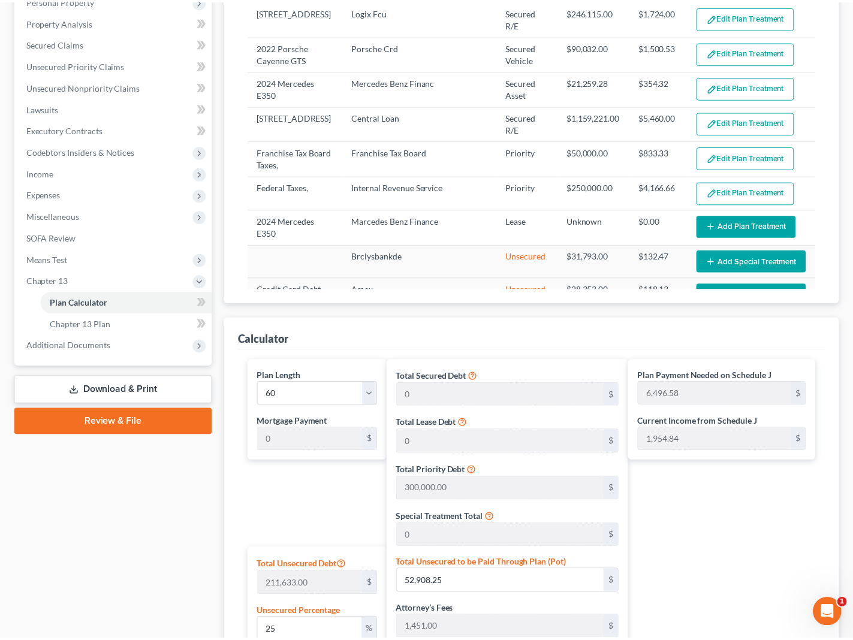
scroll to position [490, 0]
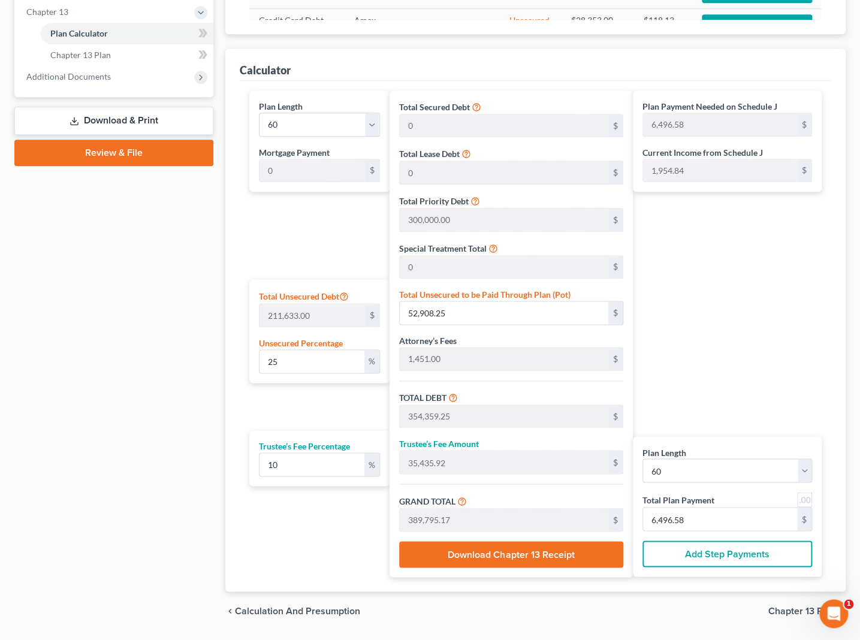
click at [34, 329] on div "Case Dashboard Payments Invoices Payments Payments Credit Report Client Profile" at bounding box center [113, 127] width 211 height 1005
click at [145, 236] on div "Case Dashboard Payments Invoices Payments Payments Credit Report Client Profile" at bounding box center [113, 127] width 211 height 1005
drag, startPoint x: 165, startPoint y: 222, endPoint x: 128, endPoint y: 219, distance: 37.3
click at [165, 222] on div "Case Dashboard Payments Invoices Payments Payments Credit Report Client Profile" at bounding box center [113, 127] width 211 height 1005
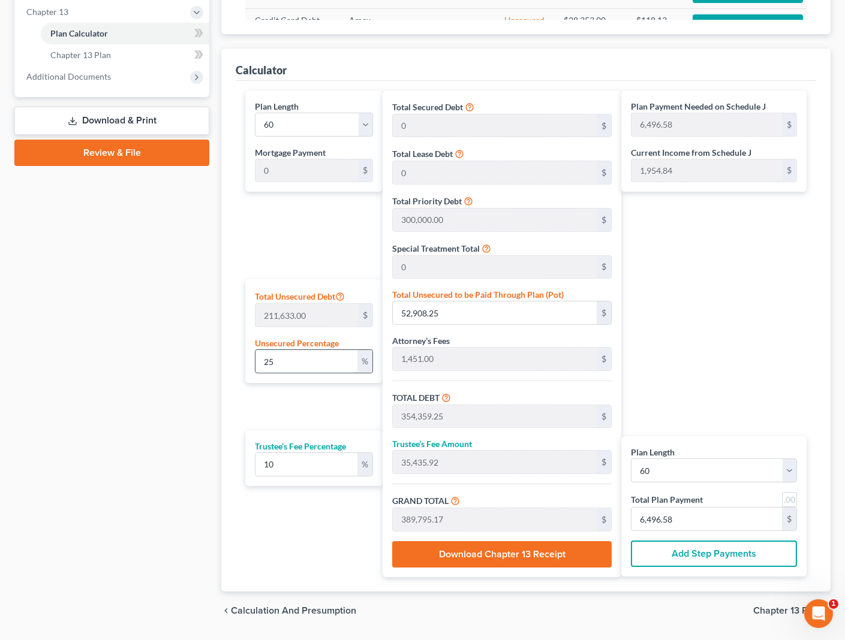
drag, startPoint x: 276, startPoint y: 364, endPoint x: 261, endPoint y: 363, distance: 15.0
click at [261, 363] on input "25" at bounding box center [306, 361] width 102 height 23
type input "0"
type input "301,451.00"
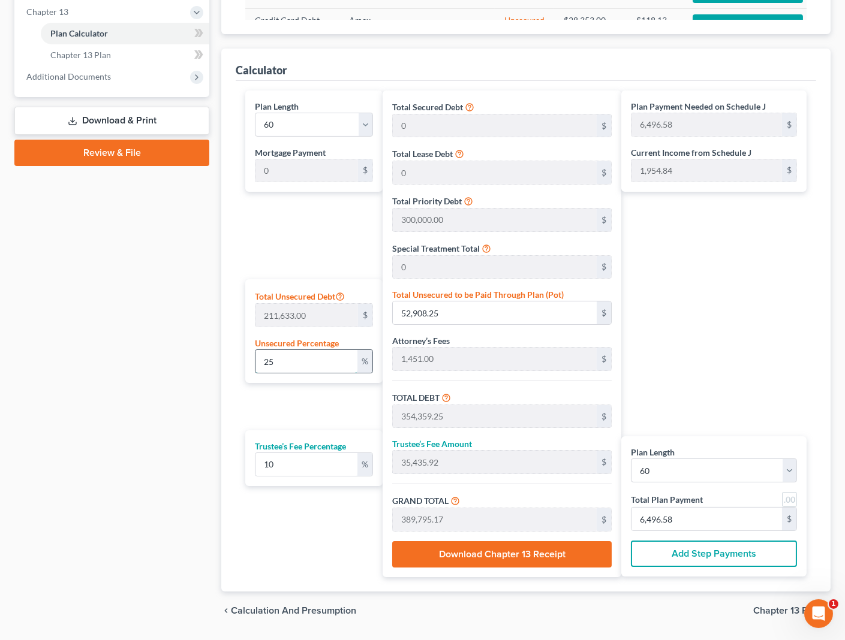
type input "30,145.10"
type input "331,596.10"
type input "5,526.60"
type input "0"
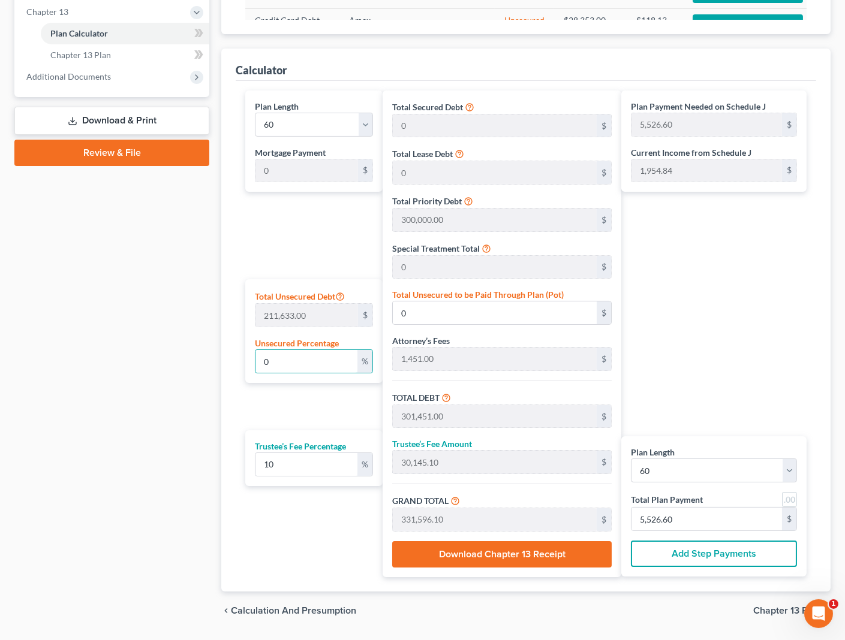
click at [183, 388] on div "Case Dashboard Payments Invoices Payments Payments Credit Report Client Profile" at bounding box center [111, 127] width 207 height 1005
click at [699, 411] on div "Plan Payment Needed on Schedule J 5,526.60 $ Current Income from Schedule J 1,9…" at bounding box center [716, 334] width 191 height 487
click at [684, 553] on button "Add Step Payments" at bounding box center [714, 554] width 166 height 26
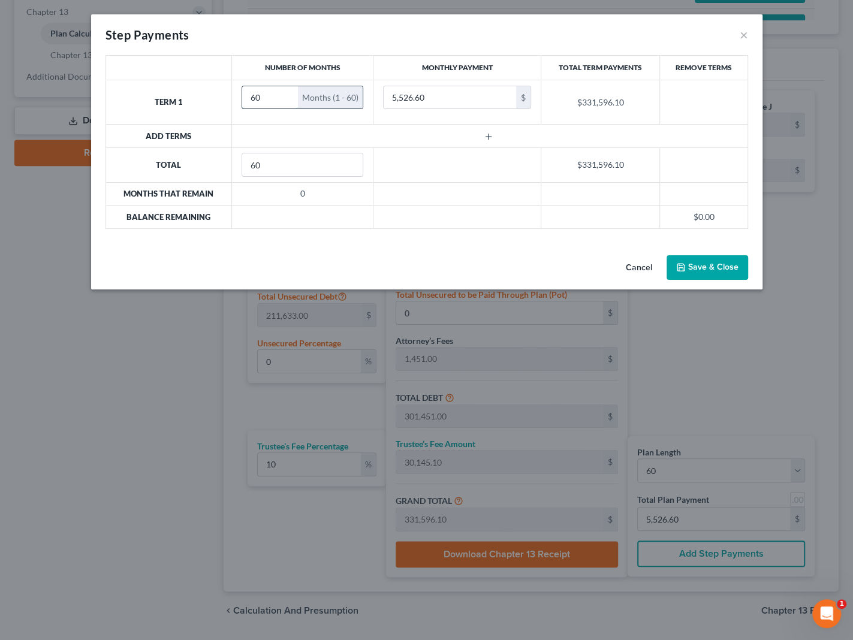
drag, startPoint x: 276, startPoint y: 96, endPoint x: 240, endPoint y: 96, distance: 35.4
click at [242, 96] on div "60 Months (1 - 60)" at bounding box center [303, 98] width 122 height 24
type input "6"
click at [446, 100] on input "5,526.60" at bounding box center [450, 97] width 133 height 23
type input "2,500.00"
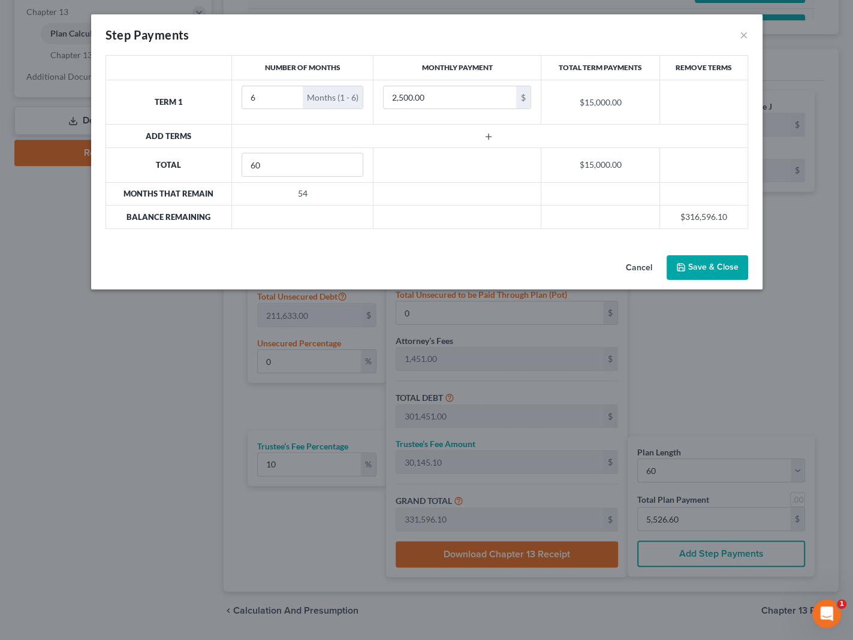
click at [268, 126] on td at bounding box center [490, 136] width 516 height 23
click at [487, 137] on icon "button" at bounding box center [489, 137] width 10 height 10
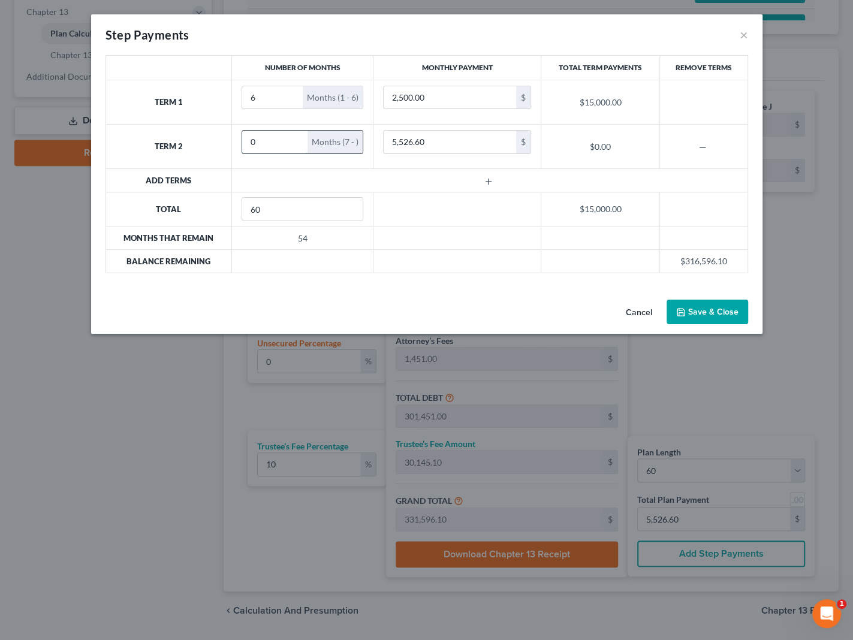
drag, startPoint x: 272, startPoint y: 143, endPoint x: 241, endPoint y: 141, distance: 30.7
click at [242, 141] on input "0" at bounding box center [274, 142] width 65 height 23
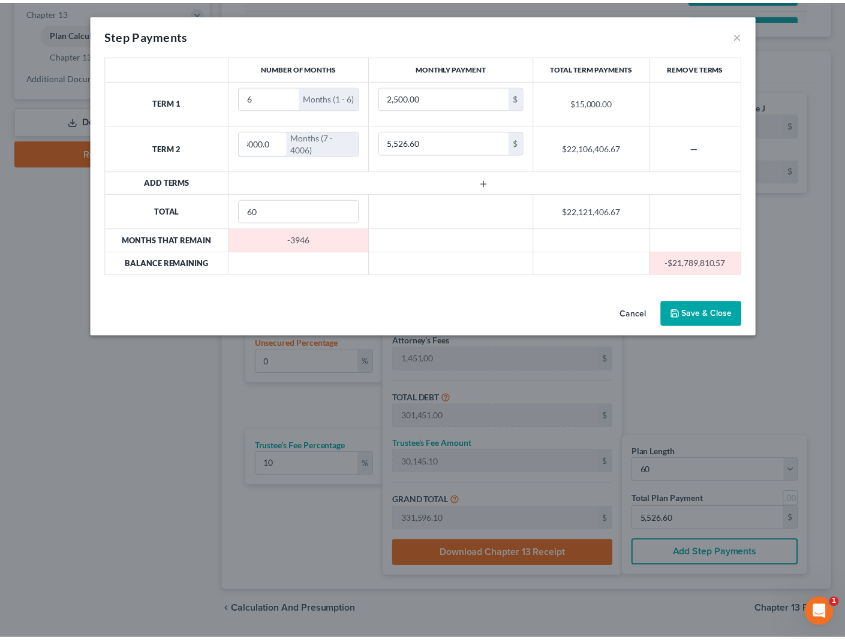
scroll to position [0, 0]
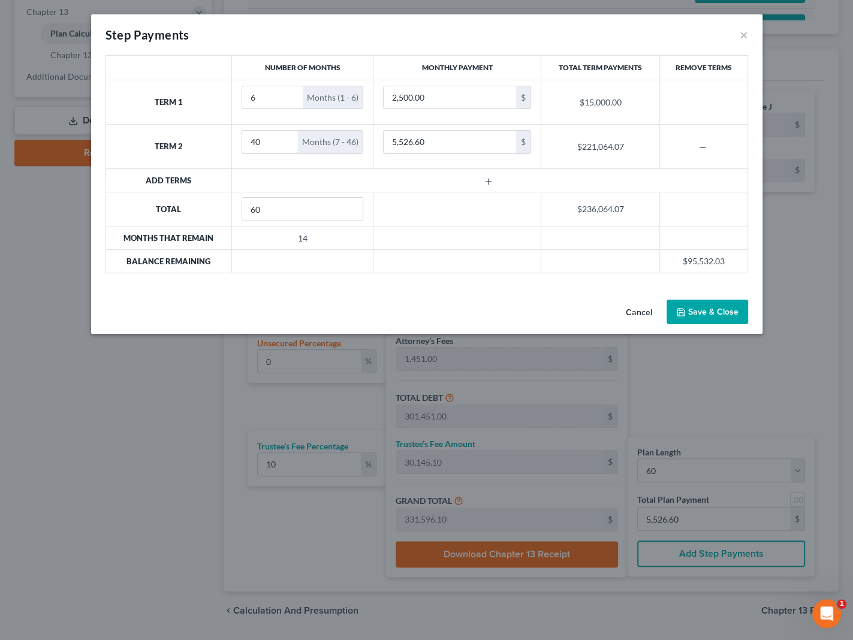
type input "4"
type input "6"
type input "4,000.00"
click at [490, 180] on icon "button" at bounding box center [489, 182] width 10 height 10
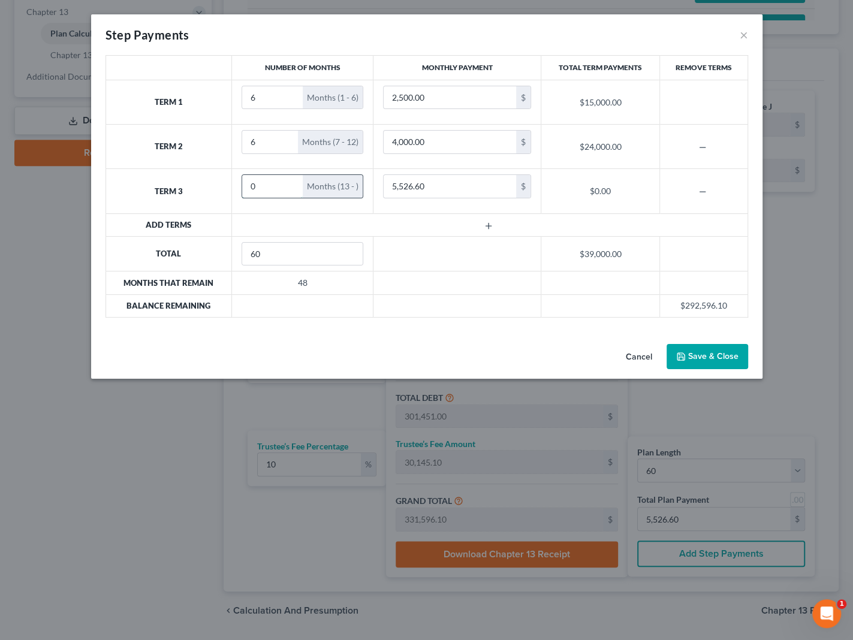
click at [272, 188] on input "0" at bounding box center [272, 186] width 61 height 23
type input "0"
type input "48"
click at [595, 224] on td at bounding box center [490, 224] width 516 height 23
click at [697, 352] on button "Save & Close" at bounding box center [708, 356] width 82 height 25
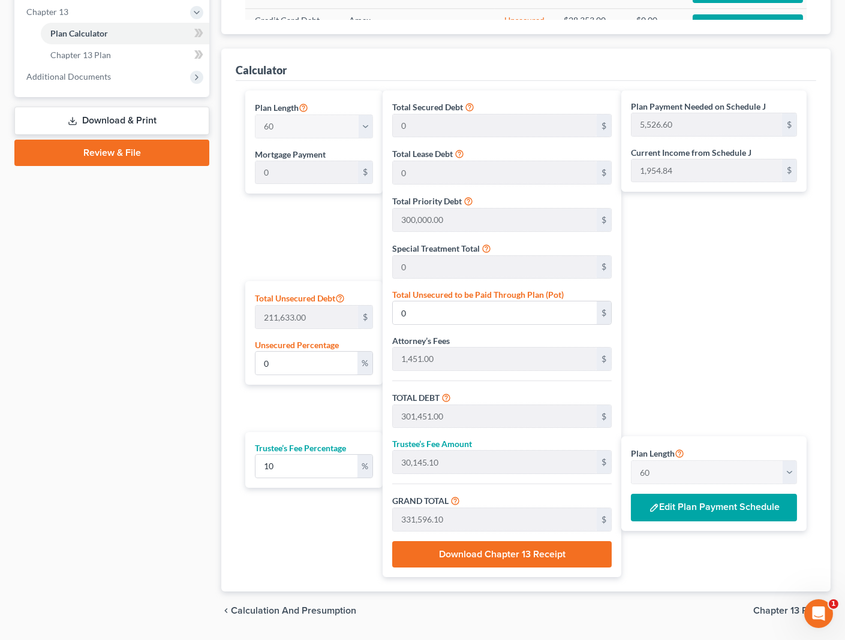
click at [701, 326] on div "Plan Payment Needed on Schedule J 5,526.60 $ Current Income from Schedule J 1,9…" at bounding box center [716, 334] width 191 height 487
click at [307, 366] on input "0" at bounding box center [306, 363] width 102 height 23
click at [701, 372] on div "Plan Payment Needed on Schedule J 5,526.60 $ Current Income from Schedule J 1,9…" at bounding box center [716, 334] width 191 height 487
click at [726, 502] on button "Edit Plan Payment Schedule" at bounding box center [714, 508] width 166 height 28
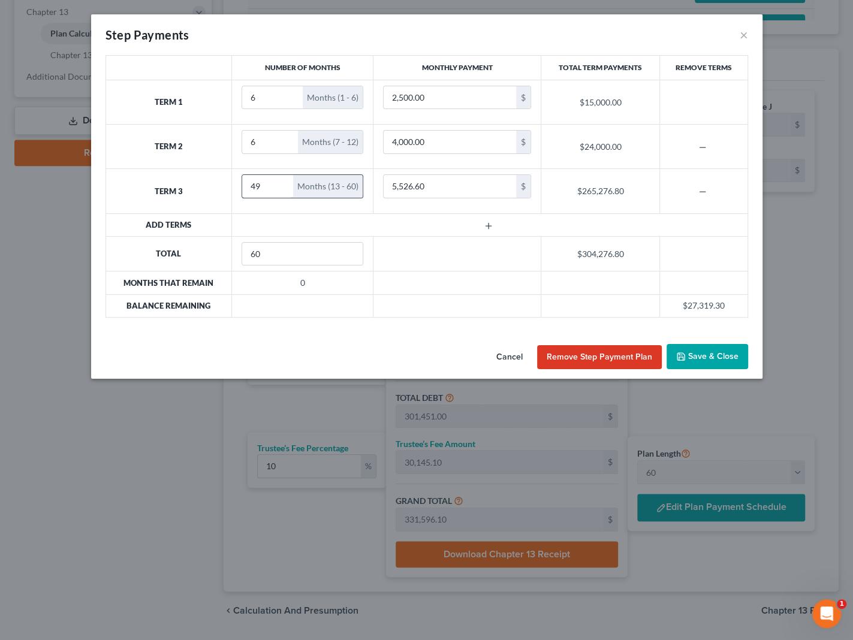
click at [275, 185] on input "49" at bounding box center [267, 186] width 51 height 23
click at [281, 188] on input "48" at bounding box center [267, 186] width 51 height 23
click at [281, 180] on input "49" at bounding box center [267, 186] width 51 height 23
click at [281, 180] on input "50" at bounding box center [267, 186] width 51 height 23
click at [281, 180] on input "51" at bounding box center [267, 186] width 51 height 23
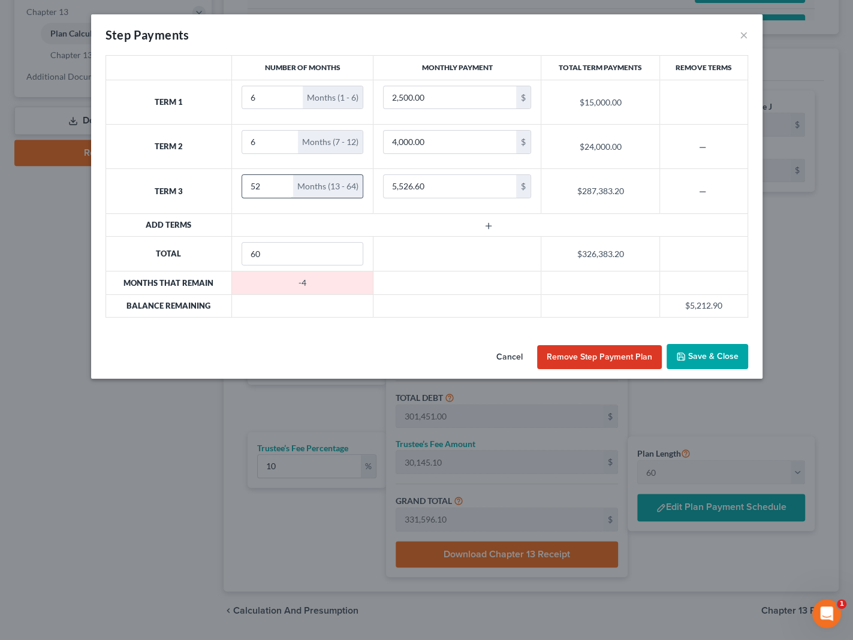
click at [281, 180] on input "52" at bounding box center [267, 186] width 51 height 23
click at [281, 180] on input "53" at bounding box center [267, 186] width 51 height 23
click at [278, 186] on input "52" at bounding box center [267, 186] width 51 height 23
click at [279, 186] on input "51" at bounding box center [267, 186] width 51 height 23
click at [279, 186] on input "50" at bounding box center [267, 186] width 51 height 23
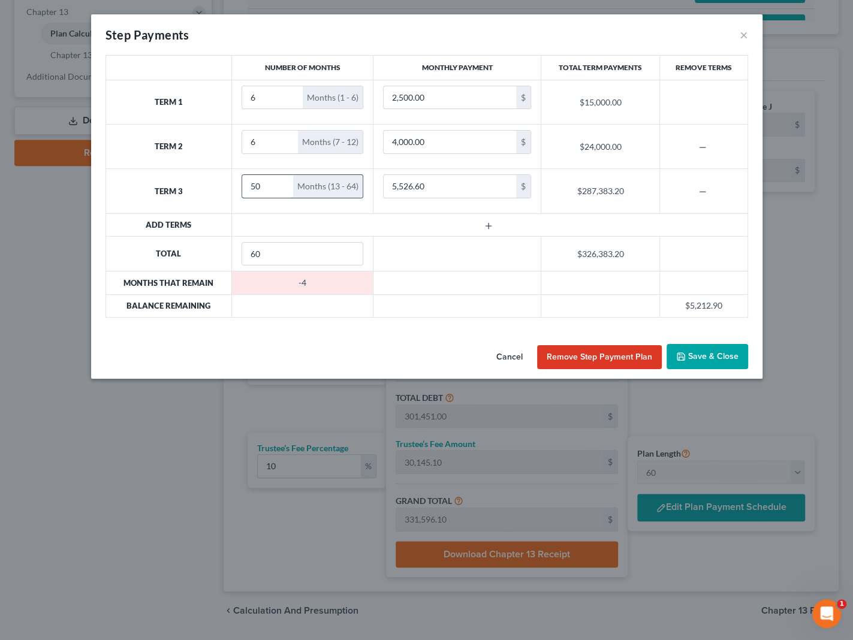
click at [279, 188] on input "49" at bounding box center [267, 186] width 51 height 23
click at [279, 188] on input "48" at bounding box center [267, 186] width 51 height 23
click at [279, 188] on input "47" at bounding box center [267, 186] width 51 height 23
click at [279, 188] on input "46" at bounding box center [267, 186] width 51 height 23
click at [279, 188] on input "45" at bounding box center [267, 186] width 51 height 23
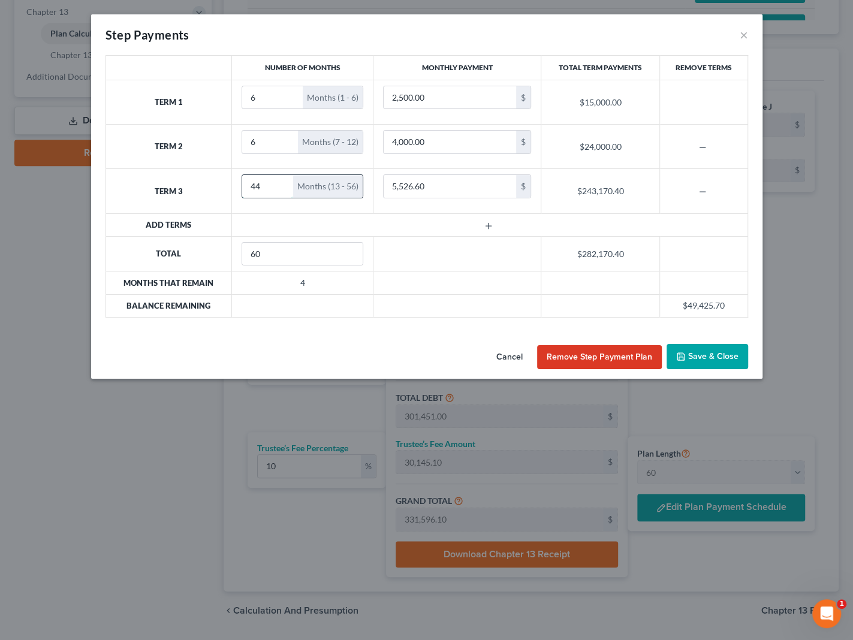
click at [279, 188] on input "44" at bounding box center [267, 186] width 51 height 23
click at [279, 188] on input "43" at bounding box center [267, 186] width 51 height 23
click at [279, 188] on input "42" at bounding box center [267, 186] width 51 height 23
drag, startPoint x: 270, startPoint y: 185, endPoint x: 246, endPoint y: 185, distance: 24.0
click at [246, 185] on input "42" at bounding box center [267, 186] width 51 height 23
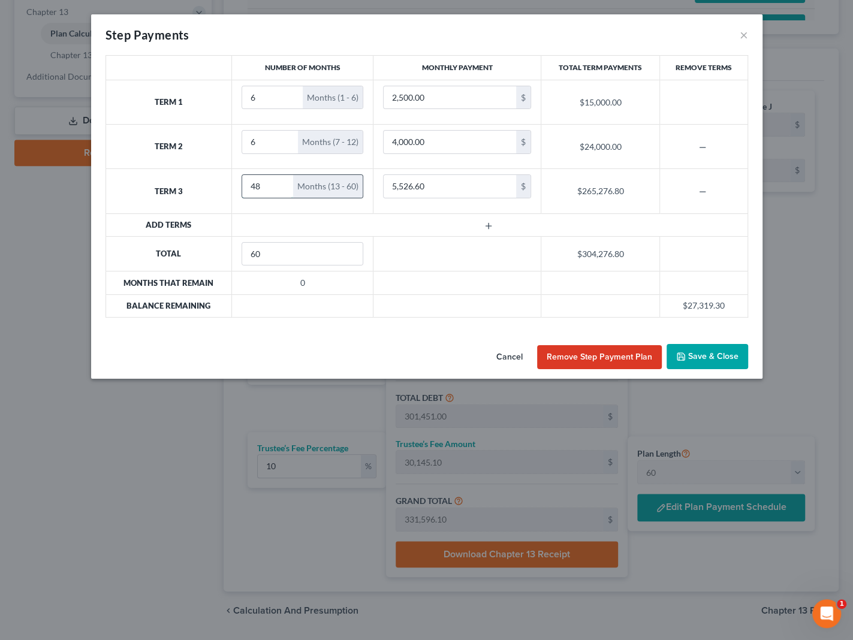
type input "48"
type input "5,600"
drag, startPoint x: 416, startPoint y: 186, endPoint x: 369, endPoint y: 183, distance: 46.9
click at [369, 183] on tr "Term 3 48 Months (13 - 60) 6,000 $ $288,000.00" at bounding box center [427, 191] width 642 height 44
drag, startPoint x: 414, startPoint y: 185, endPoint x: 374, endPoint y: 182, distance: 40.3
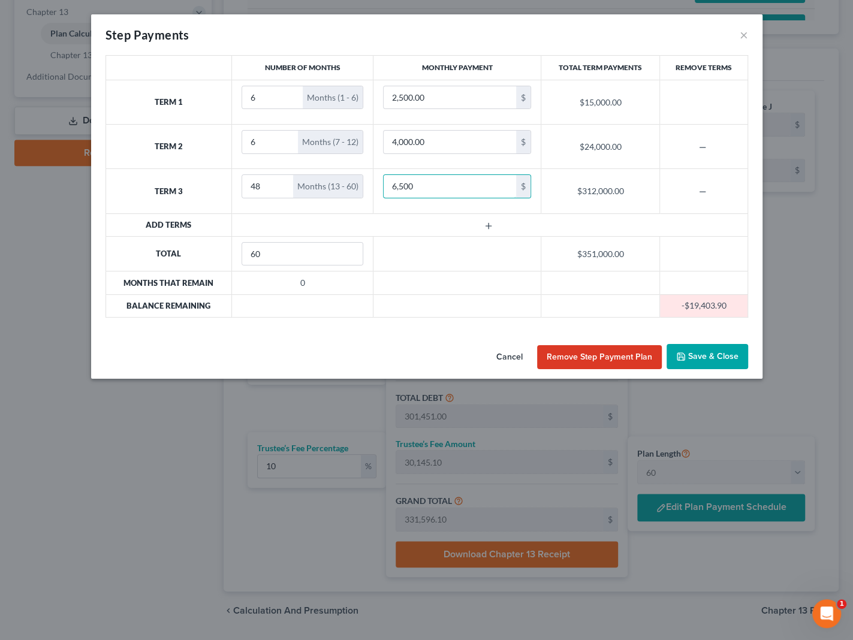
click at [374, 182] on td "6,500 $" at bounding box center [457, 191] width 168 height 44
drag, startPoint x: 419, startPoint y: 190, endPoint x: 372, endPoint y: 186, distance: 46.3
click at [373, 186] on td "6,300 $" at bounding box center [457, 191] width 168 height 44
drag, startPoint x: 408, startPoint y: 182, endPoint x: 350, endPoint y: 179, distance: 58.8
click at [350, 179] on tr "Term 3 48 Months (13 - 60) 6,200 $ $297,600.00" at bounding box center [427, 191] width 642 height 44
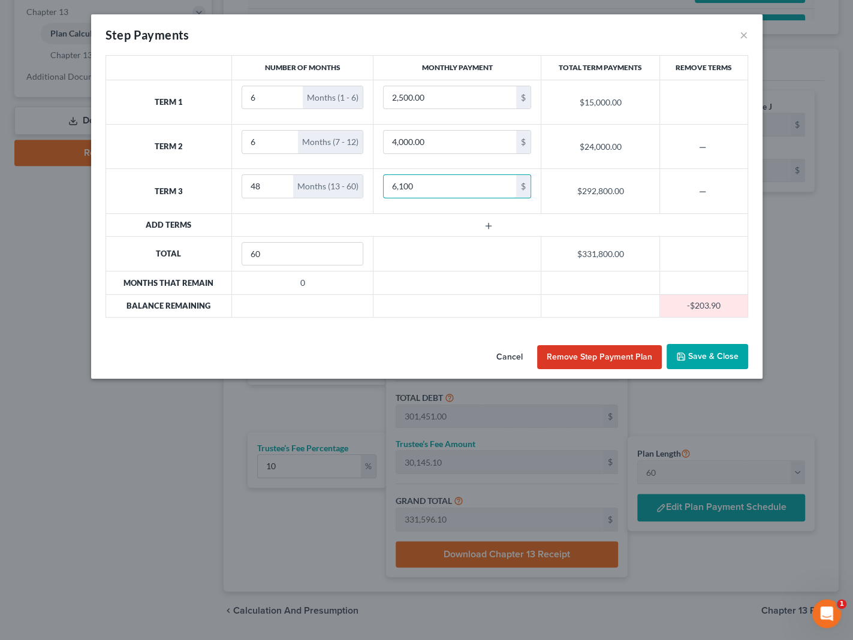
type input "6,100"
click at [396, 229] on td at bounding box center [490, 224] width 516 height 23
click at [429, 208] on td "6,100 $" at bounding box center [457, 191] width 168 height 44
drag, startPoint x: 605, startPoint y: 354, endPoint x: 721, endPoint y: 360, distance: 116.4
click at [724, 362] on div "Cancel Remove Step Payment Plan Save & Close" at bounding box center [427, 359] width 672 height 40
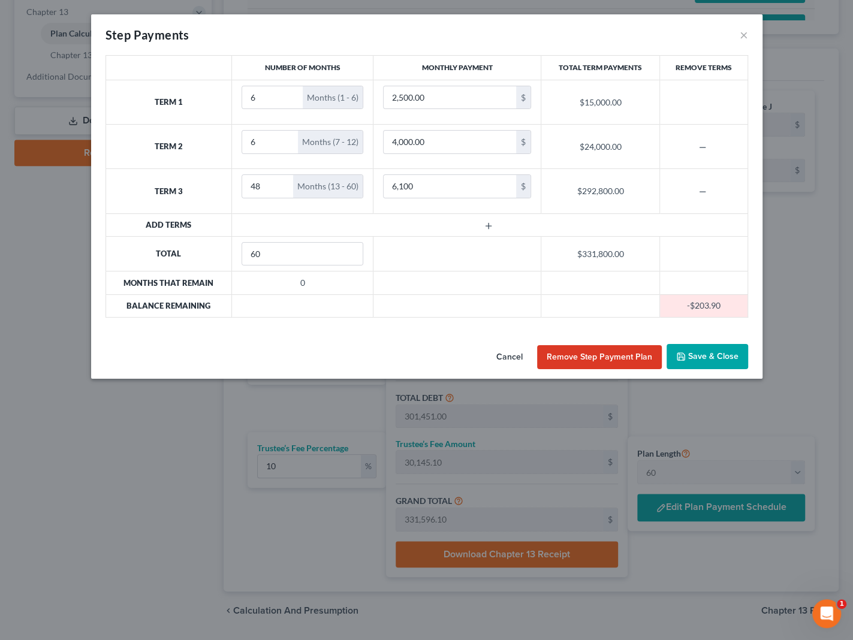
click at [721, 360] on button "Save & Close" at bounding box center [708, 356] width 82 height 25
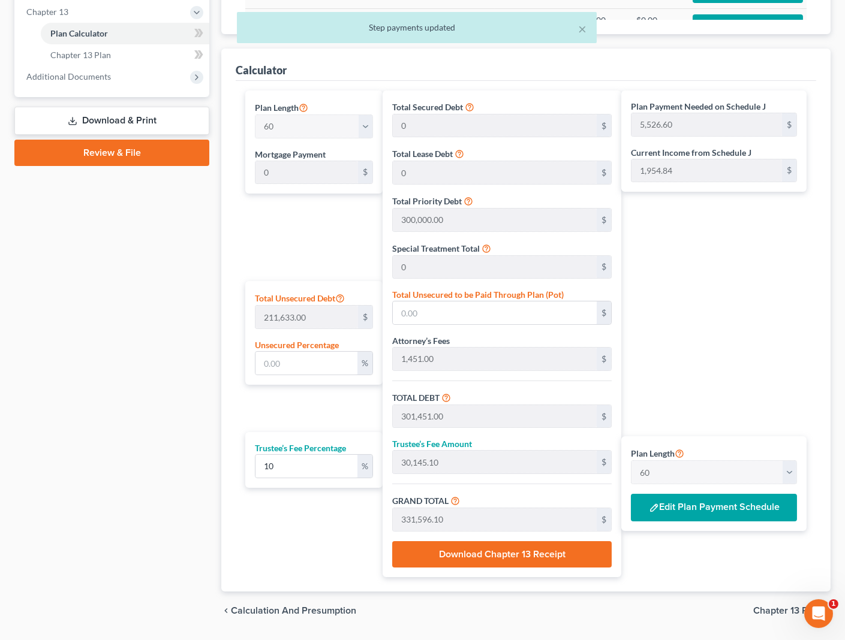
click at [767, 607] on span "Chapter 13 Plan" at bounding box center [787, 611] width 68 height 10
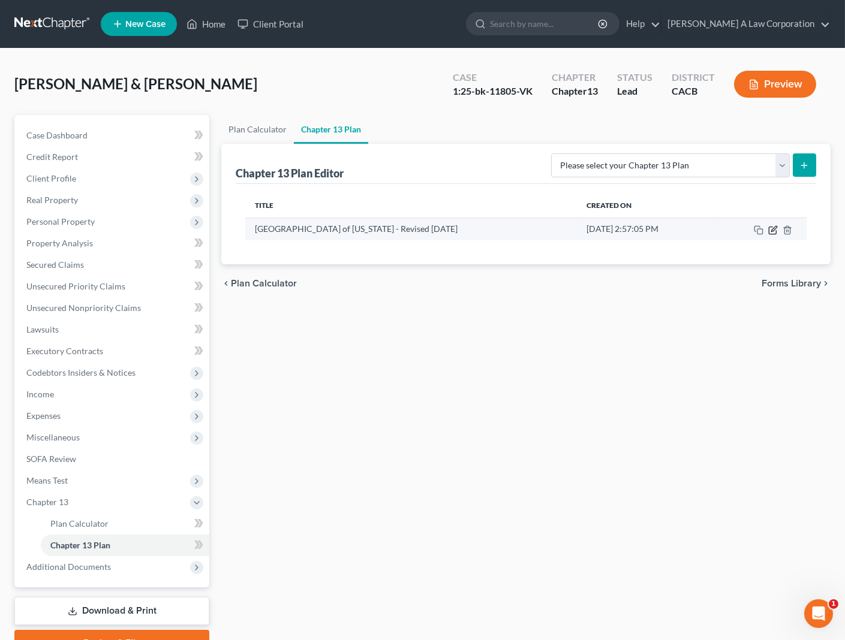
click at [773, 227] on icon "button" at bounding box center [773, 230] width 10 height 10
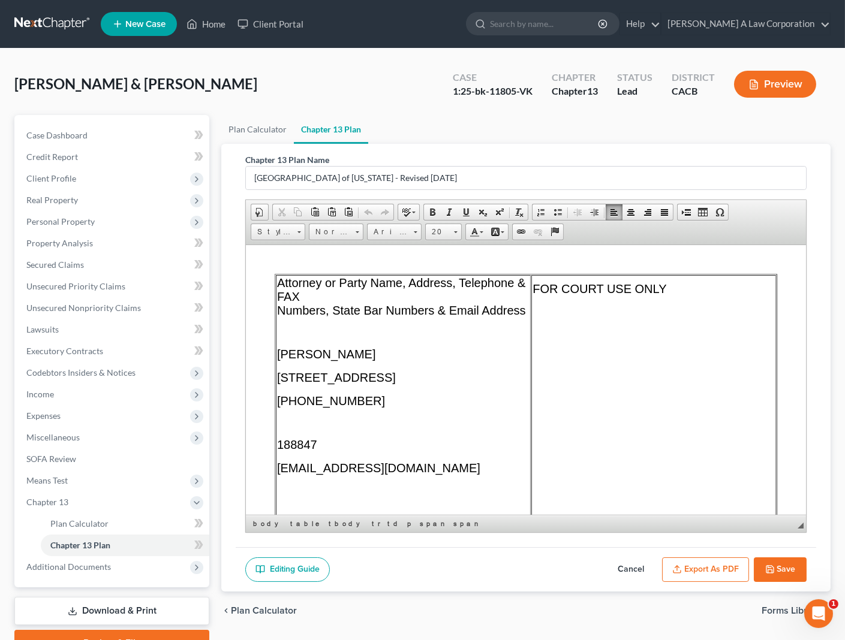
click at [396, 383] on span "[STREET_ADDRESS]" at bounding box center [336, 377] width 119 height 13
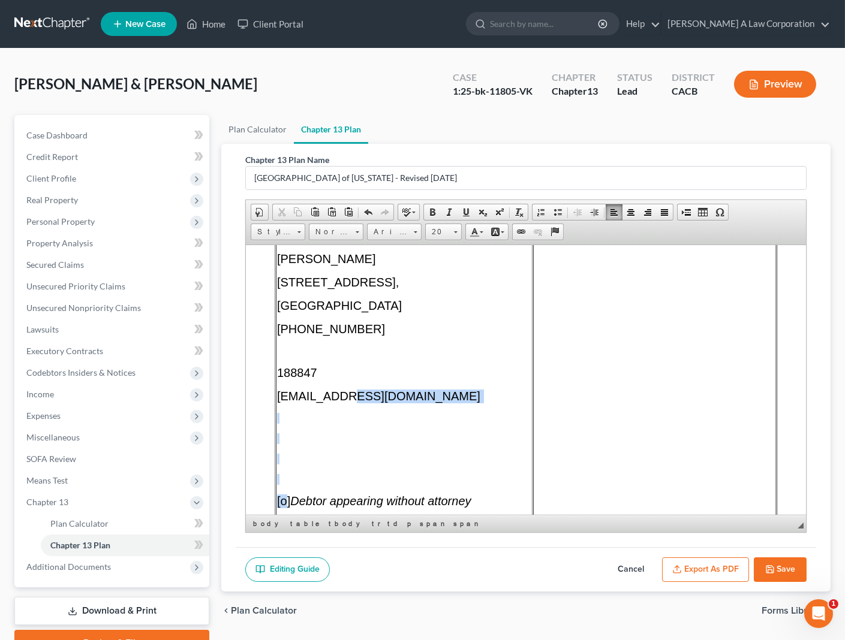
scroll to position [101, 0]
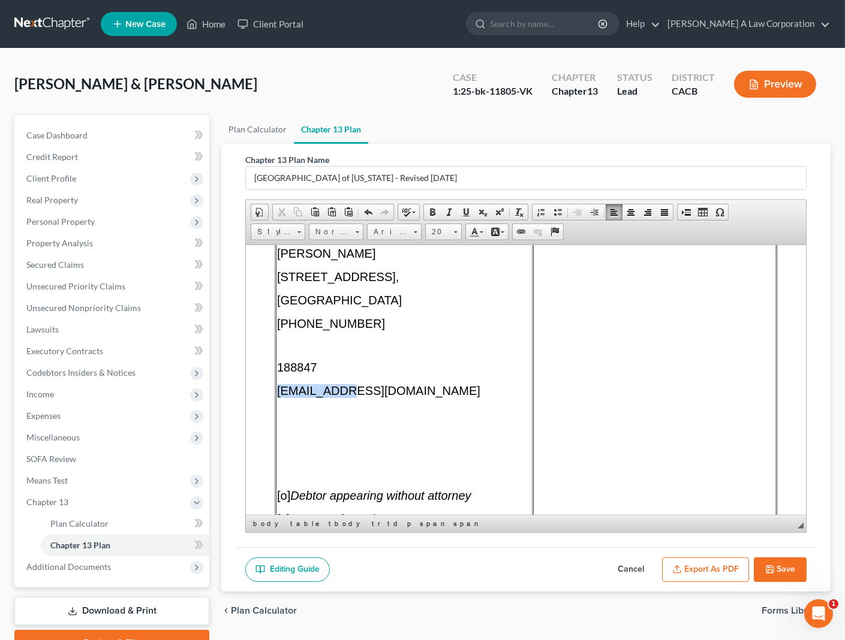
drag, startPoint x: 336, startPoint y: 496, endPoint x: 275, endPoint y: 401, distance: 113.8
click at [276, 401] on td "Attorney or Party Name, Address, Telephone & FAX Numbers, State Bar Numbers & E…" at bounding box center [404, 350] width 257 height 353
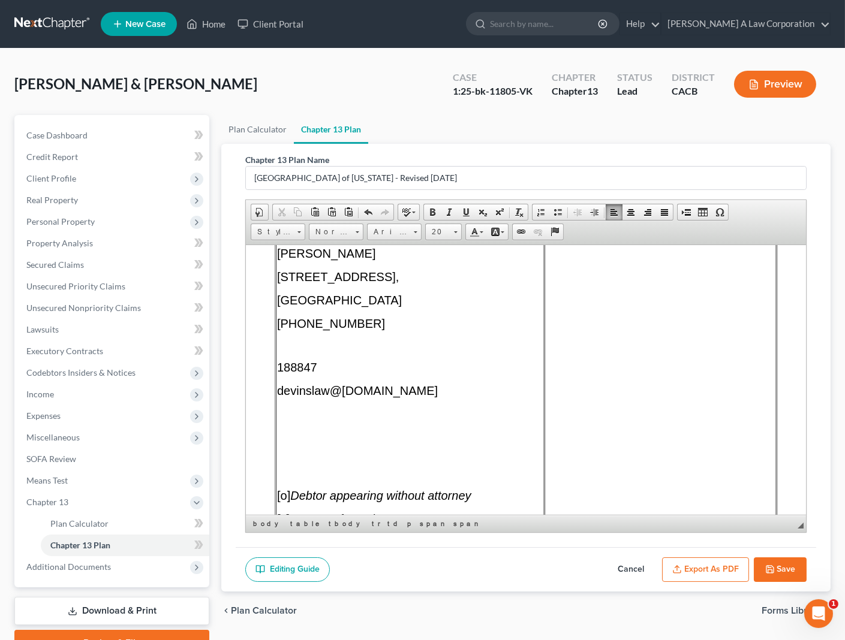
click at [281, 372] on span "188847" at bounding box center [297, 366] width 40 height 13
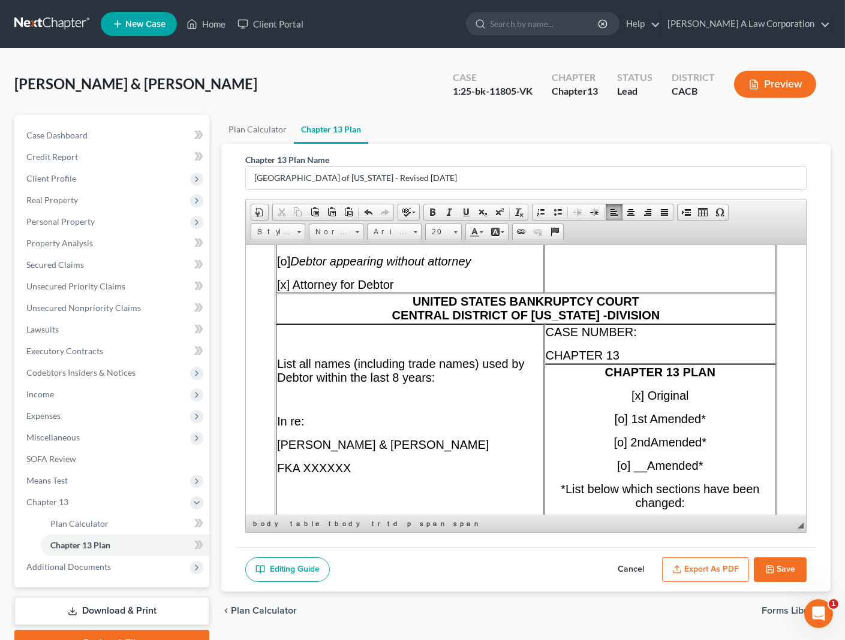
scroll to position [318, 0]
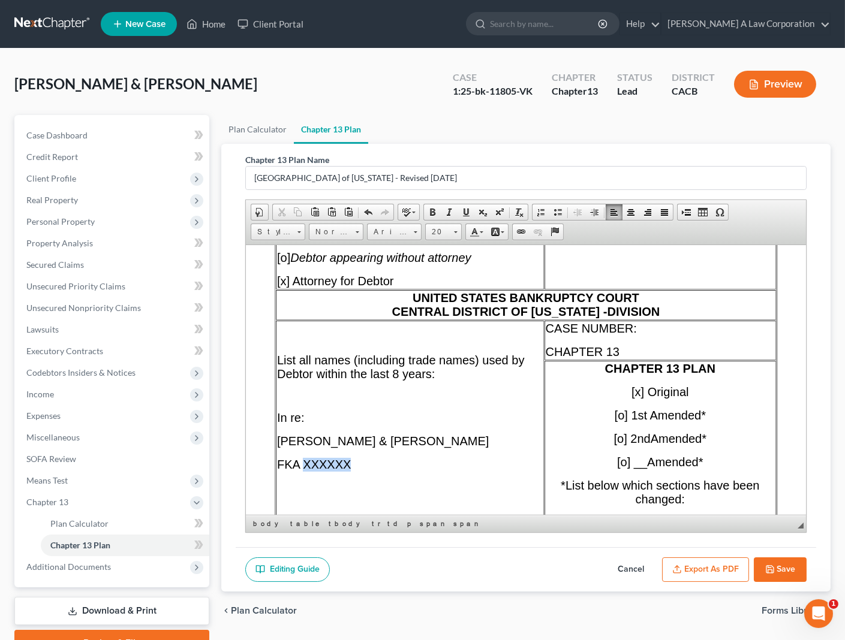
drag, startPoint x: 362, startPoint y: 470, endPoint x: 304, endPoint y: 474, distance: 58.3
click at [304, 471] on p "FKA XXXXXX" at bounding box center [410, 464] width 266 height 14
click at [633, 335] on p "CASE NUMBER:" at bounding box center [660, 328] width 229 height 14
click at [637, 335] on font "1:25-bk-11805-VK" at bounding box center [679, 329] width 85 height 12
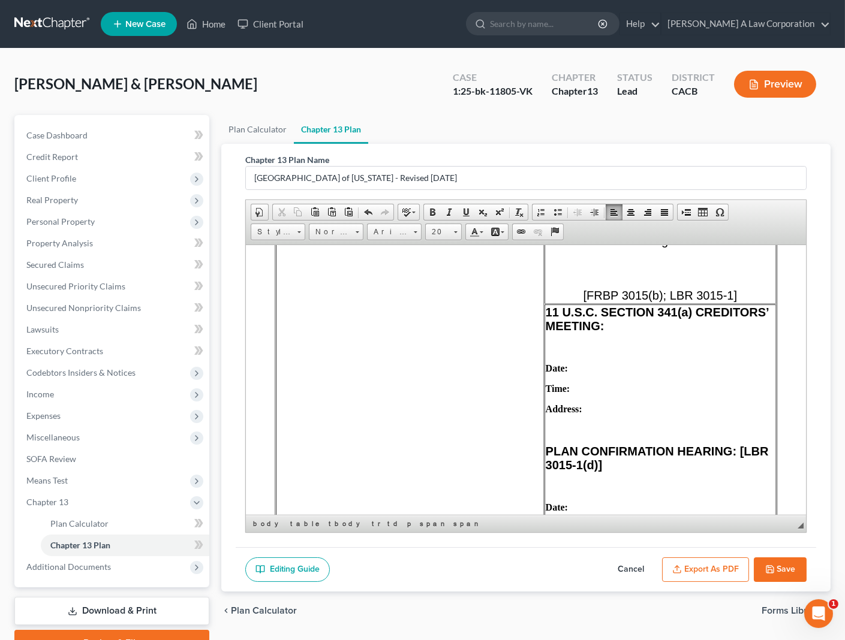
scroll to position [646, 0]
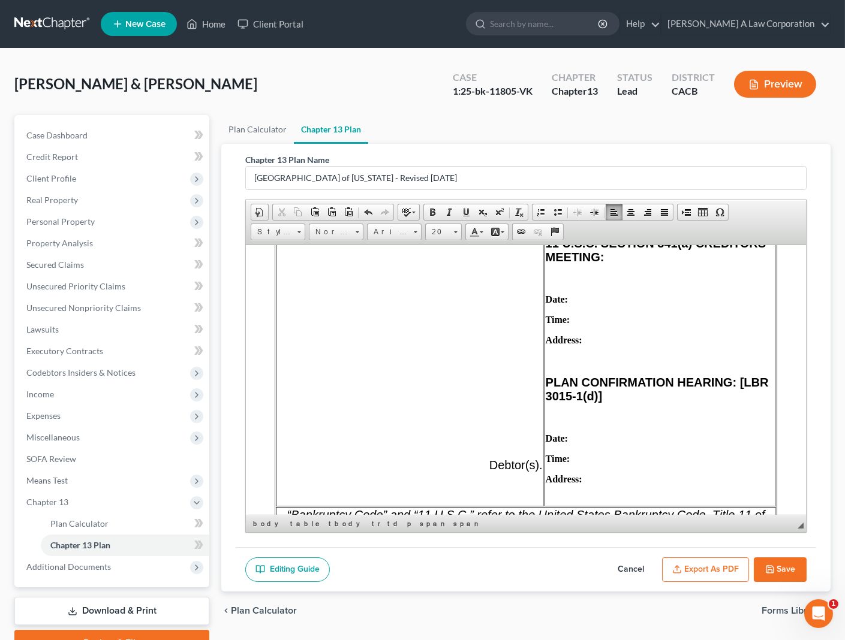
click at [608, 324] on td "11 U.S.[MEDICAL_DATA] 341(a) CREDITORS’ MEETING: Date: Time: Address: PLAN CONF…" at bounding box center [659, 370] width 231 height 271
click at [605, 305] on p "Date:" at bounding box center [660, 299] width 229 height 11
click at [598, 325] on p "Time:" at bounding box center [660, 319] width 229 height 11
click at [590, 345] on p "Address:" at bounding box center [660, 340] width 229 height 11
click at [628, 369] on td "11 U.S.C. SECTION 341(a) CREDITORS’ MEETING: Date: [DATE] Time: 10:00 AM Addres…" at bounding box center [659, 370] width 231 height 271
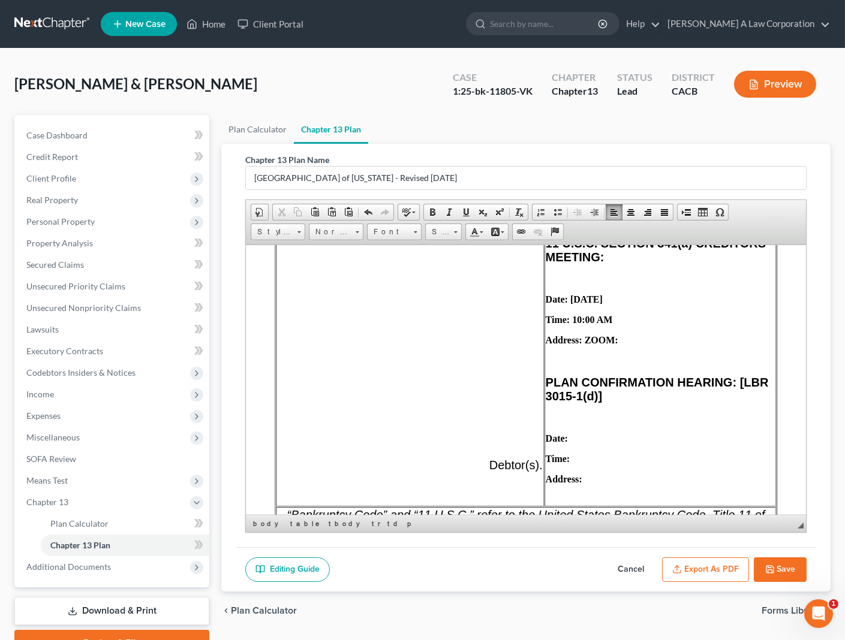
click at [625, 345] on p "Address: ZOOM:" at bounding box center [660, 340] width 229 height 11
click at [575, 366] on p at bounding box center [660, 360] width 229 height 11
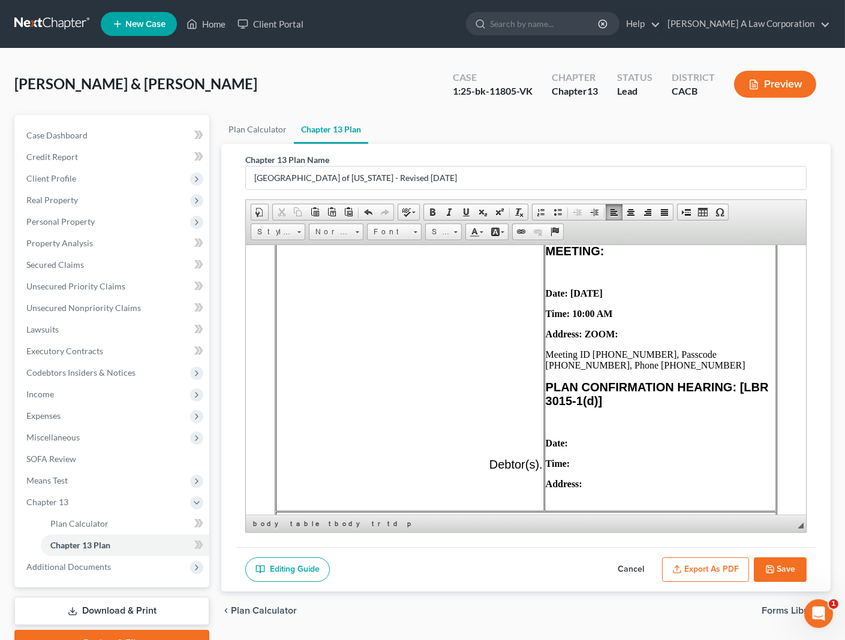
click at [574, 369] on td "11 U.S.C. SECTION 341(a) CREDITORS’ MEETING: Date: [DATE] Time: 10:00 AM Addres…" at bounding box center [659, 370] width 231 height 282
click at [564, 367] on td "11 U.S.C. SECTION 341(a) CREDITORS’ MEETING: Date: [DATE] Time: 10:00 AM Addres…" at bounding box center [659, 370] width 231 height 282
click at [526, 374] on td "List all names (including trade names) used by Debtor within the last 8 years: …" at bounding box center [410, 249] width 268 height 524
click at [546, 371] on p "Meeting ID [PHONE_NUMBER], Passcode [PHONE_NUMBER], Phone [PHONE_NUMBER]" at bounding box center [660, 360] width 229 height 22
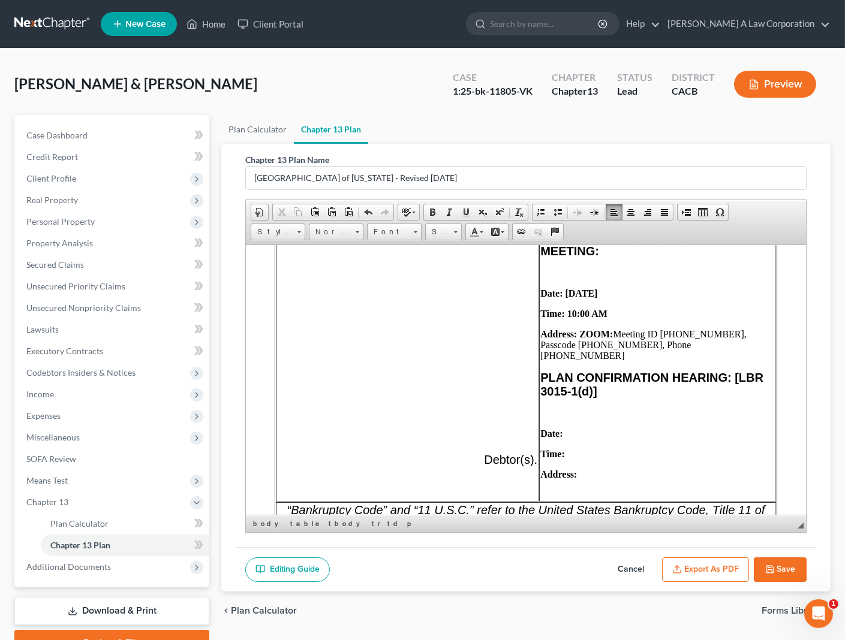
scroll to position [641, 0]
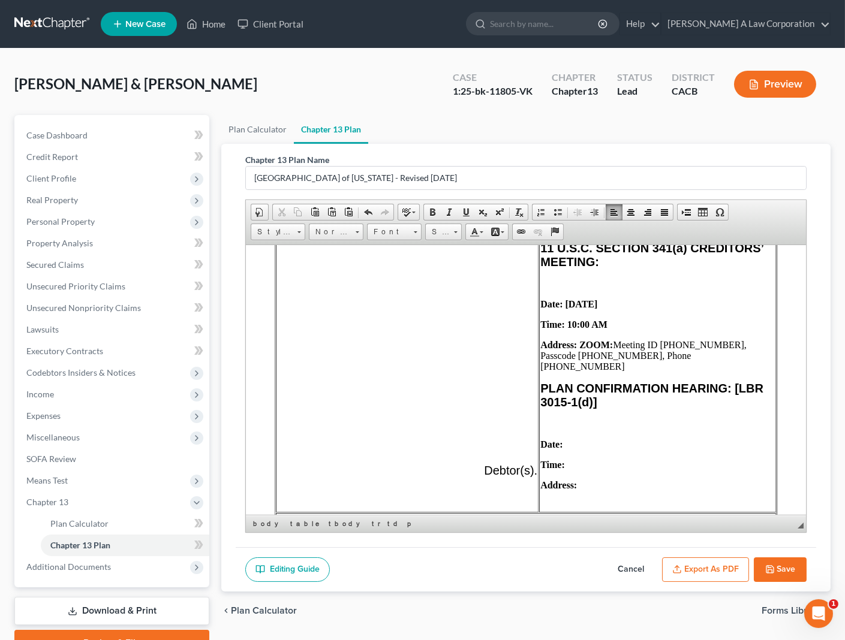
click at [607, 448] on td "11 U.S.C. SECTION 341(a) CREDITORS’ MEETING: Date: [DATE] Time: 10:00 AM Addres…" at bounding box center [657, 376] width 237 height 272
click at [587, 429] on p at bounding box center [657, 424] width 234 height 11
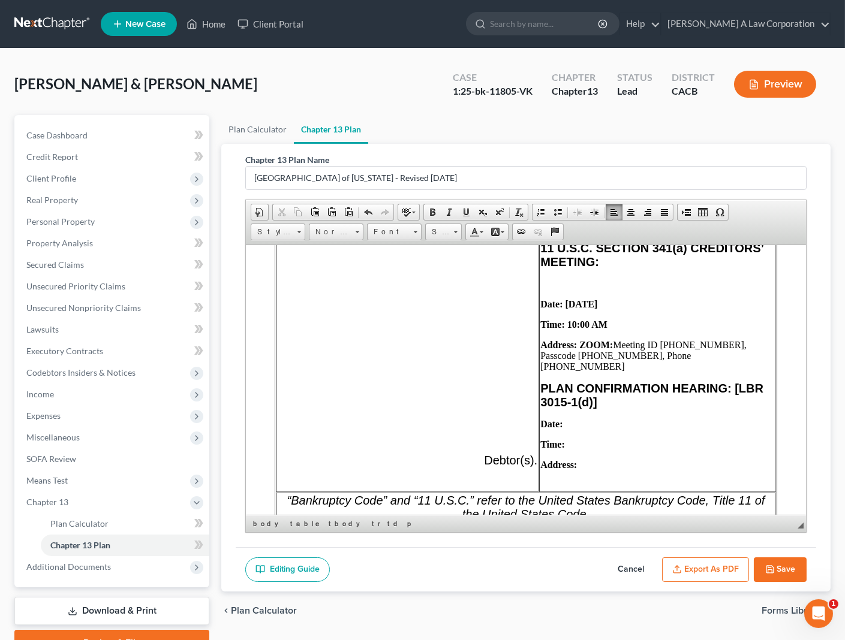
scroll to position [630, 0]
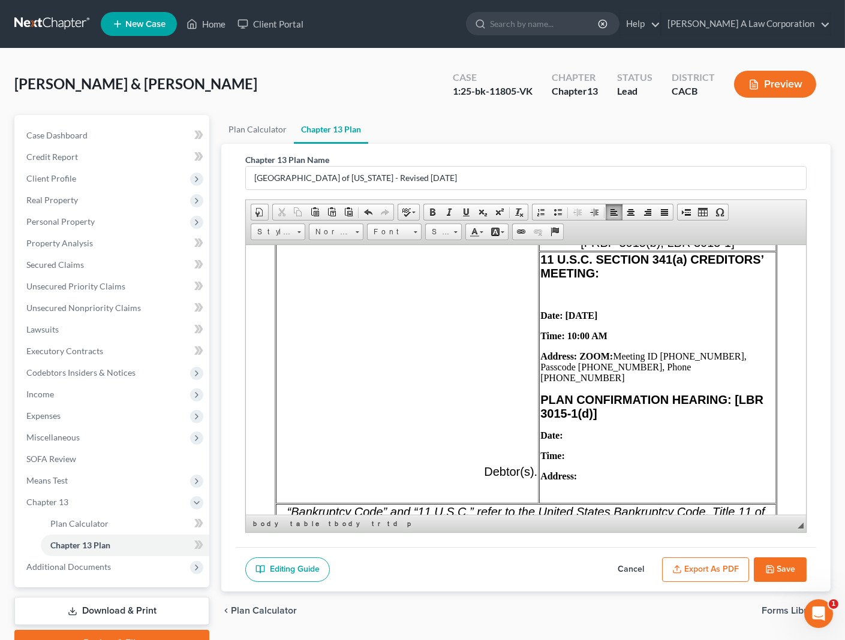
click at [562, 323] on td "11 U.S.C. SECTION 341(a) CREDITORS’ MEETING: Date: [DATE] Time: 10:00 AM Addres…" at bounding box center [657, 377] width 237 height 252
click at [552, 300] on p at bounding box center [657, 295] width 234 height 11
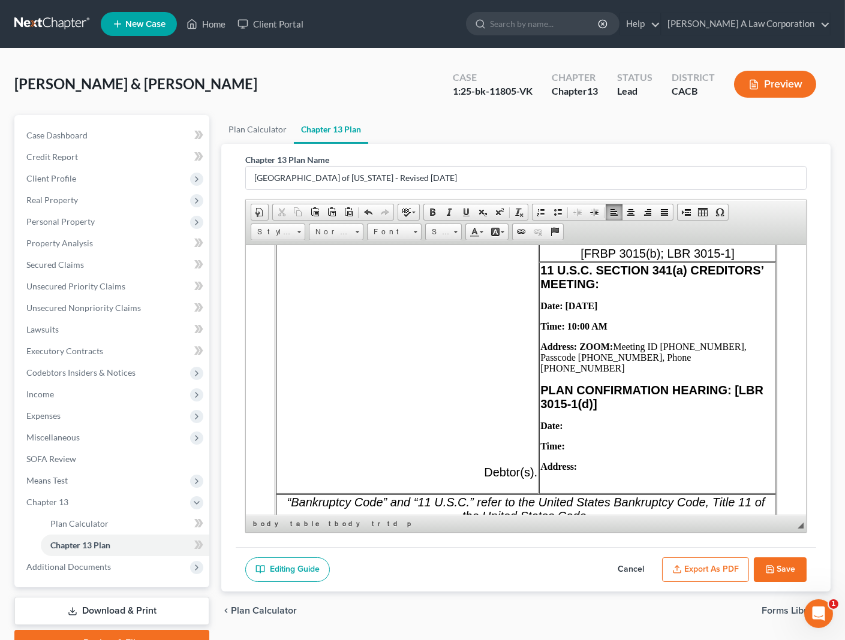
click at [595, 442] on td "11 U.S.C. SECTION 341(a) CREDITORS’ MEETING: ​ Date: [DATE] Time: 10:00 AM Addr…" at bounding box center [657, 377] width 237 height 231
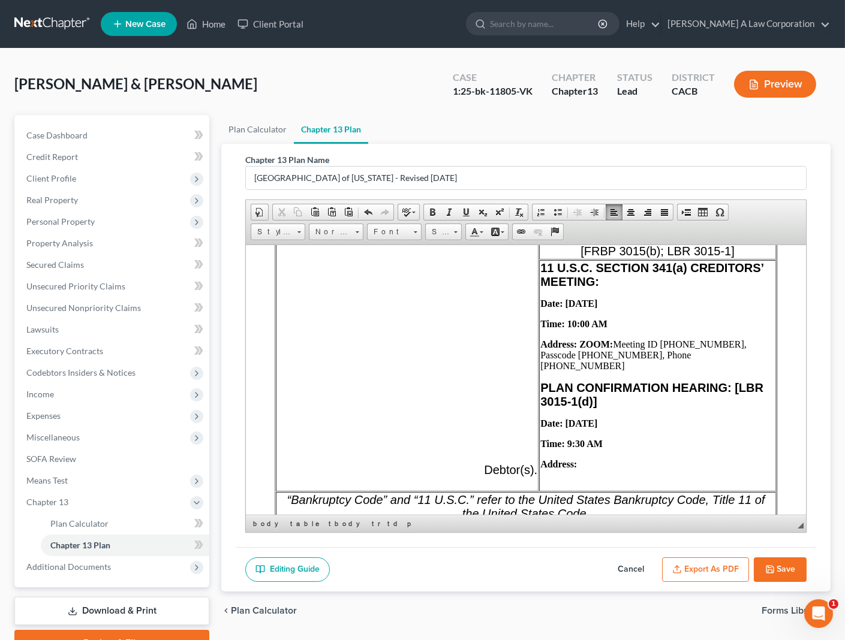
scroll to position [616, 0]
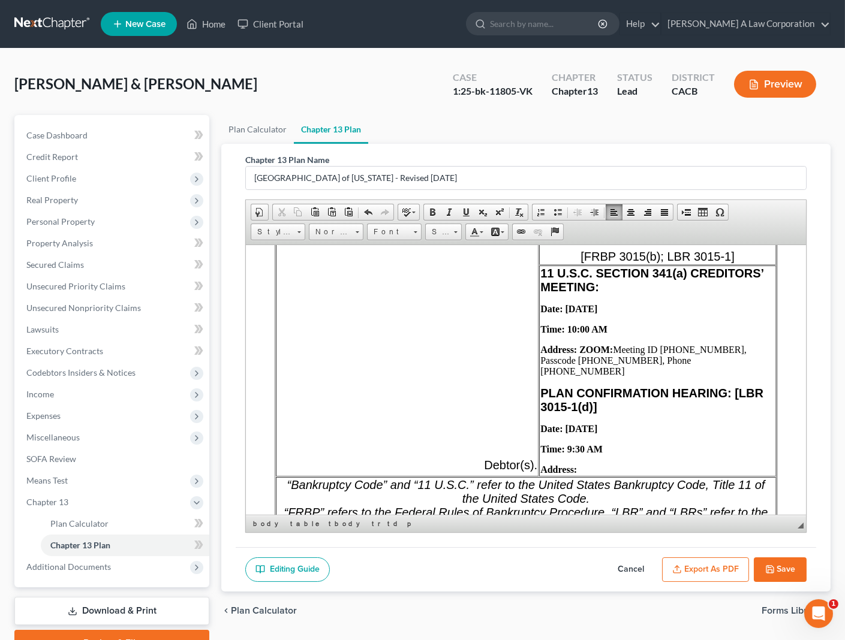
click at [623, 476] on td "11 U.S.[MEDICAL_DATA] 341(a) CREDITORS’ MEETING: Date: [DATE] Time: 10:00 AM Ad…" at bounding box center [657, 370] width 237 height 211
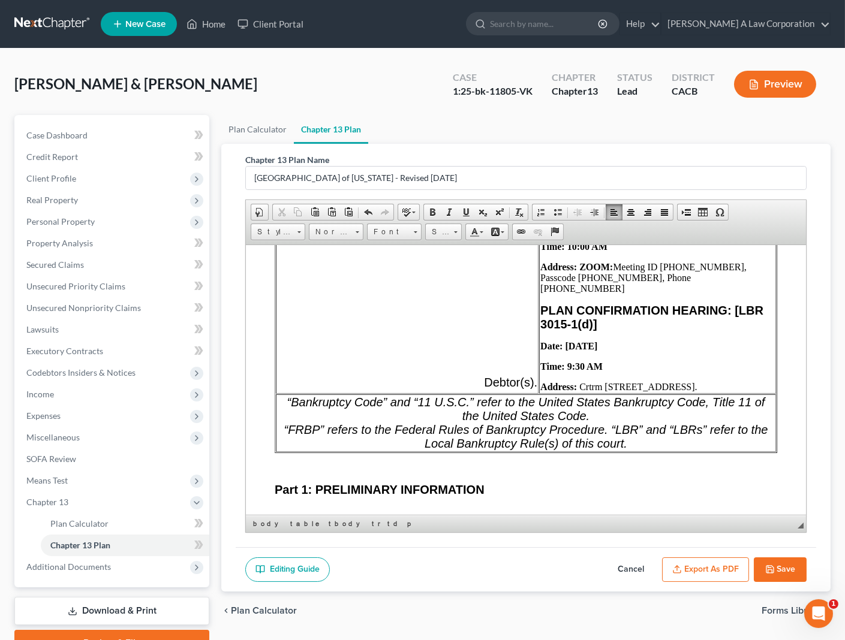
scroll to position [725, 0]
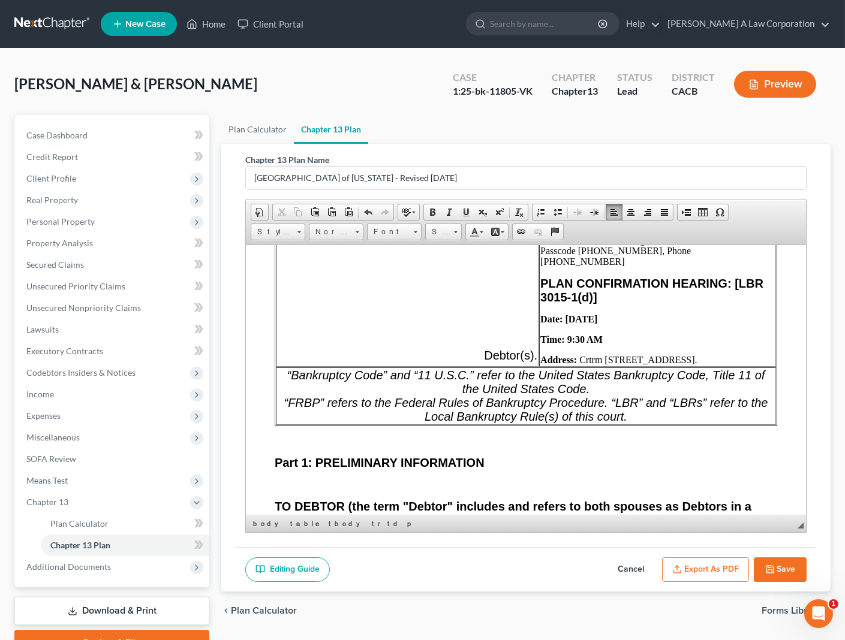
click at [567, 365] on p "Address: [GEOGRAPHIC_DATA][STREET_ADDRESS]. ​" at bounding box center [657, 359] width 234 height 11
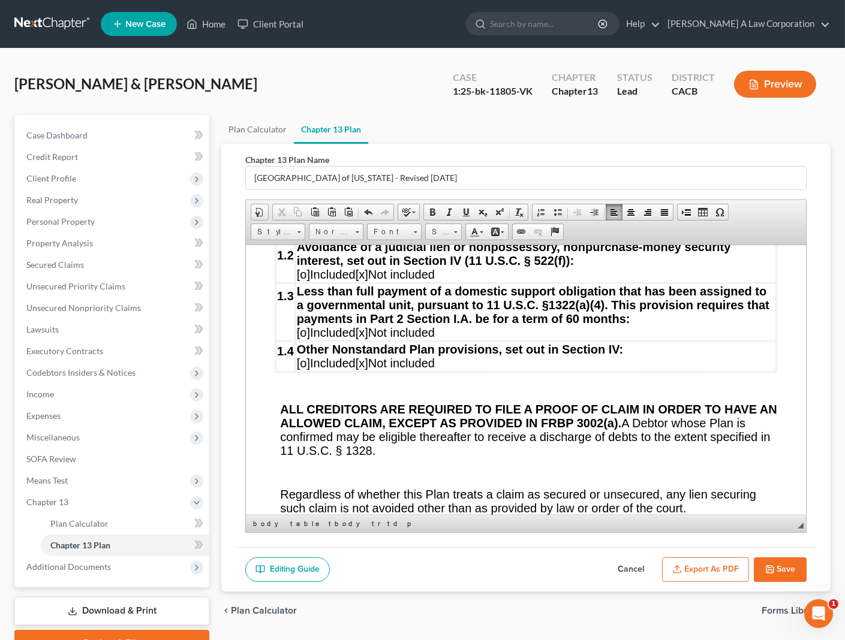
scroll to position [1881, 0]
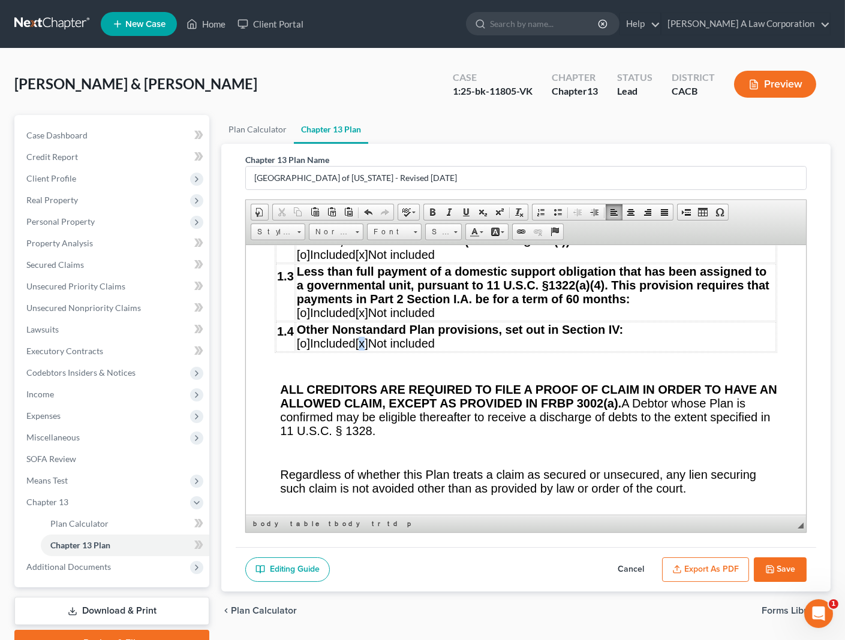
click at [368, 350] on span "[x]" at bounding box center [362, 342] width 13 height 13
click at [301, 350] on span "[o]" at bounding box center [303, 342] width 13 height 13
click at [308, 350] on span "o]" at bounding box center [311, 342] width 10 height 13
click at [362, 350] on span "[]" at bounding box center [358, 342] width 7 height 13
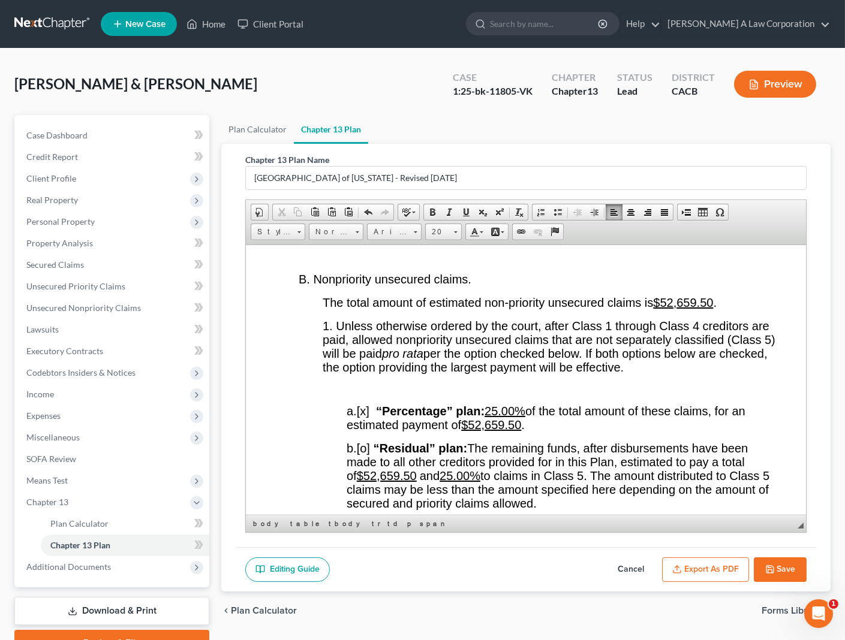
scroll to position [2480, 0]
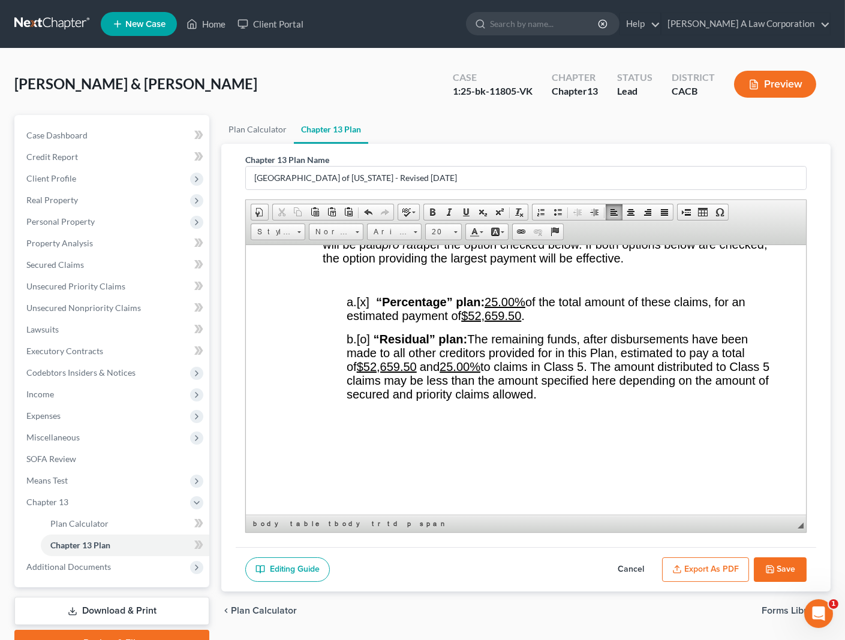
click at [713, 567] on button "Export as PDF" at bounding box center [705, 570] width 87 height 25
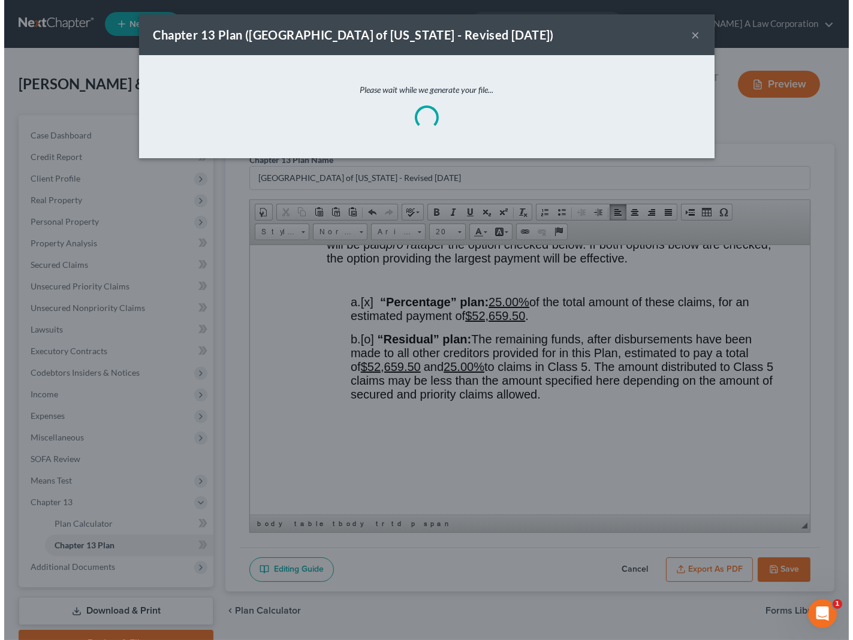
scroll to position [2466, 0]
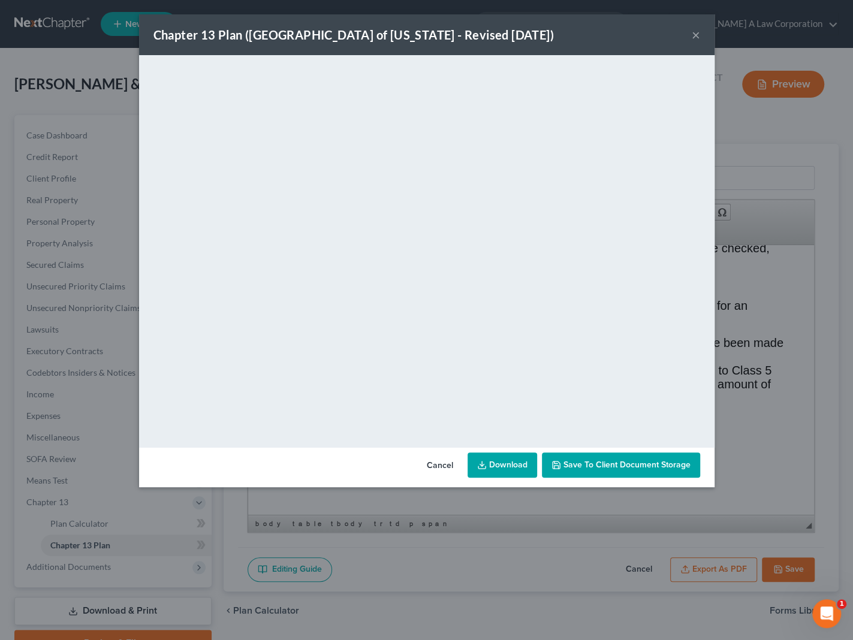
click at [697, 35] on button "×" at bounding box center [696, 35] width 8 height 14
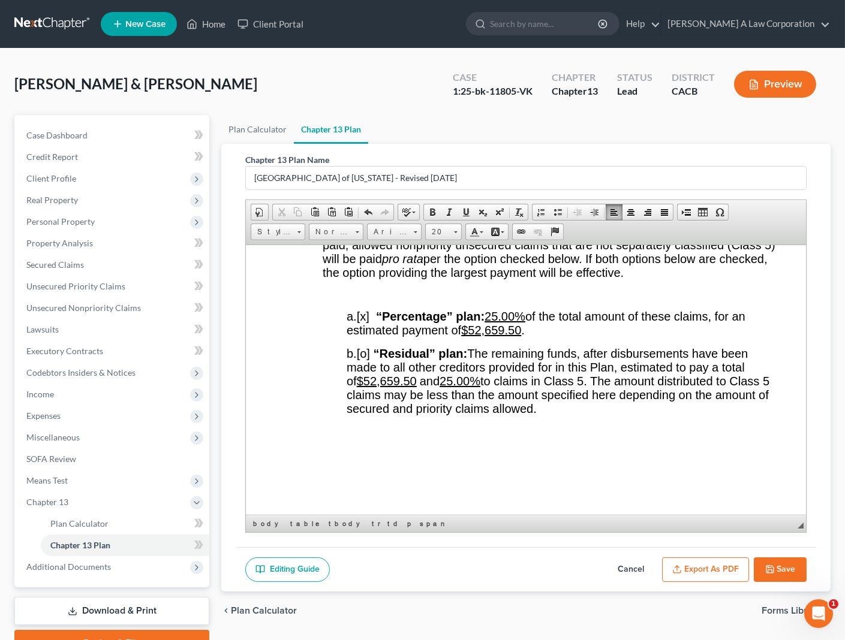
scroll to position [2480, 0]
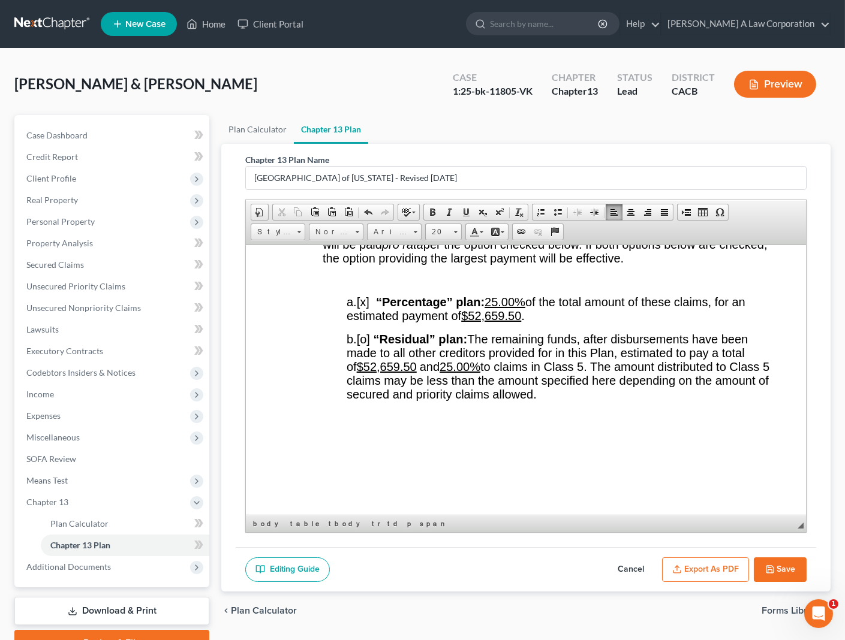
click at [781, 565] on button "Save" at bounding box center [780, 570] width 53 height 25
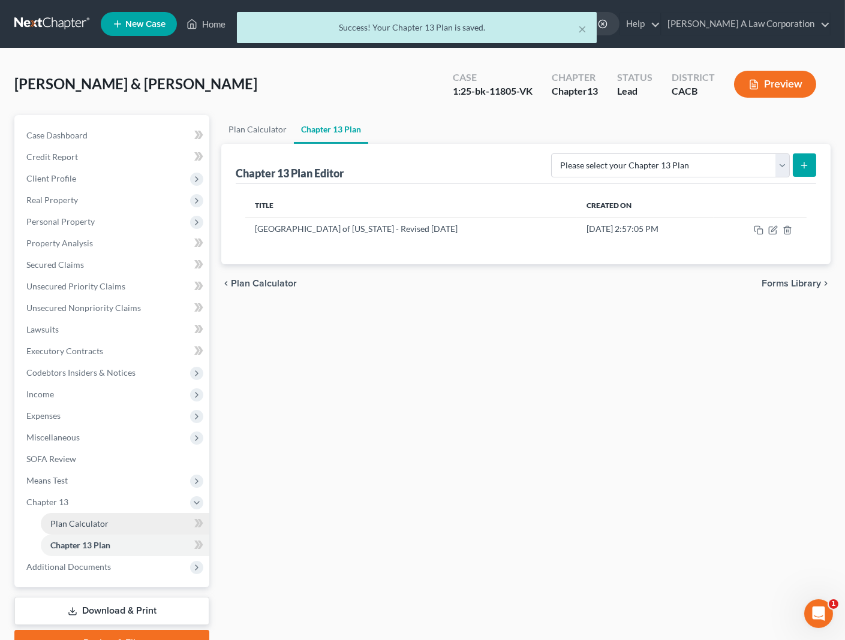
click at [80, 522] on span "Plan Calculator" at bounding box center [79, 524] width 58 height 10
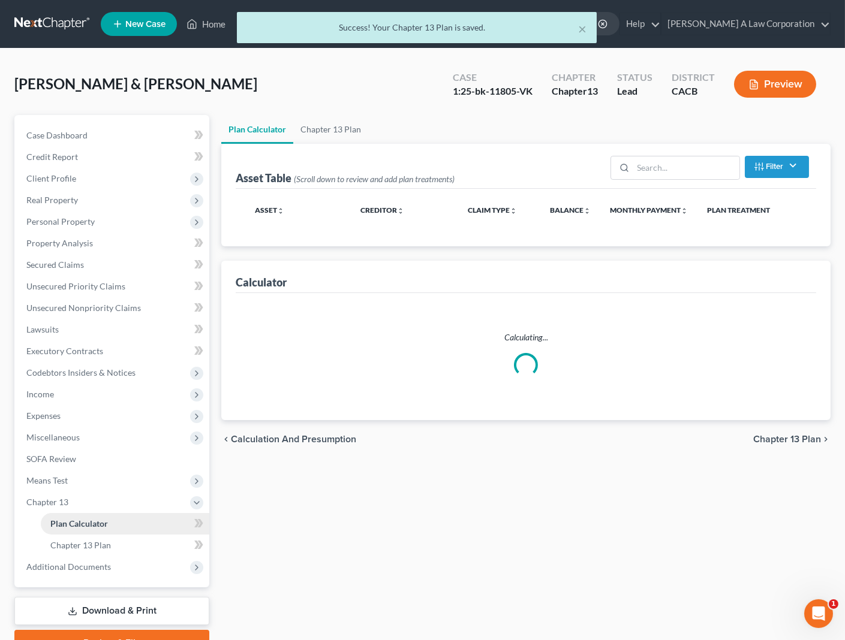
select select "59"
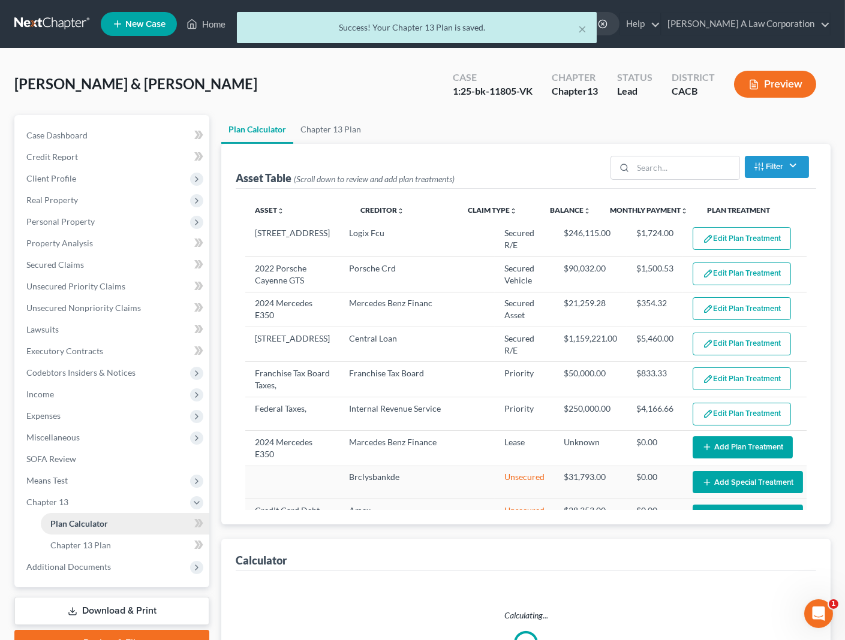
select select "59"
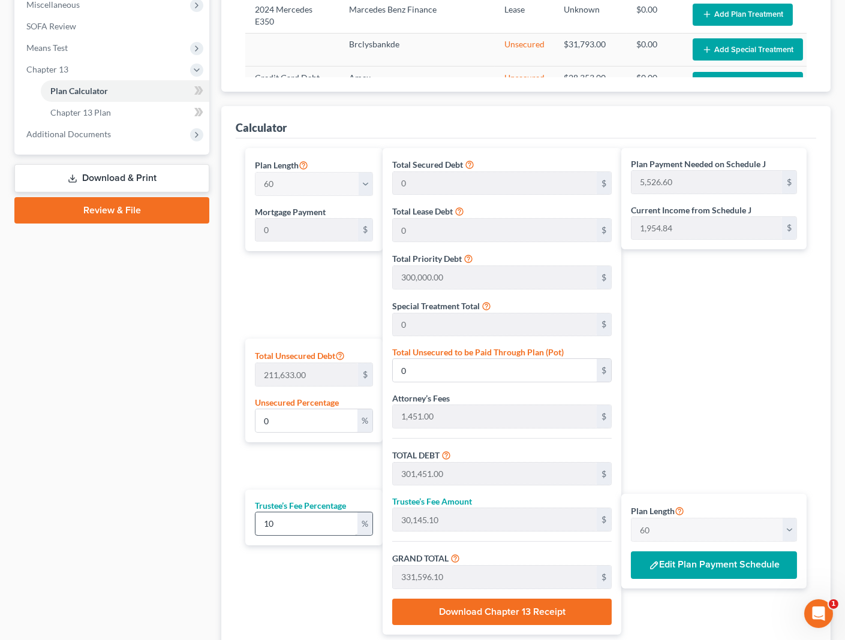
scroll to position [436, 0]
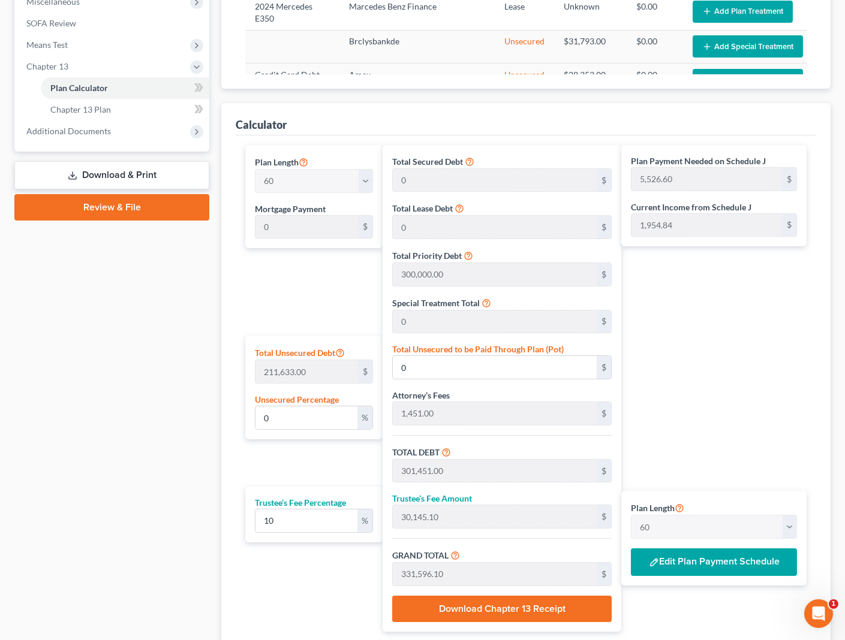
click at [743, 563] on button "Edit Plan Payment Schedule" at bounding box center [714, 563] width 166 height 28
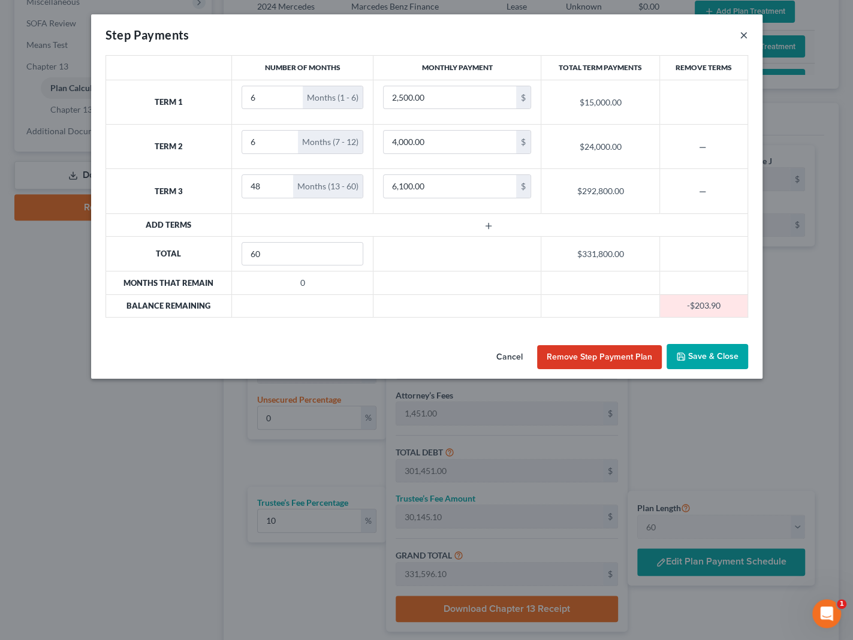
click at [741, 37] on button "×" at bounding box center [744, 35] width 8 height 14
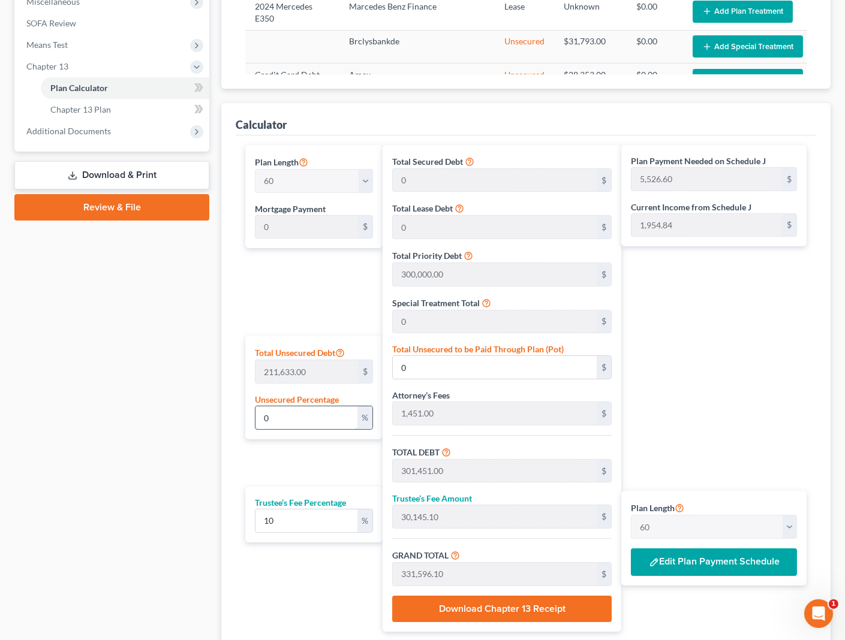
click at [288, 414] on input "0" at bounding box center [306, 418] width 102 height 23
type input "1"
type input "2,116.33"
type input "303,567.33"
type input "30,356.73"
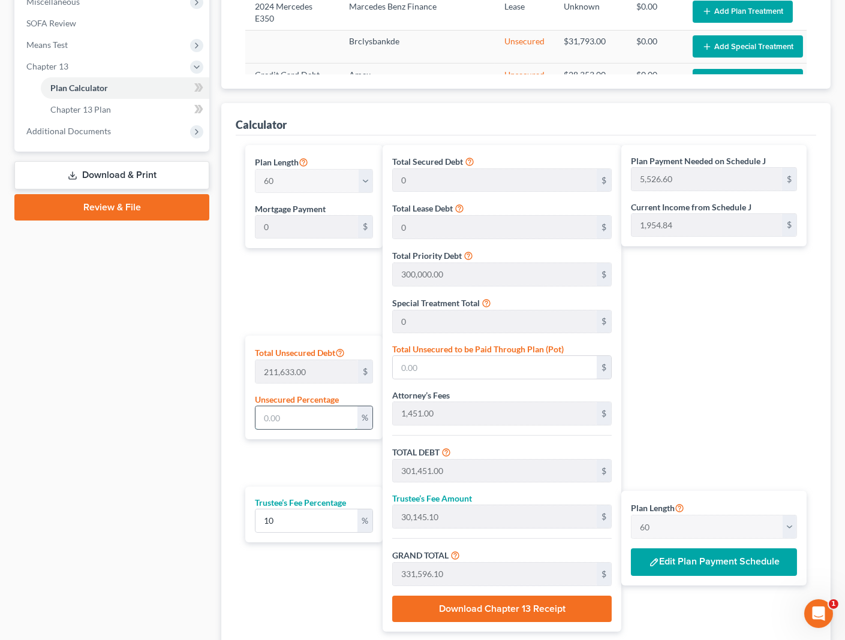
type input "333,924.06"
type input "5,565.40"
type input "10"
type input "21,163.30"
type input "322,614.30"
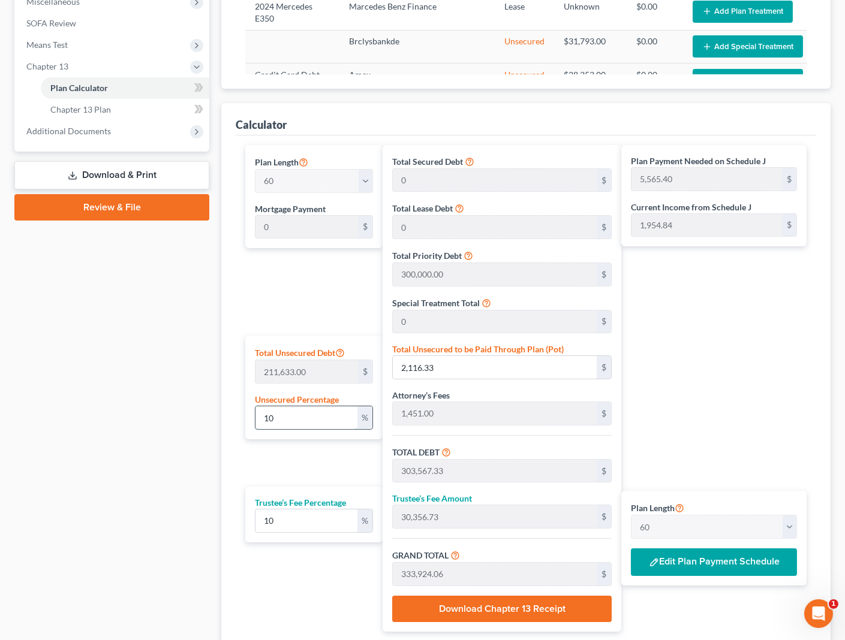
type input "32,261.43"
type input "354,875.73"
type input "5,914.59"
type input "100"
type input "211,633.00"
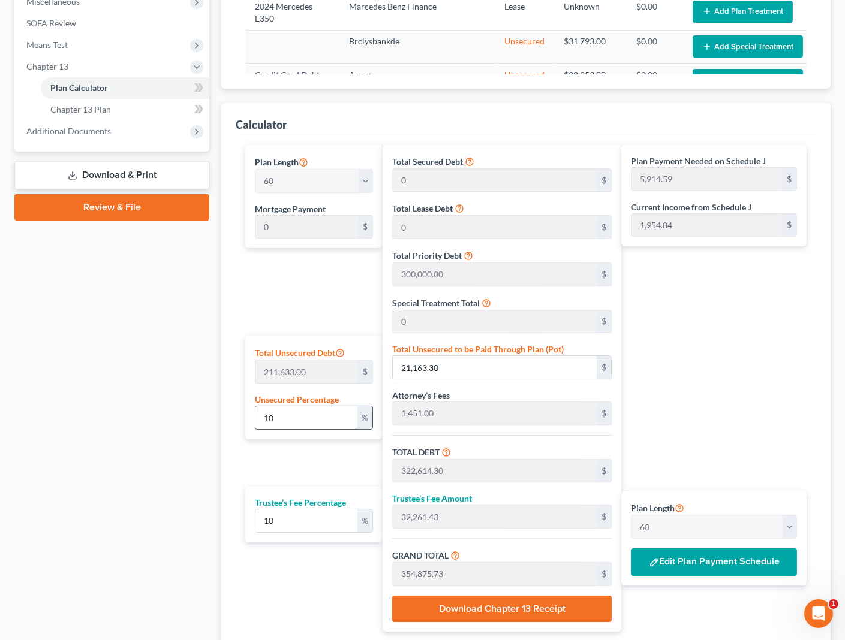
type input "513,084.00"
type input "51,308.40"
type input "564,392.40"
type input "9,406.54"
click at [239, 461] on div "Plan Length 1 2 3 4 5 6 7 8 9 10 11 12 13 14 15 16 17 18 19 20 21 22 23 24 25 2…" at bounding box center [310, 388] width 143 height 487
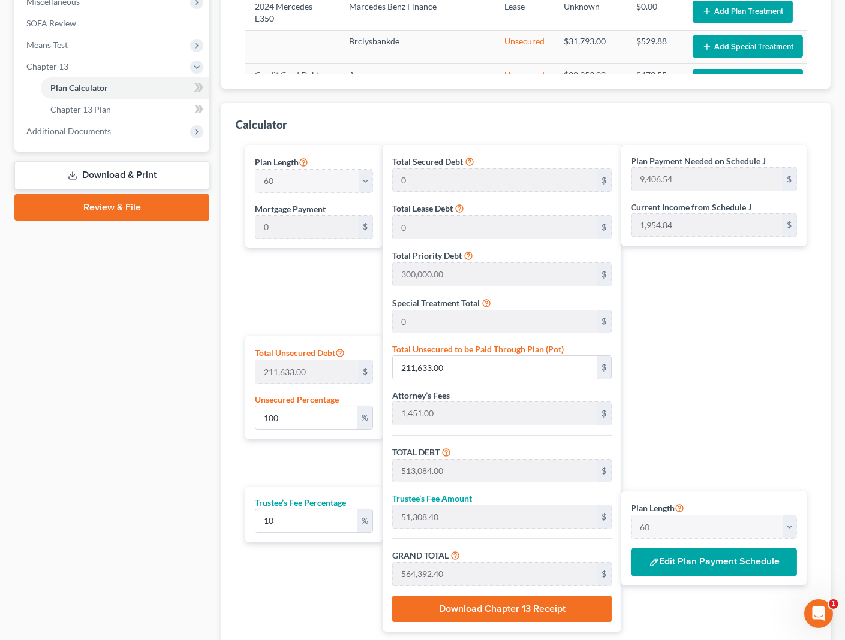
click at [763, 478] on div "Plan Payment Needed on Schedule J 9,406.54 $ Current Income from Schedule J 1,9…" at bounding box center [716, 388] width 191 height 487
click at [755, 557] on button "Edit Plan Payment Schedule" at bounding box center [714, 563] width 166 height 28
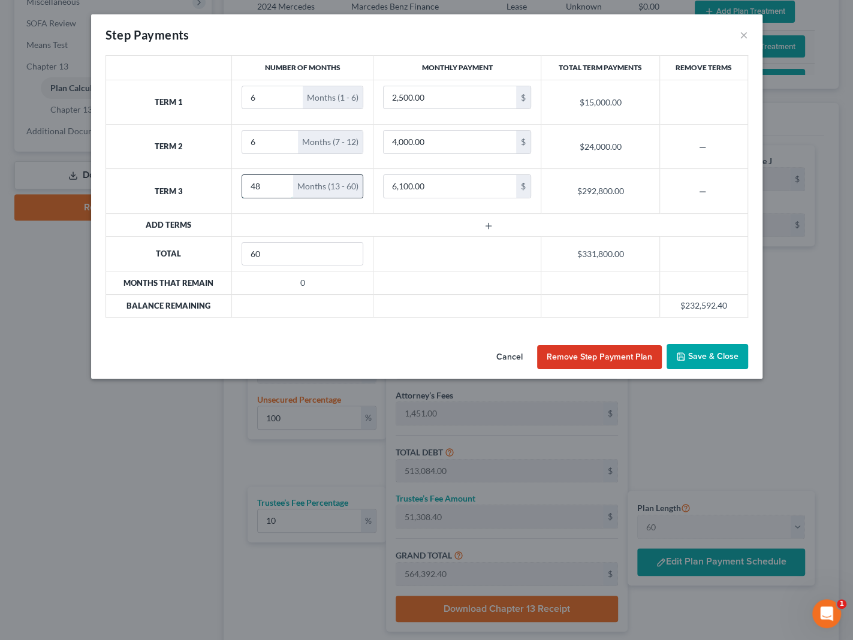
click at [264, 188] on input "48" at bounding box center [267, 186] width 51 height 23
click at [745, 40] on button "×" at bounding box center [744, 35] width 8 height 14
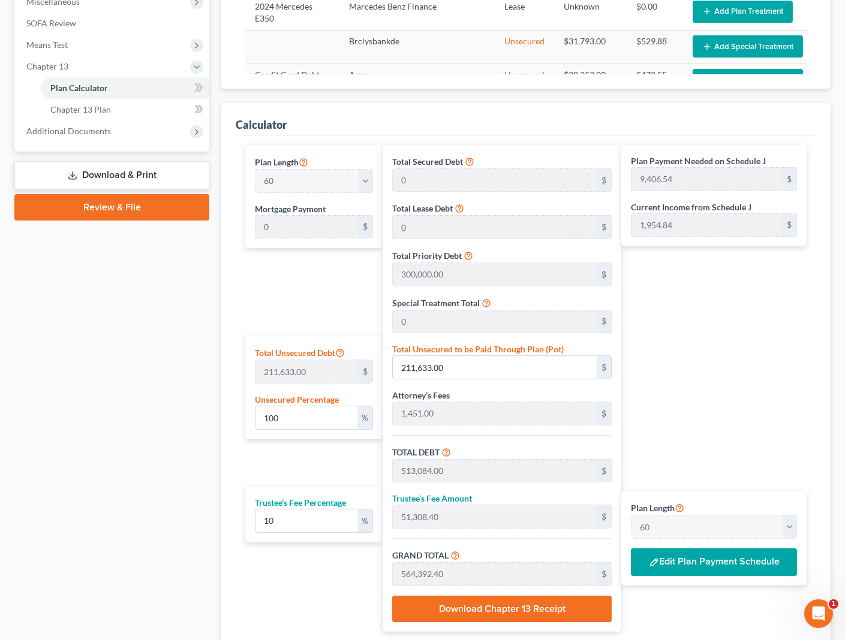
click at [169, 386] on div "Case Dashboard Payments Invoices Payments Payments Credit Report Client Profile" at bounding box center [111, 181] width 207 height 1005
click at [694, 563] on button "Edit Plan Payment Schedule" at bounding box center [714, 563] width 166 height 28
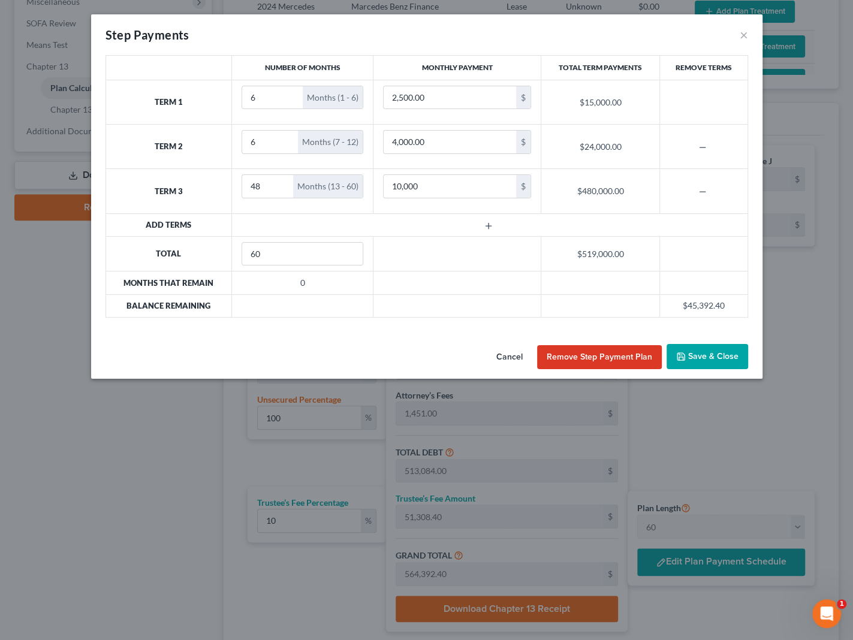
click at [432, 215] on td at bounding box center [490, 224] width 516 height 23
drag, startPoint x: 448, startPoint y: 194, endPoint x: 378, endPoint y: 185, distance: 70.7
click at [378, 185] on td "11,000 $" at bounding box center [457, 191] width 168 height 44
drag, startPoint x: 422, startPoint y: 190, endPoint x: 404, endPoint y: 188, distance: 18.7
click at [404, 188] on input "10,500" at bounding box center [450, 186] width 133 height 23
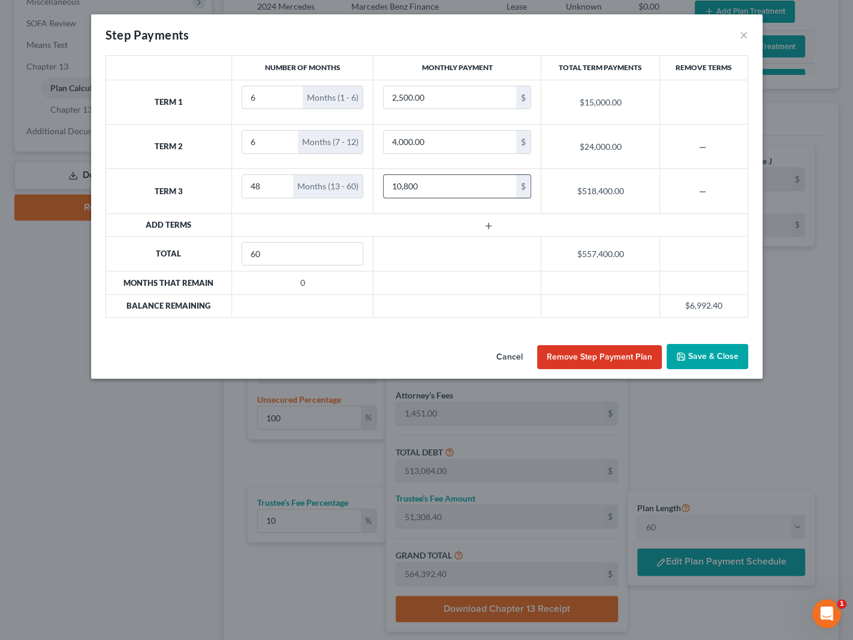
drag, startPoint x: 418, startPoint y: 186, endPoint x: 405, endPoint y: 186, distance: 13.2
click at [405, 186] on input "10,800" at bounding box center [450, 186] width 133 height 23
drag, startPoint x: 407, startPoint y: 190, endPoint x: 432, endPoint y: 191, distance: 24.6
click at [432, 191] on input "10,990" at bounding box center [450, 186] width 133 height 23
drag, startPoint x: 432, startPoint y: 191, endPoint x: 407, endPoint y: 188, distance: 25.4
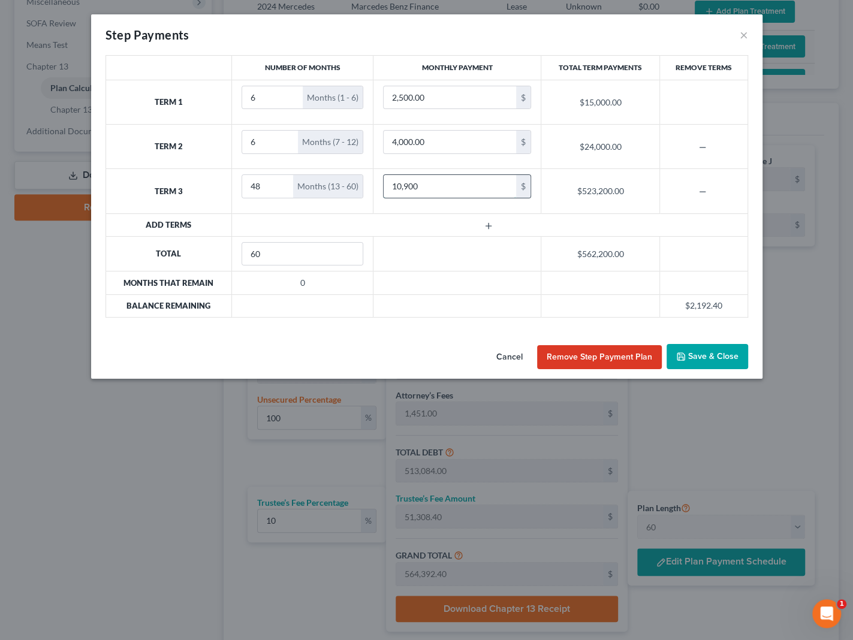
click at [407, 188] on input "10,900" at bounding box center [450, 186] width 133 height 23
click at [413, 204] on td "10,950 $" at bounding box center [457, 191] width 168 height 44
click at [272, 213] on td at bounding box center [490, 224] width 516 height 23
click at [707, 356] on button "Save & Close" at bounding box center [708, 356] width 82 height 25
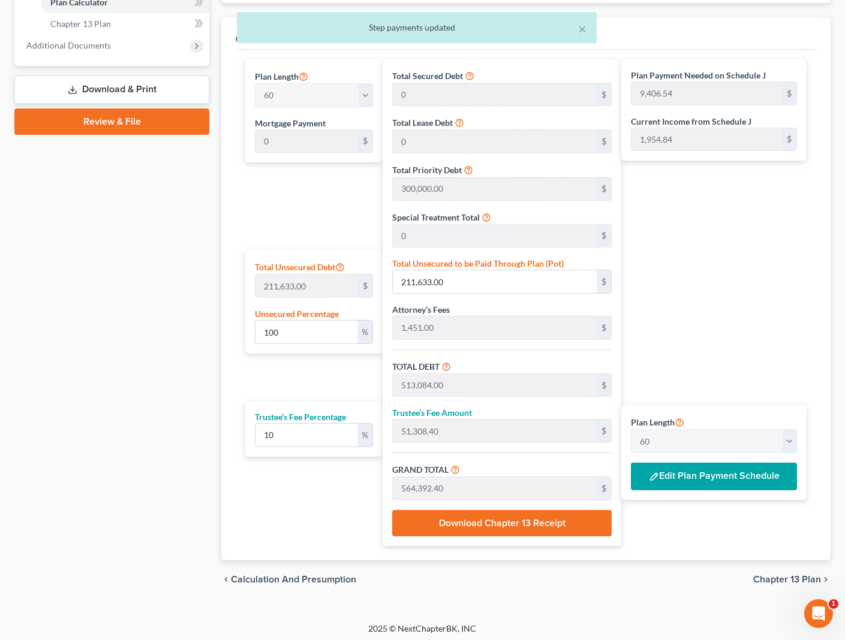
scroll to position [523, 0]
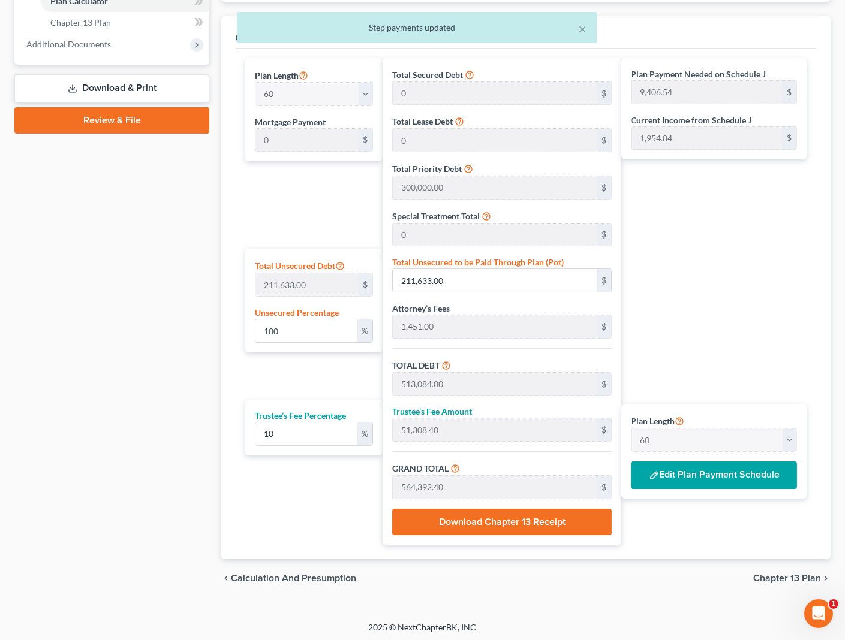
click at [779, 574] on span "Chapter 13 Plan" at bounding box center [787, 579] width 68 height 10
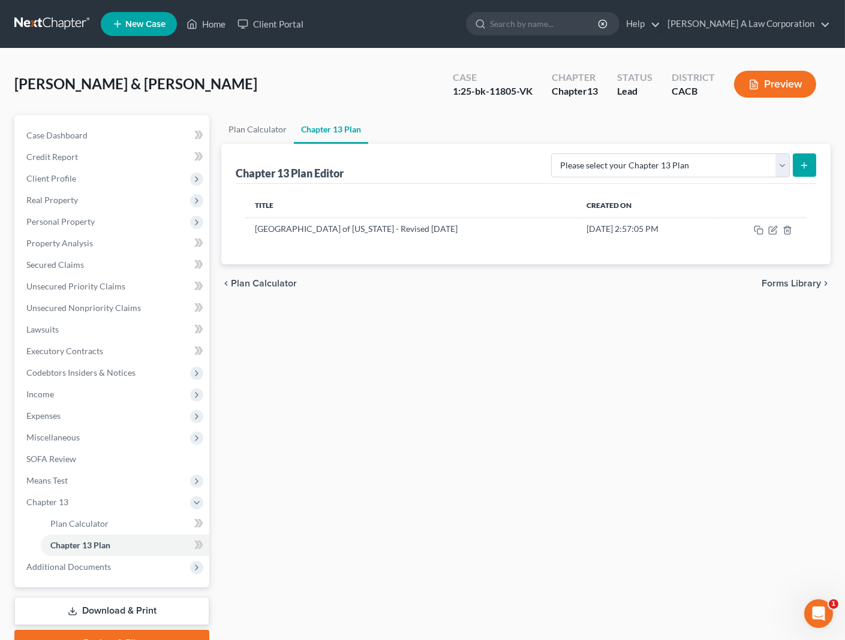
click at [805, 168] on icon "submit" at bounding box center [804, 166] width 10 height 10
click at [786, 167] on select "Please select your Chapter 13 Plan [GEOGRAPHIC_DATA] of [US_STATE] - Effective …" at bounding box center [670, 165] width 239 height 24
click at [576, 153] on select "Please select your Chapter 13 Plan [GEOGRAPHIC_DATA] of [US_STATE] - Effective …" at bounding box center [670, 165] width 239 height 24
click at [802, 162] on icon "submit" at bounding box center [804, 166] width 10 height 10
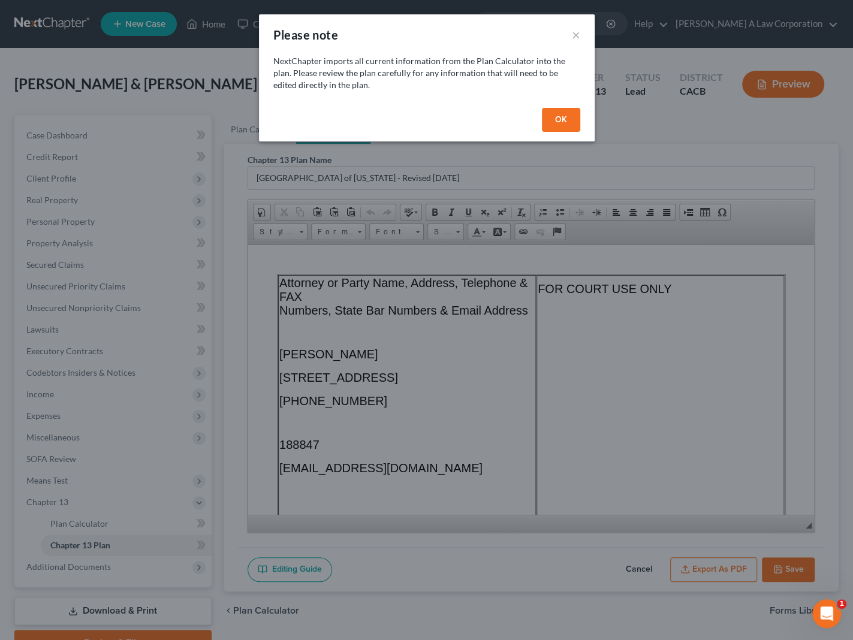
click at [556, 108] on button "OK" at bounding box center [561, 120] width 38 height 24
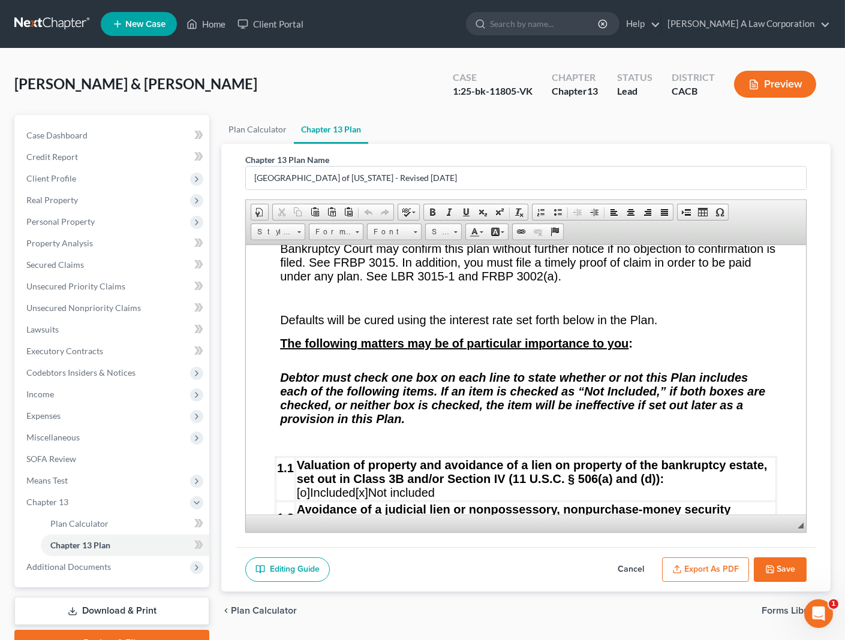
scroll to position [1907, 0]
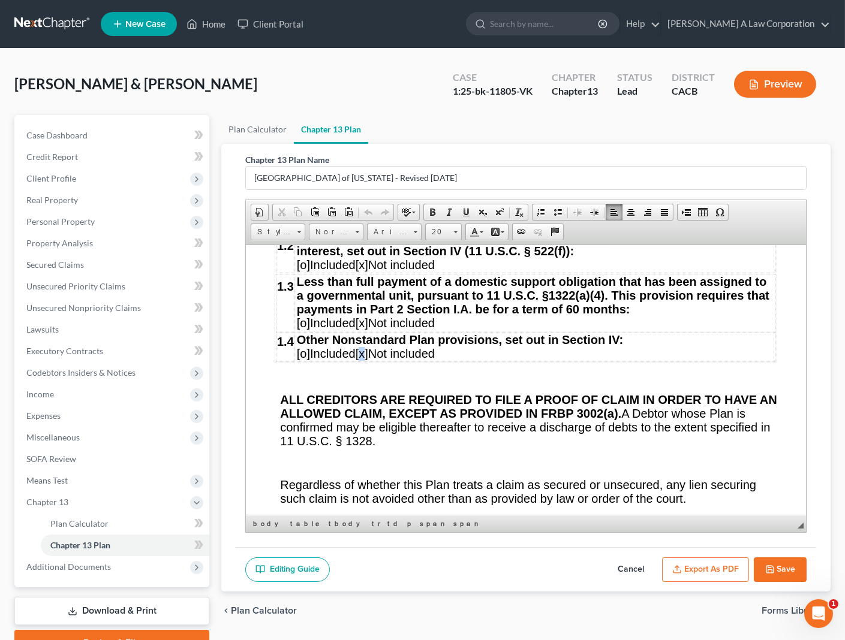
click at [368, 360] on span "[x]" at bounding box center [362, 353] width 13 height 13
click at [302, 360] on span "[o]" at bounding box center [303, 353] width 13 height 13
click at [309, 360] on span "o]" at bounding box center [311, 353] width 10 height 13
click at [362, 360] on span "[]" at bounding box center [358, 353] width 7 height 13
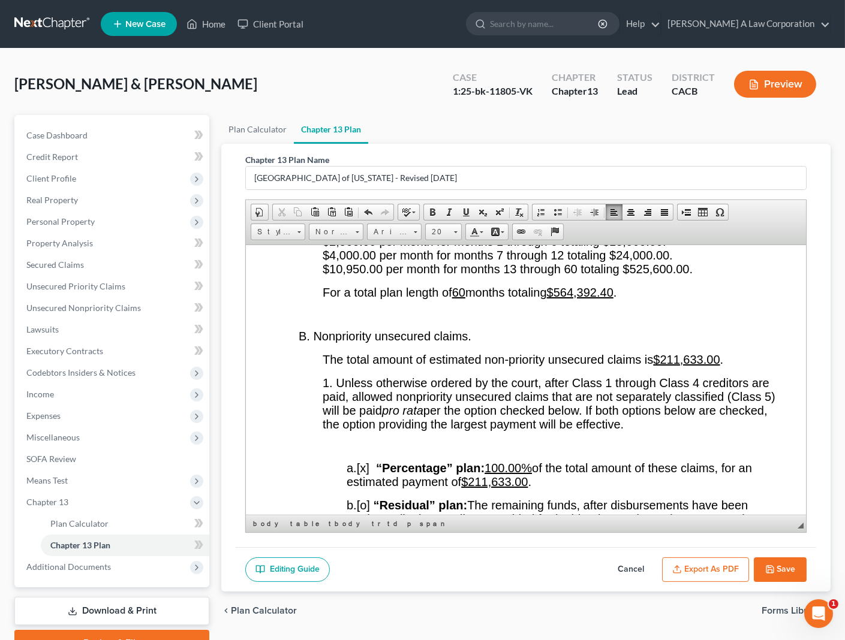
scroll to position [2398, 0]
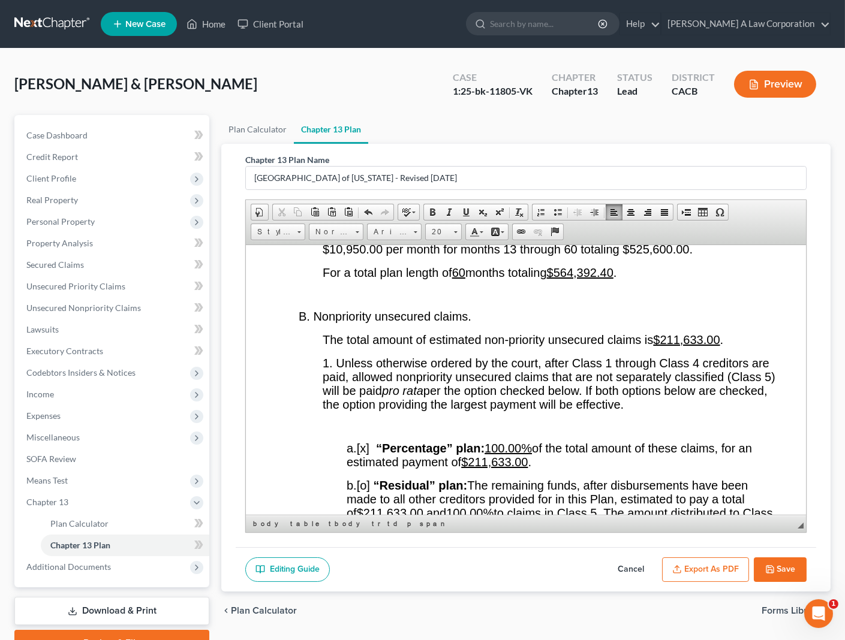
click at [472, 300] on p at bounding box center [550, 294] width 454 height 11
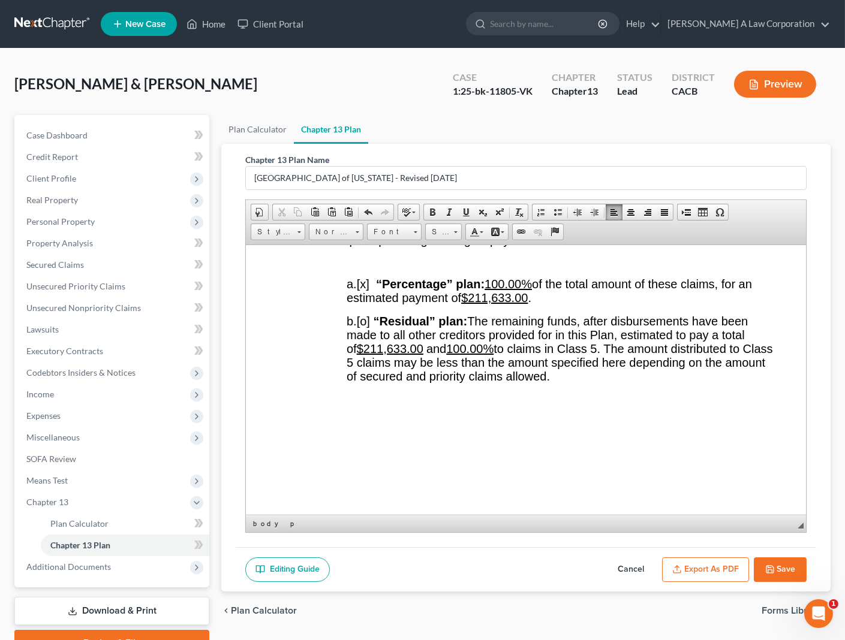
scroll to position [2561, 0]
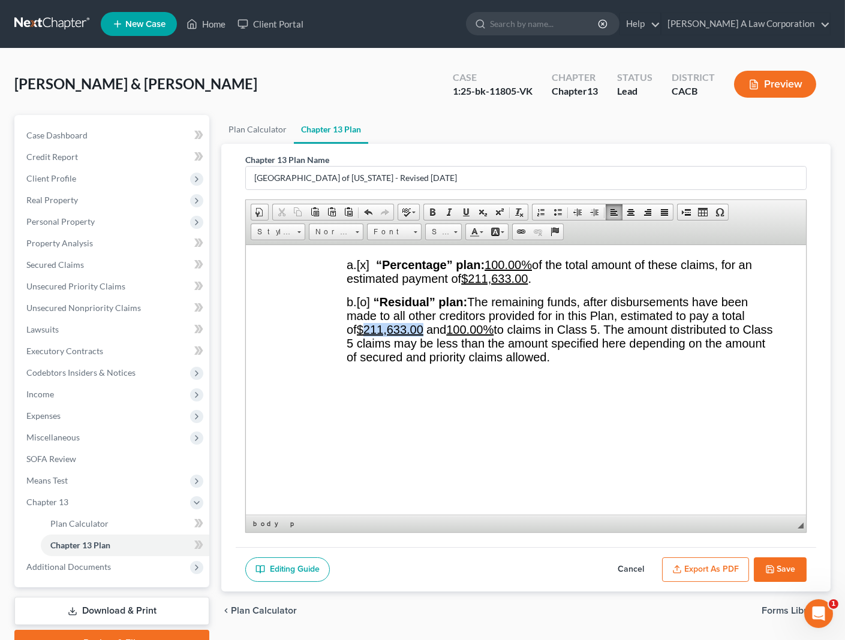
drag, startPoint x: 424, startPoint y: 442, endPoint x: 369, endPoint y: 444, distance: 54.6
click at [369, 336] on span "$211,633.00" at bounding box center [390, 329] width 67 height 13
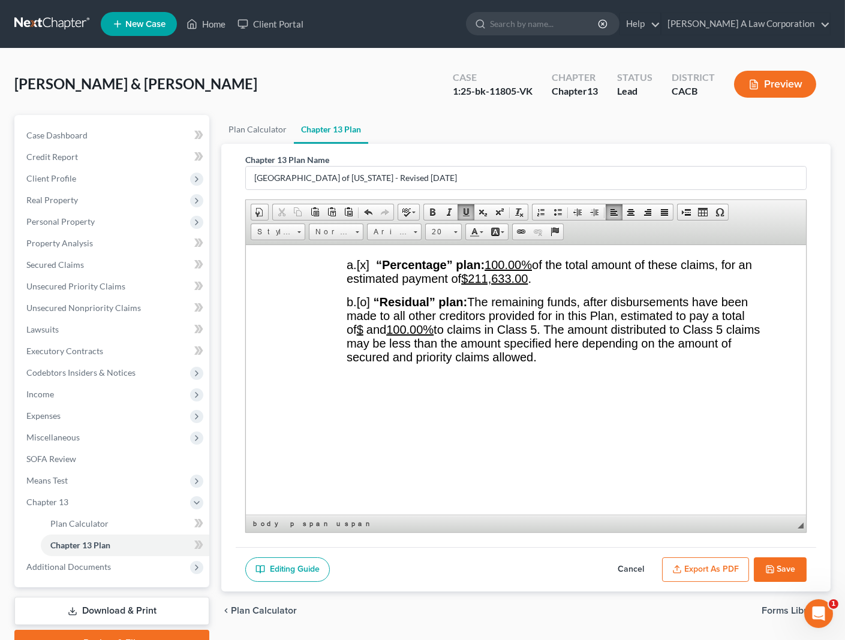
drag, startPoint x: 466, startPoint y: 444, endPoint x: 436, endPoint y: 443, distance: 29.4
click at [433, 336] on u "100.00%" at bounding box center [409, 329] width 47 height 13
drag, startPoint x: 434, startPoint y: 442, endPoint x: 466, endPoint y: 443, distance: 32.4
click at [433, 336] on u "100.00%" at bounding box center [409, 329] width 47 height 13
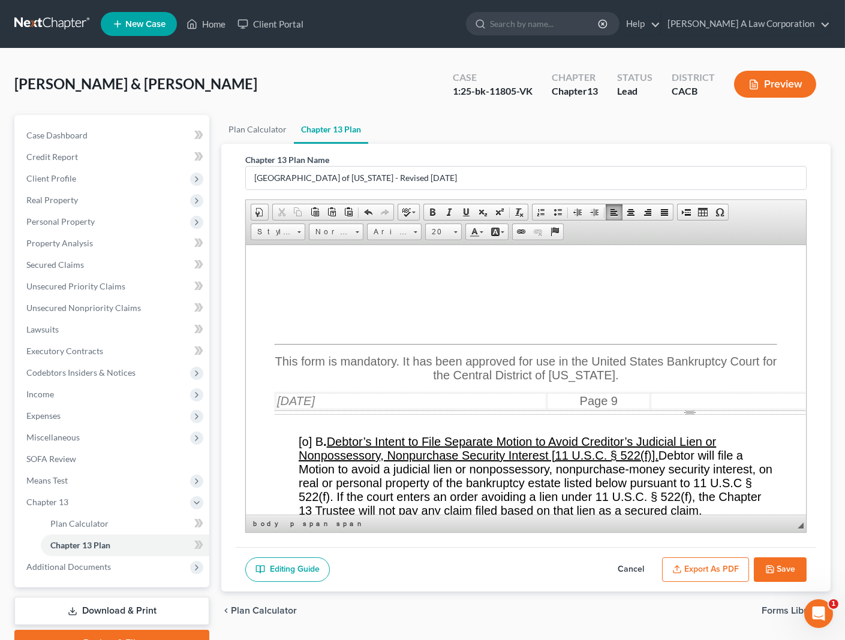
scroll to position [11555, 0]
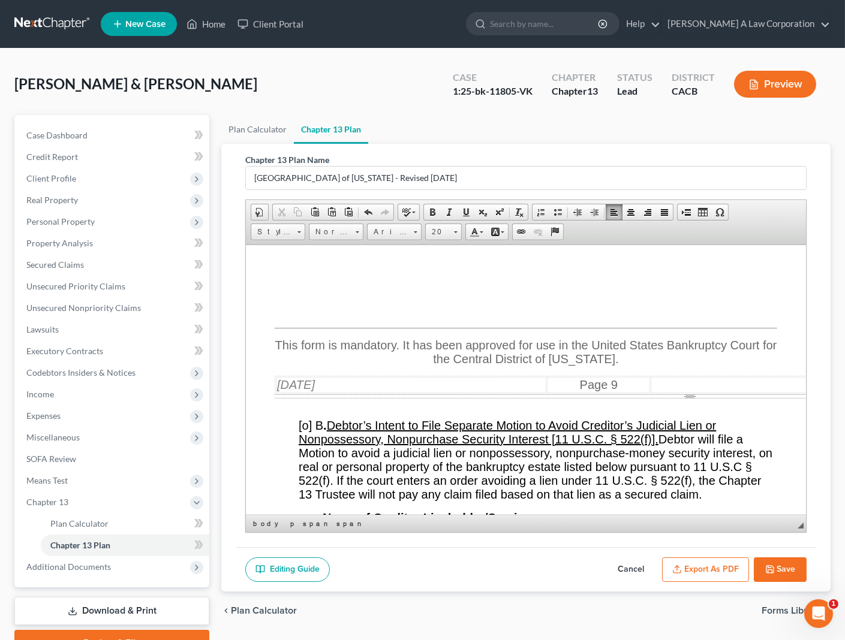
drag, startPoint x: 303, startPoint y: 351, endPoint x: 307, endPoint y: 339, distance: 12.5
click at [303, 58] on span "Pursuant to FRBP 3015(c), Debtor must set forth all nonstandard Plan provisions…" at bounding box center [536, 24] width 475 height 68
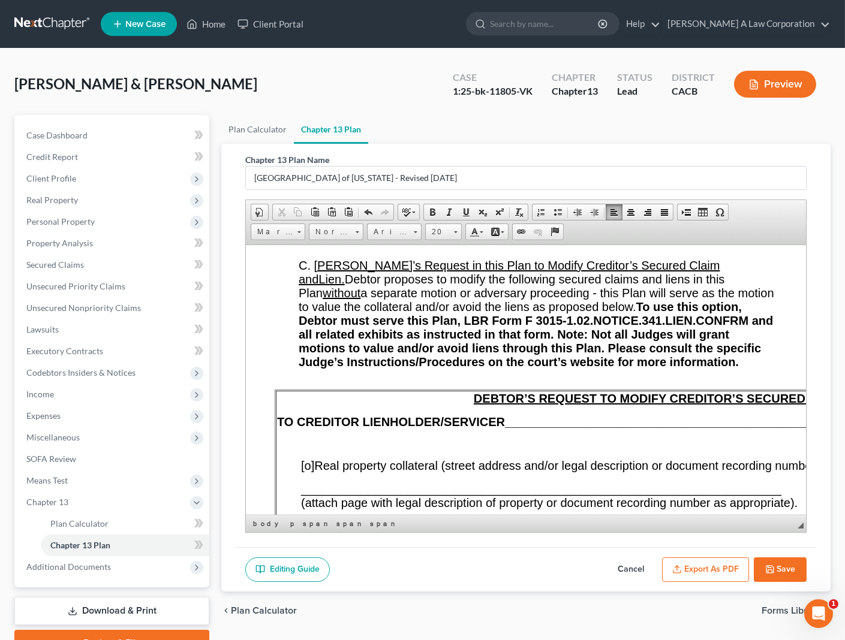
scroll to position [11991, 0]
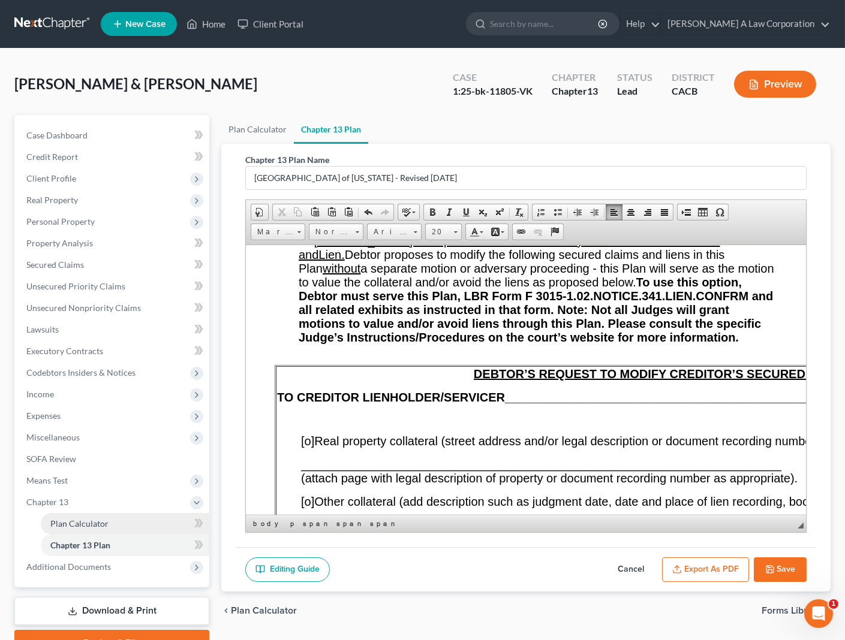
click at [77, 519] on span "Plan Calculator" at bounding box center [79, 524] width 58 height 10
click at [78, 523] on span "Plan Calculator" at bounding box center [79, 524] width 58 height 10
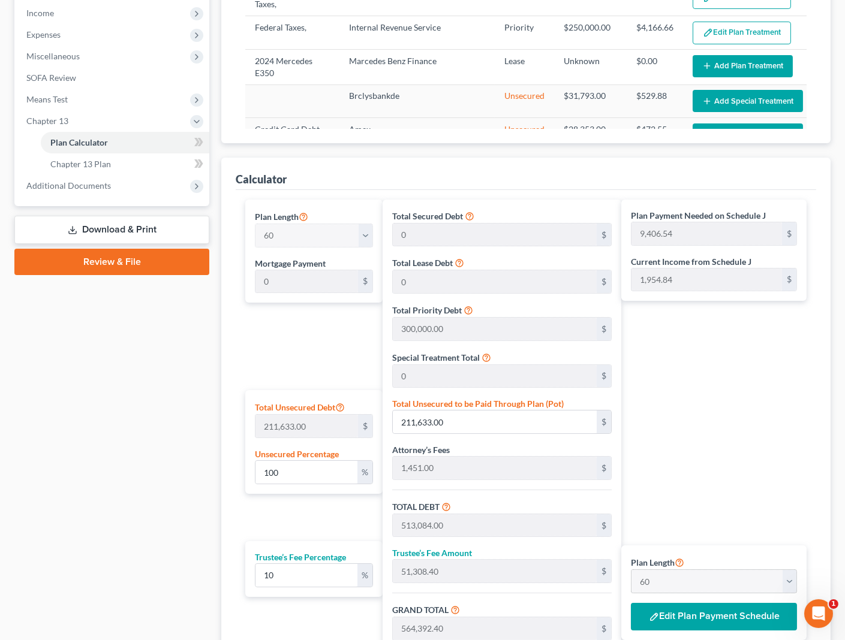
scroll to position [523, 0]
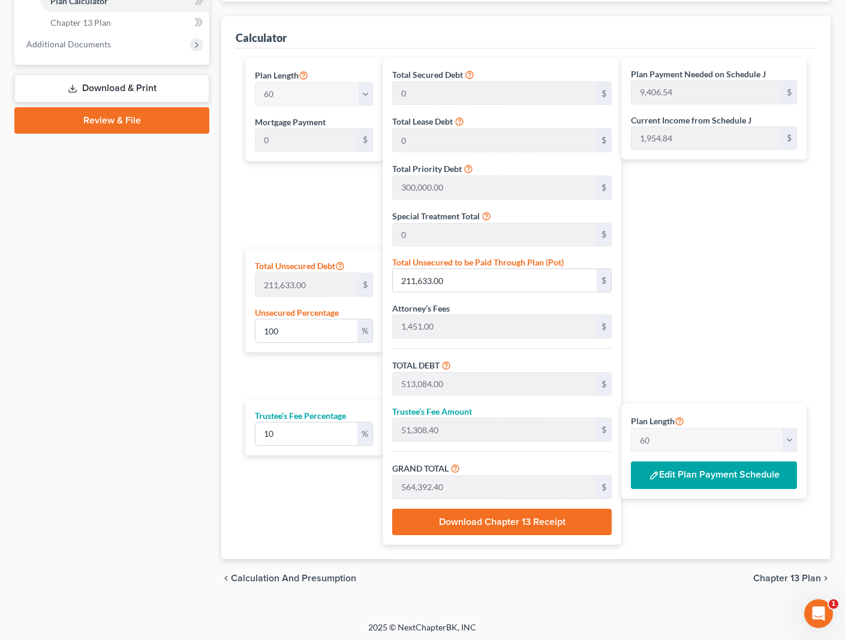
click at [703, 479] on button "Edit Plan Payment Schedule" at bounding box center [714, 476] width 166 height 28
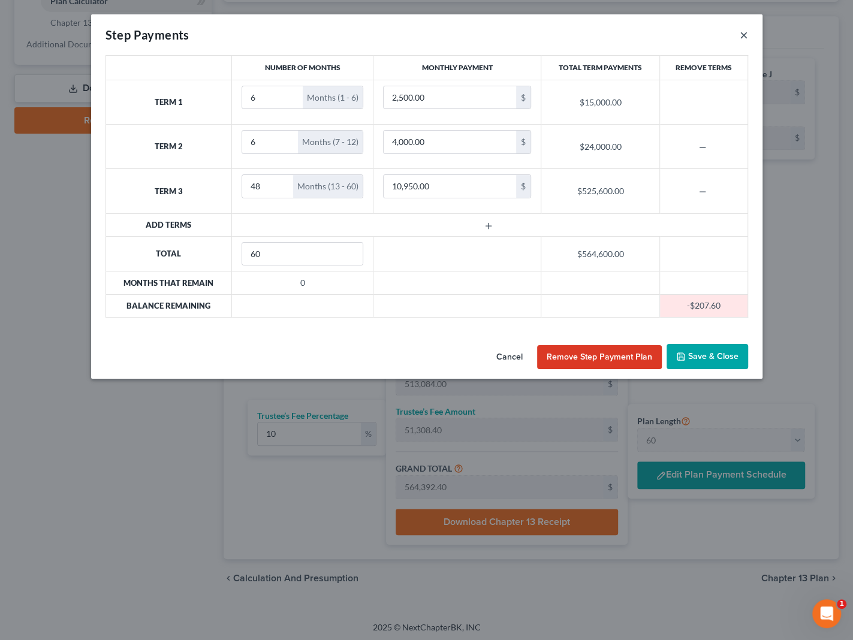
click at [745, 34] on button "×" at bounding box center [744, 35] width 8 height 14
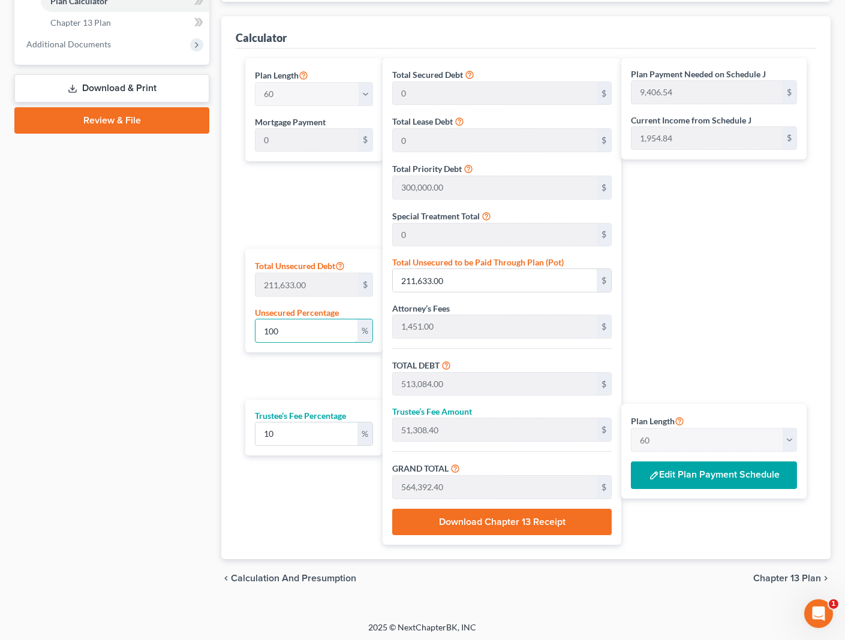
drag, startPoint x: 282, startPoint y: 332, endPoint x: 241, endPoint y: 328, distance: 41.0
click at [241, 328] on div "Plan Length 1 2 3 4 5 6 7 8 9 10 11 12 13 14 15 16 17 18 19 20 21 22 23 24 25 2…" at bounding box center [310, 301] width 143 height 487
click at [207, 332] on div "Case Dashboard Payments Invoices Payments Payments Credit Report Client Profile" at bounding box center [111, 94] width 207 height 1005
click at [713, 478] on button "Edit Plan Payment Schedule" at bounding box center [714, 476] width 166 height 28
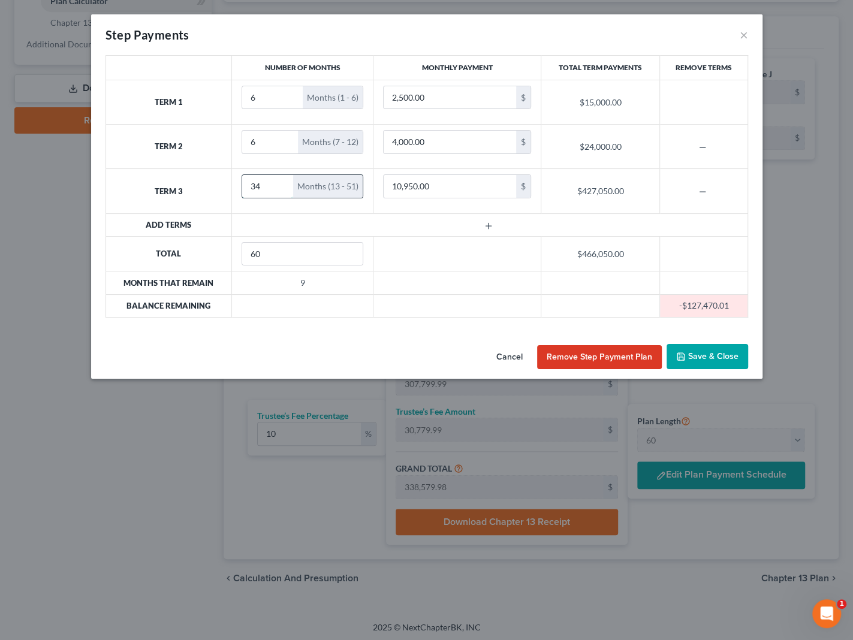
click at [275, 190] on input "34" at bounding box center [267, 186] width 51 height 23
drag, startPoint x: 266, startPoint y: 188, endPoint x: 210, endPoint y: 178, distance: 57.2
click at [210, 178] on tr "Term 3 34 Months (13 - 46) 10,950.00 $ $372,300.00" at bounding box center [427, 191] width 642 height 44
click at [416, 196] on input "10,950.00" at bounding box center [450, 186] width 133 height 23
click at [416, 234] on td at bounding box center [490, 224] width 516 height 23
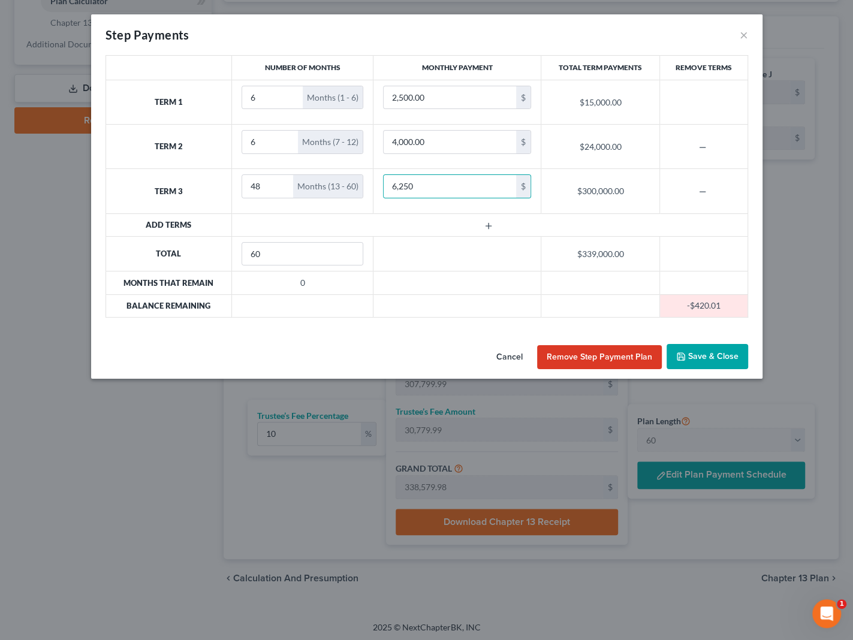
click at [549, 233] on td at bounding box center [490, 224] width 516 height 23
click at [730, 358] on button "Save & Close" at bounding box center [708, 356] width 82 height 25
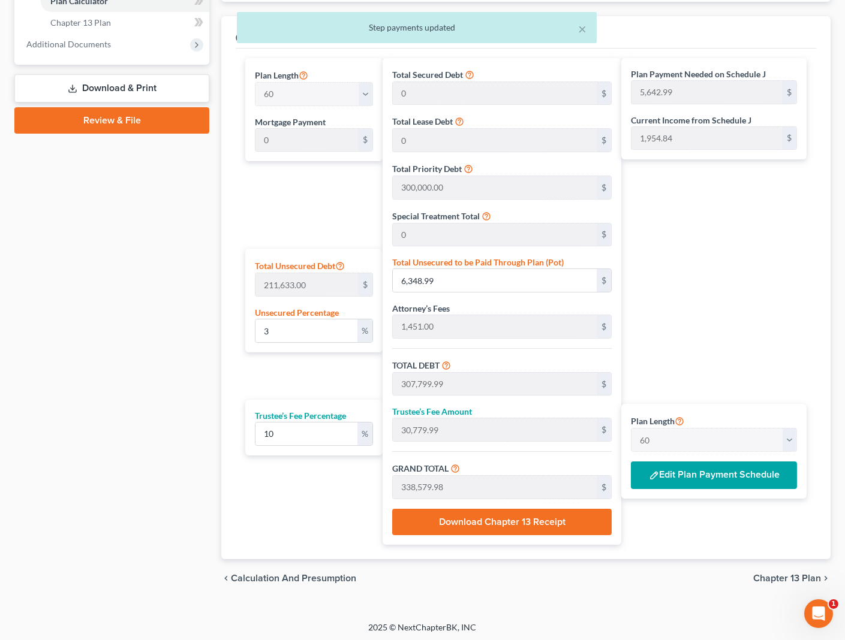
click at [778, 577] on span "Chapter 13 Plan" at bounding box center [787, 579] width 68 height 10
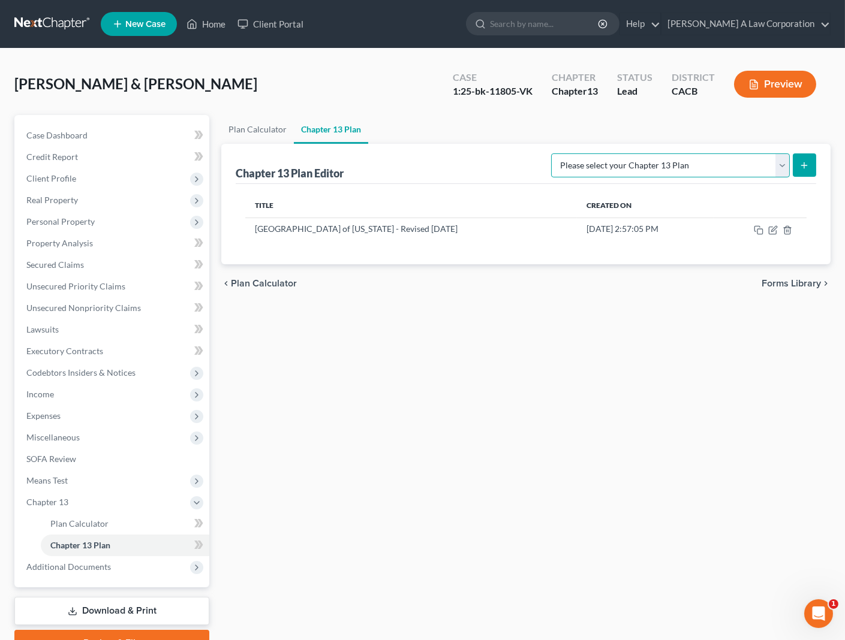
click at [779, 167] on select "Please select your Chapter 13 Plan [GEOGRAPHIC_DATA] of [US_STATE] - Effective …" at bounding box center [670, 165] width 239 height 24
click at [576, 153] on select "Please select your Chapter 13 Plan [GEOGRAPHIC_DATA] of [US_STATE] - Effective …" at bounding box center [670, 165] width 239 height 24
click at [809, 163] on icon "submit" at bounding box center [804, 166] width 10 height 10
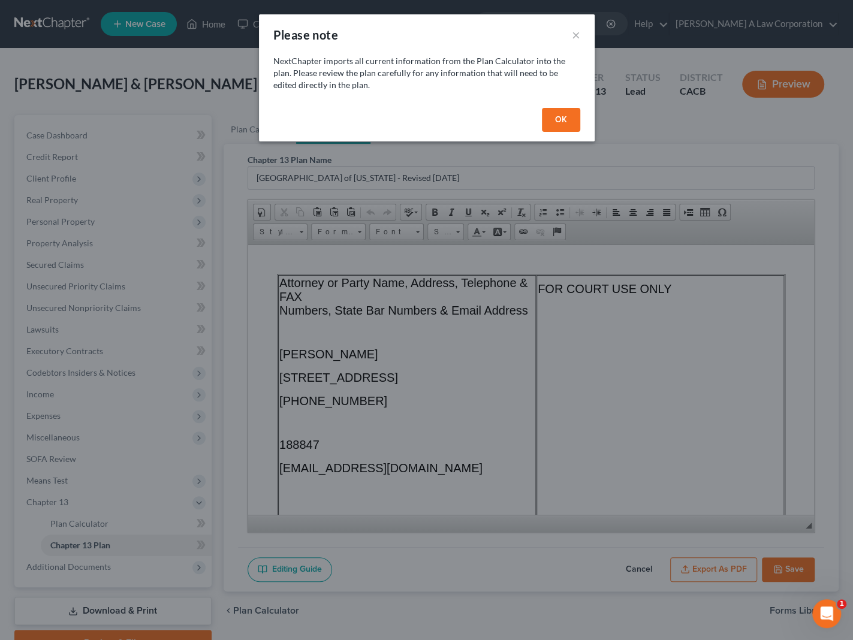
click at [568, 112] on button "OK" at bounding box center [561, 120] width 38 height 24
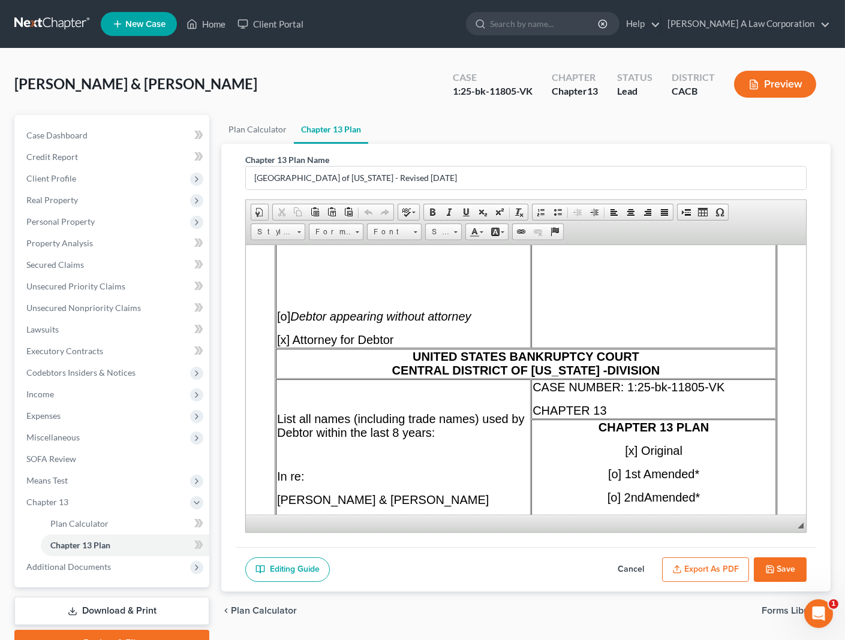
scroll to position [381, 0]
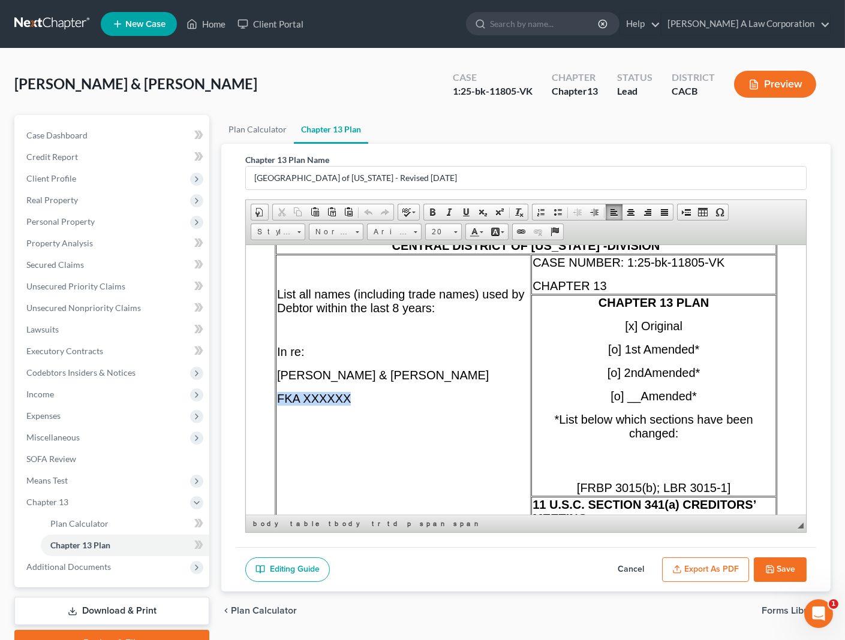
drag, startPoint x: 357, startPoint y: 431, endPoint x: 278, endPoint y: 424, distance: 79.4
click at [278, 405] on p "FKA XXXXXX" at bounding box center [403, 399] width 252 height 14
click at [351, 435] on td "List all names (including trade names) used by Debtor within the last 8 years: …" at bounding box center [403, 510] width 255 height 513
click at [353, 436] on td "List all names (including trade names) used by Debtor within the last 8 years: …" at bounding box center [403, 510] width 255 height 513
click at [350, 435] on td "List all names (including trade names) used by Debtor within the last 8 years: …" at bounding box center [403, 510] width 255 height 513
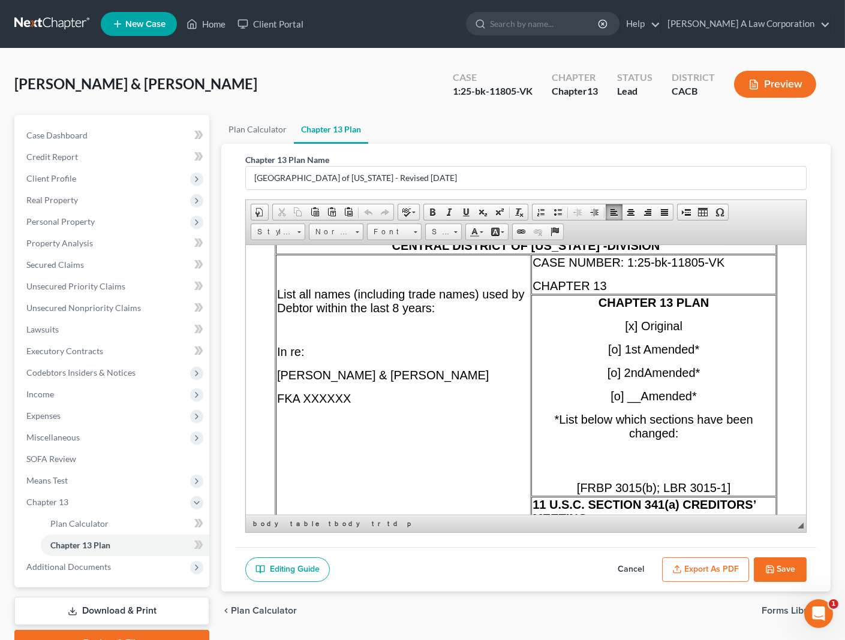
click at [354, 405] on p "FKA XXXXXX" at bounding box center [403, 399] width 252 height 14
drag, startPoint x: 357, startPoint y: 424, endPoint x: 275, endPoint y: 426, distance: 81.6
click at [276, 426] on td "List all names (including trade names) used by Debtor within the last 8 years: …" at bounding box center [403, 510] width 255 height 513
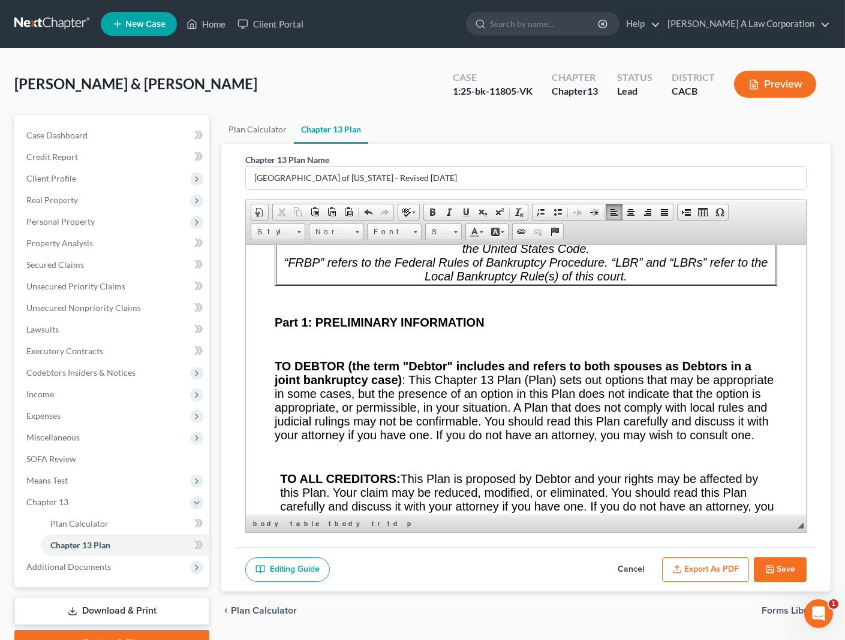
scroll to position [981, 0]
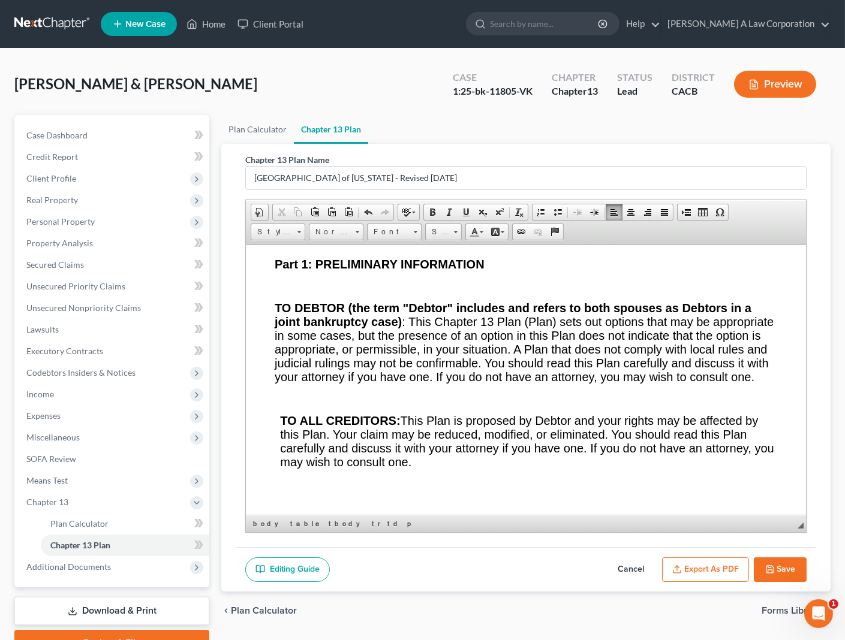
click at [484, 291] on p at bounding box center [526, 286] width 502 height 11
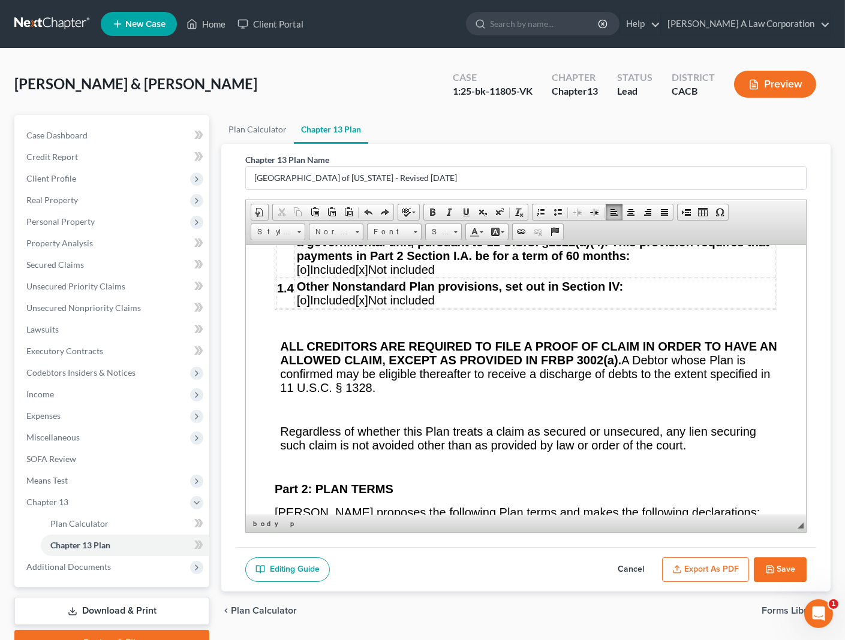
scroll to position [1962, 0]
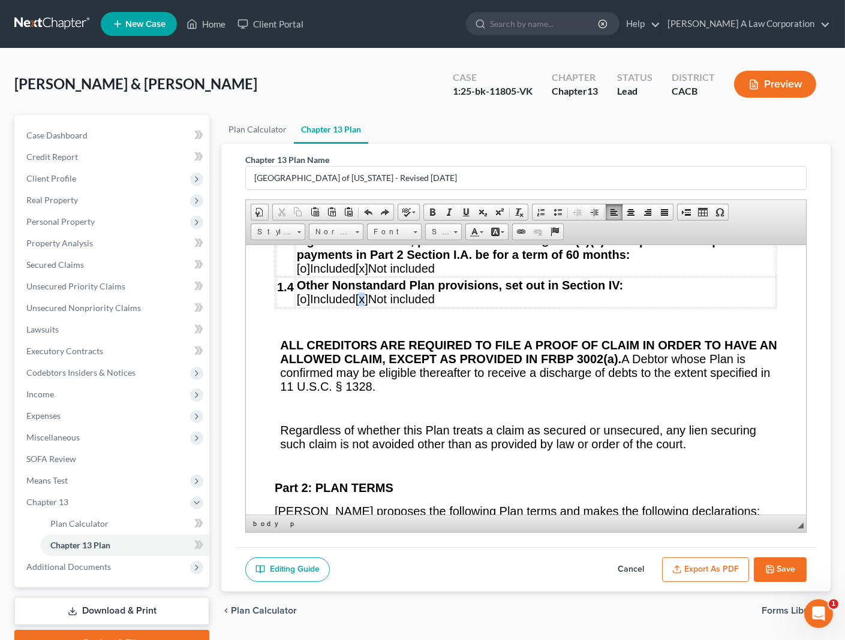
click at [368, 305] on span "[x]" at bounding box center [362, 298] width 13 height 13
click at [300, 305] on span "[o]" at bounding box center [303, 298] width 13 height 13
drag, startPoint x: 303, startPoint y: 393, endPoint x: 310, endPoint y: 393, distance: 6.6
click at [310, 306] on p "Other Nonstandard Plan provisions, set out in Section IV: [ x o] Included [] No…" at bounding box center [536, 292] width 478 height 28
click at [362, 305] on span "[]" at bounding box center [358, 298] width 7 height 13
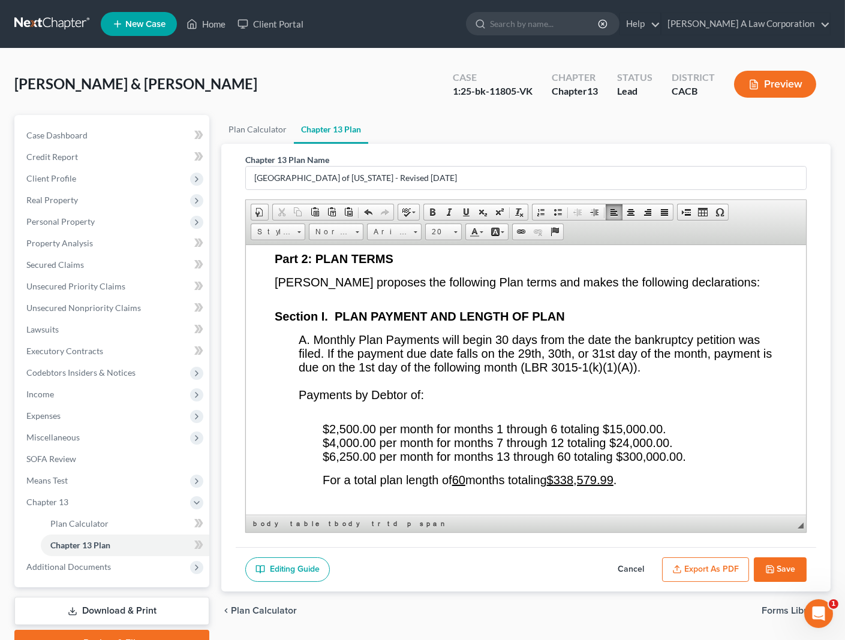
scroll to position [2289, 0]
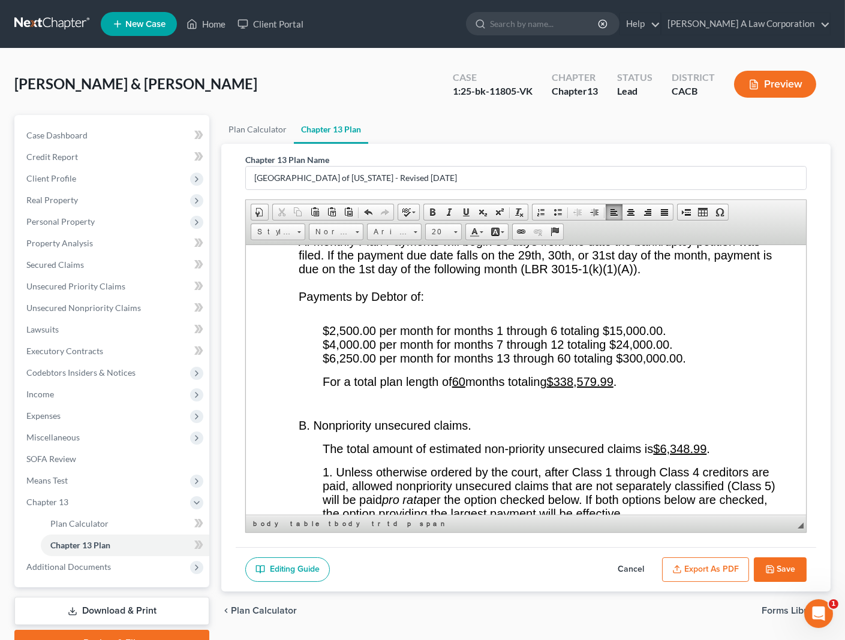
click at [442, 314] on p "A. Monthly Plan Payments will begin 30 days from the date the bankruptcy petiti…" at bounding box center [538, 274] width 478 height 80
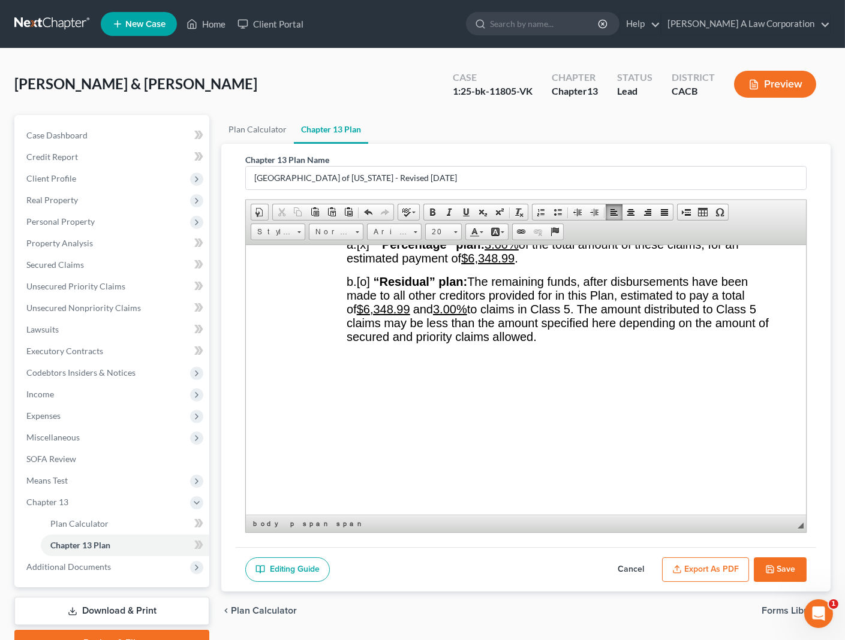
scroll to position [2616, 0]
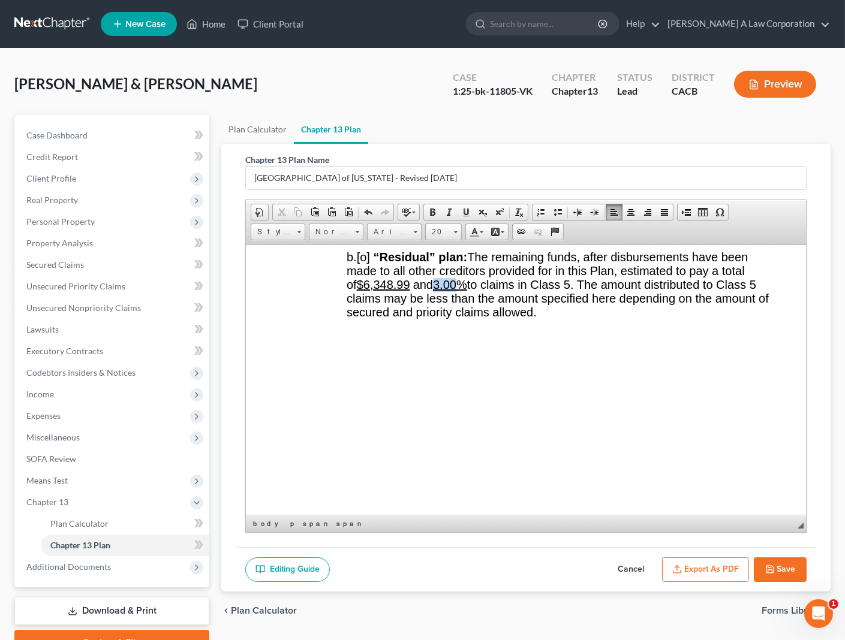
drag, startPoint x: 462, startPoint y: 399, endPoint x: 439, endPoint y: 399, distance: 22.2
click at [439, 291] on u "3.00%" at bounding box center [450, 284] width 34 height 13
drag, startPoint x: 411, startPoint y: 397, endPoint x: 369, endPoint y: 400, distance: 42.1
click at [369, 291] on span "$6,348.99" at bounding box center [383, 284] width 53 height 13
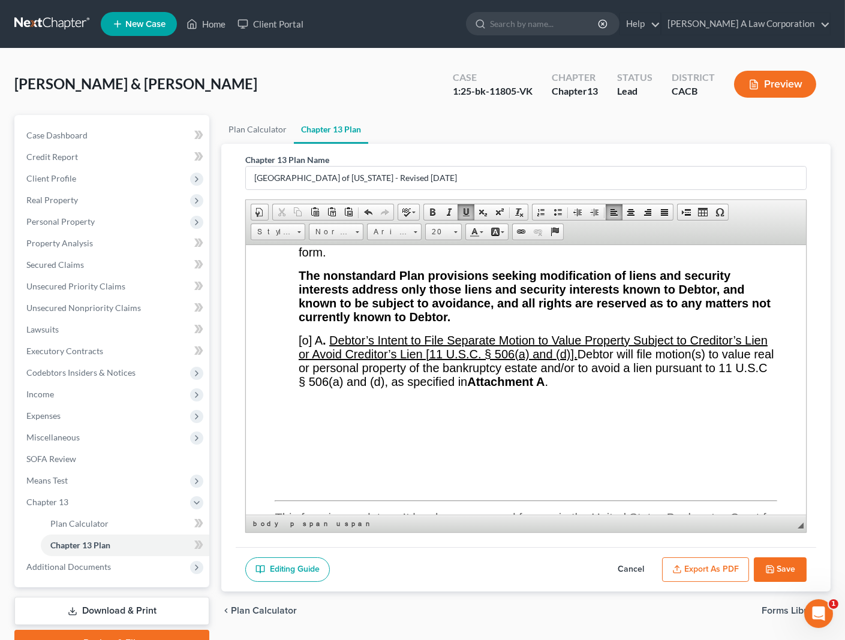
scroll to position [11446, 0]
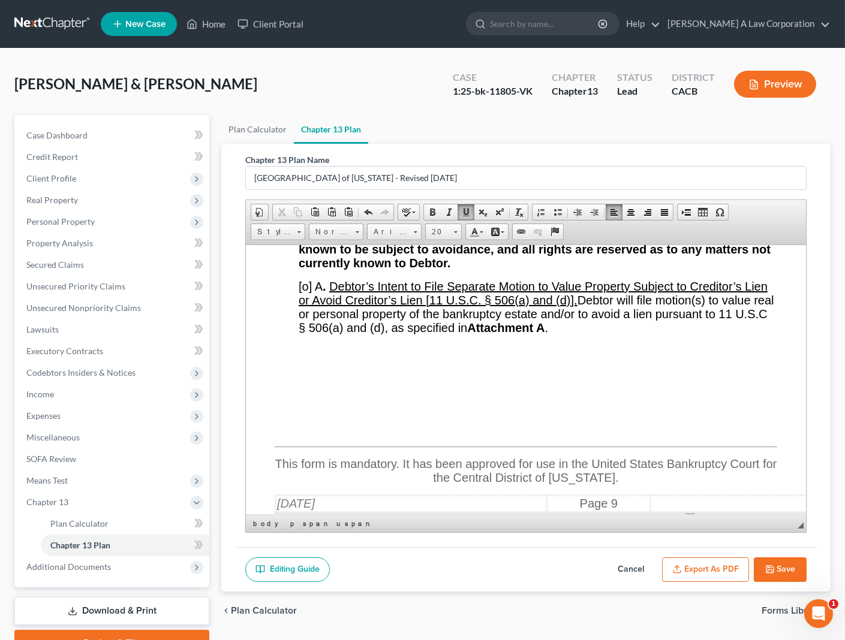
click at [302, 98] on span "[o]" at bounding box center [305, 91] width 13 height 13
click at [773, 565] on icon "button" at bounding box center [770, 570] width 10 height 10
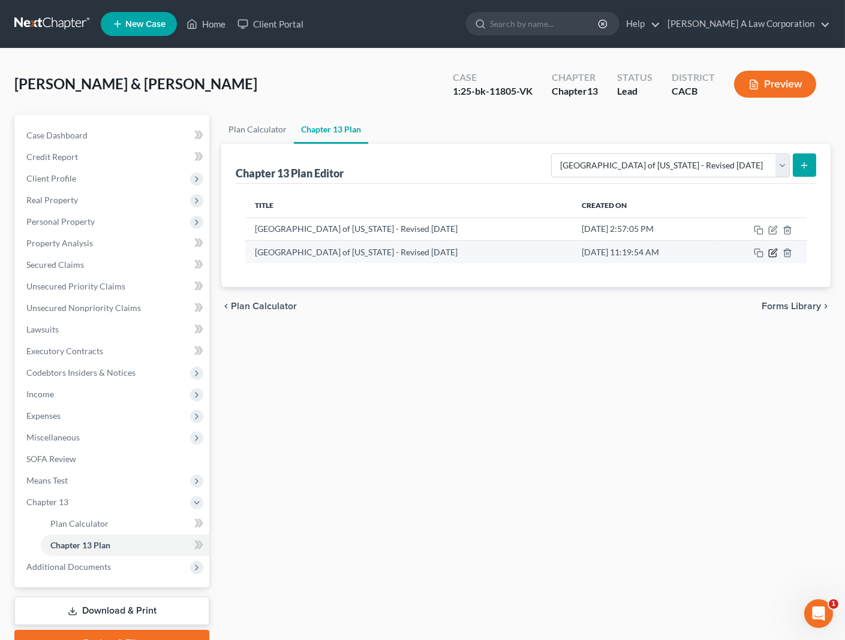
click at [769, 252] on icon "button" at bounding box center [773, 253] width 10 height 10
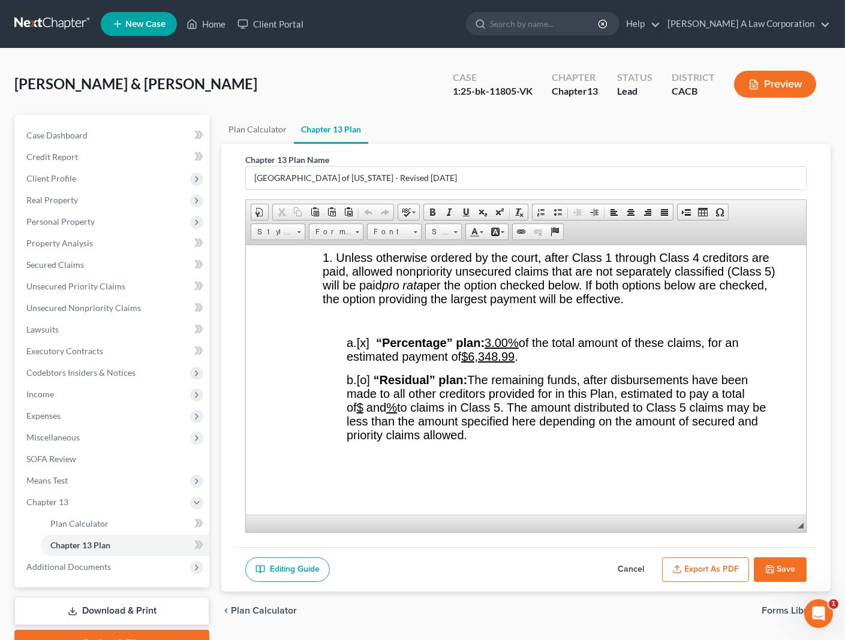
scroll to position [2507, 0]
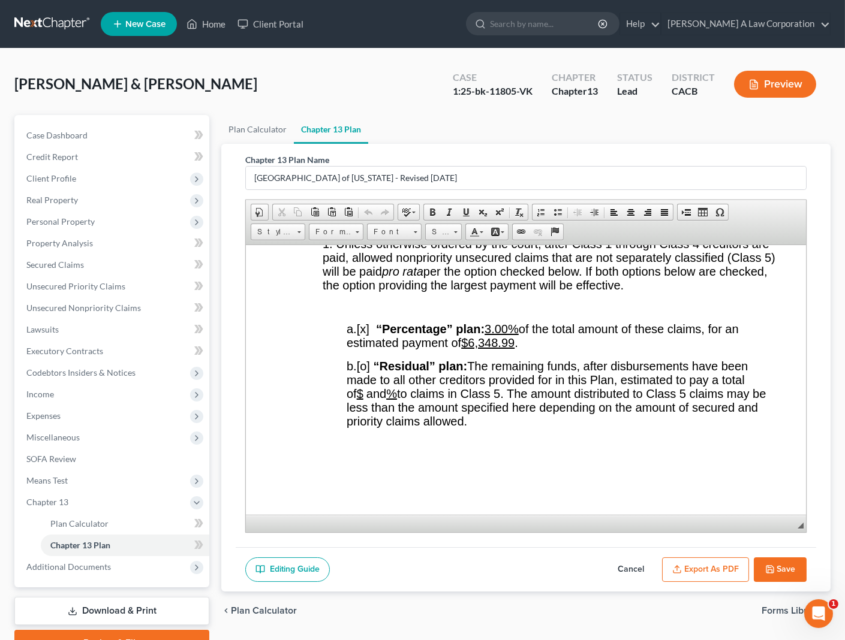
click at [693, 562] on button "Export as PDF" at bounding box center [705, 570] width 87 height 25
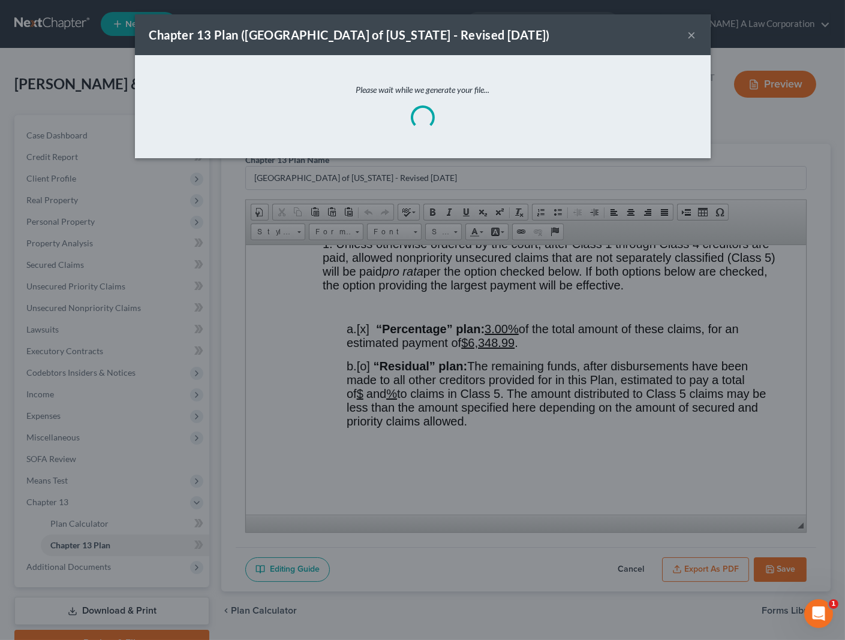
scroll to position [2493, 0]
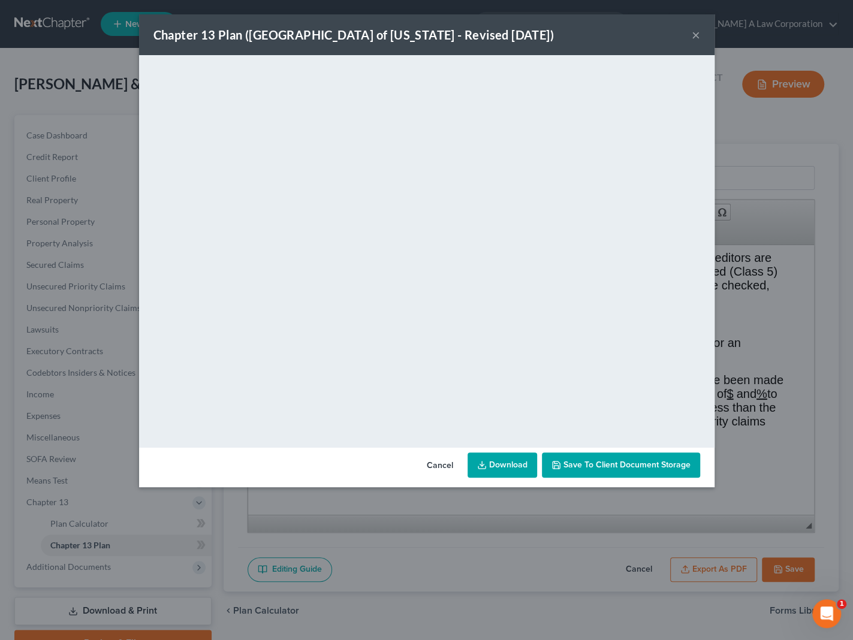
click at [694, 32] on button "×" at bounding box center [696, 35] width 8 height 14
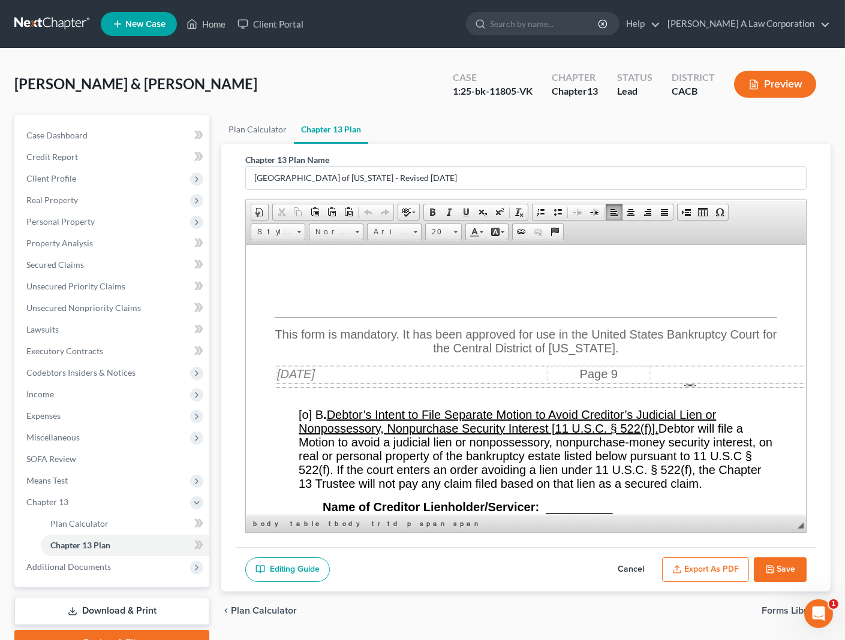
scroll to position [11270, 0]
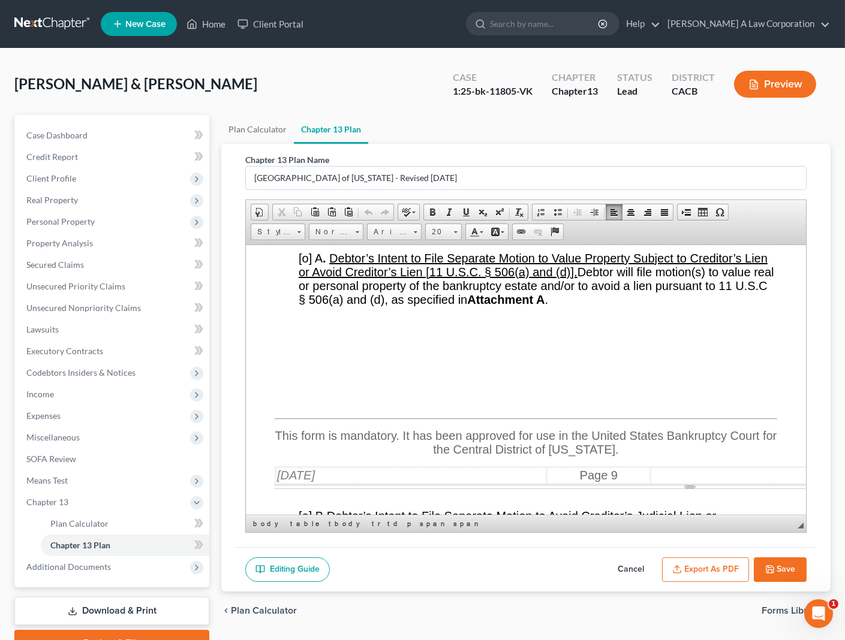
click at [311, 70] on span "[X]" at bounding box center [306, 63] width 14 height 13
click at [727, 568] on button "Export as PDF" at bounding box center [705, 570] width 87 height 25
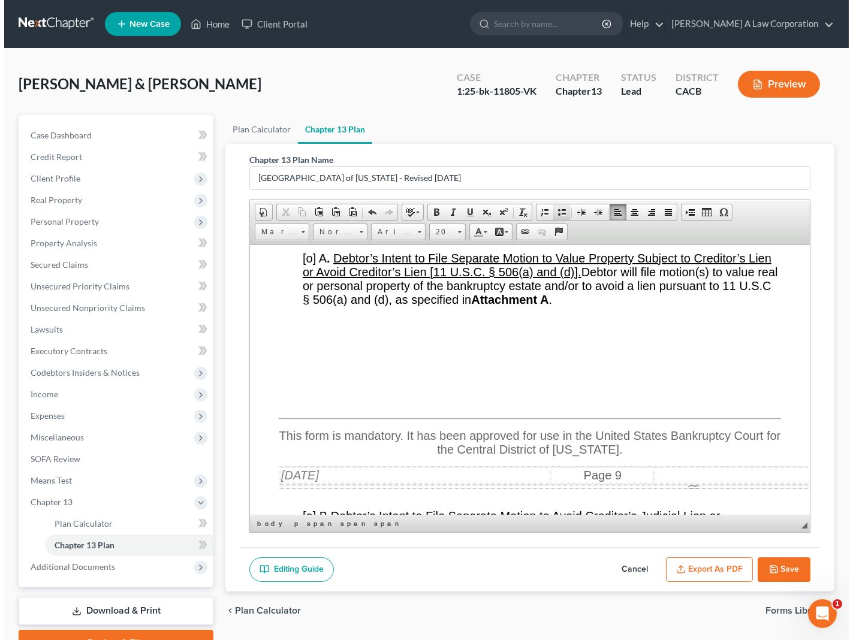
scroll to position [11242, 0]
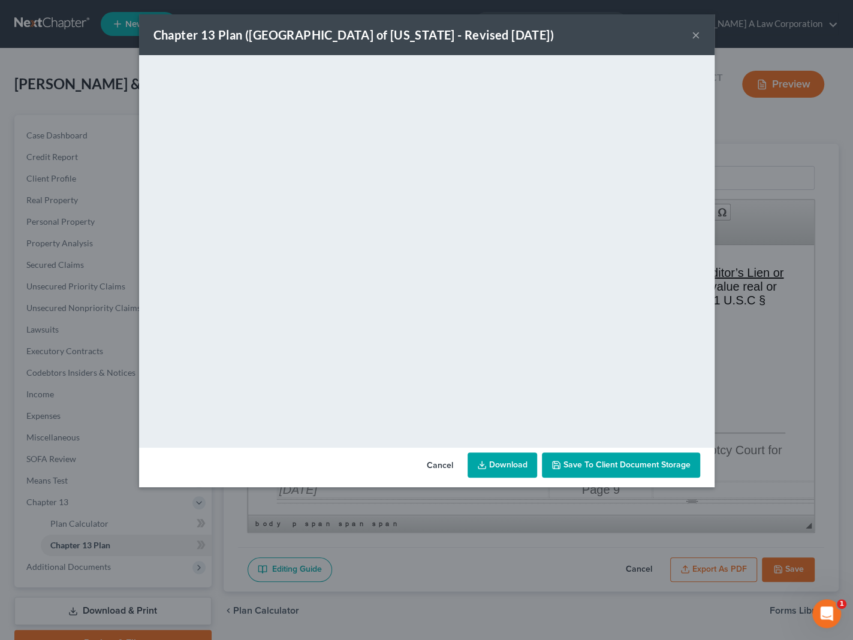
click at [697, 36] on button "×" at bounding box center [696, 35] width 8 height 14
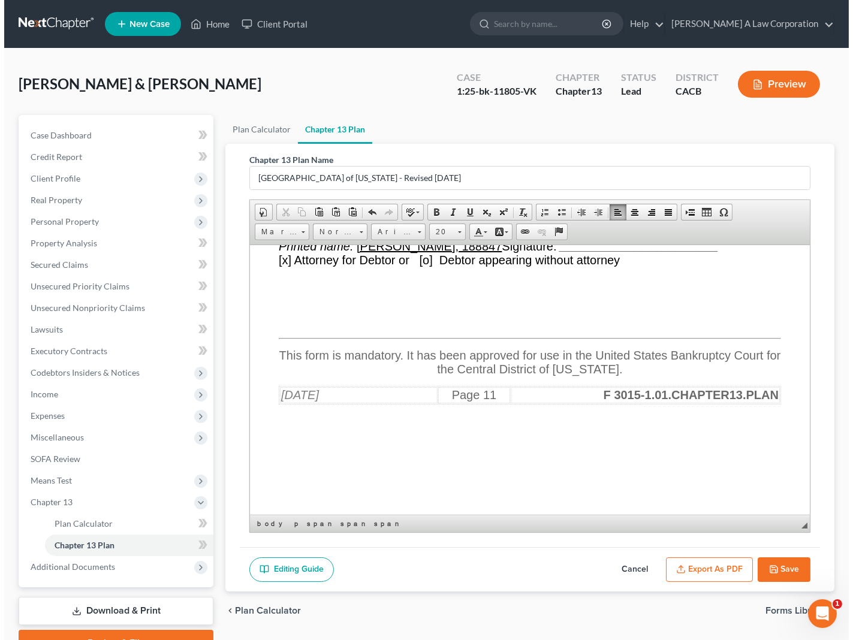
scroll to position [13995, 0]
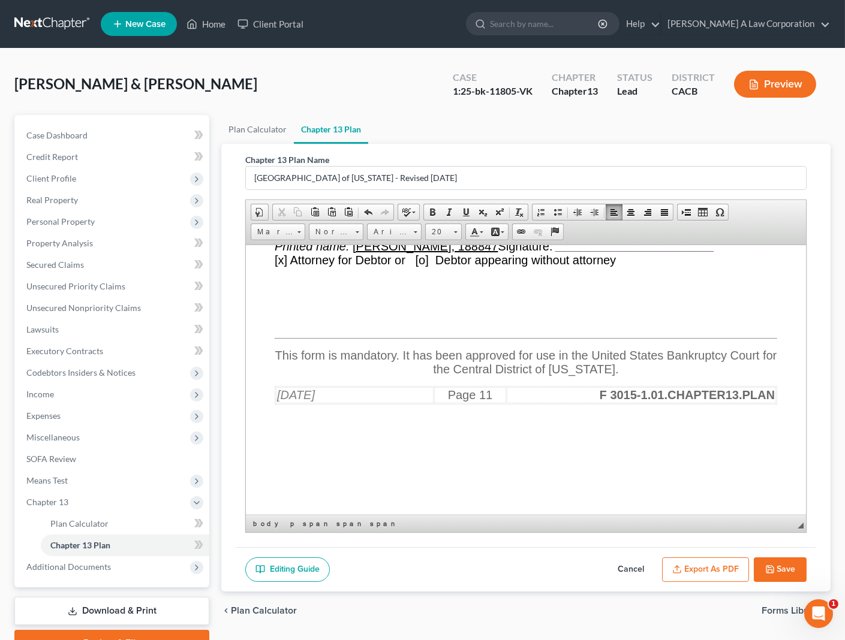
click at [410, 229] on u "[DATE]" at bounding box center [395, 222] width 38 height 13
drag, startPoint x: 552, startPoint y: 393, endPoint x: 697, endPoint y: 390, distance: 145.7
click at [697, 252] on strong "__________________________________" at bounding box center [634, 247] width 159 height 10
drag, startPoint x: 637, startPoint y: 390, endPoint x: 550, endPoint y: 387, distance: 87.0
click at [550, 267] on p "Printed name: [PERSON_NAME], 188847 Signature: _/s/[PERSON_NAME] _ [x] Attorney…" at bounding box center [526, 253] width 502 height 28
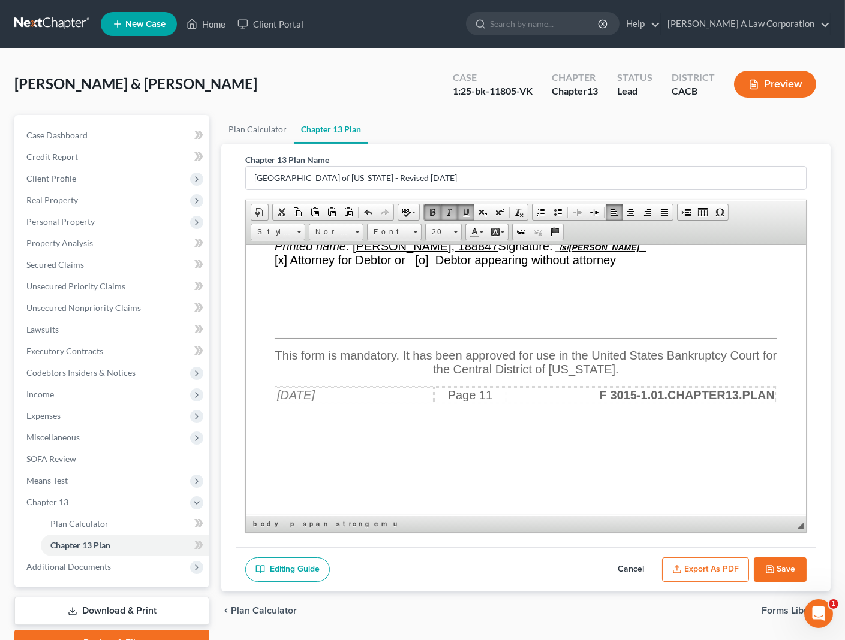
drag, startPoint x: 576, startPoint y: 357, endPoint x: 580, endPoint y: 351, distance: 7.8
drag, startPoint x: 410, startPoint y: 369, endPoint x: 402, endPoint y: 369, distance: 7.2
click at [402, 229] on u "[DATE]" at bounding box center [406, 222] width 60 height 13
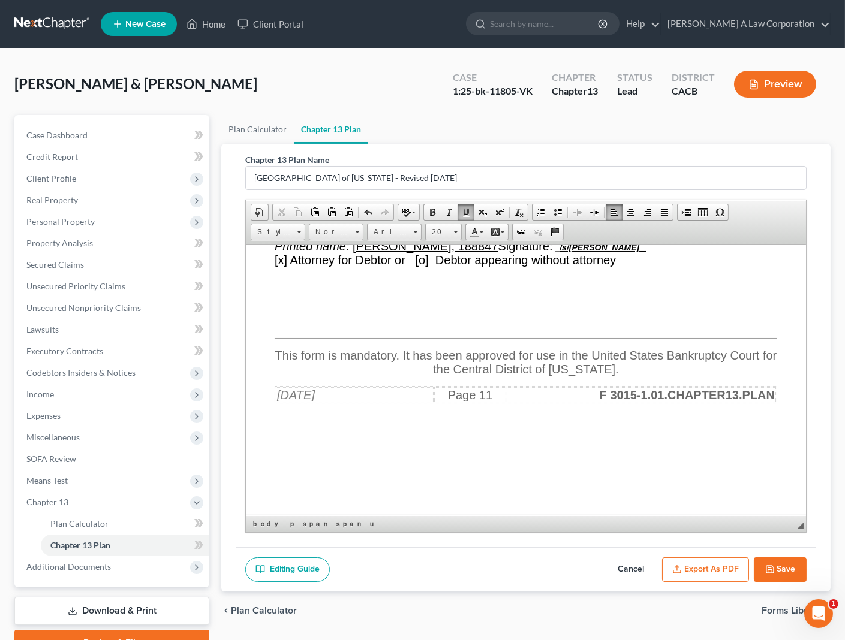
click at [701, 573] on button "Export as PDF" at bounding box center [705, 570] width 87 height 25
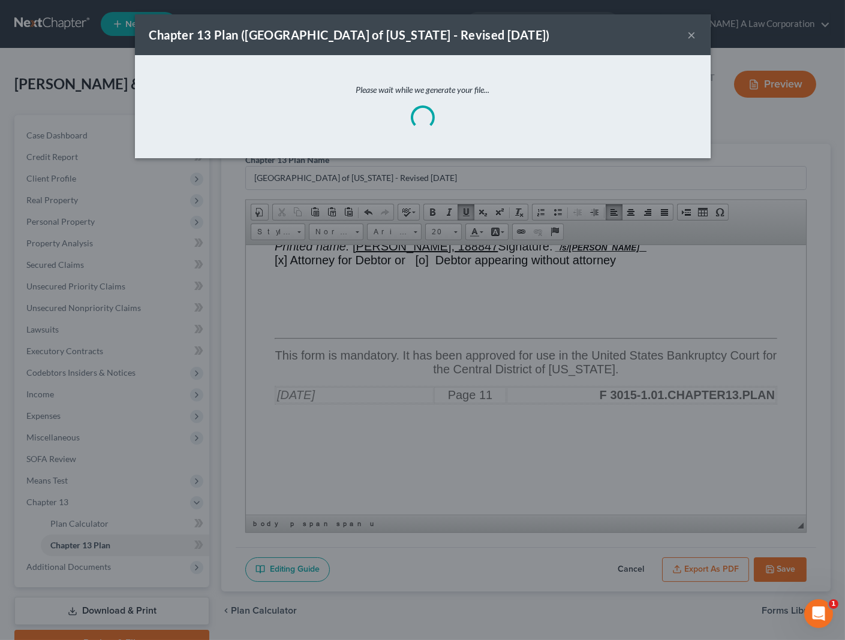
scroll to position [13953, 0]
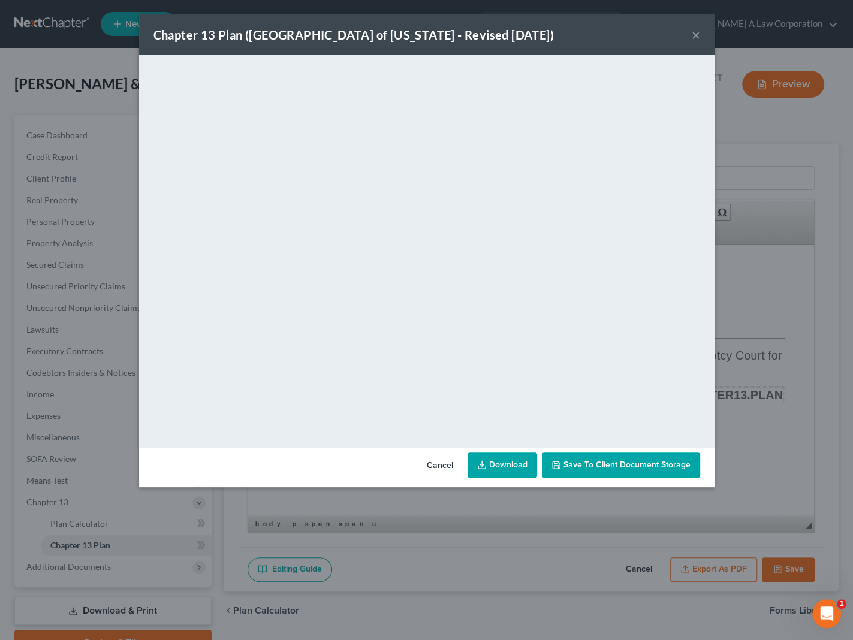
click at [694, 37] on button "×" at bounding box center [696, 35] width 8 height 14
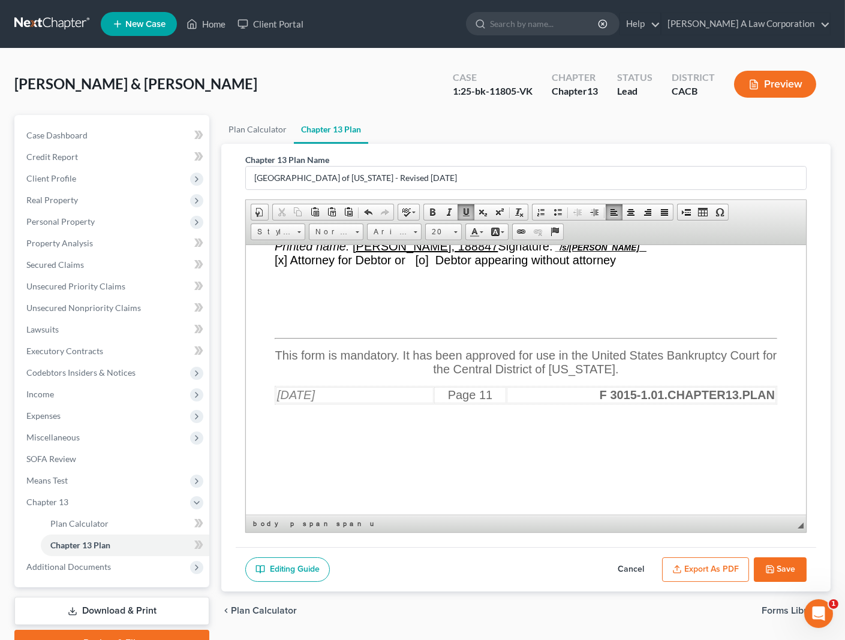
scroll to position [13995, 0]
click at [673, 130] on ul "Plan Calculator Chapter 13 Plan" at bounding box center [525, 129] width 609 height 29
click at [782, 567] on button "Save" at bounding box center [780, 570] width 53 height 25
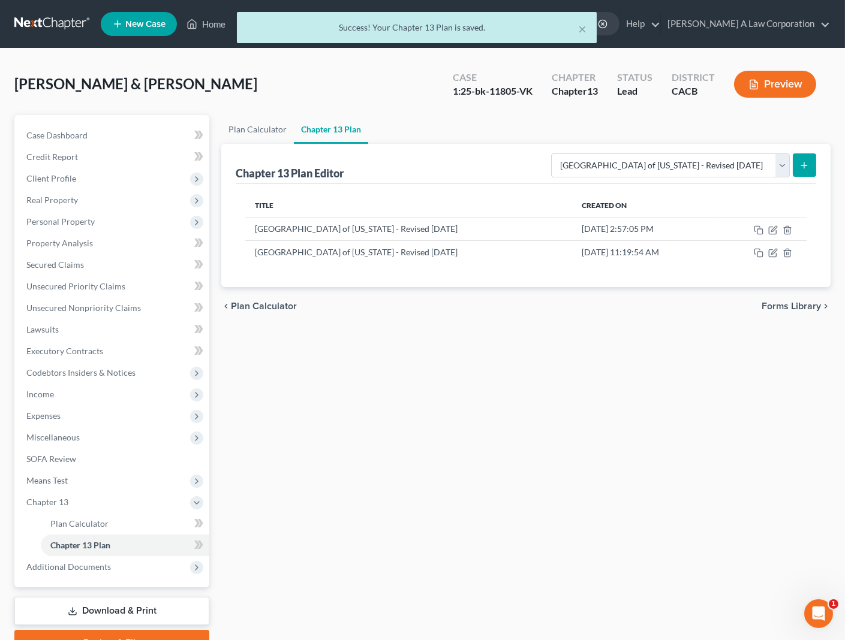
drag, startPoint x: 660, startPoint y: 484, endPoint x: 335, endPoint y: 418, distance: 331.6
click at [658, 484] on div "Plan Calculator Chapter 13 Plan Chapter 13 Plan Editor Please select your Chapt…" at bounding box center [525, 385] width 621 height 541
click at [61, 519] on span "Plan Calculator" at bounding box center [79, 524] width 58 height 10
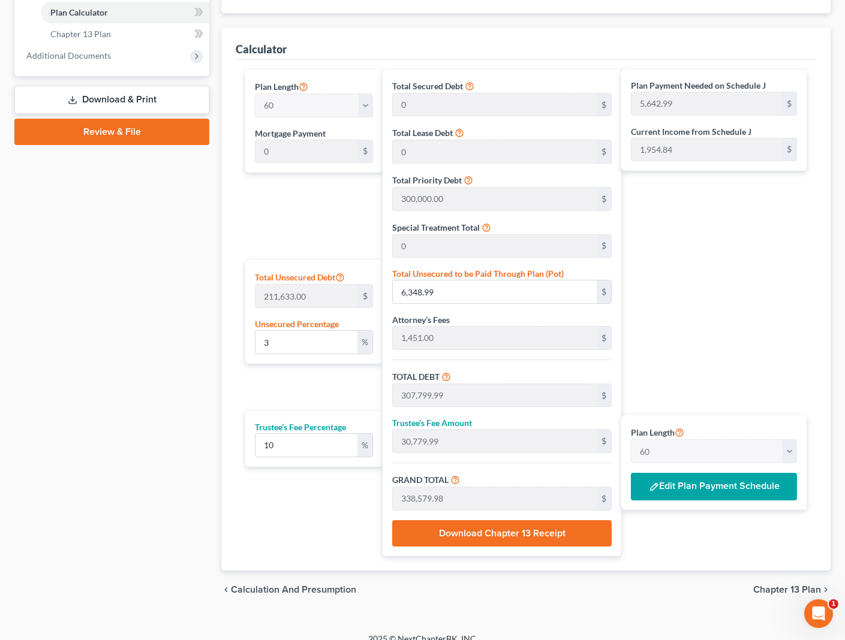
scroll to position [523, 0]
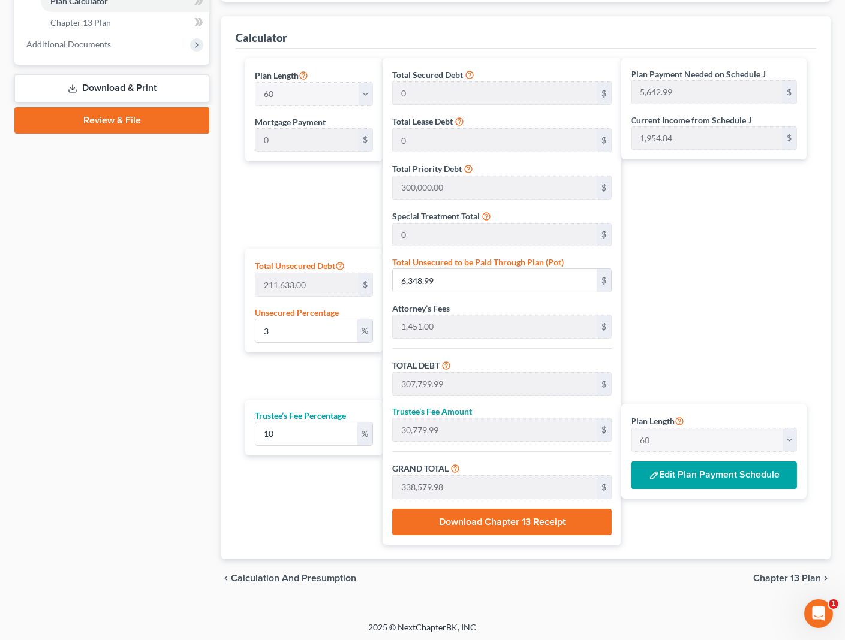
click at [694, 476] on button "Edit Plan Payment Schedule" at bounding box center [714, 476] width 166 height 28
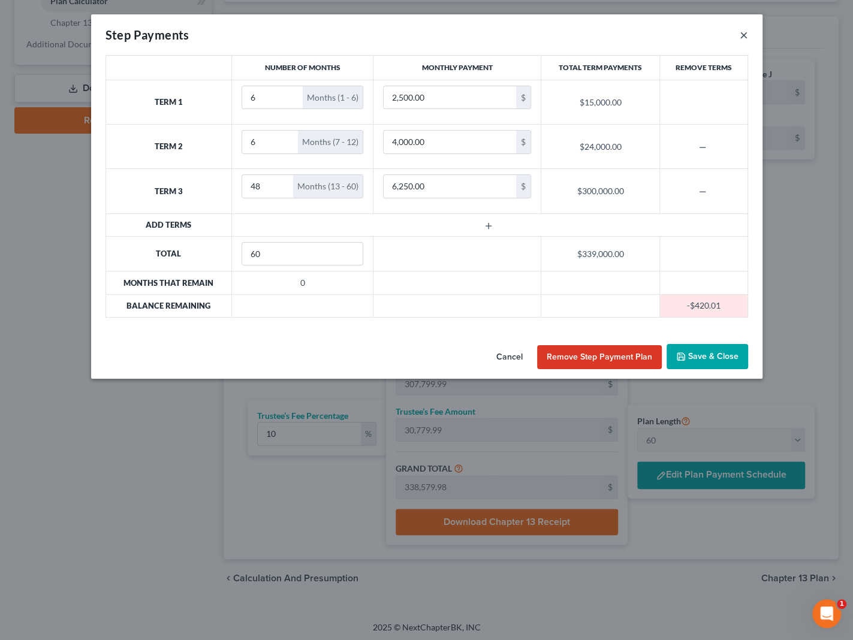
click at [743, 35] on button "×" at bounding box center [744, 35] width 8 height 14
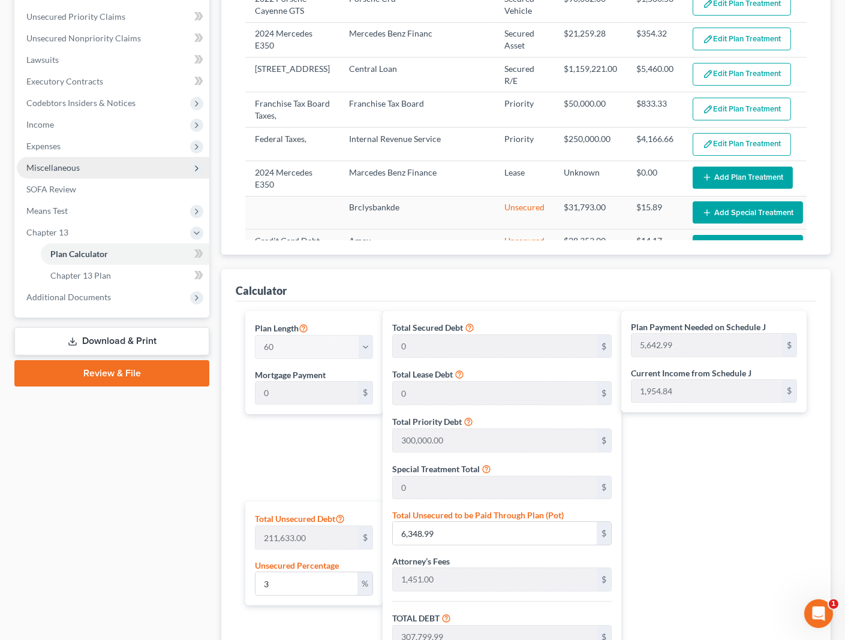
scroll to position [251, 0]
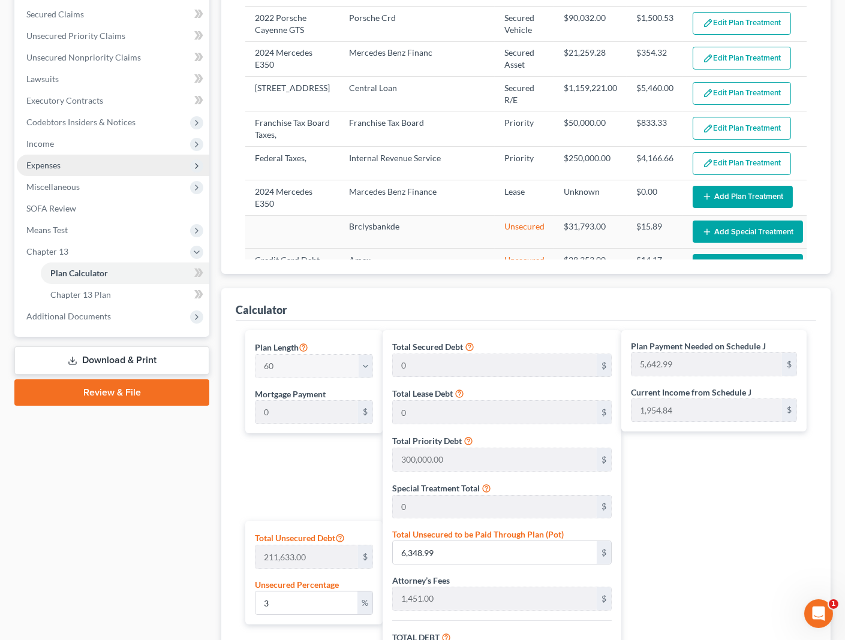
click at [40, 158] on span "Expenses" at bounding box center [113, 166] width 192 height 22
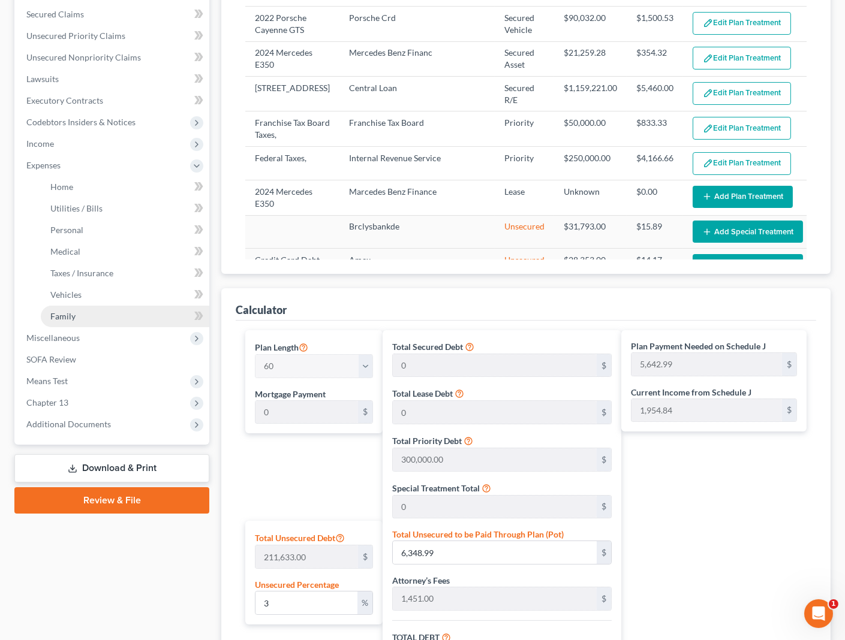
click at [65, 319] on span "Family" at bounding box center [62, 316] width 25 height 10
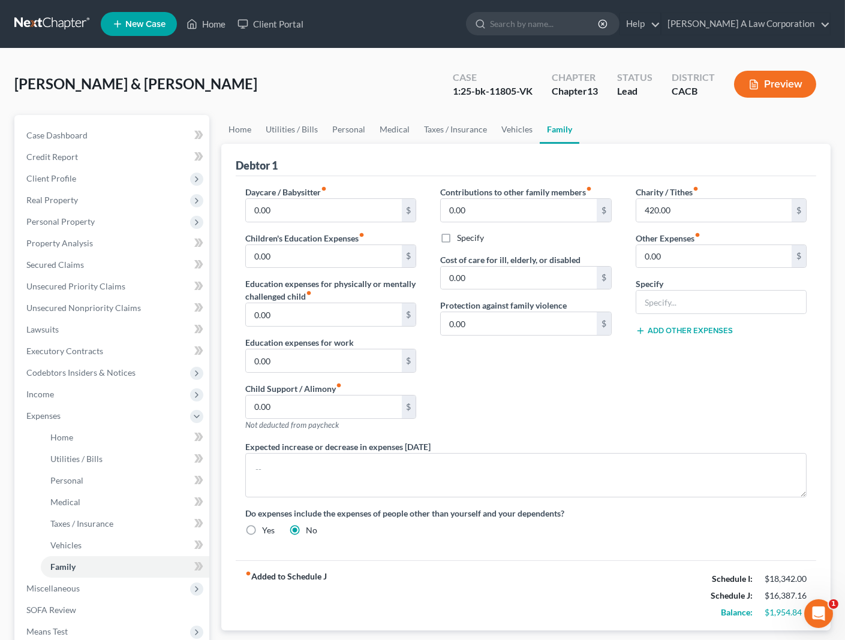
click at [537, 373] on div "Contributions to other family members fiber_manual_record 0.00 $ Specify Cost o…" at bounding box center [525, 313] width 195 height 255
click at [526, 354] on div "Contributions to other family members fiber_manual_record 0.00 $ Specify Cost o…" at bounding box center [525, 313] width 195 height 255
click at [515, 127] on link "Vehicles" at bounding box center [517, 129] width 46 height 29
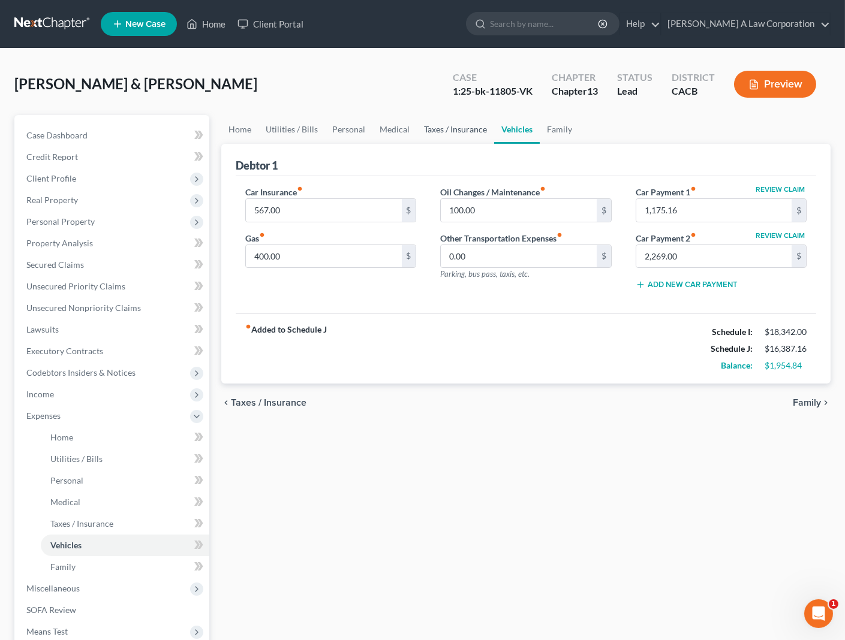
click at [442, 135] on link "Taxes / Insurance" at bounding box center [455, 129] width 77 height 29
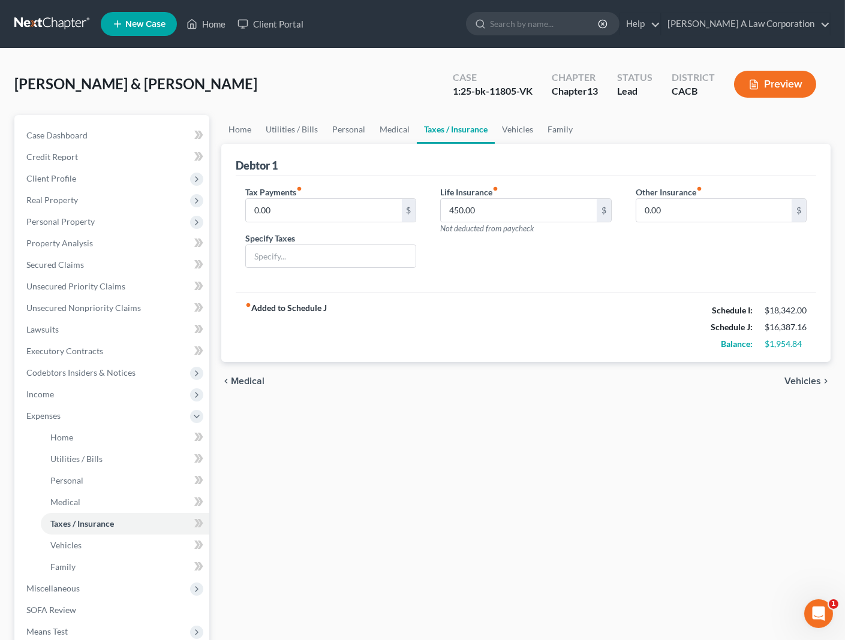
click at [439, 129] on link "Taxes / Insurance" at bounding box center [456, 129] width 78 height 29
click at [391, 127] on link "Medical" at bounding box center [394, 129] width 44 height 29
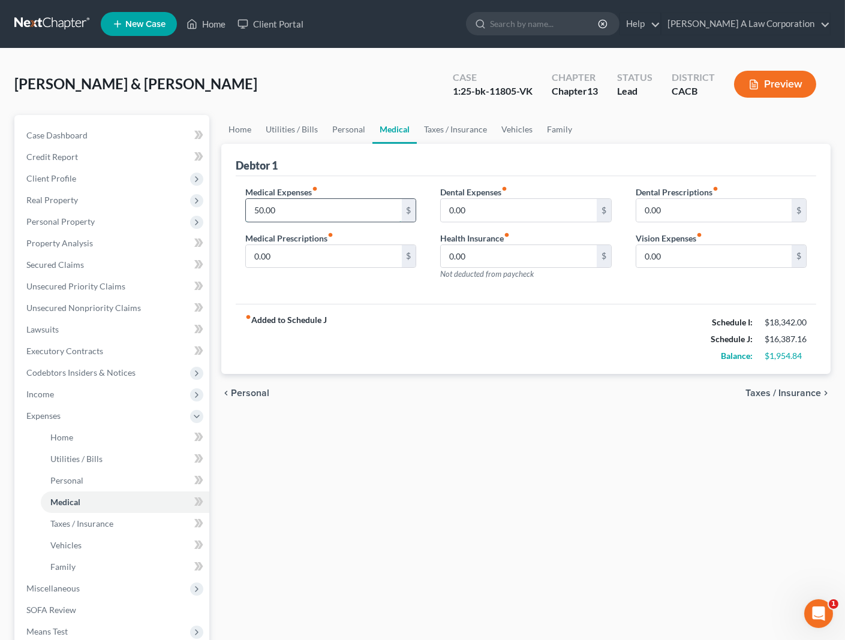
click at [331, 204] on input "50.00" at bounding box center [323, 210] width 155 height 23
click at [348, 128] on link "Personal" at bounding box center [348, 129] width 47 height 29
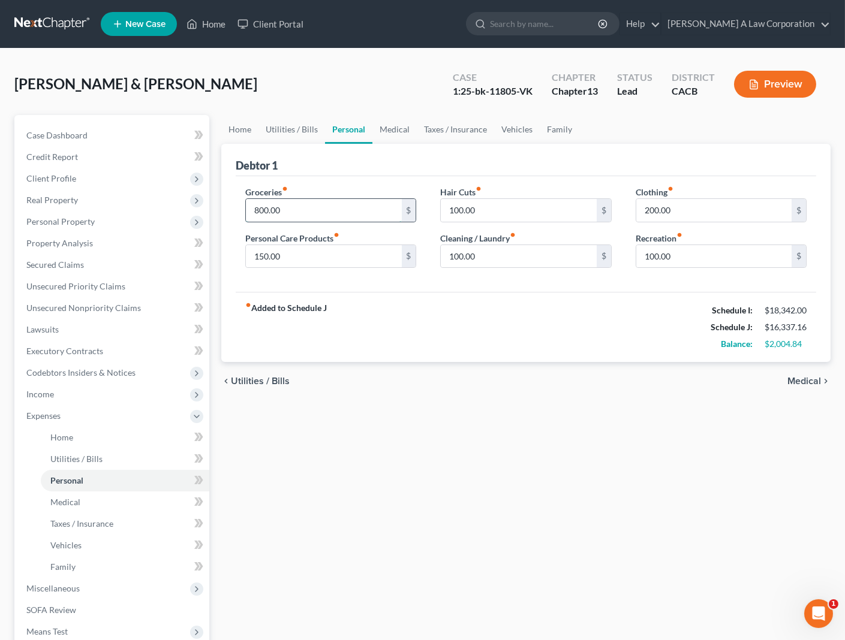
click at [300, 210] on input "800.00" at bounding box center [323, 210] width 155 height 23
drag, startPoint x: 528, startPoint y: 338, endPoint x: 618, endPoint y: 281, distance: 106.3
click at [531, 336] on div "fiber_manual_record Added to Schedule J Schedule I: $18,342.00 Schedule J: $16,…" at bounding box center [526, 327] width 580 height 70
click at [315, 252] on input "150.00" at bounding box center [323, 256] width 155 height 23
click at [426, 348] on div "fiber_manual_record Added to Schedule J Schedule I: $18,342.00 Schedule J: $16,…" at bounding box center [526, 327] width 580 height 70
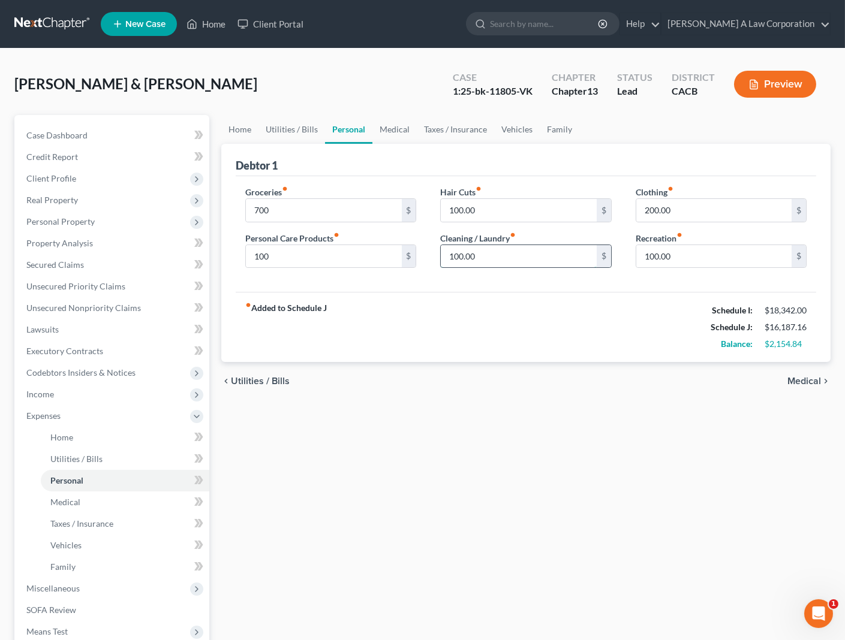
click at [479, 257] on input "100.00" at bounding box center [518, 256] width 155 height 23
drag, startPoint x: 410, startPoint y: 153, endPoint x: 308, endPoint y: 139, distance: 102.9
click at [408, 155] on div "Debtor 1" at bounding box center [526, 160] width 580 height 32
click at [290, 133] on link "Utilities / Bills" at bounding box center [291, 129] width 67 height 29
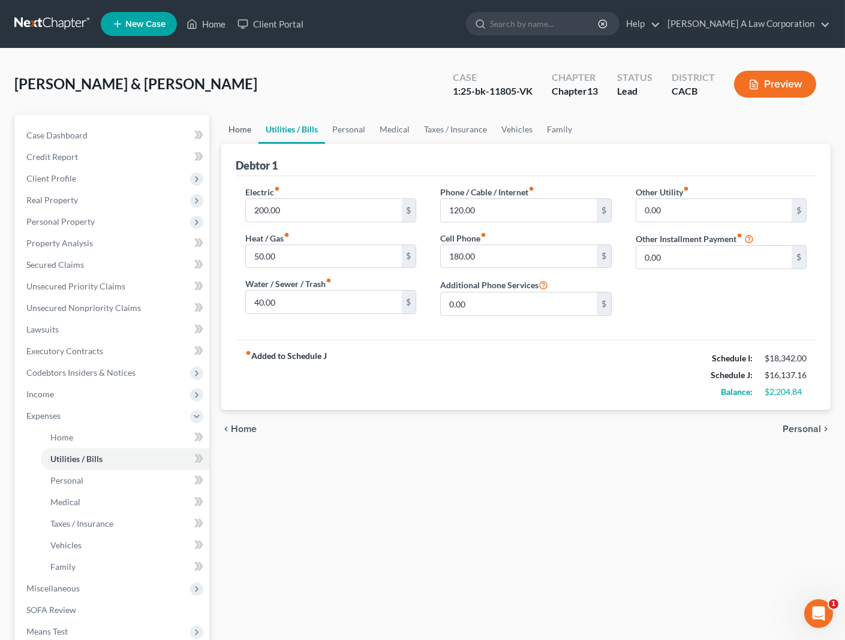
click at [241, 131] on link "Home" at bounding box center [239, 129] width 37 height 29
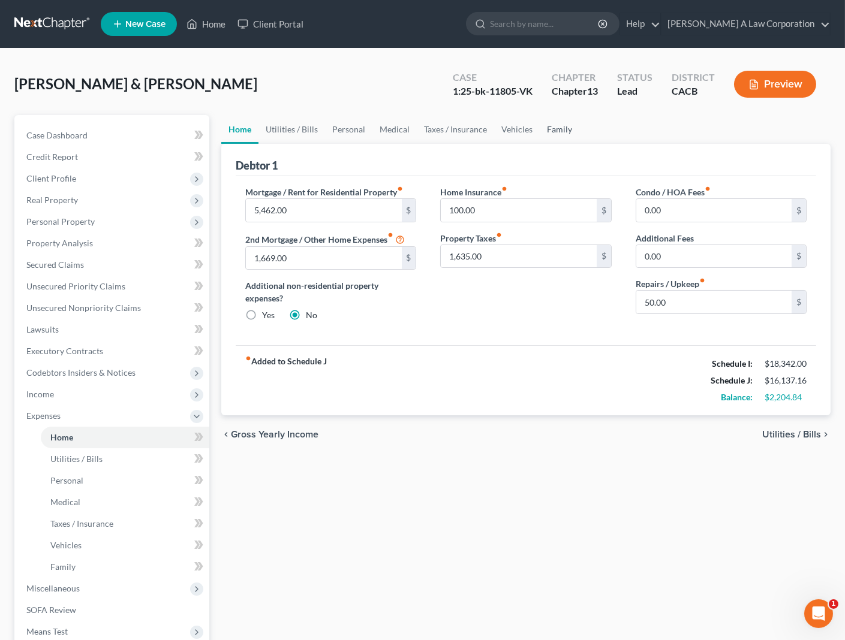
click at [553, 130] on link "Family" at bounding box center [560, 129] width 40 height 29
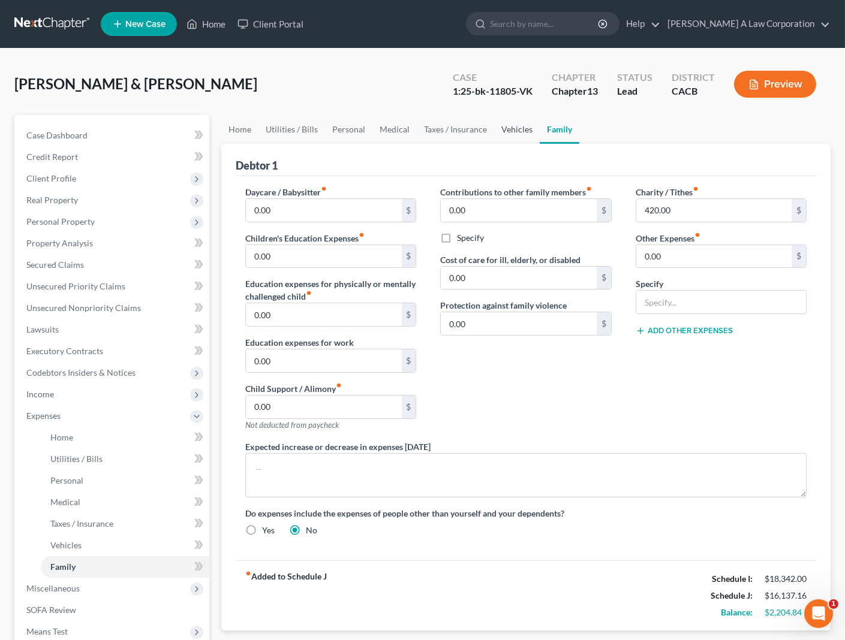
click at [507, 131] on link "Vehicles" at bounding box center [517, 129] width 46 height 29
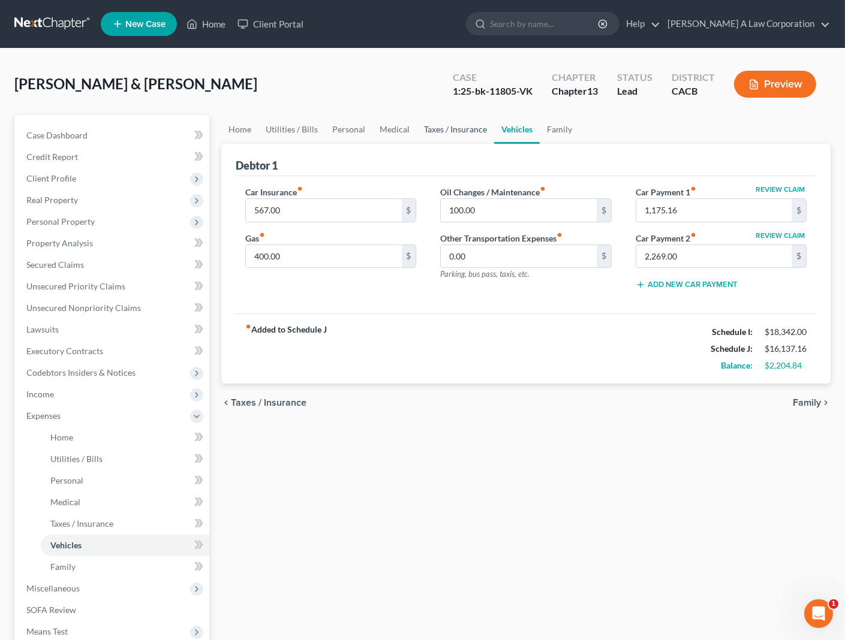
click at [465, 131] on link "Taxes / Insurance" at bounding box center [455, 129] width 77 height 29
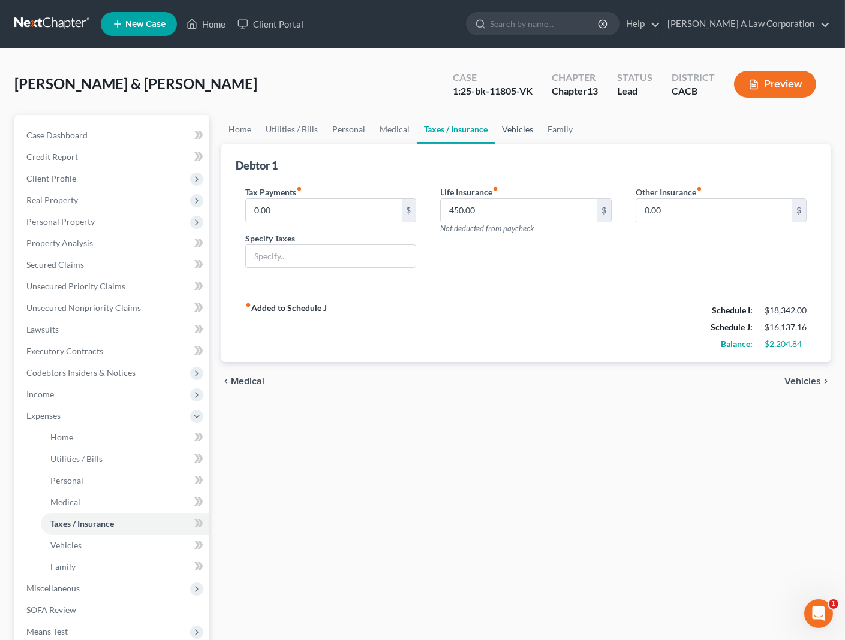
click at [503, 130] on link "Vehicles" at bounding box center [518, 129] width 46 height 29
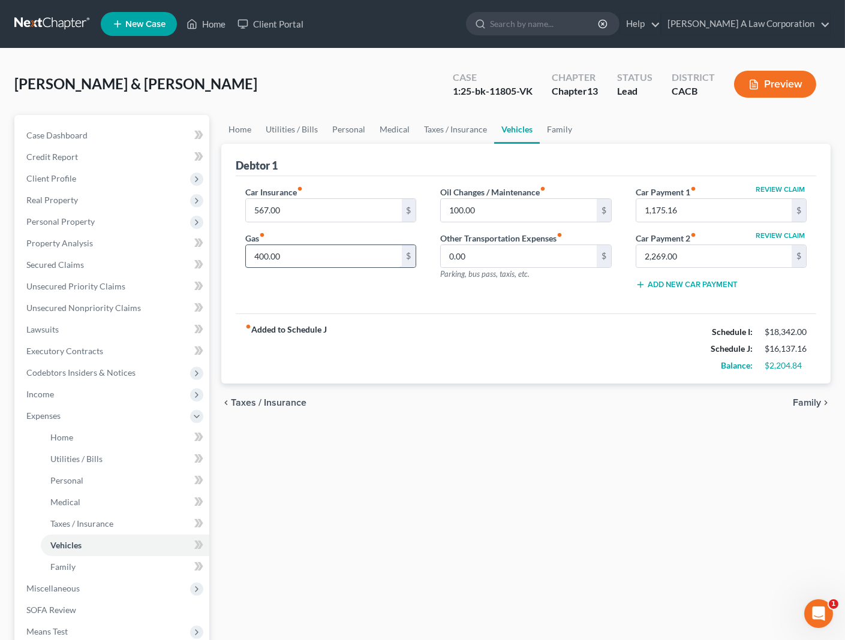
click at [293, 257] on input "400.00" at bounding box center [323, 256] width 155 height 23
click at [448, 360] on div "fiber_manual_record Added to Schedule J Schedule I: $18,342.00 Schedule J: $16,…" at bounding box center [526, 349] width 580 height 70
click at [489, 363] on div "fiber_manual_record Added to Schedule J Schedule I: $18,342.00 Schedule J: $16,…" at bounding box center [526, 349] width 580 height 70
click at [524, 360] on div "fiber_manual_record Added to Schedule J Schedule I: $18,342.00 Schedule J: $16,…" at bounding box center [526, 349] width 580 height 70
click at [674, 257] on input "2,269.00" at bounding box center [713, 256] width 155 height 23
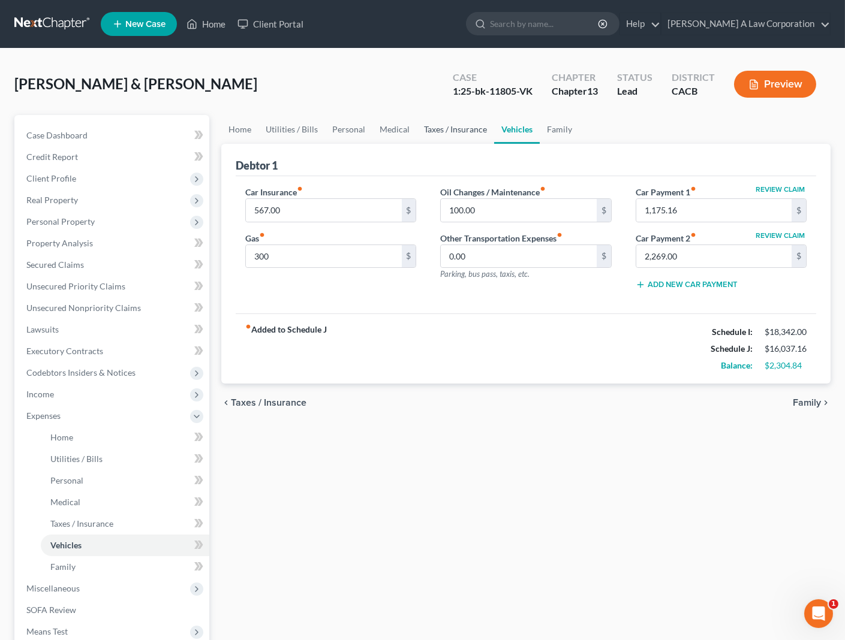
click at [450, 131] on link "Taxes / Insurance" at bounding box center [455, 129] width 77 height 29
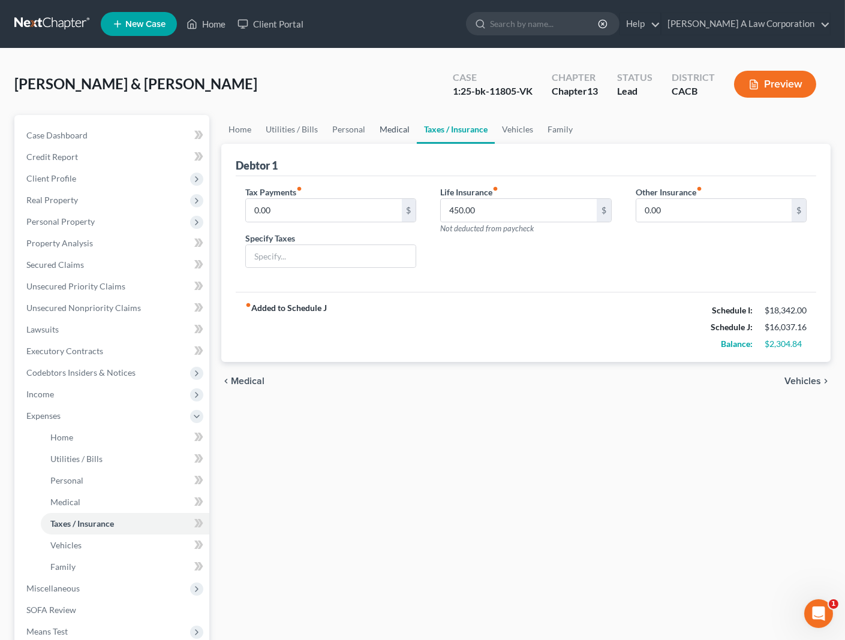
click at [378, 122] on link "Medical" at bounding box center [394, 129] width 44 height 29
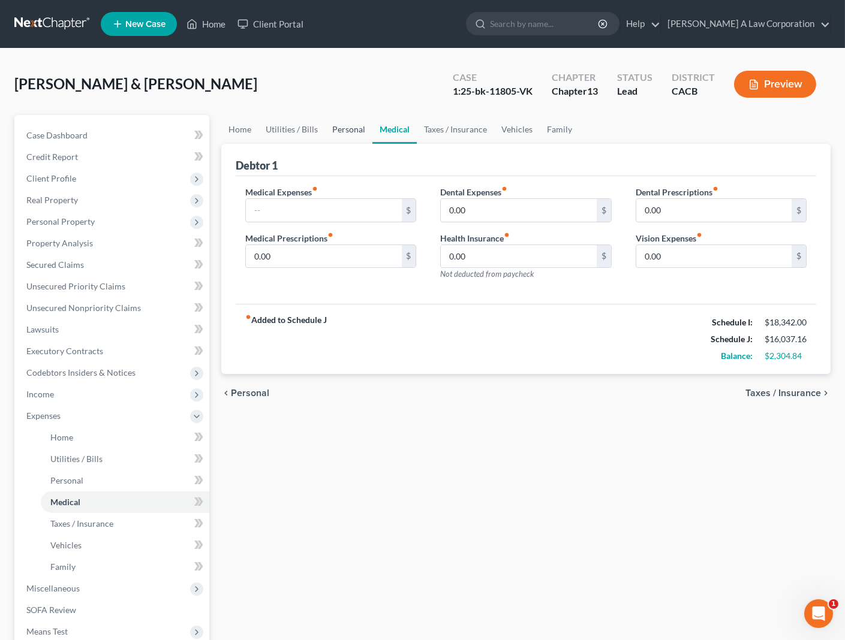
click at [339, 128] on link "Personal" at bounding box center [348, 129] width 47 height 29
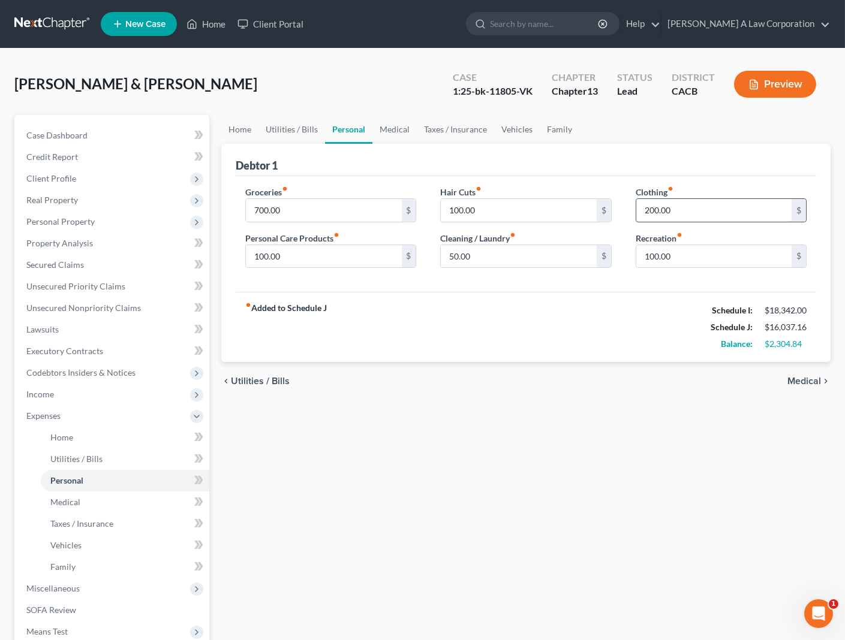
click at [677, 210] on input "200.00" at bounding box center [713, 210] width 155 height 23
click at [672, 259] on input "100.00" at bounding box center [713, 256] width 155 height 23
click at [556, 207] on input "100.00" at bounding box center [518, 210] width 155 height 23
click at [467, 255] on input "50.00" at bounding box center [518, 256] width 155 height 23
click at [568, 374] on div "chevron_left Utilities / Bills Medical chevron_right" at bounding box center [525, 381] width 609 height 38
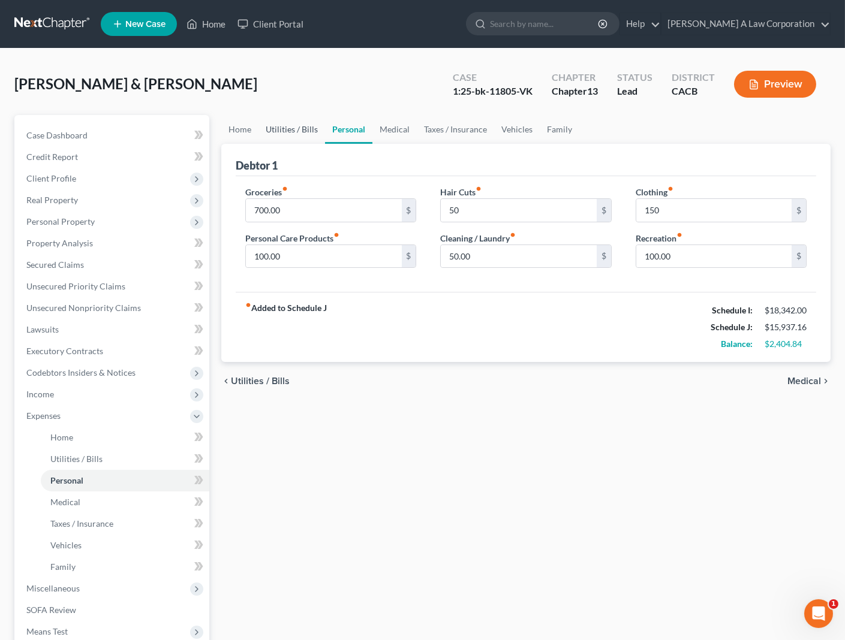
click at [298, 133] on link "Utilities / Bills" at bounding box center [291, 129] width 67 height 29
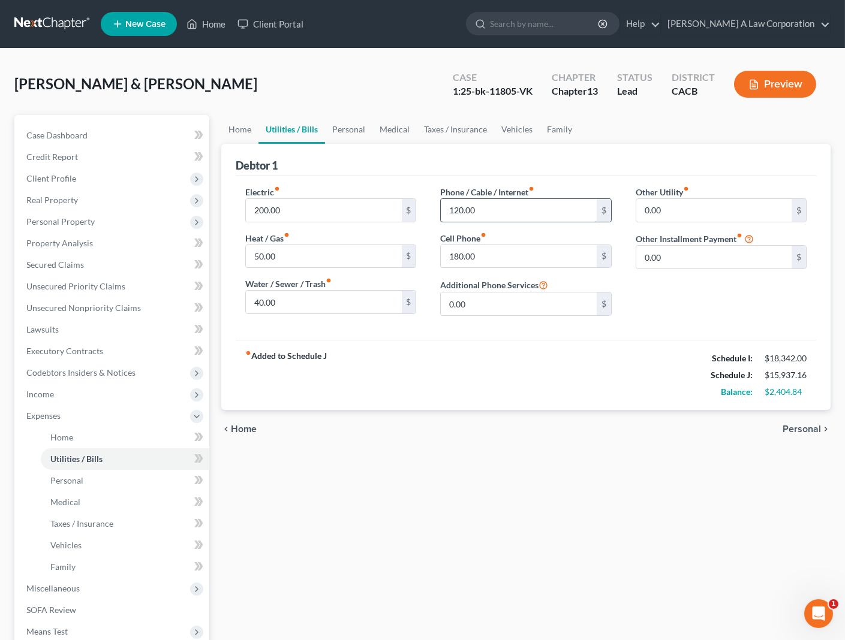
click at [486, 206] on input "120.00" at bounding box center [518, 210] width 155 height 23
click at [643, 186] on label "Other Utility fiber_manual_record" at bounding box center [662, 192] width 53 height 13
click at [319, 295] on input "40.00" at bounding box center [323, 302] width 155 height 23
click at [480, 216] on input "40" at bounding box center [518, 210] width 155 height 23
drag, startPoint x: 372, startPoint y: 169, endPoint x: 288, endPoint y: 210, distance: 93.0
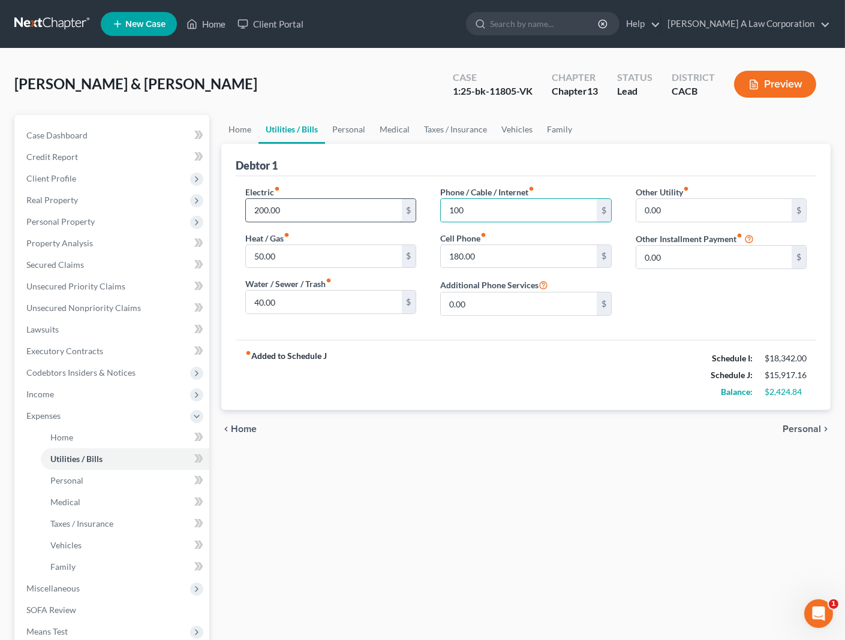
click at [372, 168] on div "Debtor 1" at bounding box center [526, 160] width 580 height 32
click at [288, 210] on input "200.00" at bounding box center [323, 210] width 155 height 23
click at [446, 180] on div "Electric fiber_manual_record 130 $ Heat / Gas fiber_manual_record 50.00 $ Water…" at bounding box center [526, 258] width 580 height 164
click at [599, 411] on div "chevron_left Home Personal chevron_right" at bounding box center [525, 429] width 609 height 38
click at [510, 210] on input "100" at bounding box center [518, 210] width 155 height 23
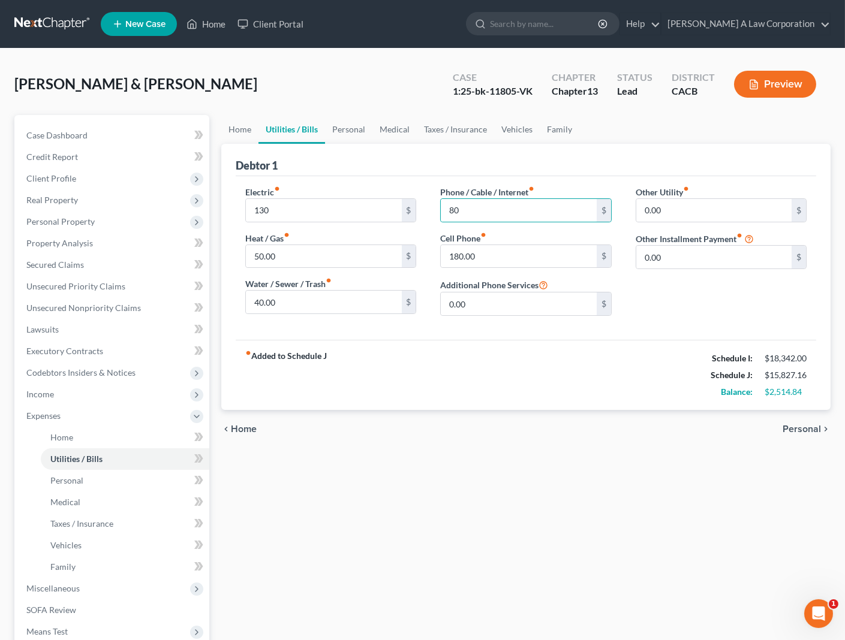
click at [513, 411] on div "chevron_left Home Personal chevron_right" at bounding box center [525, 429] width 609 height 38
click at [665, 445] on div "chevron_left Home Personal chevron_right" at bounding box center [525, 429] width 609 height 38
click at [357, 486] on div "Home Utilities / Bills Personal Medical Taxes / Insurance Vehicles Family Debto…" at bounding box center [525, 439] width 621 height 649
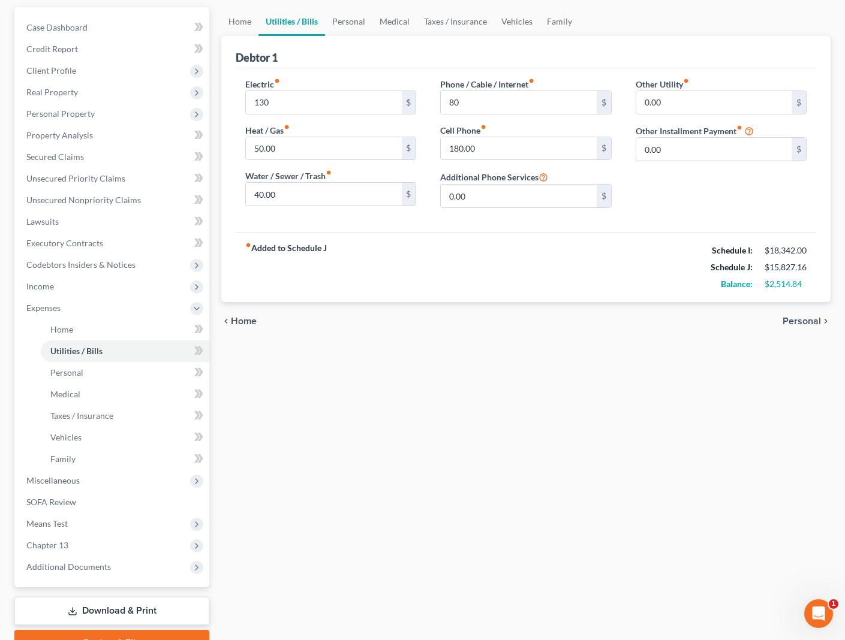
scroll to position [109, 0]
click at [67, 368] on span "Personal" at bounding box center [66, 372] width 33 height 10
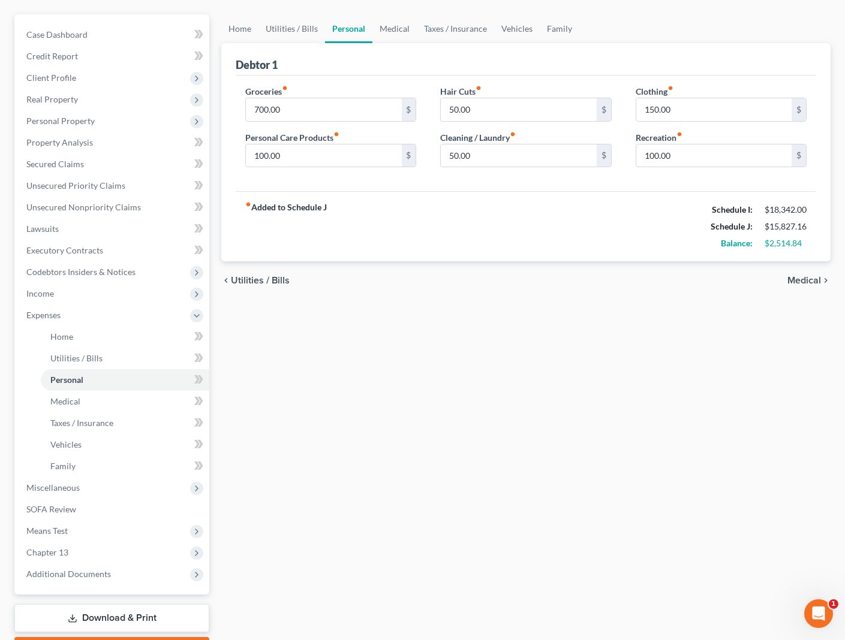
scroll to position [168, 0]
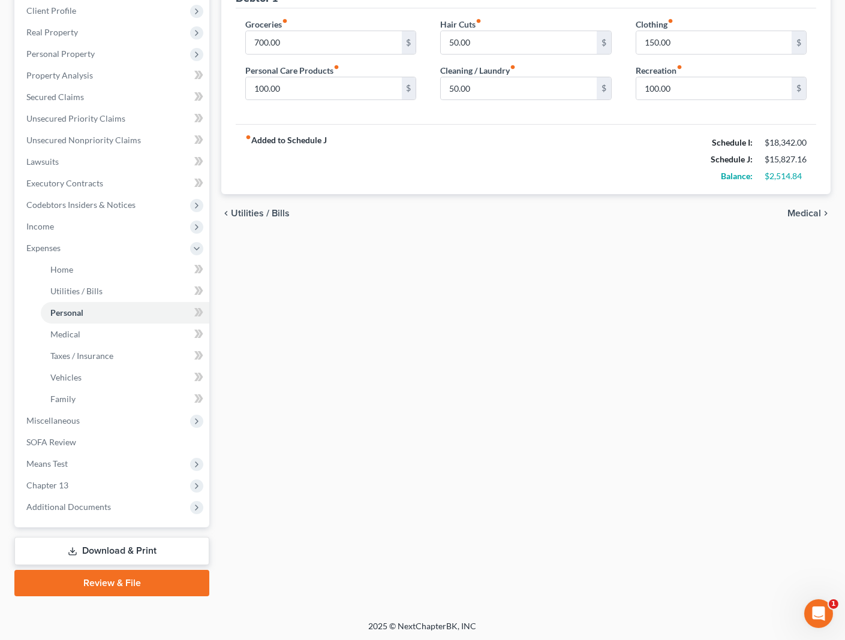
click at [110, 549] on link "Download & Print" at bounding box center [111, 551] width 195 height 28
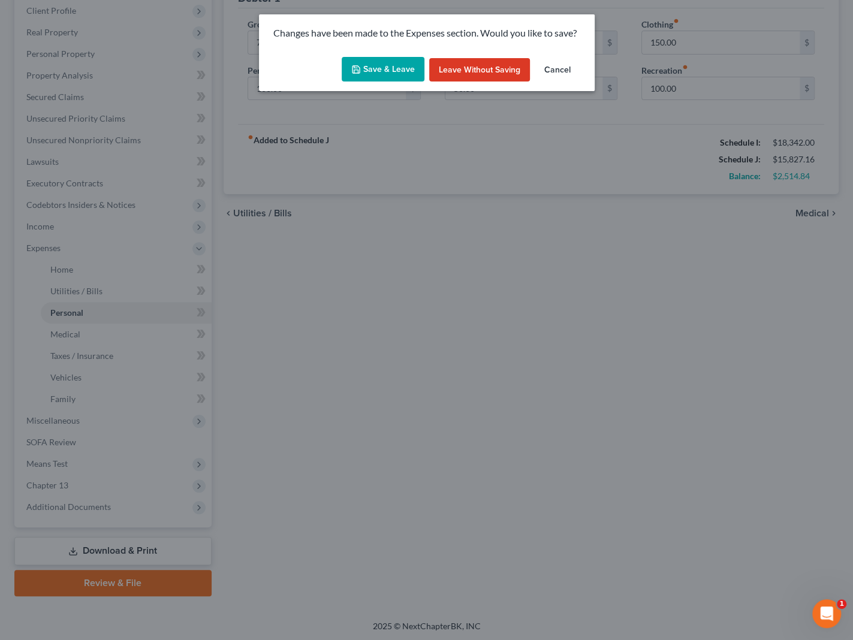
click at [369, 56] on div "Save & Leave Leave without Saving Cancel" at bounding box center [427, 72] width 336 height 40
click at [371, 64] on button "Save & Leave" at bounding box center [383, 69] width 83 height 25
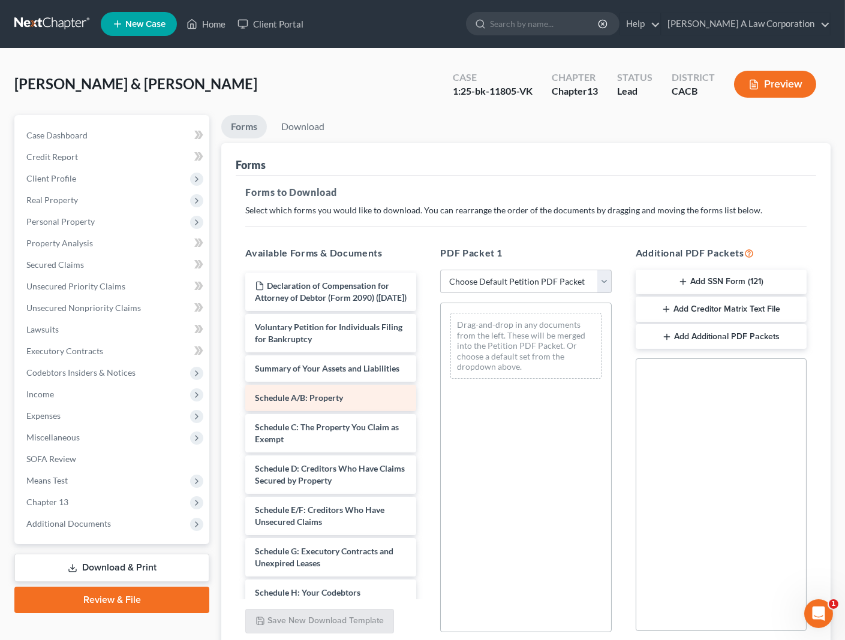
click at [349, 411] on div "Schedule A/B: Property" at bounding box center [330, 398] width 171 height 26
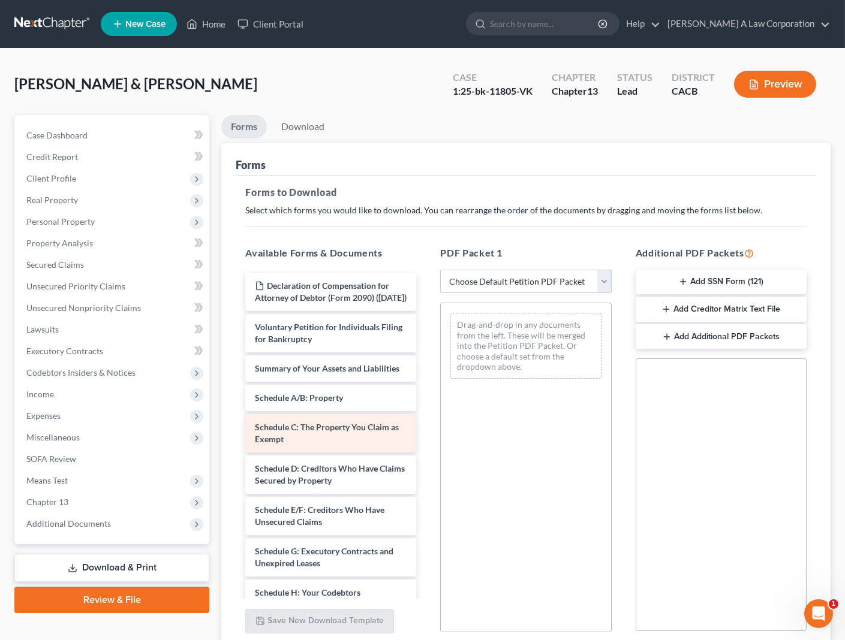
click at [336, 444] on span "Schedule C: The Property You Claim as Exempt" at bounding box center [327, 433] width 144 height 22
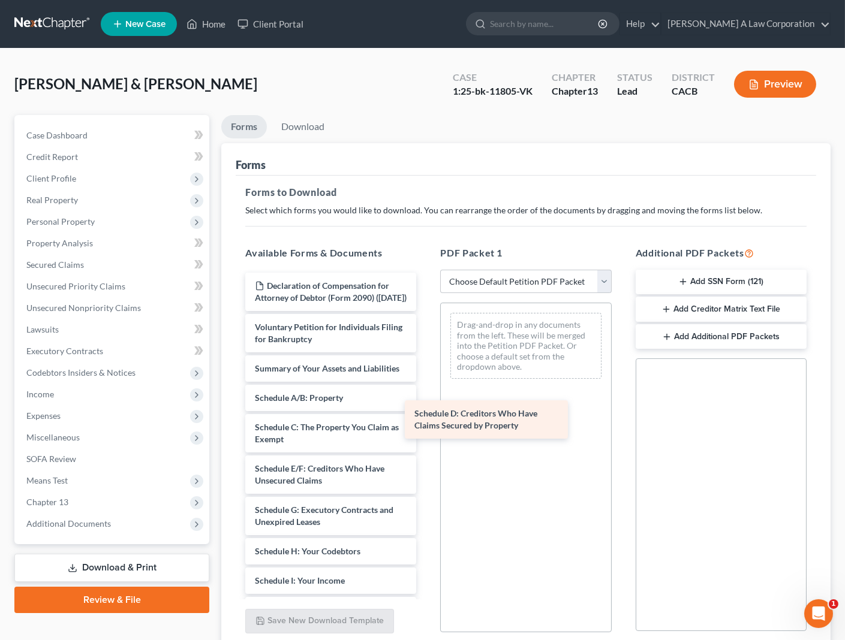
drag, startPoint x: 330, startPoint y: 492, endPoint x: 489, endPoint y: 414, distance: 177.5
click at [426, 414] on div "Schedule D: Creditors Who Have Claims Secured by Property Declaration of Compen…" at bounding box center [331, 596] width 190 height 646
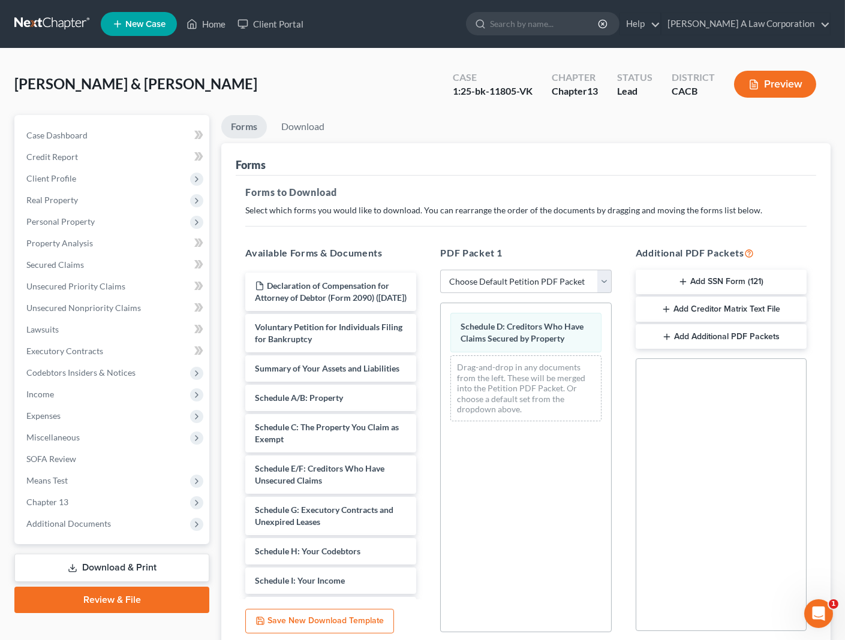
click at [426, 457] on div "Declaration of Compensation for Attorney of Debtor (Form 2090) ([DATE]) Volunta…" at bounding box center [331, 596] width 190 height 646
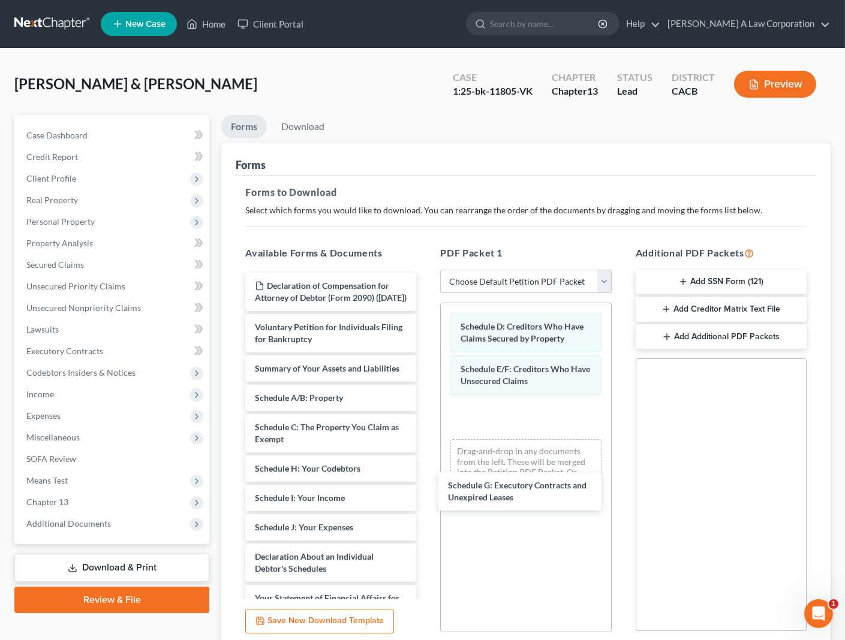
drag, startPoint x: 339, startPoint y: 489, endPoint x: 508, endPoint y: 482, distance: 169.2
click at [426, 483] on div "Schedule G: Executory Contracts and Unexpired Leases Declaration of Compensatio…" at bounding box center [331, 554] width 190 height 563
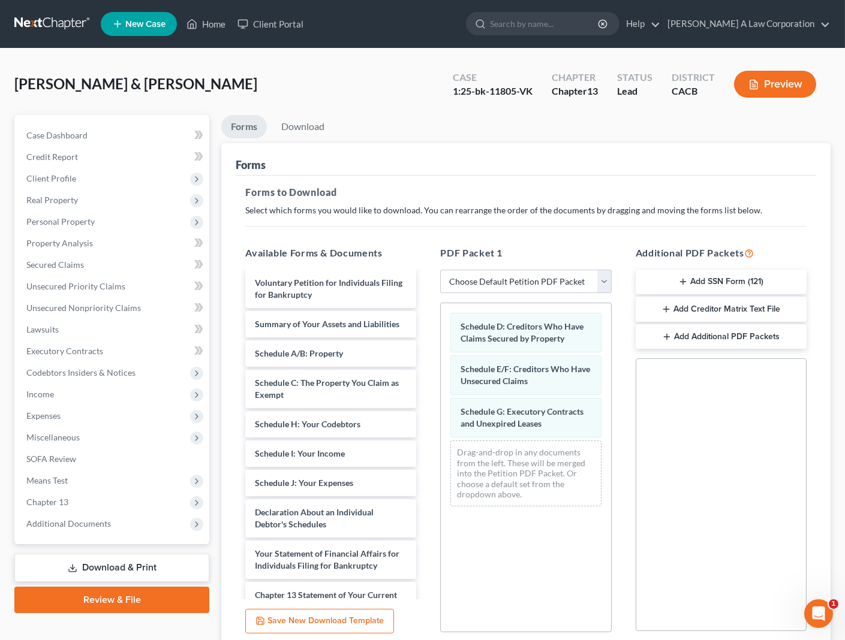
scroll to position [56, 0]
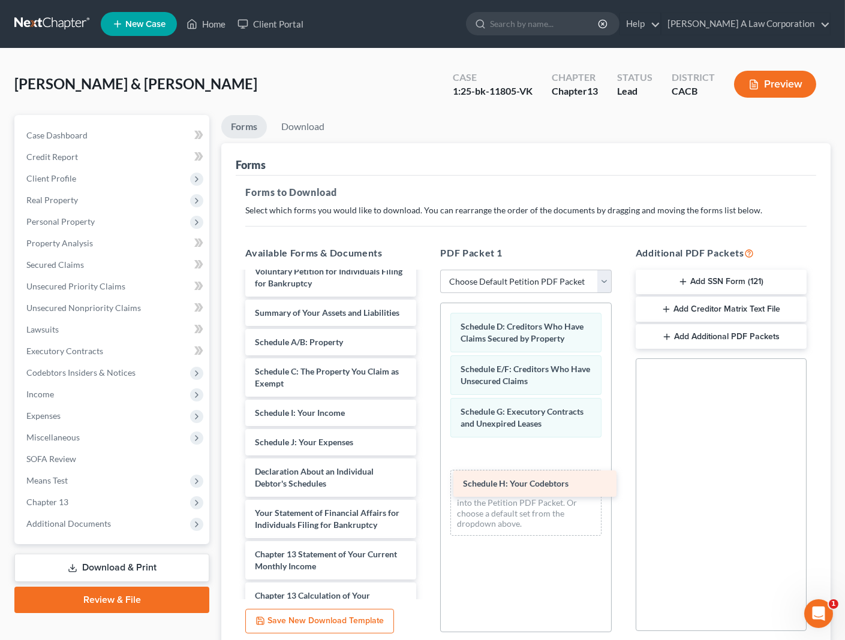
drag, startPoint x: 302, startPoint y: 436, endPoint x: 510, endPoint y: 485, distance: 213.6
click at [426, 485] on div "Schedule H: Your Codebtors Declaration of Compensation for Attorney of Debtor (…" at bounding box center [331, 484] width 190 height 534
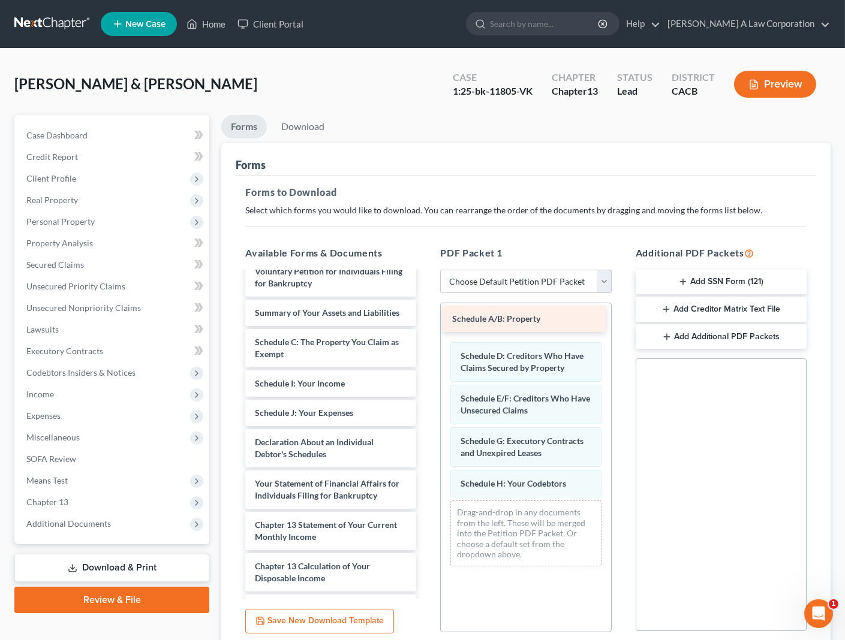
drag, startPoint x: 332, startPoint y: 363, endPoint x: 527, endPoint y: 318, distance: 200.7
click at [426, 318] on div "Schedule A/B: Property Declaration of Compensation for Attorney of Debtor (Form…" at bounding box center [331, 469] width 190 height 504
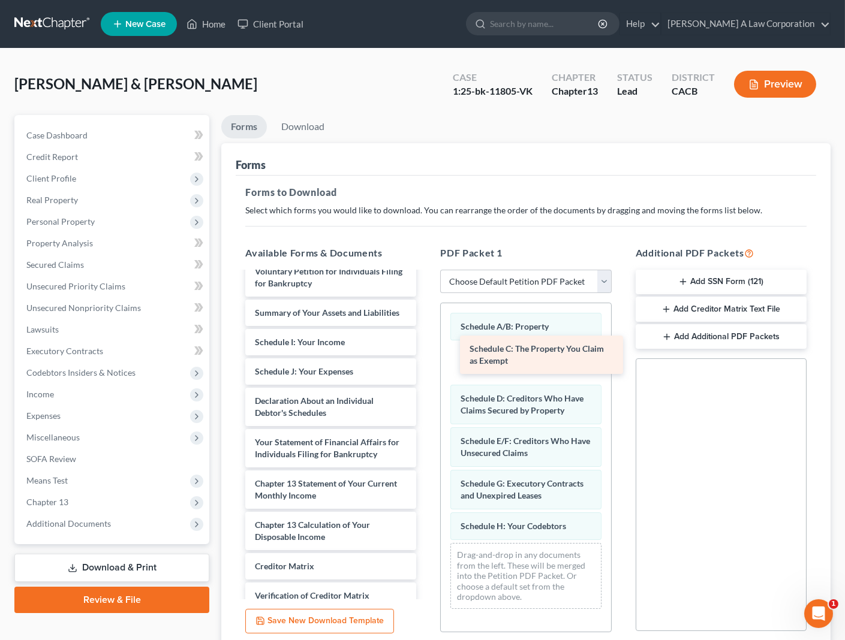
drag, startPoint x: 318, startPoint y: 368, endPoint x: 532, endPoint y: 352, distance: 215.2
click at [426, 352] on div "Schedule C: The Property You Claim as Exempt Declaration of Compensation for At…" at bounding box center [331, 448] width 190 height 463
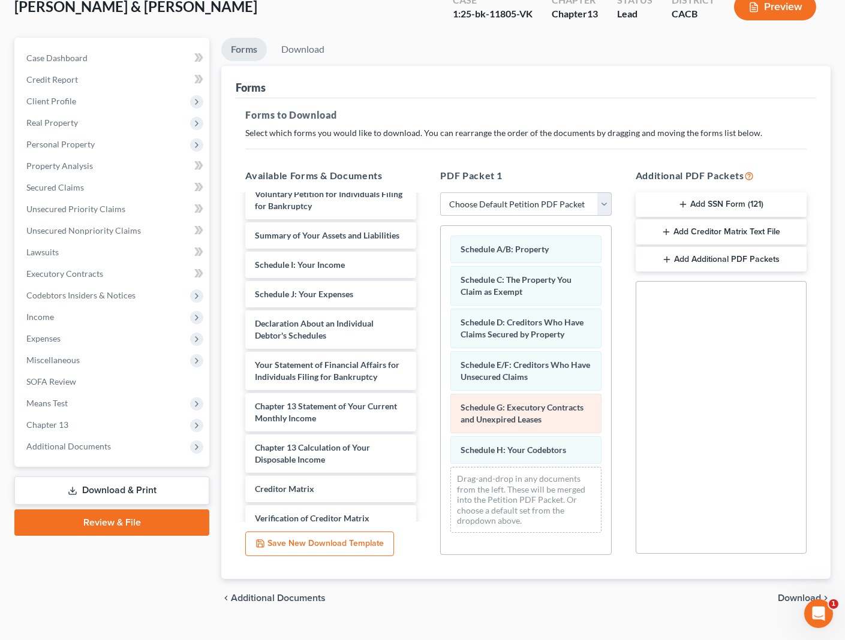
scroll to position [99, 0]
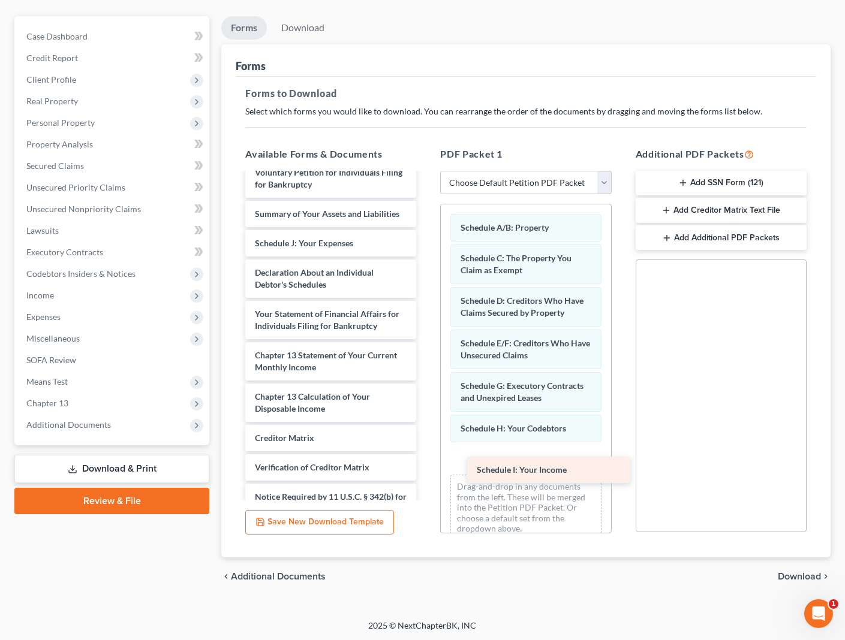
drag, startPoint x: 275, startPoint y: 268, endPoint x: 497, endPoint y: 472, distance: 301.7
click at [426, 472] on div "Schedule I: Your Income Declaration of Compensation for Attorney of Debtor (For…" at bounding box center [331, 334] width 190 height 433
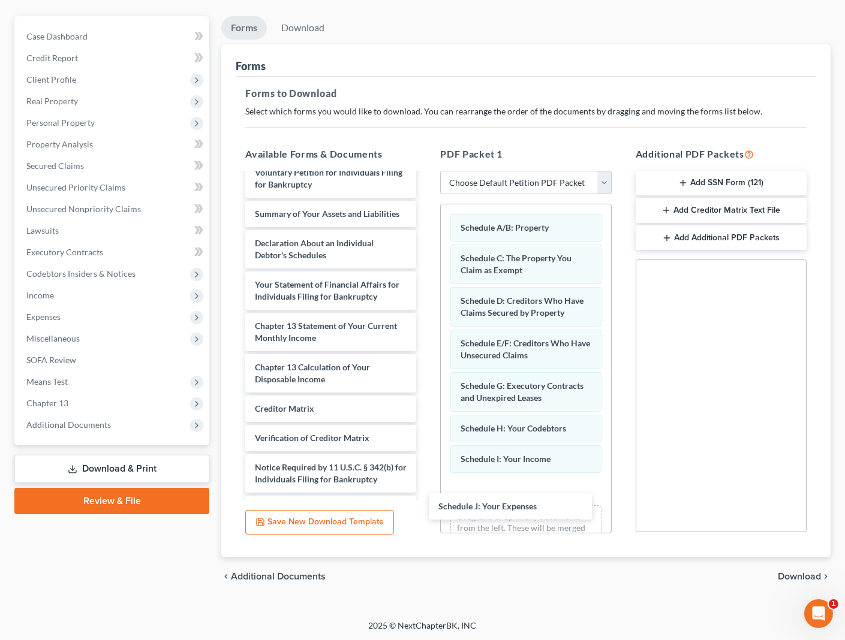
drag, startPoint x: 321, startPoint y: 269, endPoint x: 504, endPoint y: 510, distance: 302.9
click at [426, 510] on div "Schedule J: Your Expenses Declaration of Compensation for Attorney of Debtor (F…" at bounding box center [331, 320] width 190 height 404
click at [797, 575] on span "Download" at bounding box center [799, 577] width 43 height 10
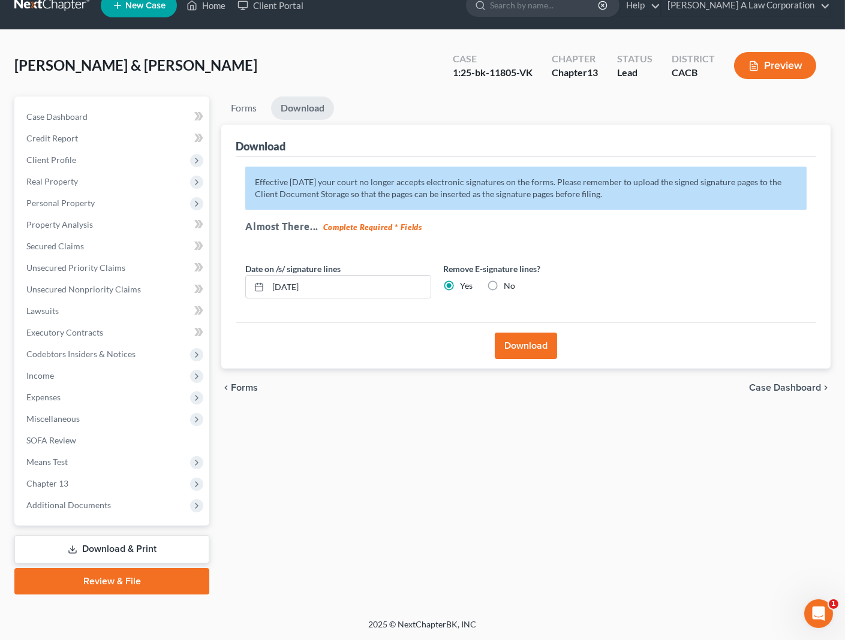
scroll to position [17, 0]
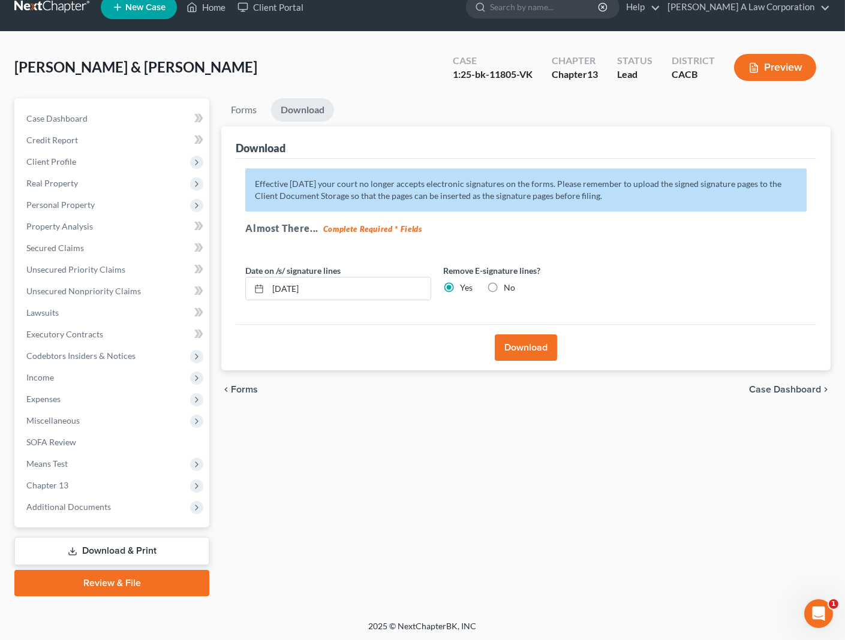
click at [529, 348] on button "Download" at bounding box center [526, 348] width 62 height 26
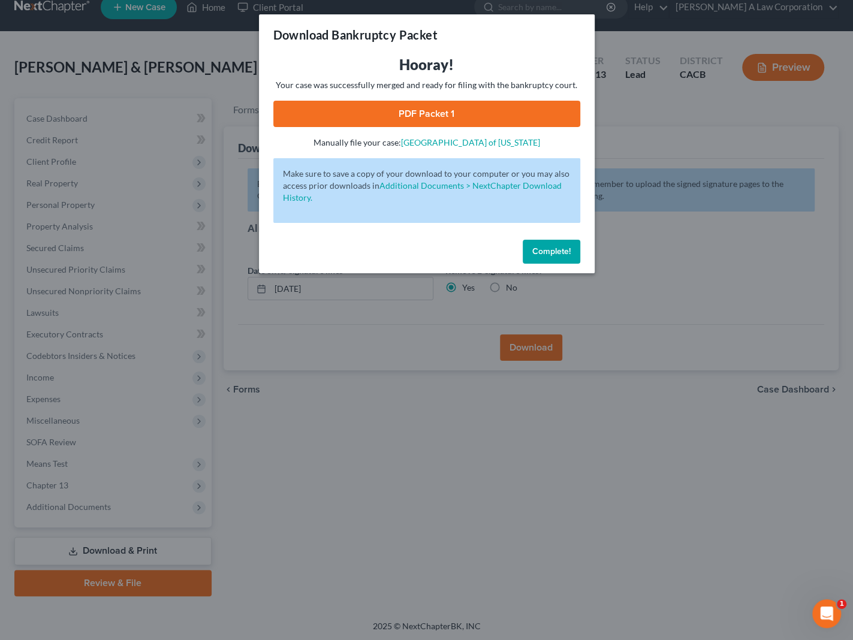
click at [418, 112] on link "PDF Packet 1" at bounding box center [426, 114] width 307 height 26
click at [528, 248] on button "Complete!" at bounding box center [552, 252] width 58 height 24
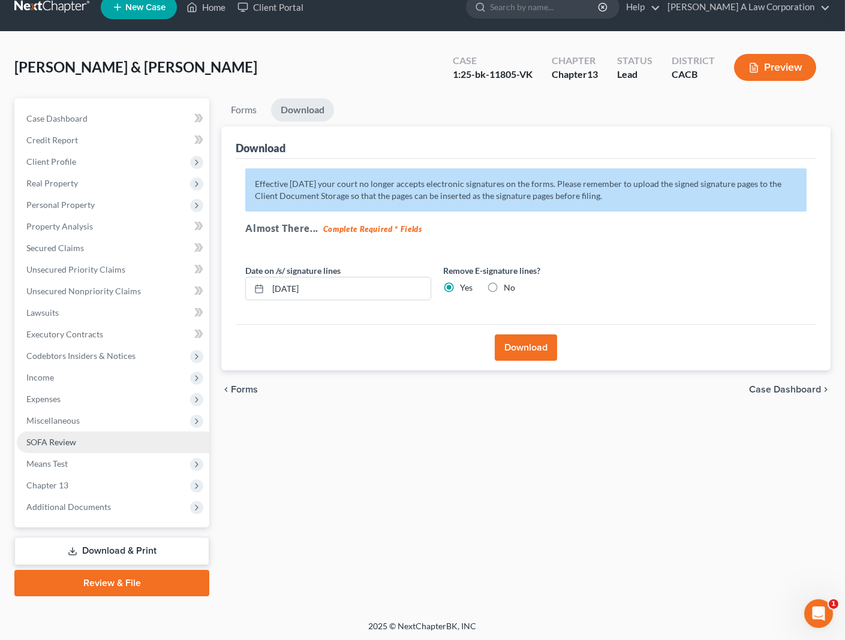
click at [64, 445] on span "SOFA Review" at bounding box center [51, 442] width 50 height 10
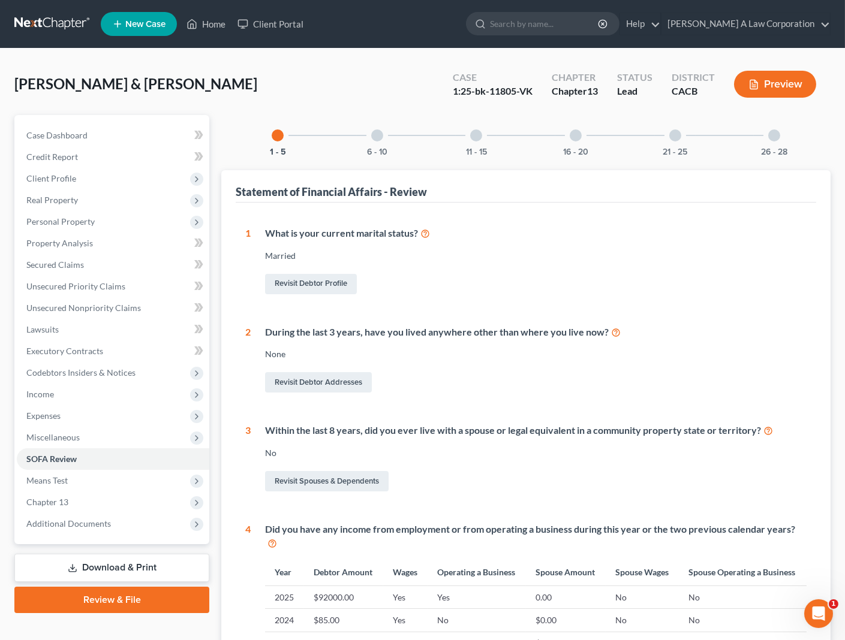
scroll to position [54, 0]
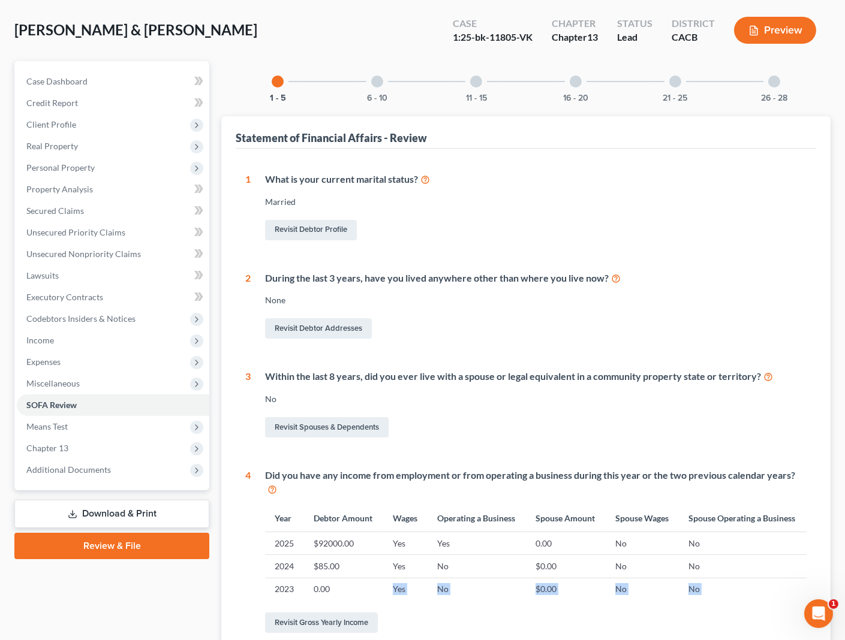
drag, startPoint x: 381, startPoint y: 582, endPoint x: 451, endPoint y: 585, distance: 70.8
click at [451, 585] on div "Did you have any income from employment or from operating a business during thi…" at bounding box center [529, 552] width 556 height 167
click at [338, 555] on td "$85.00" at bounding box center [343, 566] width 79 height 23
drag, startPoint x: 323, startPoint y: 550, endPoint x: 345, endPoint y: 553, distance: 21.8
click at [345, 555] on td "$85.00" at bounding box center [343, 566] width 79 height 23
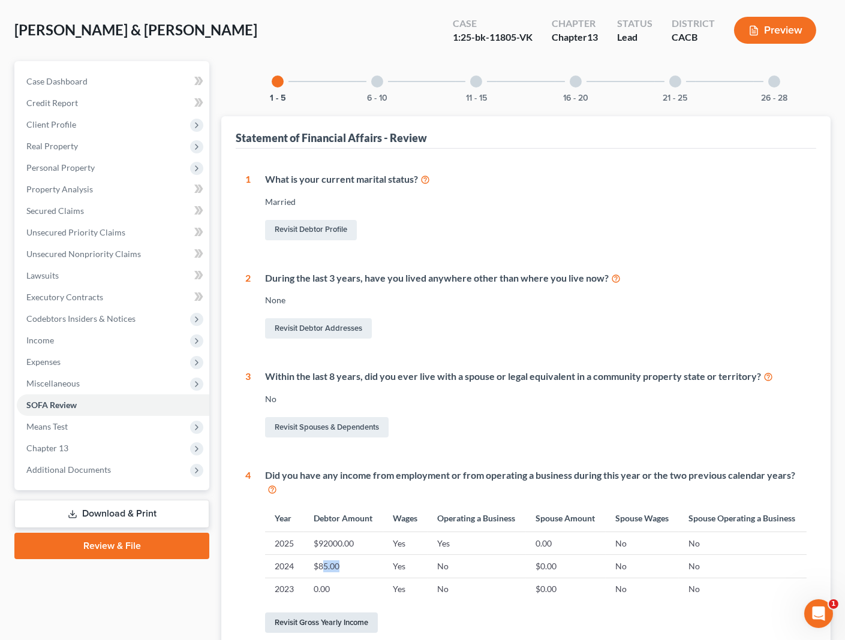
click at [334, 613] on link "Revisit Gross Yearly Income" at bounding box center [321, 623] width 113 height 20
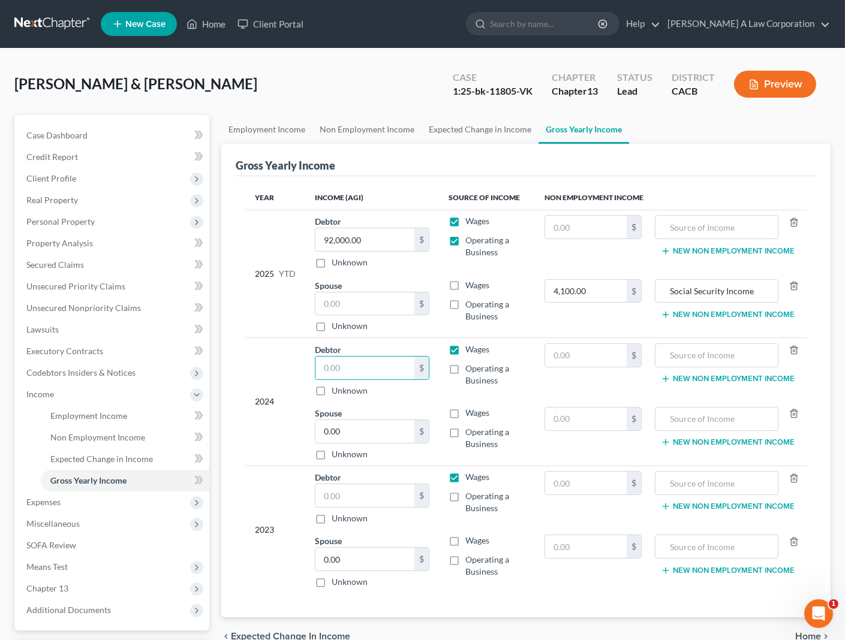
click at [260, 350] on div "2024" at bounding box center [275, 402] width 41 height 117
click at [79, 547] on link "SOFA Review" at bounding box center [113, 546] width 192 height 22
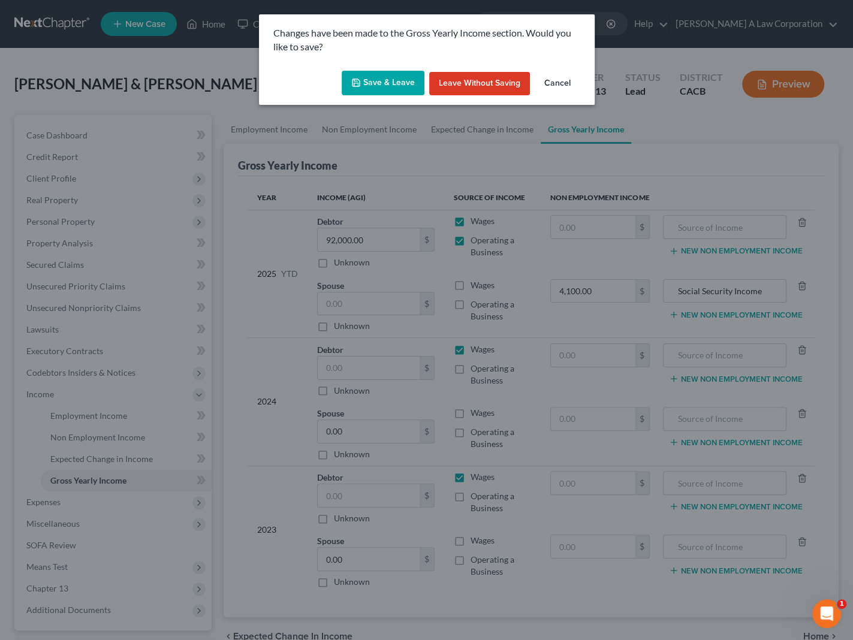
click at [390, 76] on button "Save & Leave" at bounding box center [383, 83] width 83 height 25
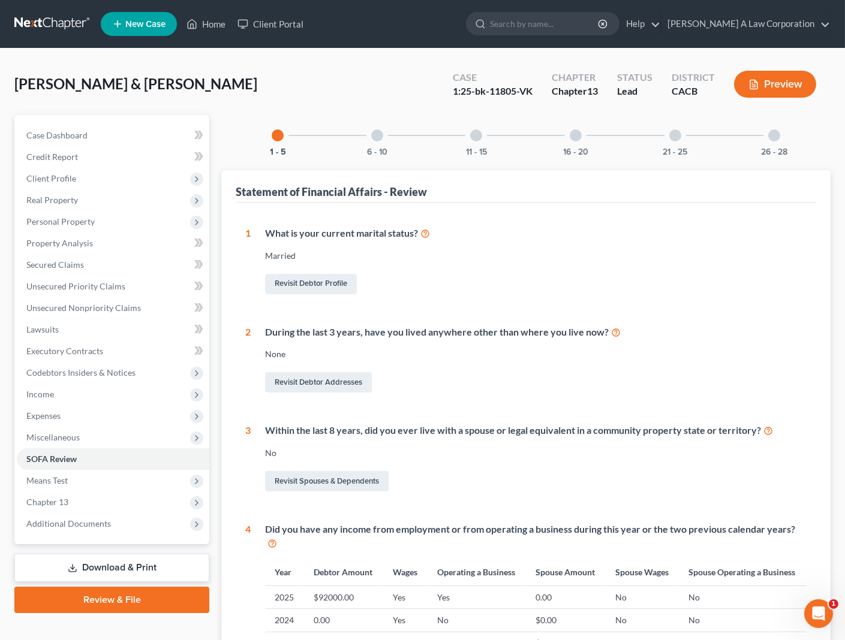
click at [581, 143] on div "16 - 20" at bounding box center [575, 135] width 41 height 41
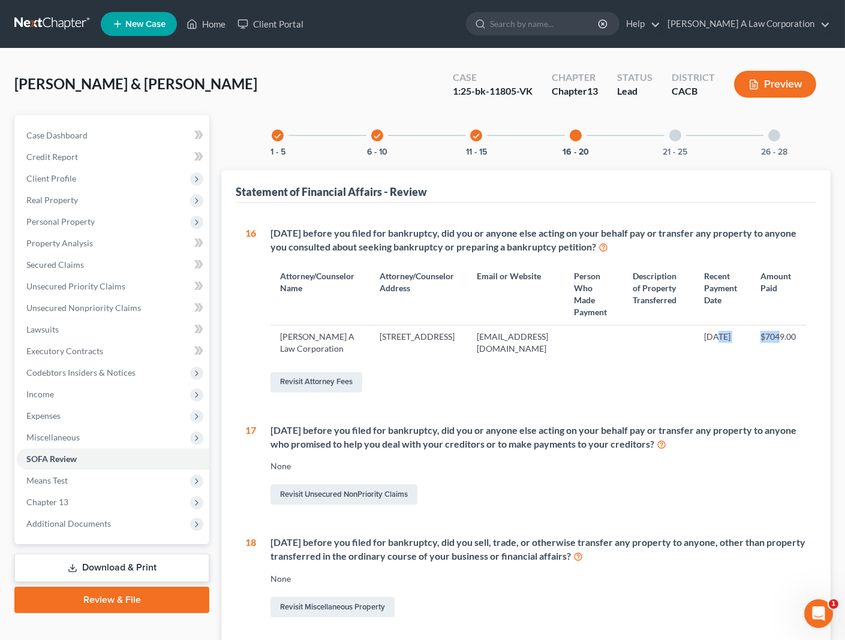
drag, startPoint x: 781, startPoint y: 335, endPoint x: 709, endPoint y: 332, distance: 71.4
click at [709, 332] on tr "[PERSON_NAME] A Law Corporation [STREET_ADDRESS] [EMAIL_ADDRESS][DOMAIN_NAME] […" at bounding box center [538, 343] width 536 height 35
click at [706, 332] on td "[DATE]" at bounding box center [722, 343] width 56 height 35
click at [130, 561] on link "Download & Print" at bounding box center [111, 568] width 195 height 28
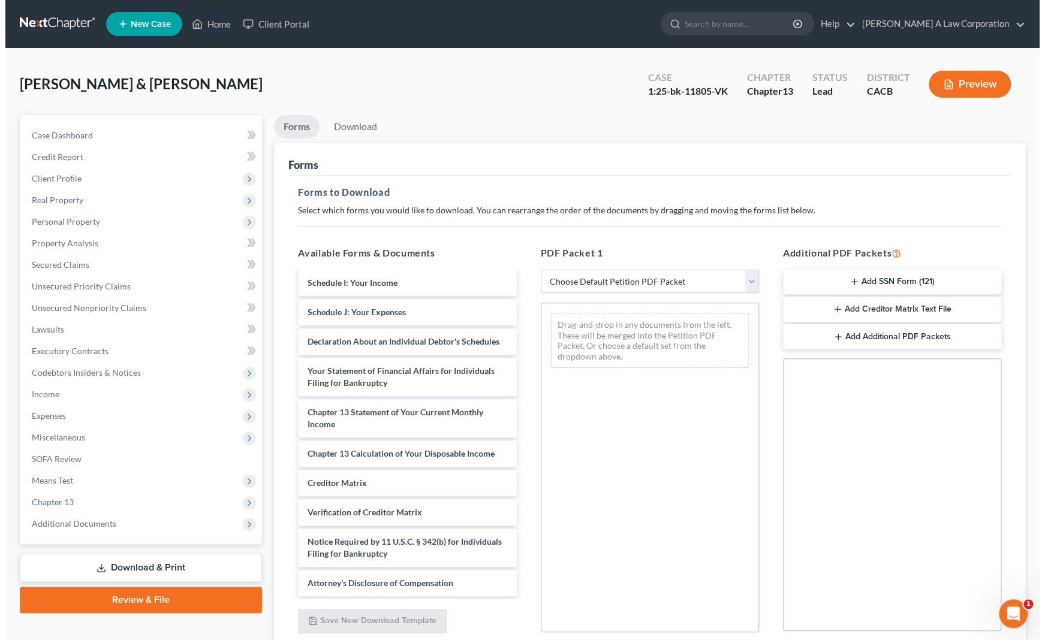
scroll to position [327, 0]
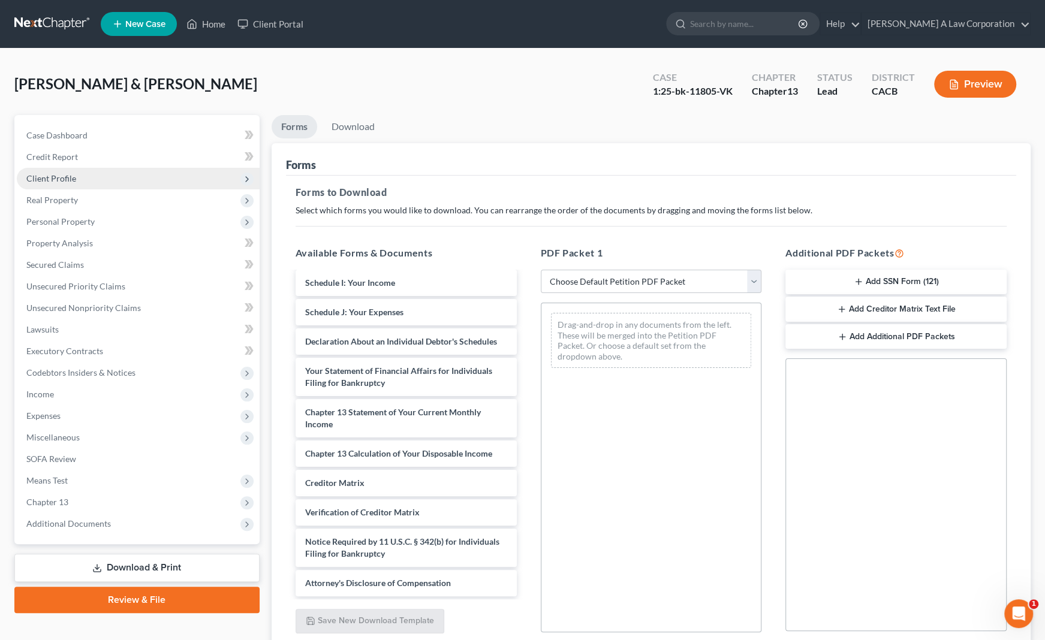
click at [60, 178] on span "Client Profile" at bounding box center [51, 178] width 50 height 10
click at [36, 390] on span "Income" at bounding box center [40, 394] width 28 height 10
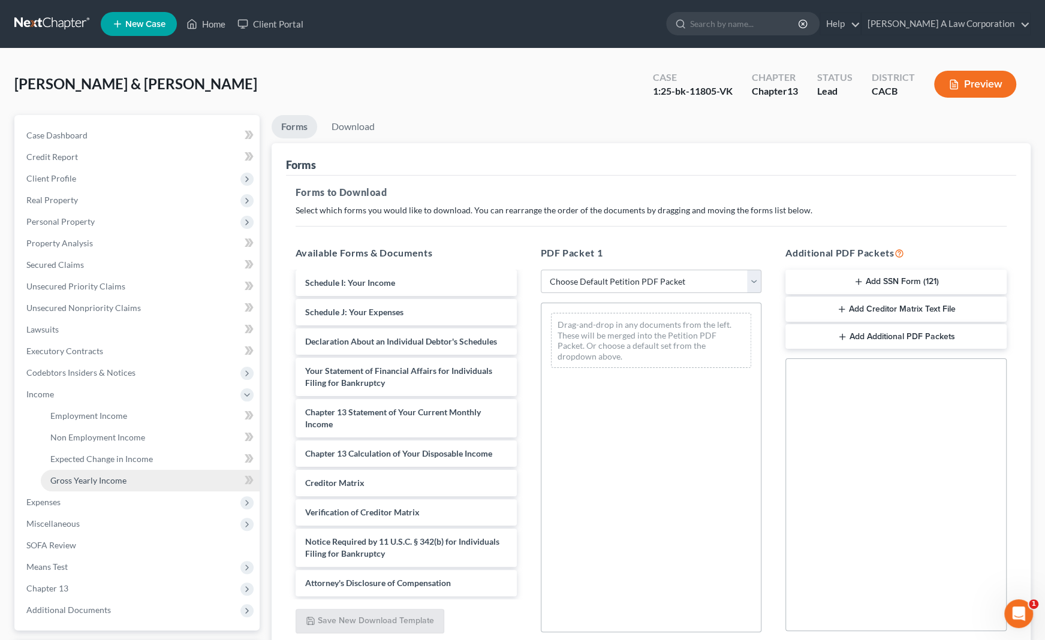
click at [118, 478] on span "Gross Yearly Income" at bounding box center [88, 480] width 76 height 10
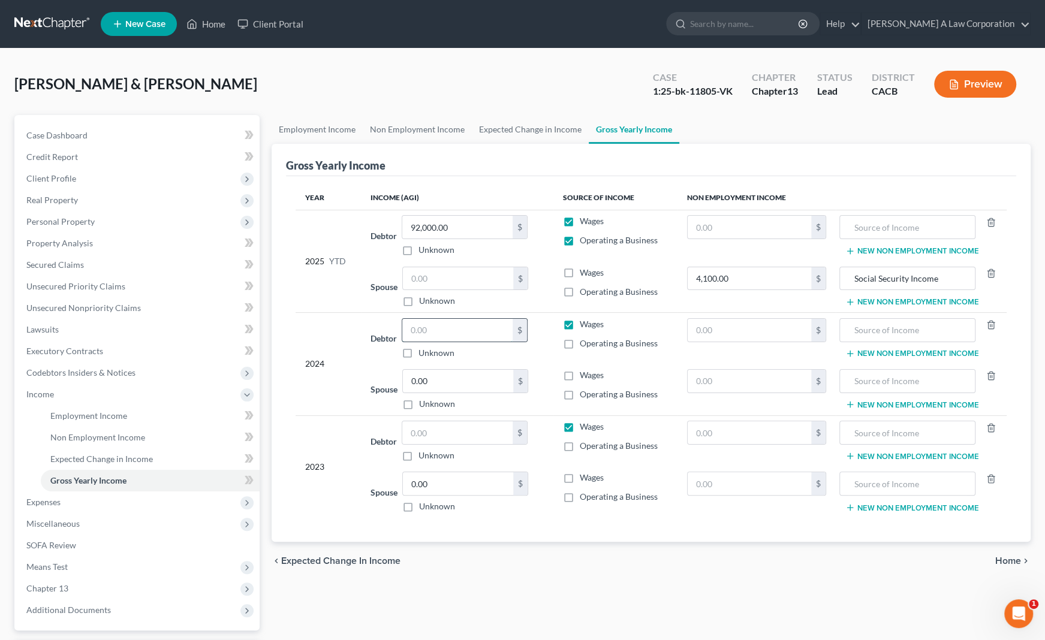
click at [432, 329] on input "text" at bounding box center [457, 330] width 110 height 23
click at [427, 427] on input "text" at bounding box center [457, 432] width 110 height 23
click at [366, 455] on td "Debtor 840,000.00 $ Unknown Balance Undetermined 840,000 $ Unknown" at bounding box center [457, 442] width 192 height 52
click at [754, 599] on div "Employment Income Non Employment Income Expected Change in Income Gross Yearly …" at bounding box center [651, 407] width 771 height 585
click at [997, 559] on span "Home" at bounding box center [1008, 561] width 26 height 10
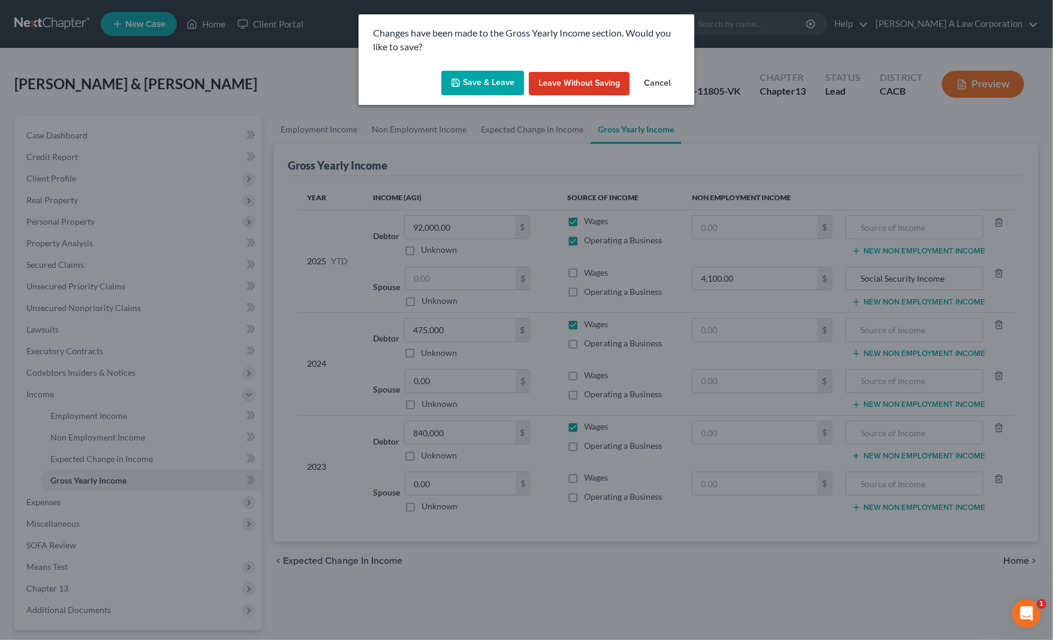
click at [499, 80] on button "Save & Leave" at bounding box center [482, 83] width 83 height 25
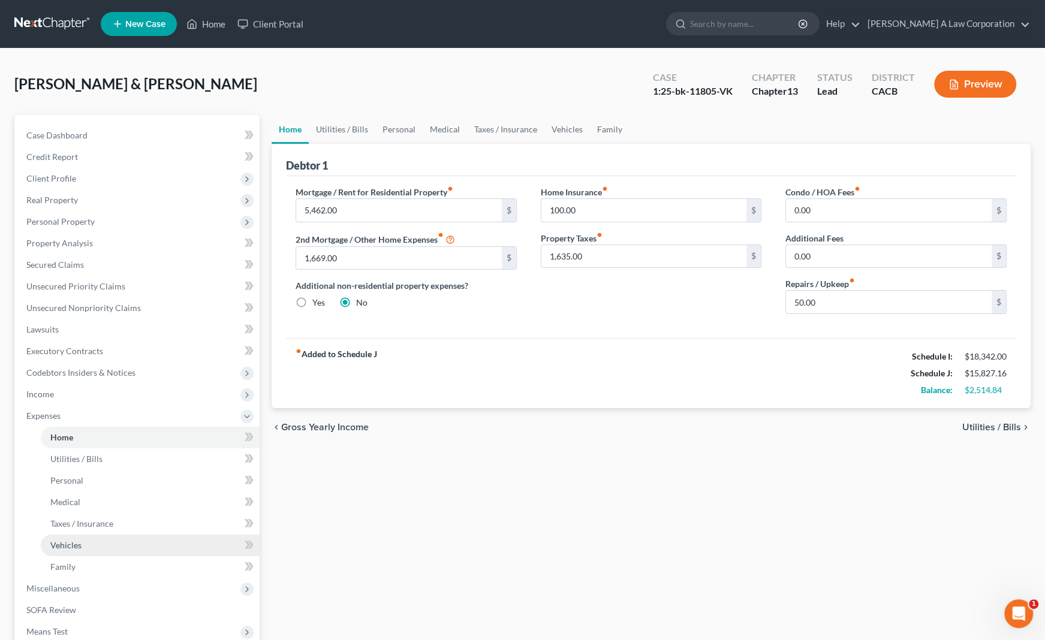
click at [60, 545] on span "Vehicles" at bounding box center [65, 545] width 31 height 10
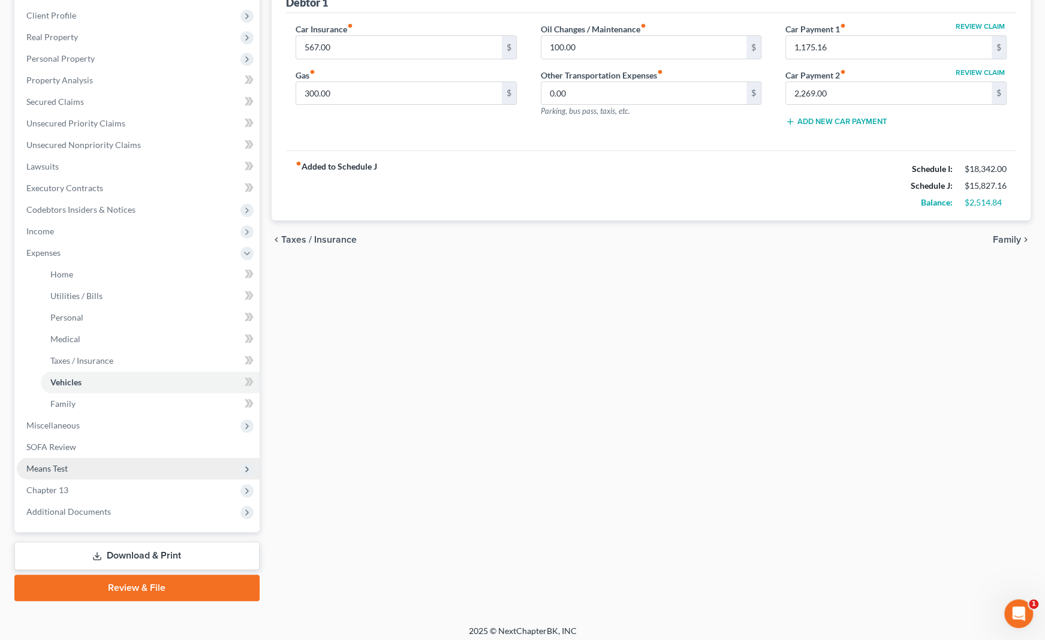
scroll to position [168, 0]
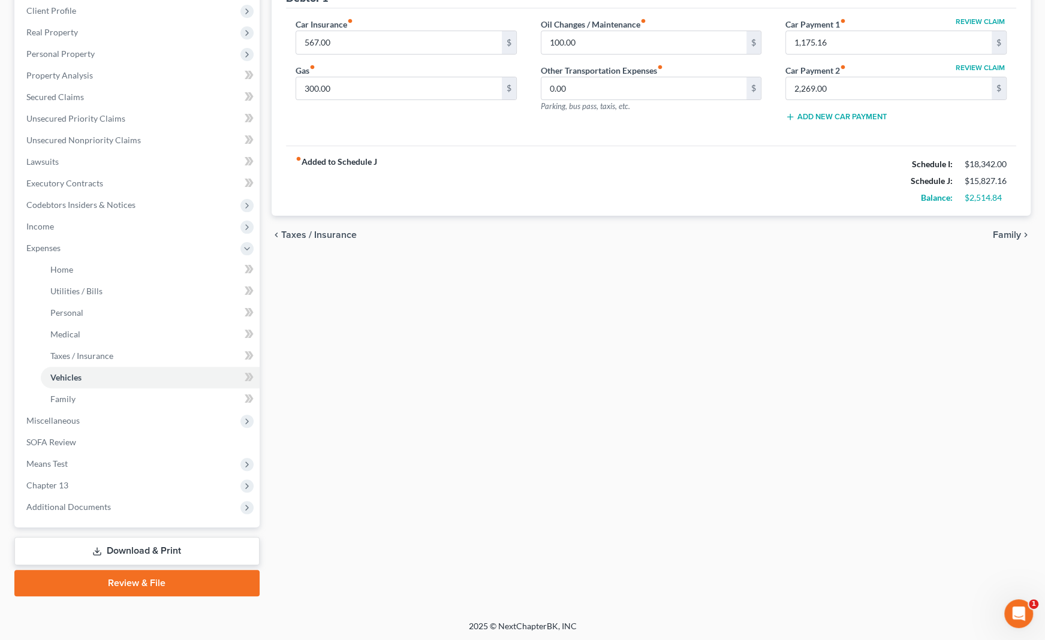
click at [131, 546] on link "Download & Print" at bounding box center [136, 551] width 245 height 28
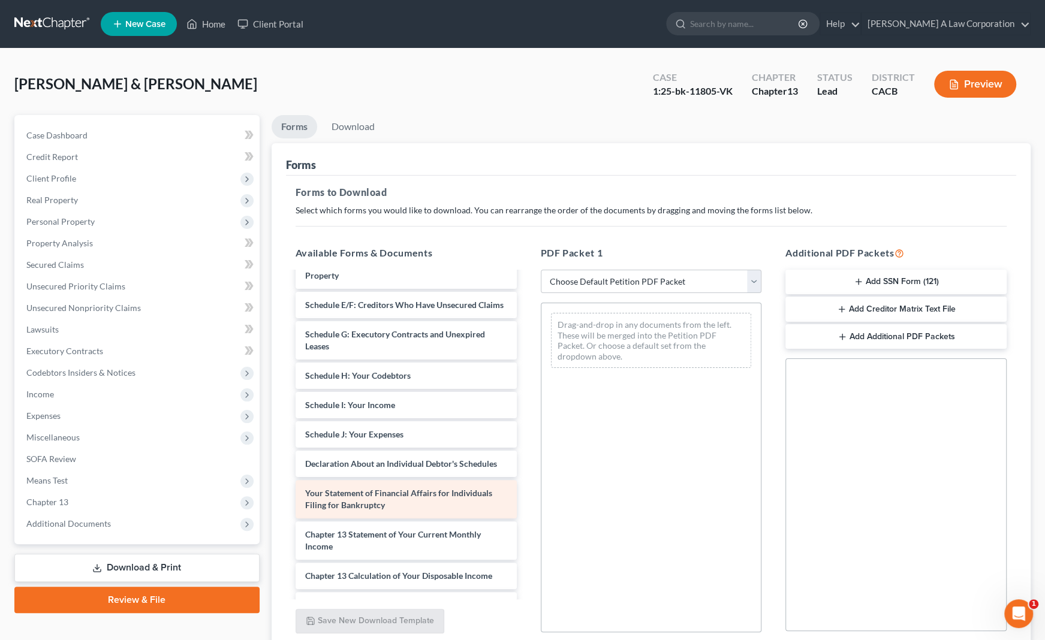
scroll to position [218, 0]
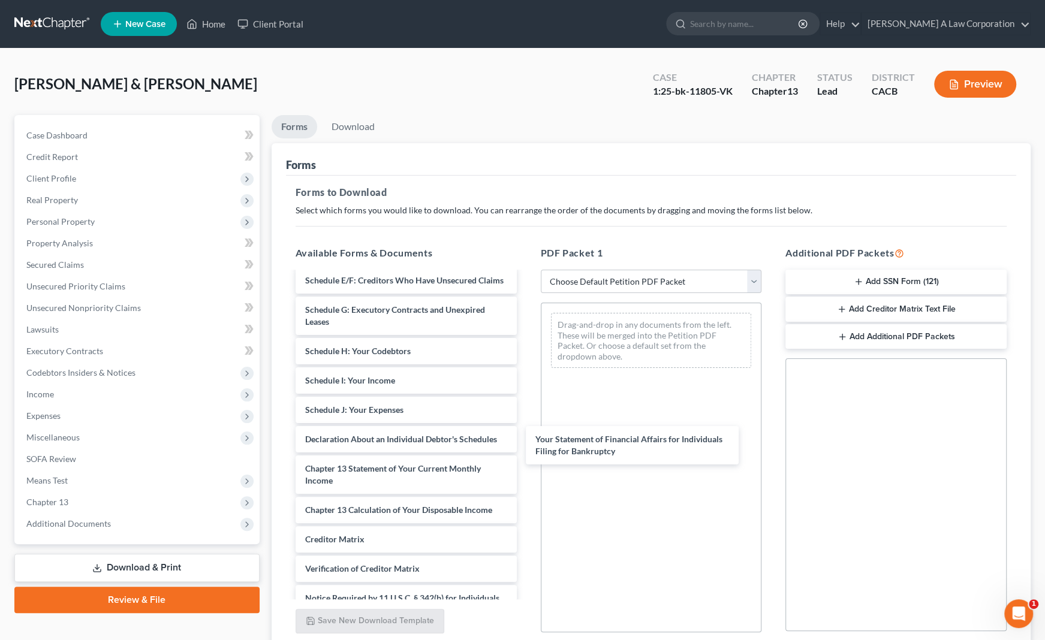
drag, startPoint x: 435, startPoint y: 478, endPoint x: 664, endPoint y: 439, distance: 232.4
click at [526, 439] on div "Your Statement of Financial Affairs for Individuals Filing for Bankruptcy Decla…" at bounding box center [406, 354] width 240 height 598
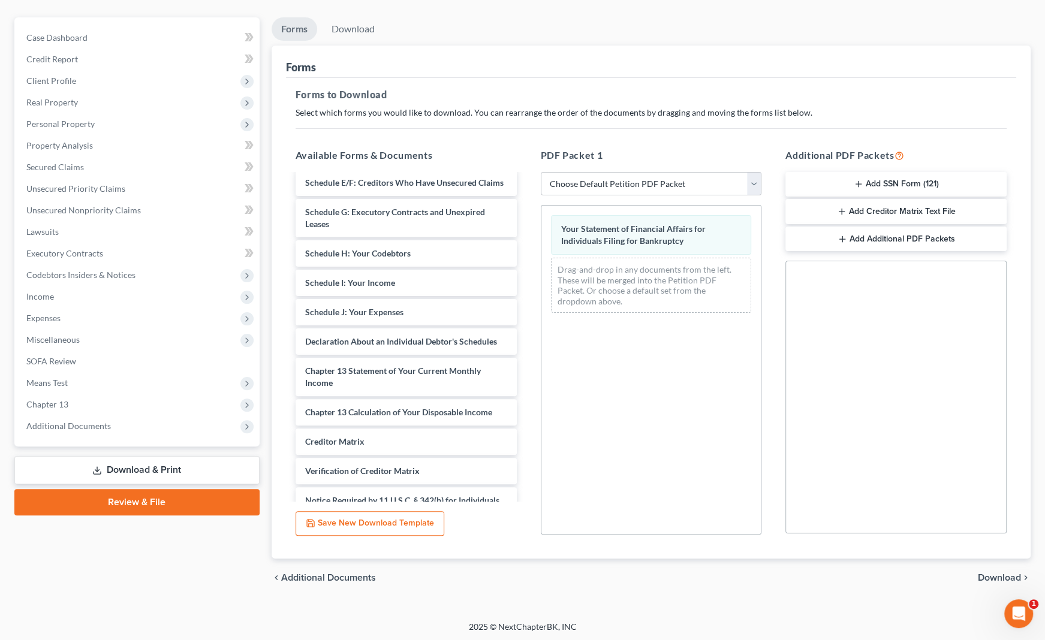
scroll to position [99, 0]
click at [995, 577] on span "Download" at bounding box center [999, 577] width 43 height 10
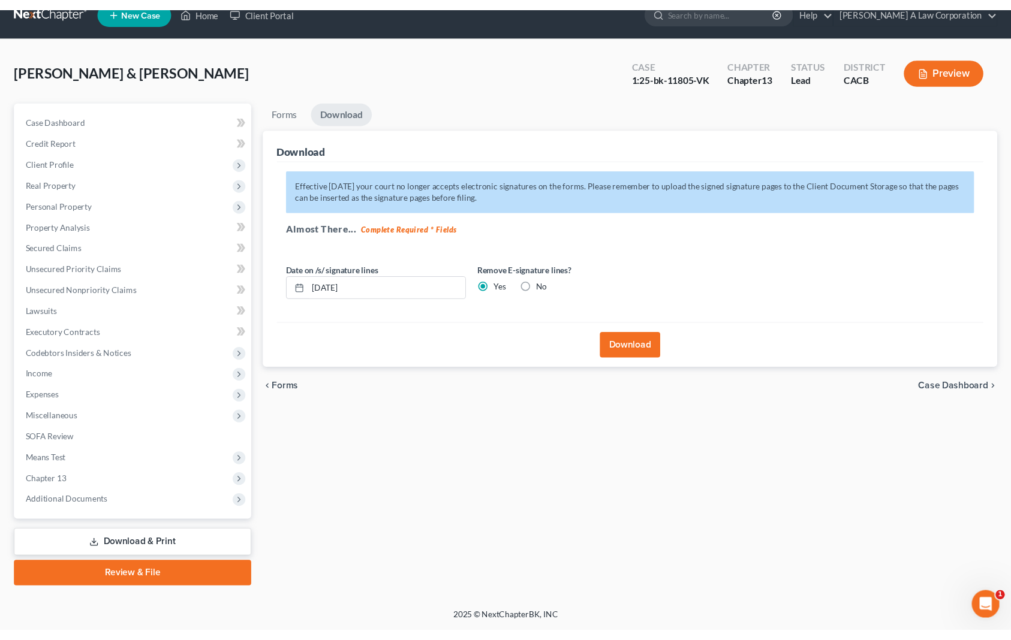
scroll to position [17, 0]
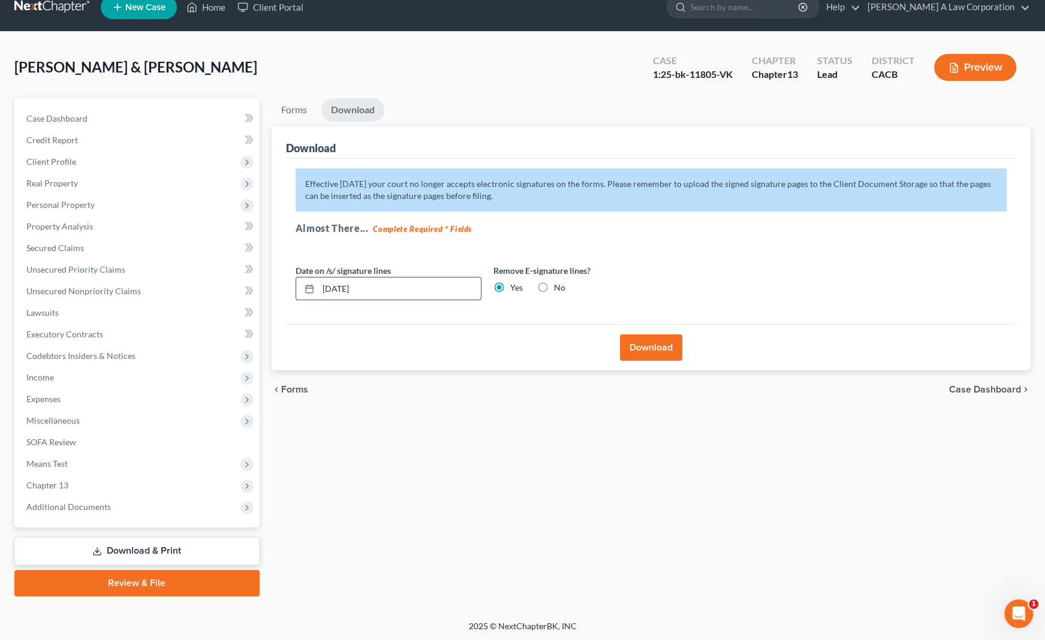
click at [342, 287] on input "[DATE]" at bounding box center [399, 289] width 162 height 23
click at [658, 348] on button "Download" at bounding box center [651, 348] width 62 height 26
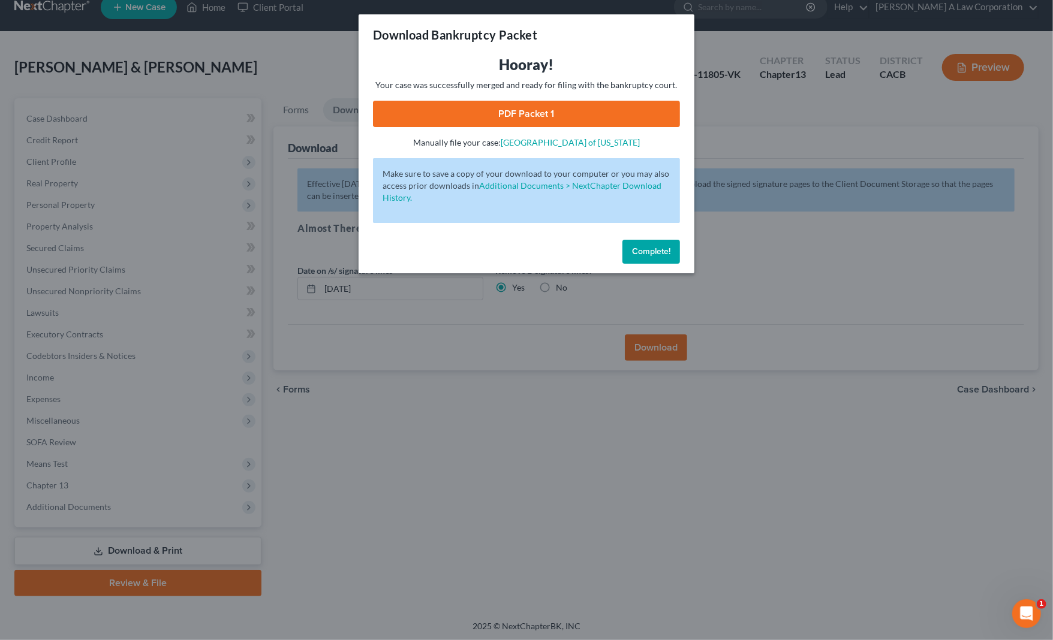
click at [565, 112] on link "PDF Packet 1" at bounding box center [526, 114] width 307 height 26
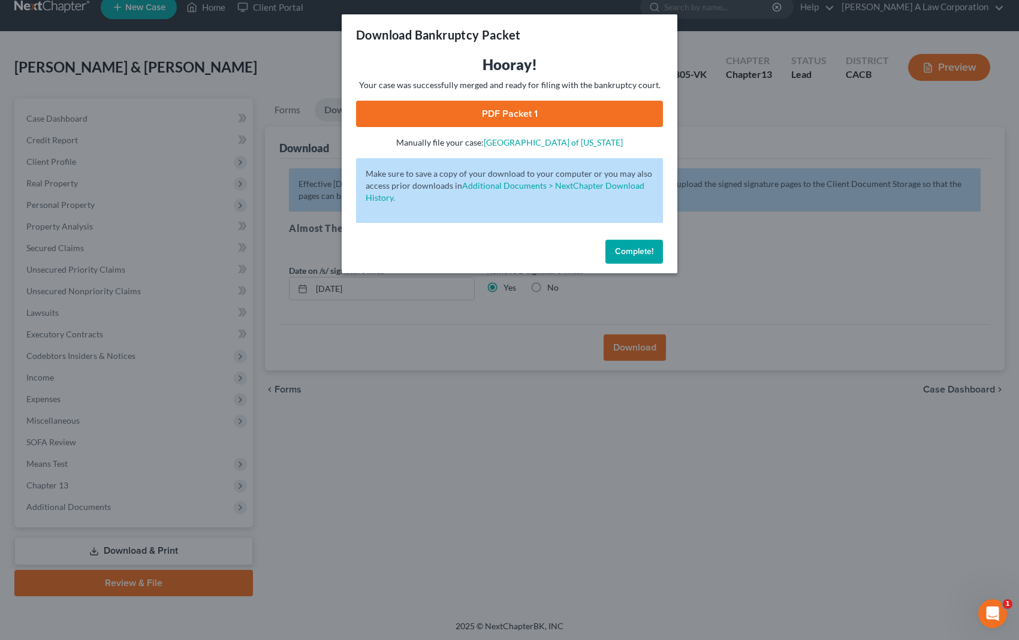
drag, startPoint x: 634, startPoint y: 248, endPoint x: 318, endPoint y: 229, distance: 317.2
click at [634, 248] on span "Complete!" at bounding box center [634, 251] width 38 height 10
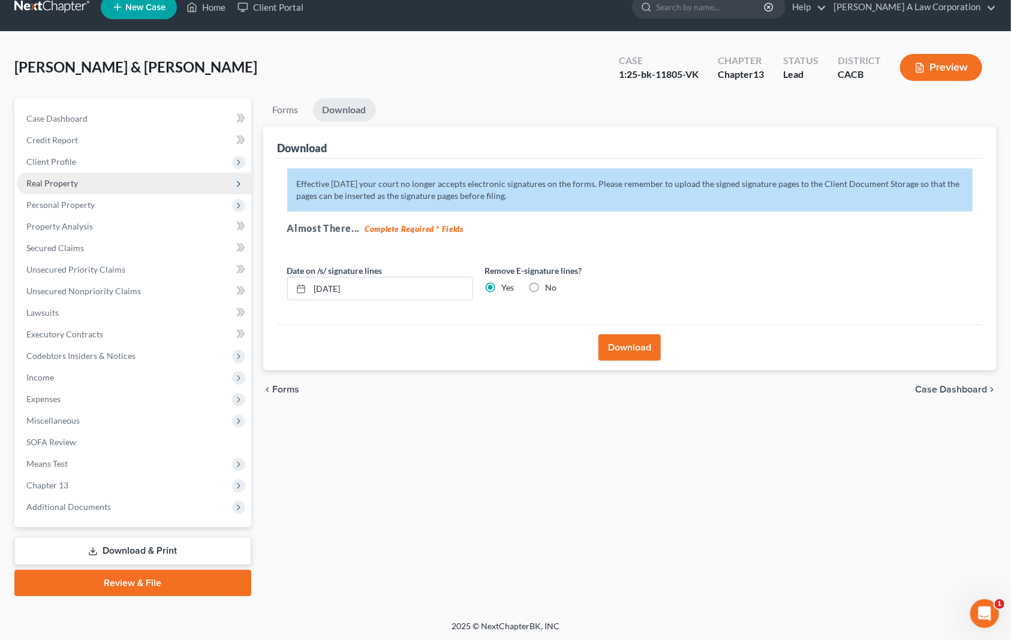
click at [78, 186] on span "Real Property" at bounding box center [134, 184] width 234 height 22
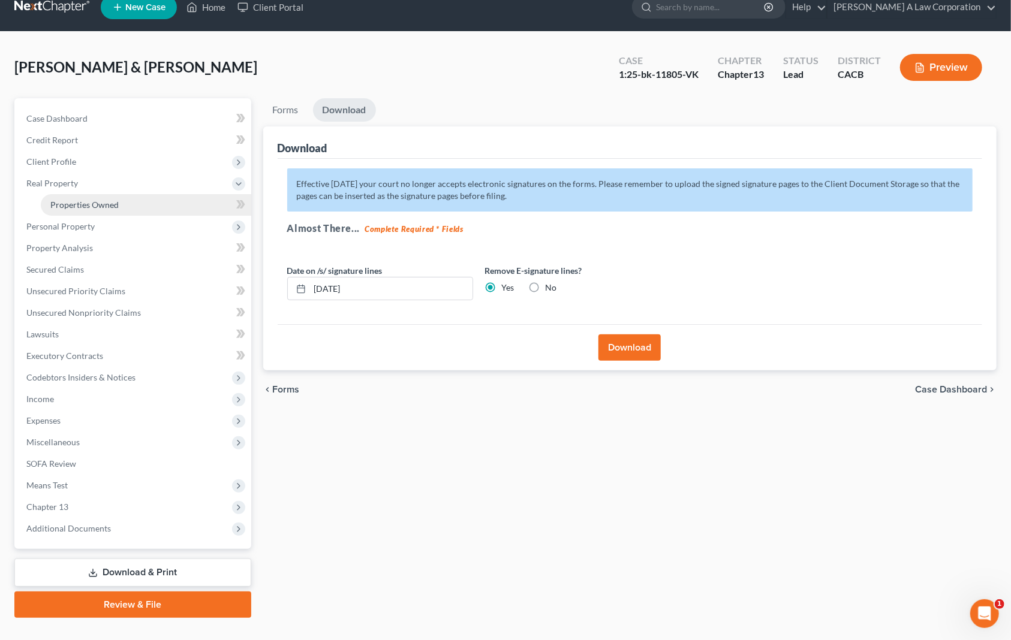
drag, startPoint x: 118, startPoint y: 204, endPoint x: 140, endPoint y: 210, distance: 23.6
click at [118, 204] on span "Properties Owned" at bounding box center [84, 205] width 68 height 10
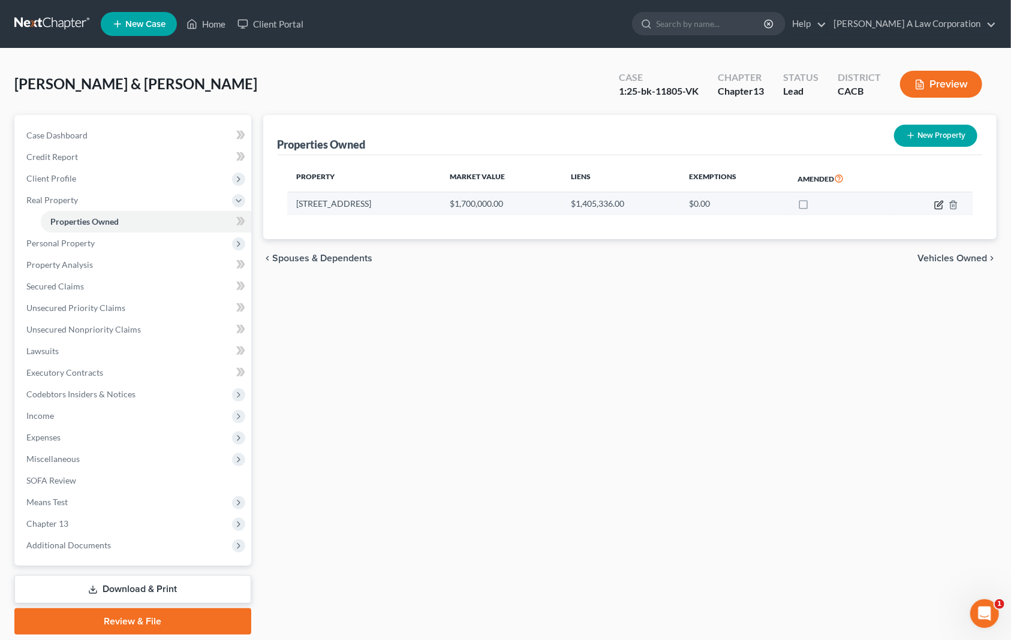
click at [937, 204] on icon "button" at bounding box center [939, 203] width 5 height 5
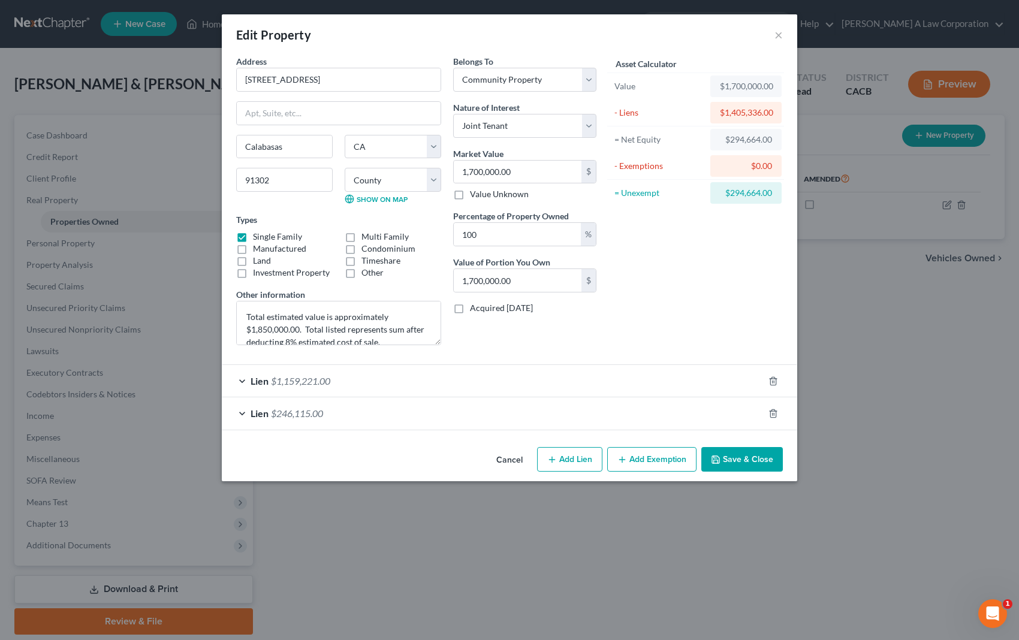
click at [678, 461] on button "Add Exemption" at bounding box center [651, 459] width 89 height 25
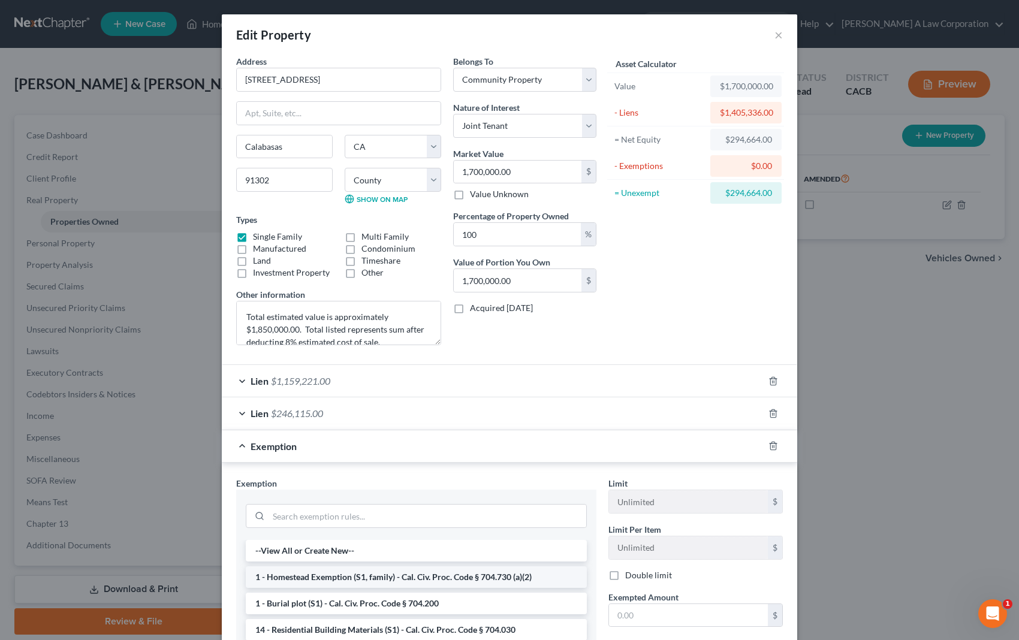
click at [346, 575] on li "1 - Homestead Exemption (S1, family) - Cal. Civ. Proc. Code § 704.730 (a)(2)" at bounding box center [416, 578] width 341 height 22
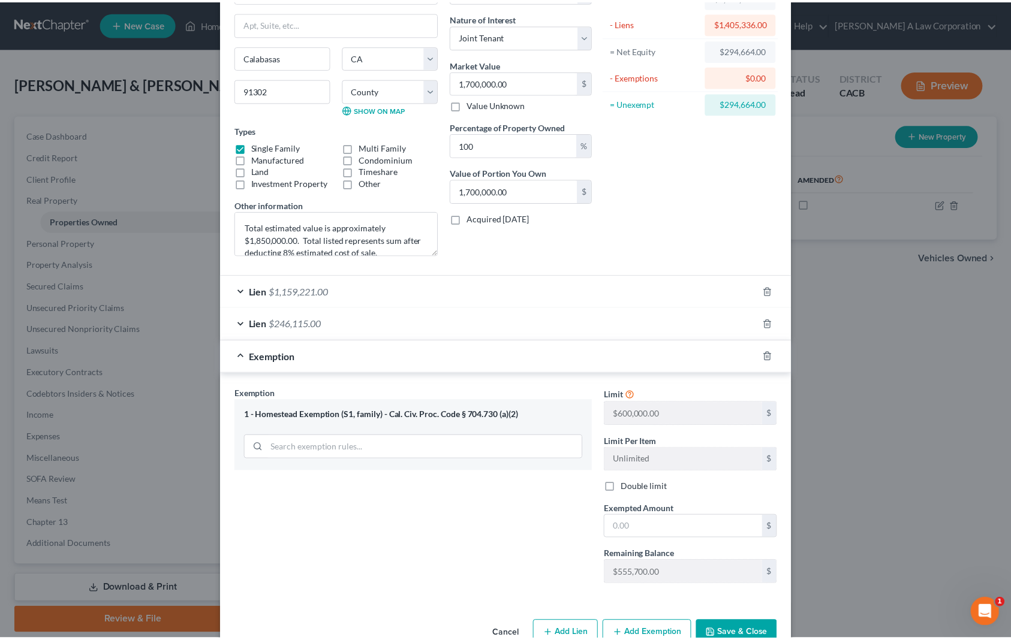
scroll to position [109, 0]
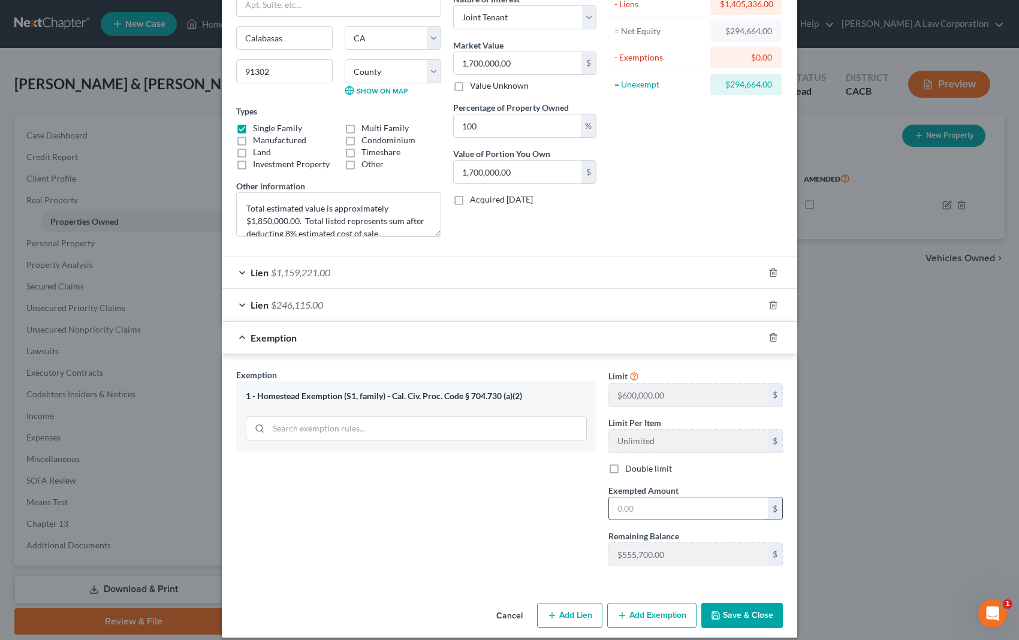
click at [654, 508] on input "text" at bounding box center [688, 509] width 159 height 23
click at [541, 514] on div "Exemption Set must be selected for CA. Exemption * 1 - Homestead Exemption (S1,…" at bounding box center [416, 472] width 372 height 207
click at [752, 617] on button "Save & Close" at bounding box center [742, 615] width 82 height 25
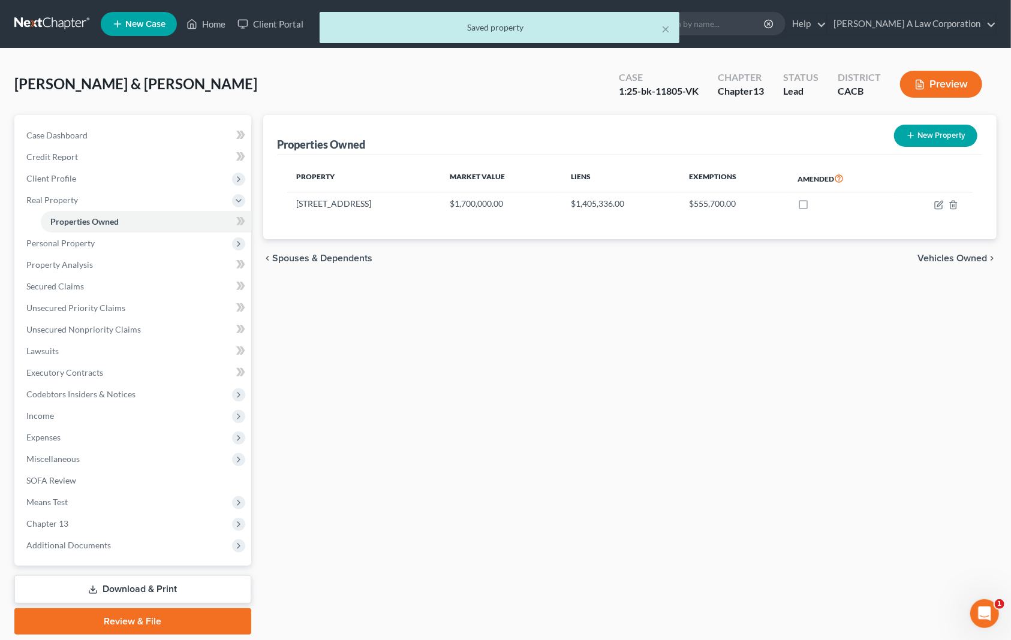
drag, startPoint x: 126, startPoint y: 587, endPoint x: 126, endPoint y: 567, distance: 20.4
click at [126, 587] on link "Download & Print" at bounding box center [132, 590] width 237 height 28
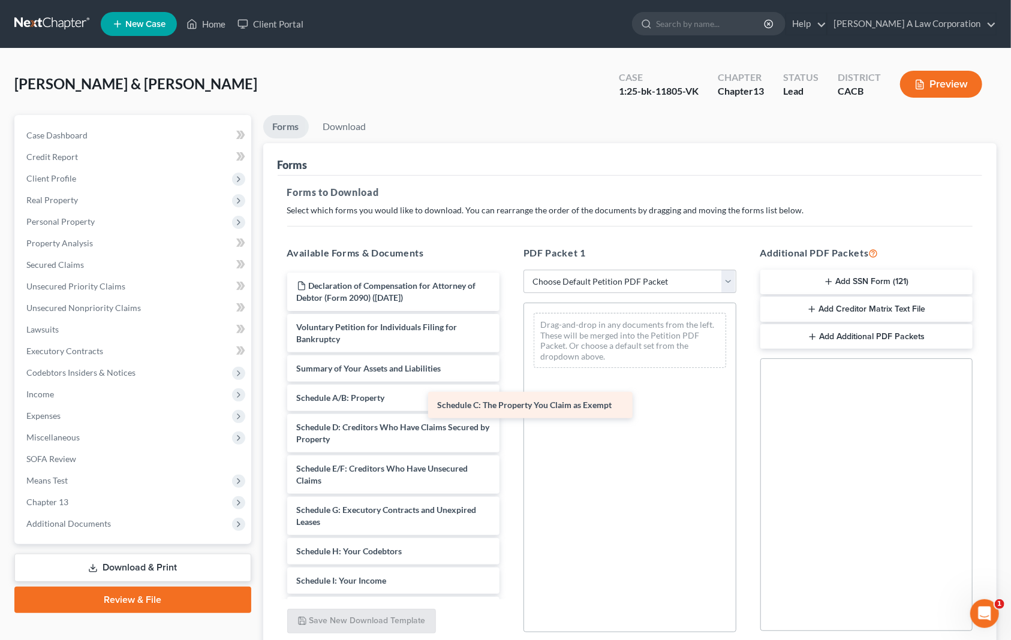
drag, startPoint x: 462, startPoint y: 424, endPoint x: 619, endPoint y: 401, distance: 159.3
click at [510, 401] on div "Schedule C: The Property You Claim as Exempt Declaration of Compensation for At…" at bounding box center [394, 584] width 232 height 622
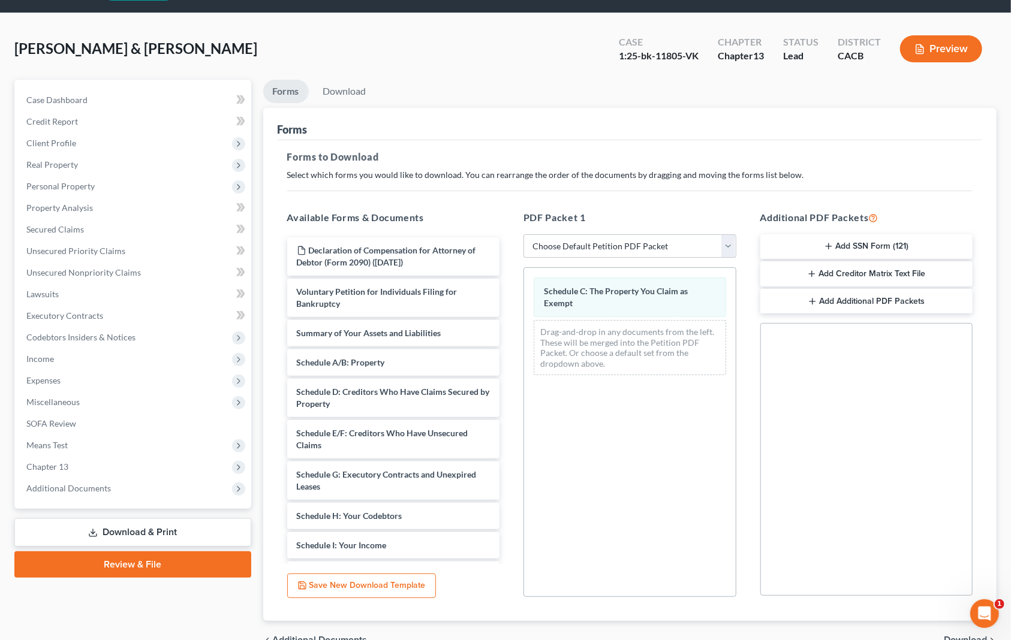
scroll to position [54, 0]
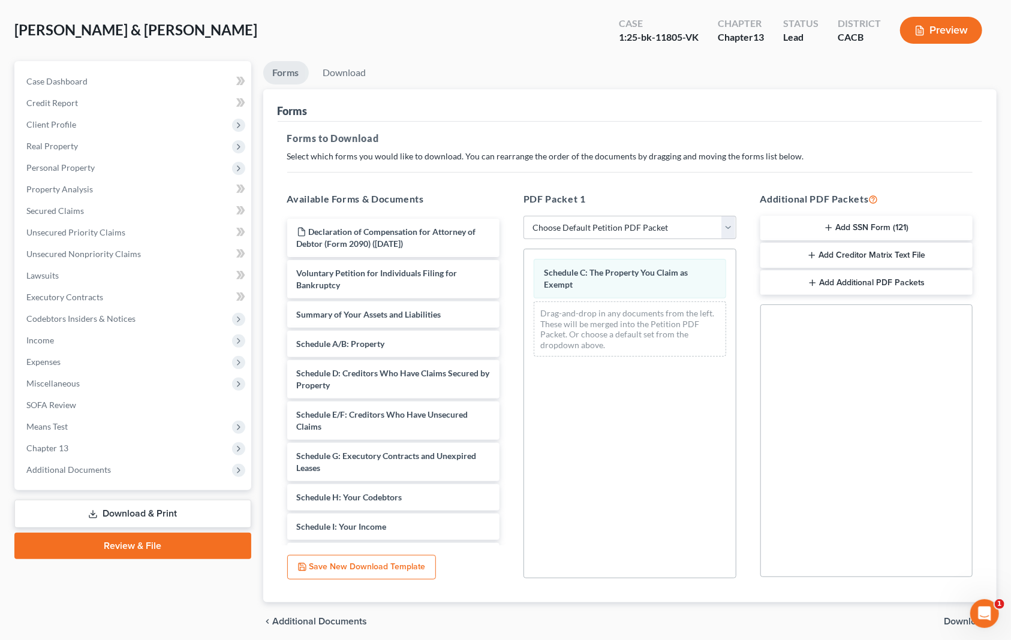
click at [959, 619] on span "Download" at bounding box center [965, 622] width 43 height 10
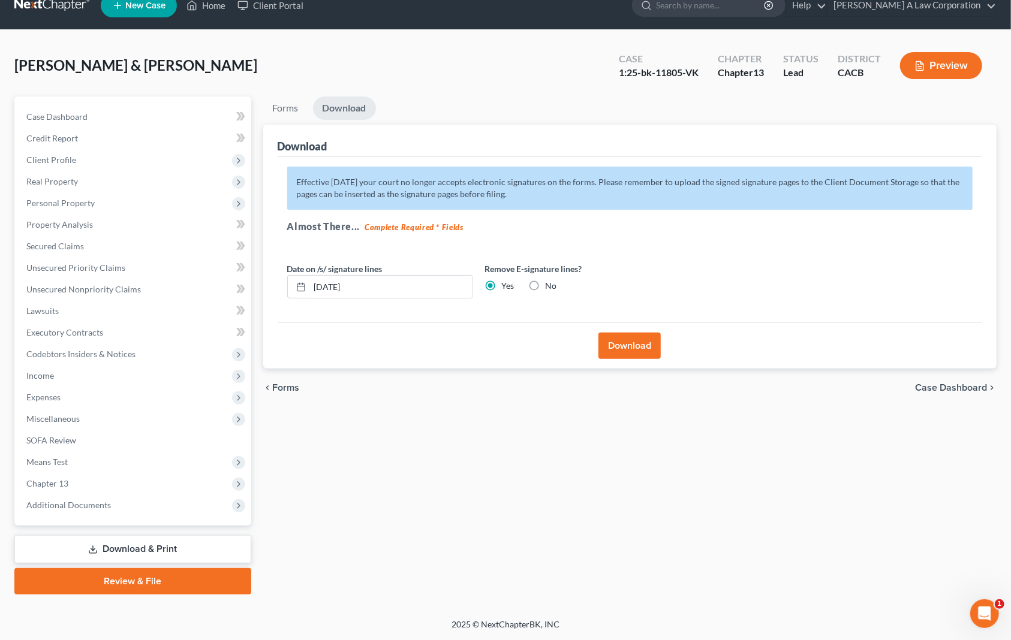
scroll to position [17, 0]
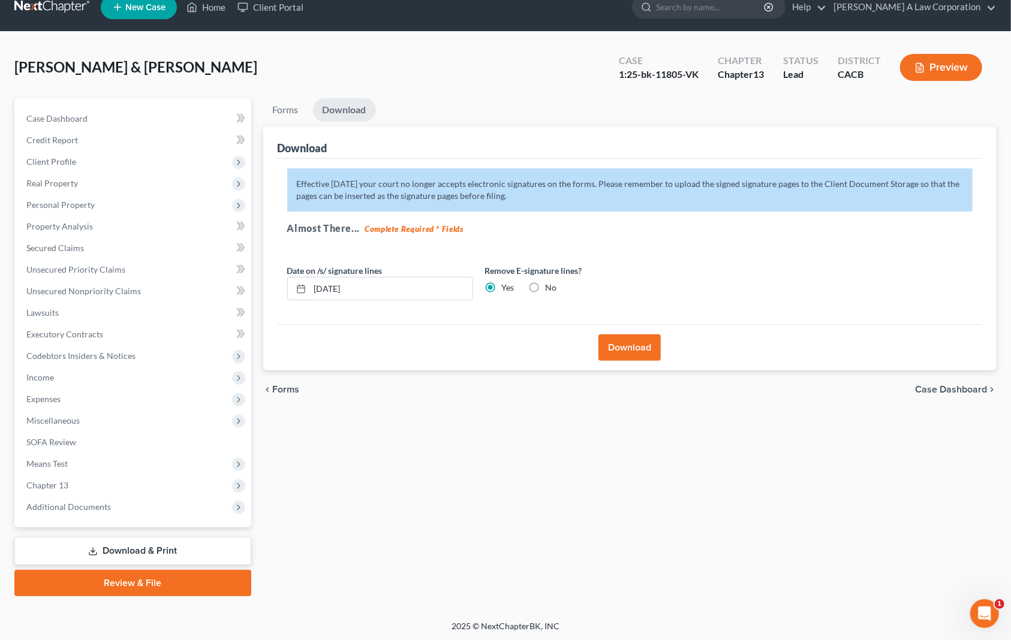
click at [613, 345] on button "Download" at bounding box center [629, 348] width 62 height 26
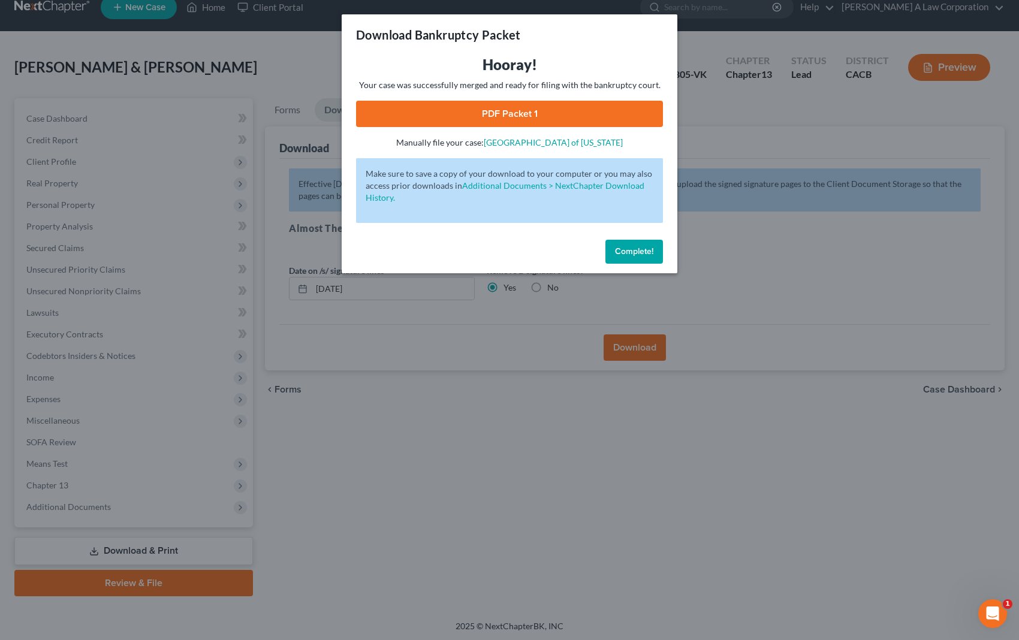
click at [537, 112] on link "PDF Packet 1" at bounding box center [509, 114] width 307 height 26
click at [650, 252] on span "Complete!" at bounding box center [634, 251] width 38 height 10
